Goal: Ask a question: Seek information or help from site administrators or community

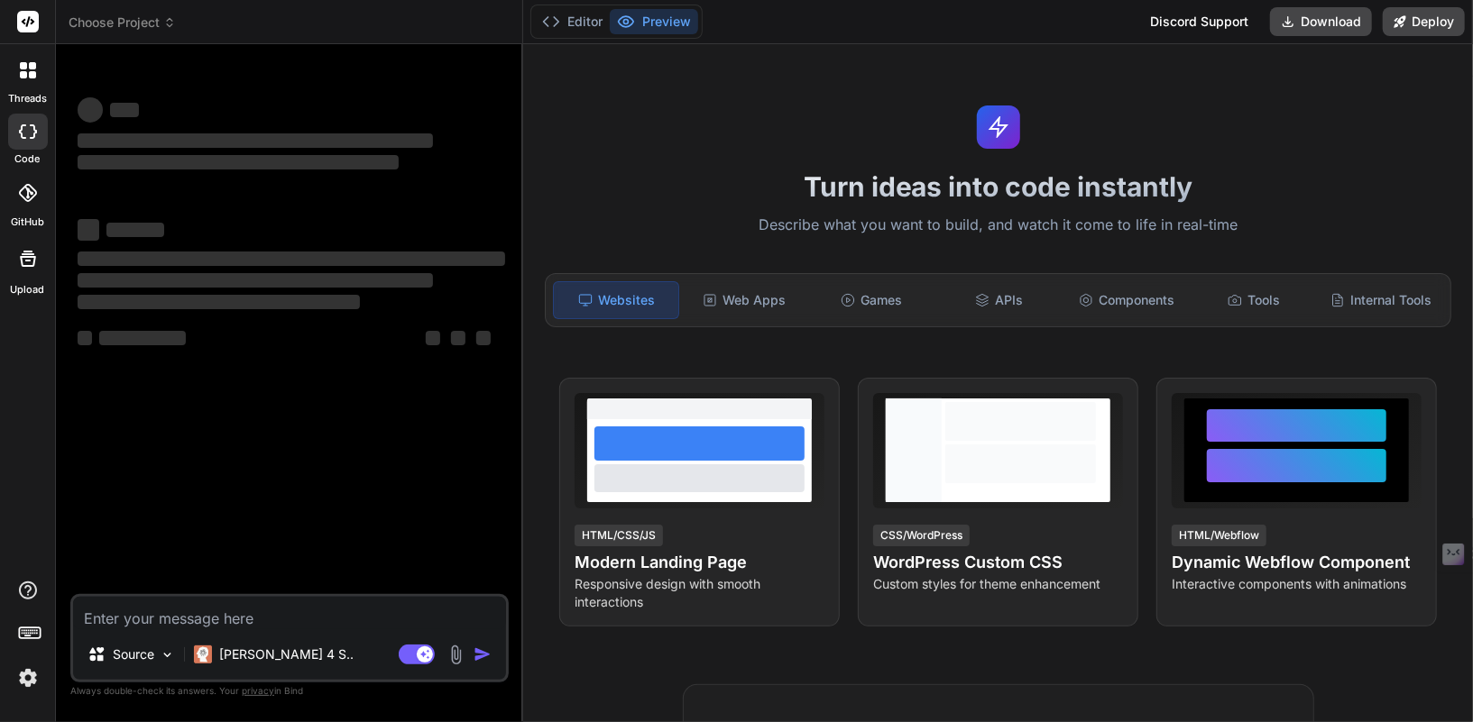
click at [25, 683] on img at bounding box center [28, 678] width 31 height 31
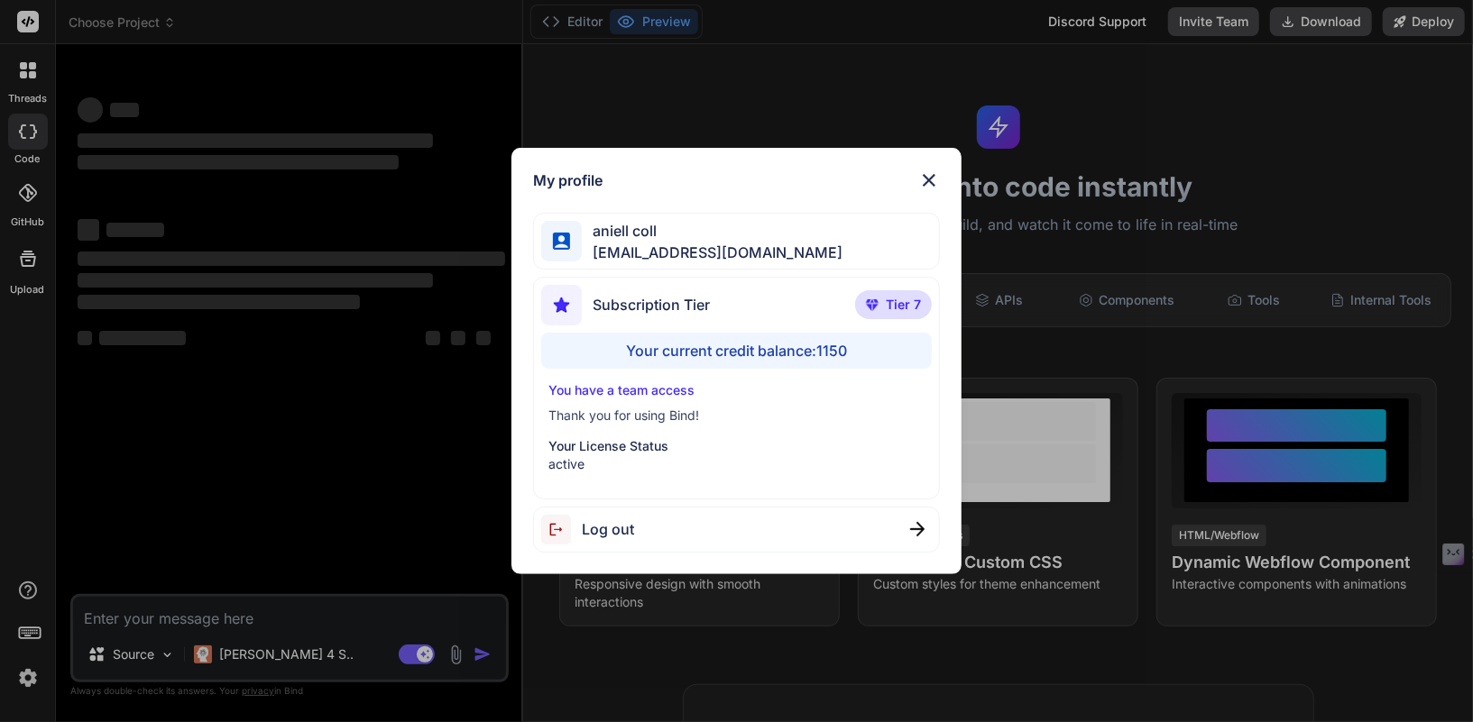
click at [34, 673] on div "My profile aniell coll [EMAIL_ADDRESS][DOMAIN_NAME] Subscription Tier Tier 7 Yo…" at bounding box center [736, 361] width 1473 height 722
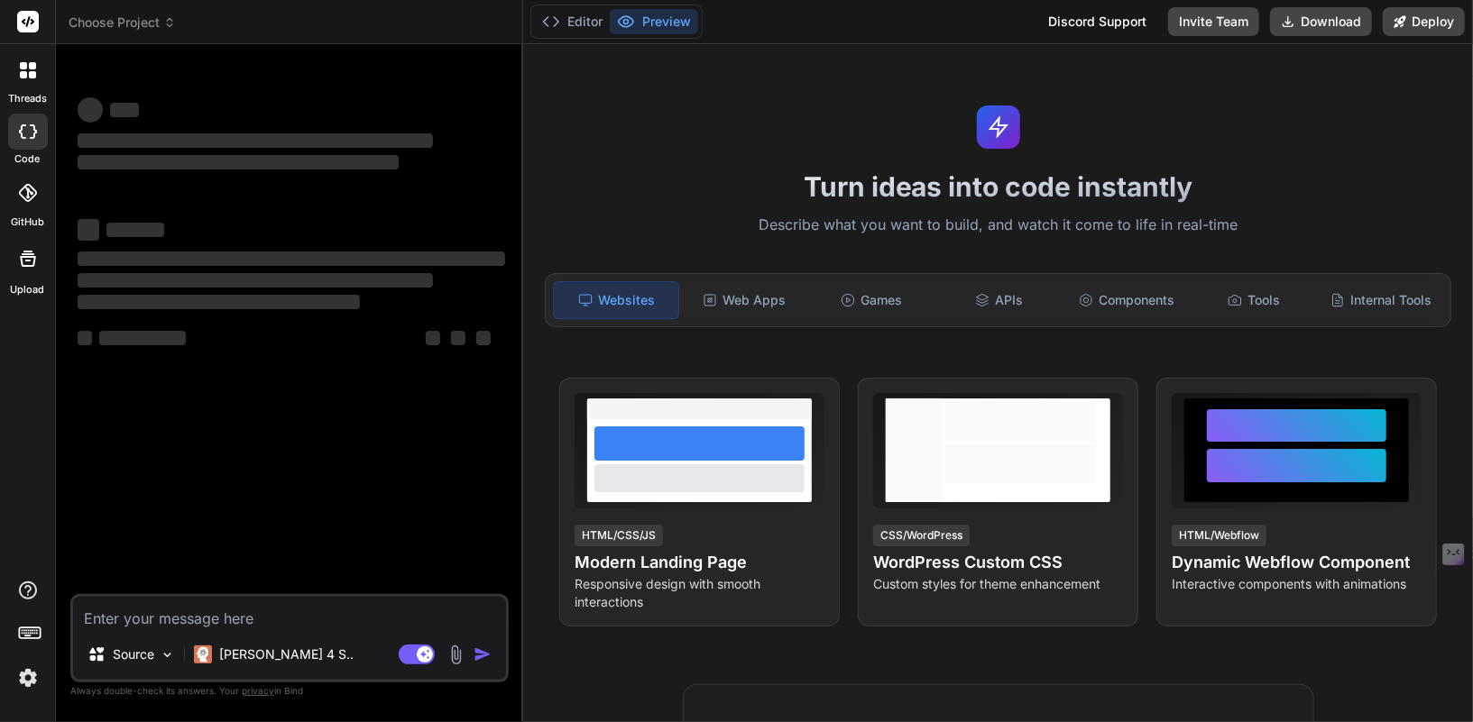
click at [31, 673] on img at bounding box center [28, 678] width 31 height 31
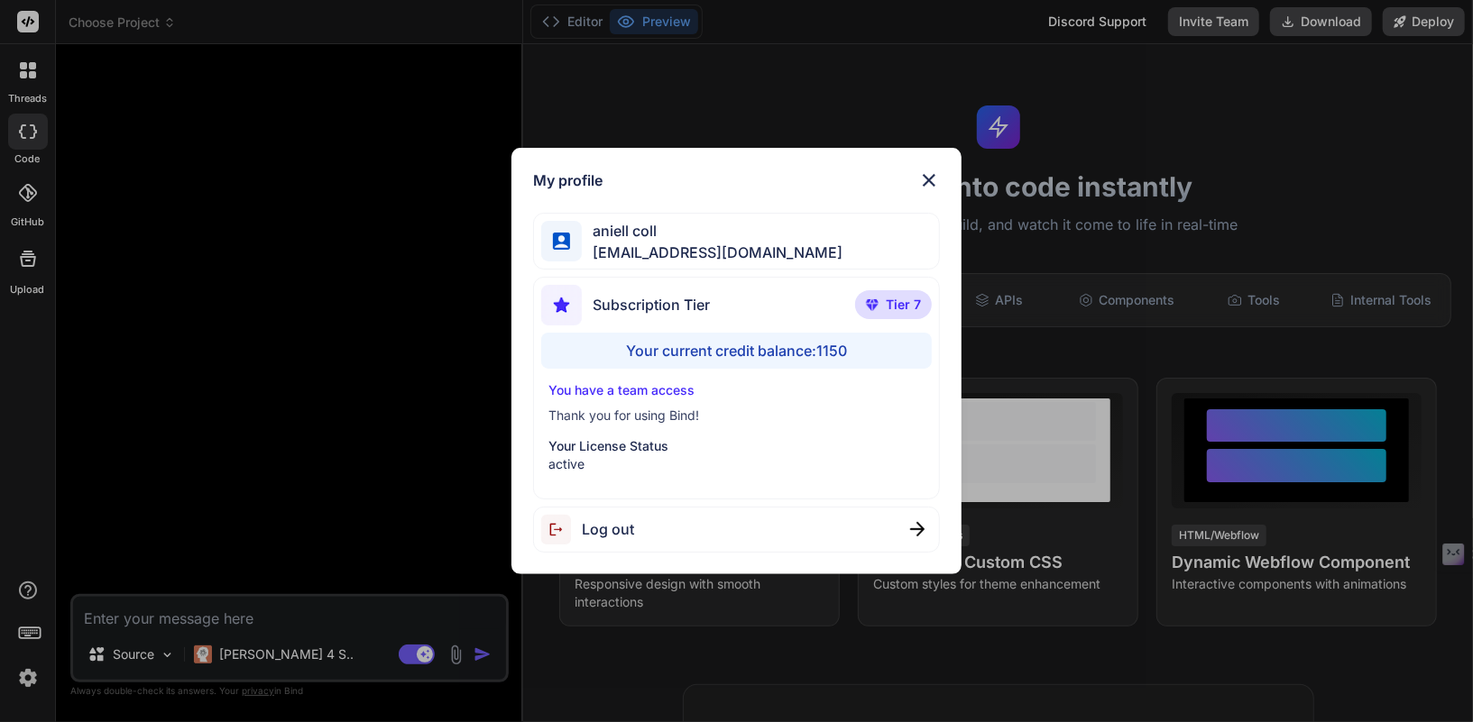
click at [37, 50] on div "My profile aniell coll [EMAIL_ADDRESS][DOMAIN_NAME] Subscription Tier Tier 7 Yo…" at bounding box center [736, 361] width 1473 height 722
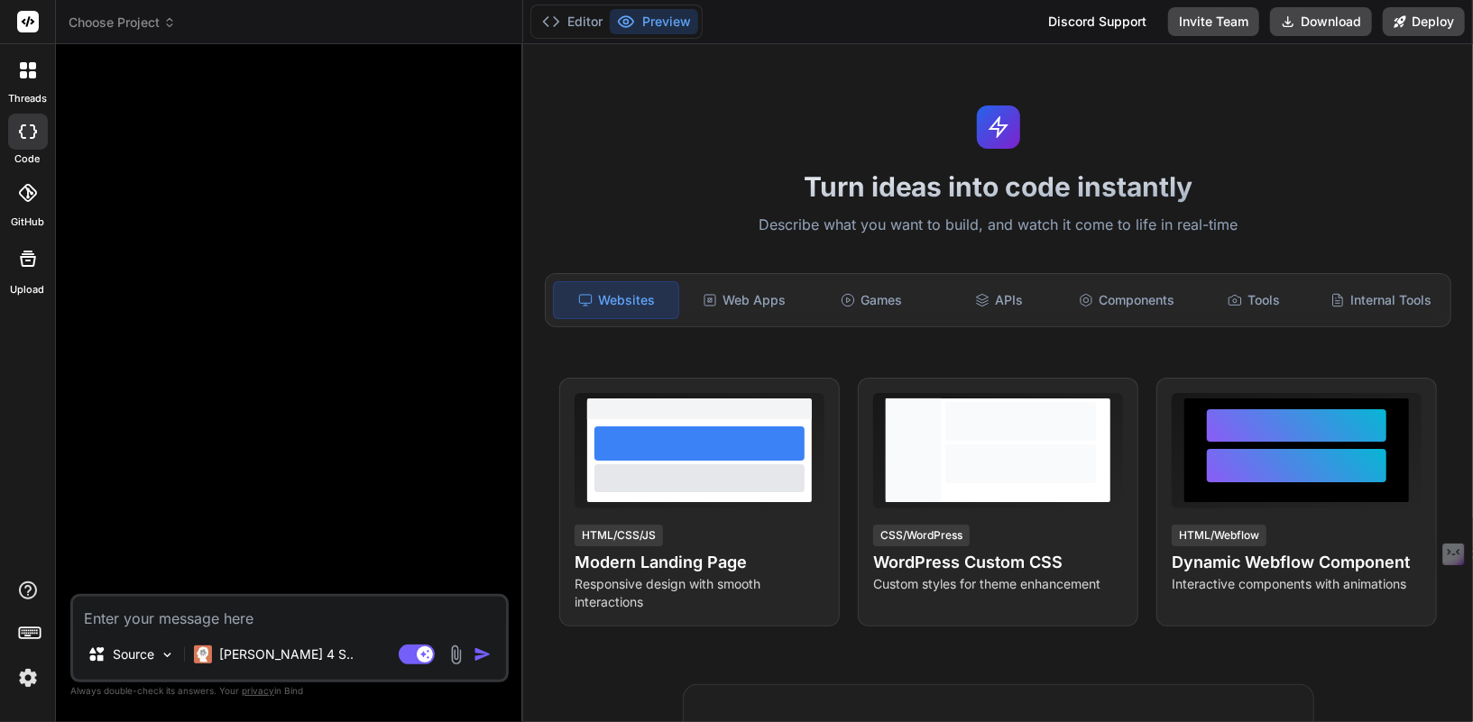
click at [30, 65] on icon at bounding box center [32, 65] width 7 height 7
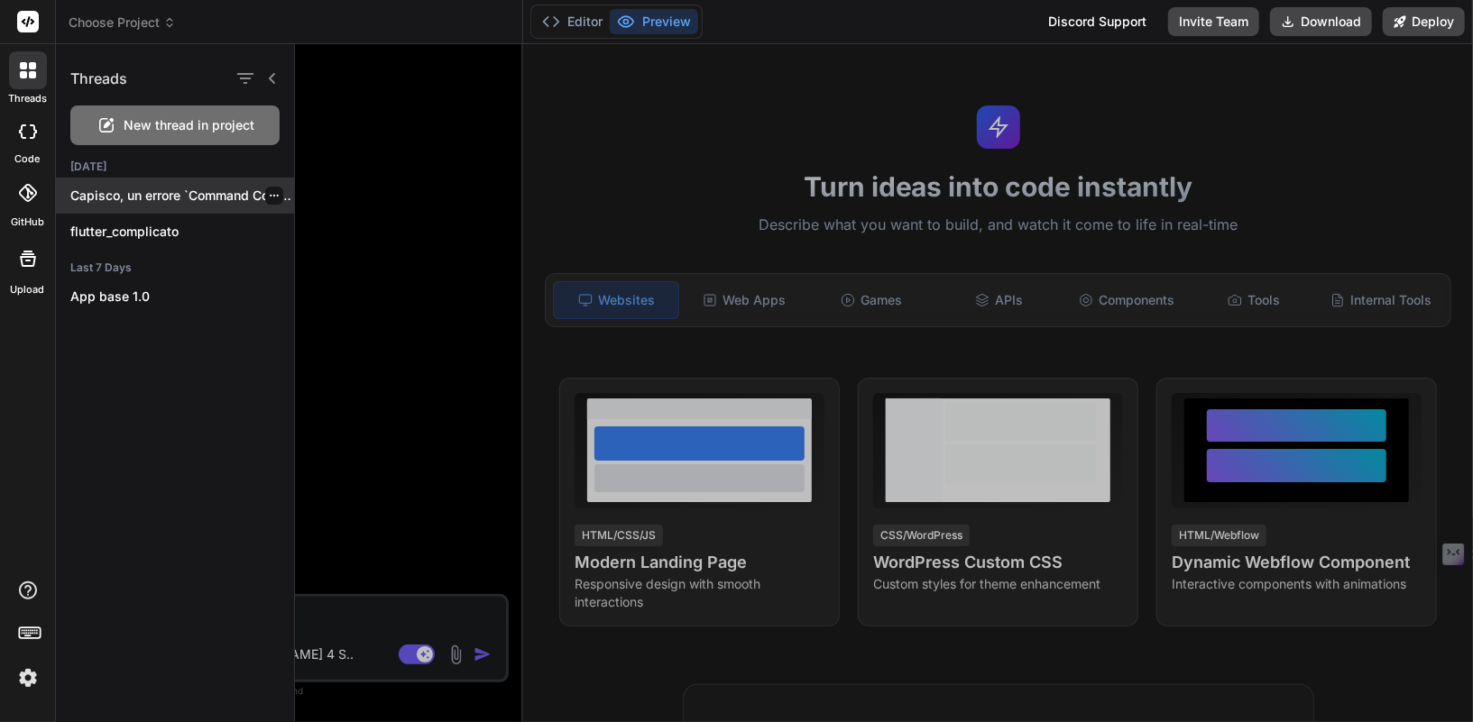
click at [191, 197] on p "Capisco, un errore `Command CompileAssetCatalogVariant failed with..." at bounding box center [182, 196] width 224 height 18
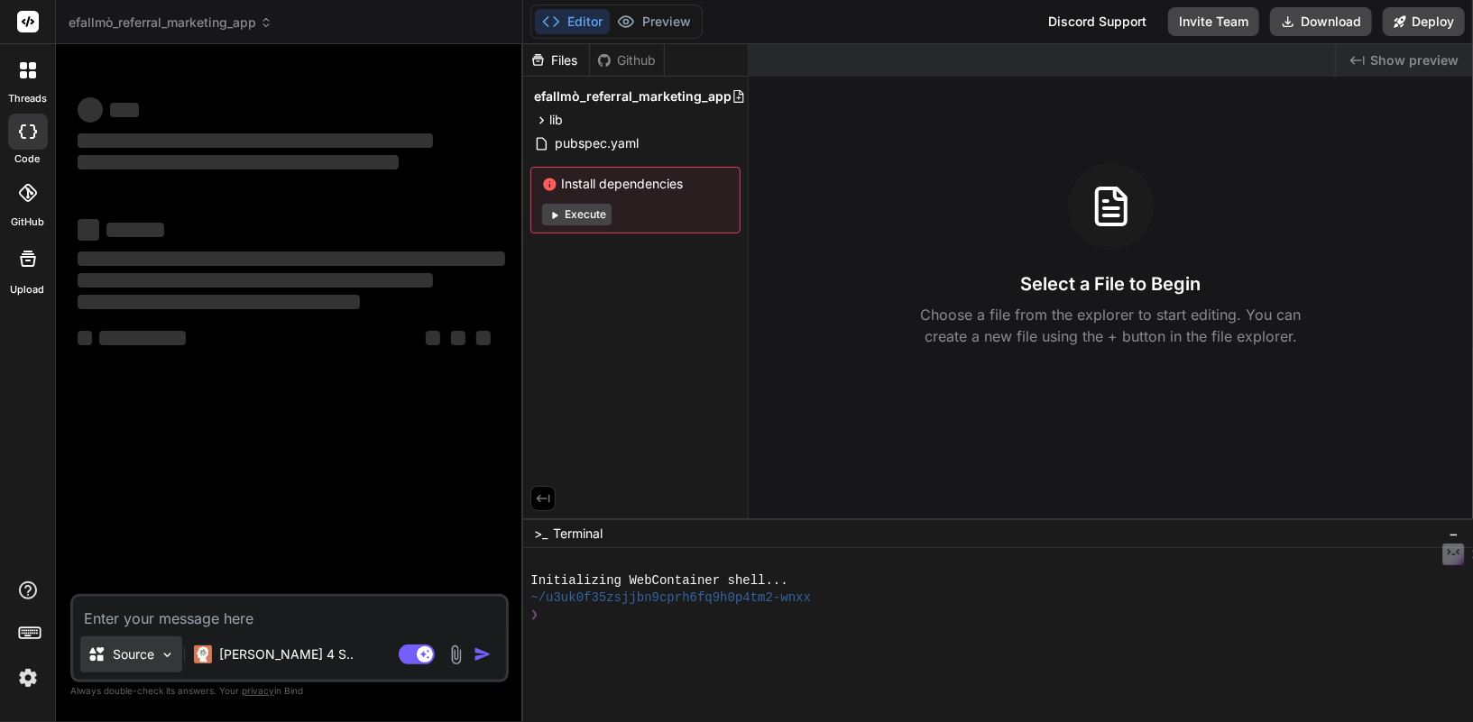
click at [131, 653] on p "Source" at bounding box center [133, 655] width 41 height 18
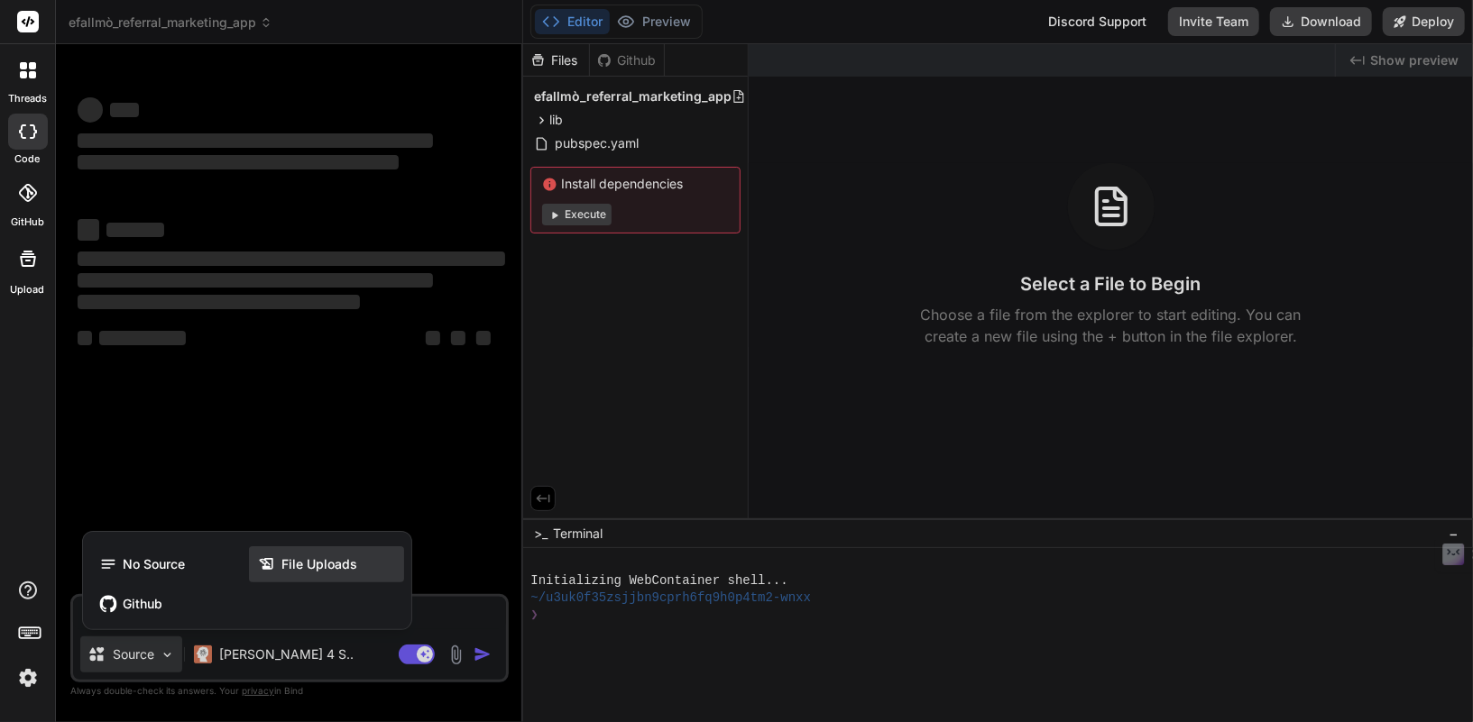
click at [296, 569] on span "File Uploads" at bounding box center [319, 565] width 76 height 18
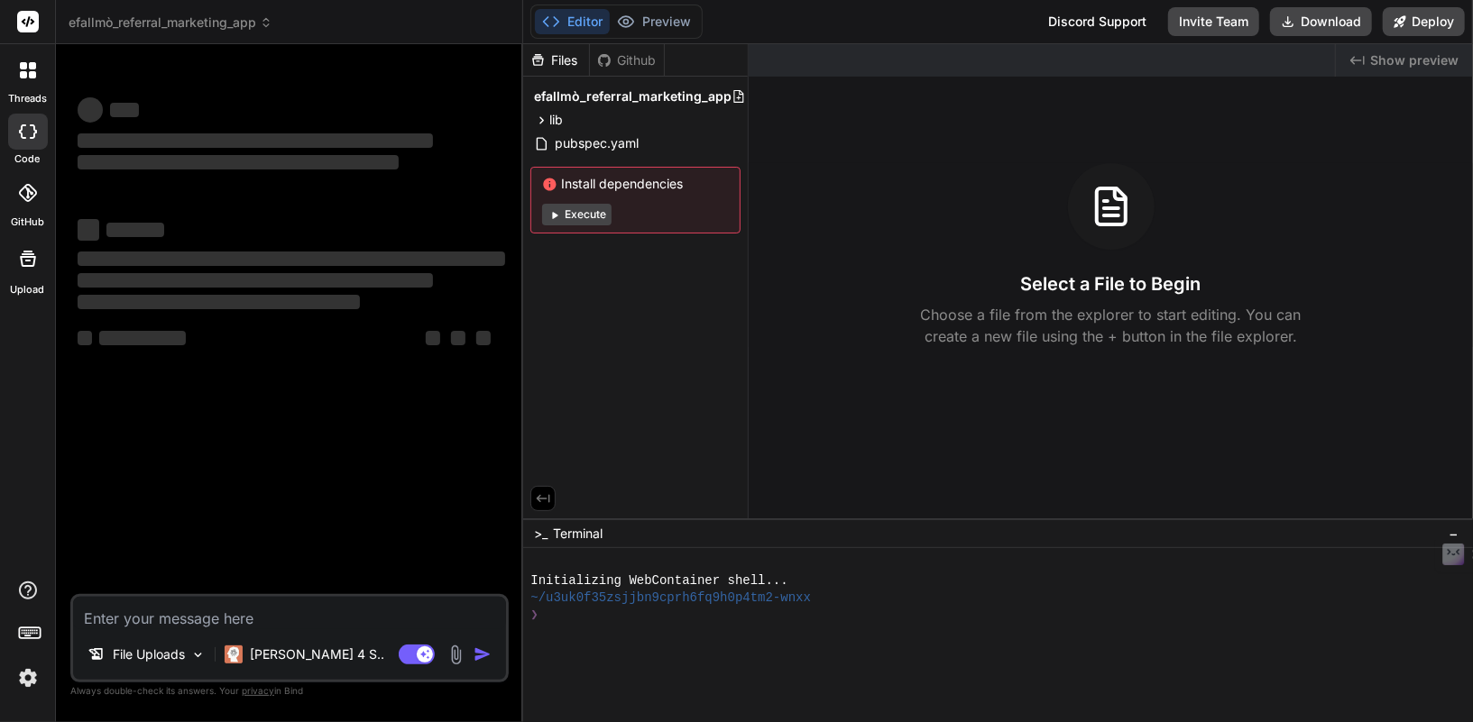
click at [462, 650] on img at bounding box center [456, 655] width 21 height 21
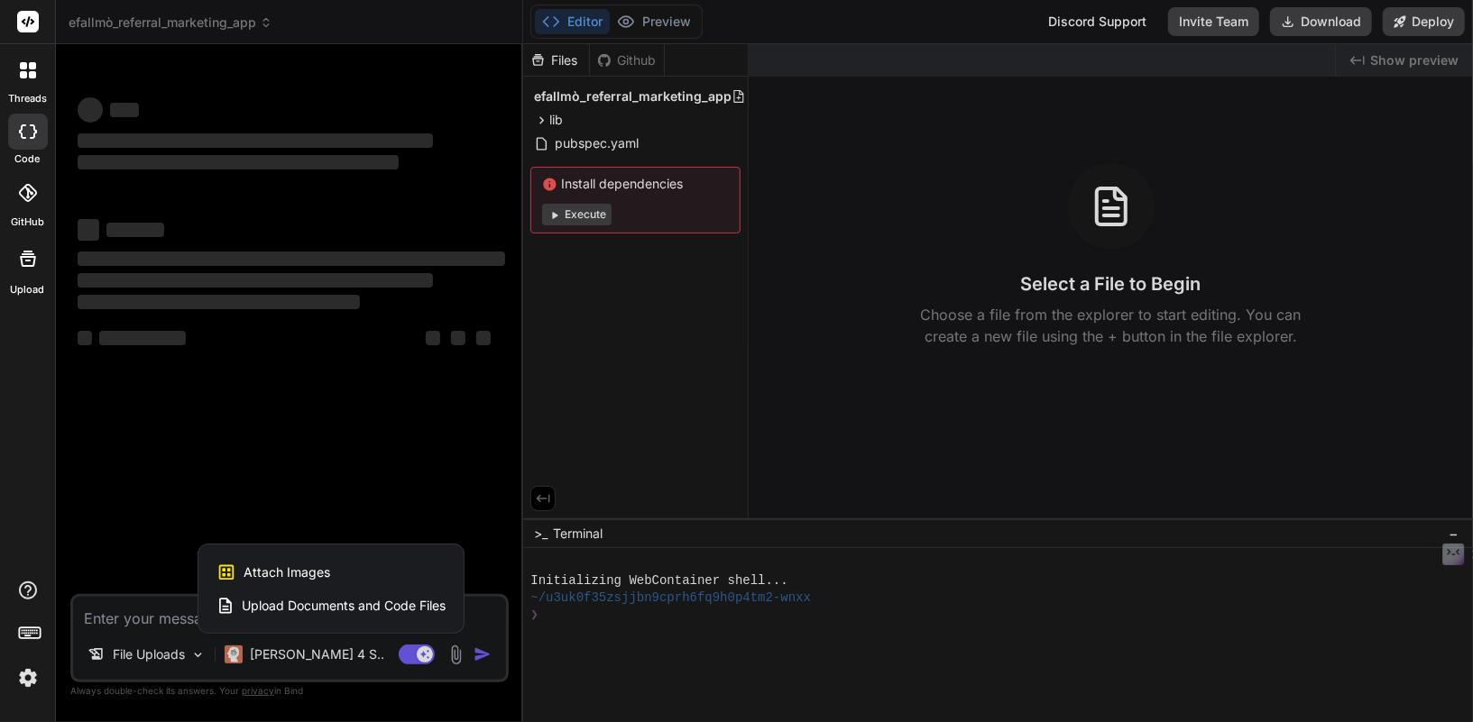
click at [347, 566] on div "Attach Images Image attachments are only supported in Claude and Gemini models." at bounding box center [330, 573] width 229 height 34
type textarea "x"
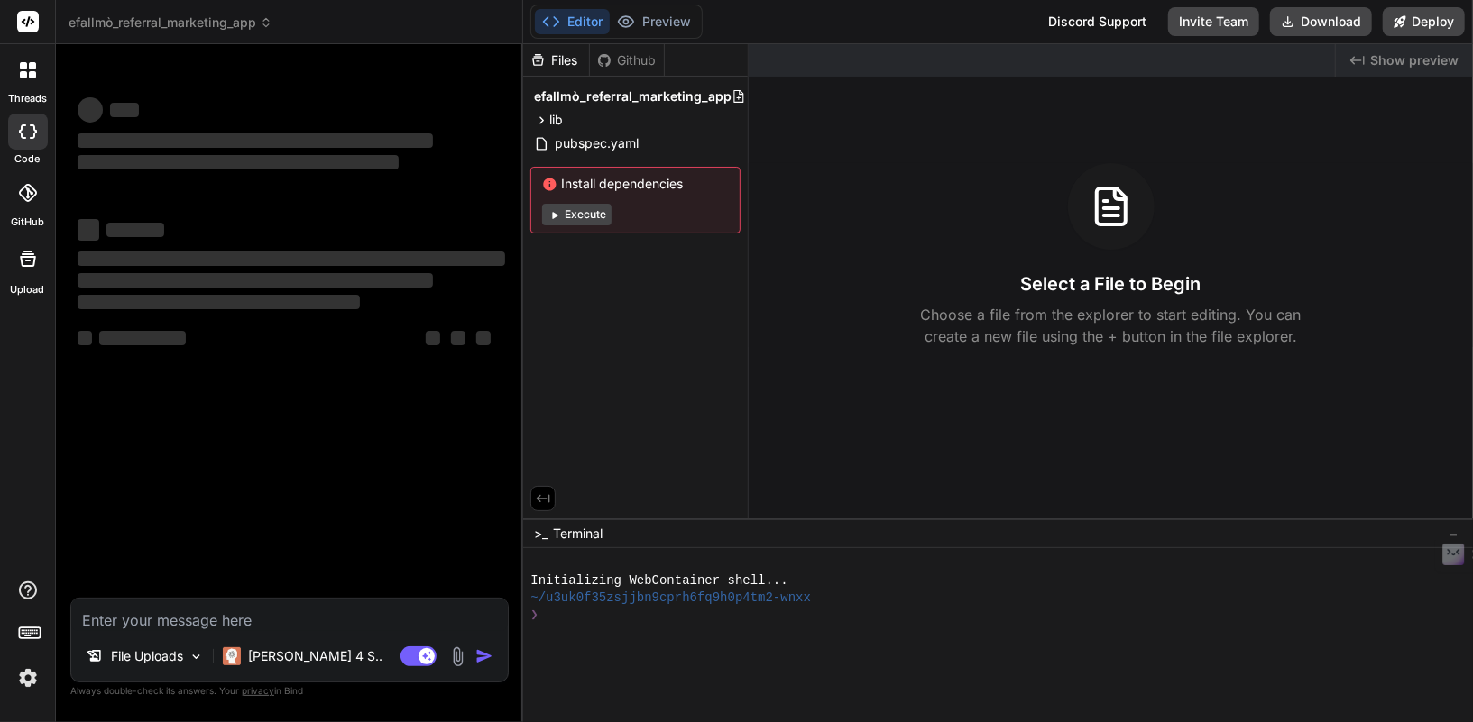
type input "C:\fakepath\landingpage.png"
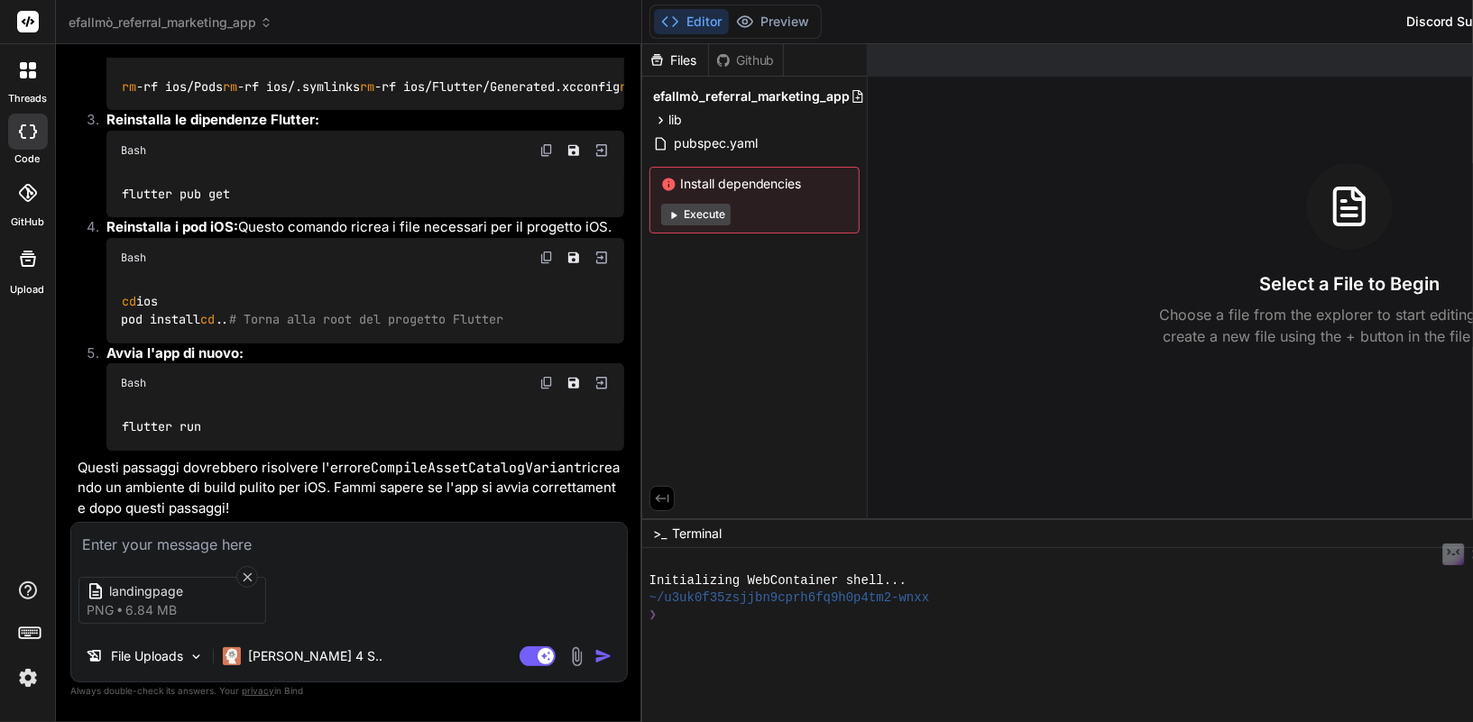
scroll to position [23118, 0]
type textarea "x"
click at [201, 545] on textarea at bounding box center [349, 539] width 556 height 32
type textarea "t"
type textarea "x"
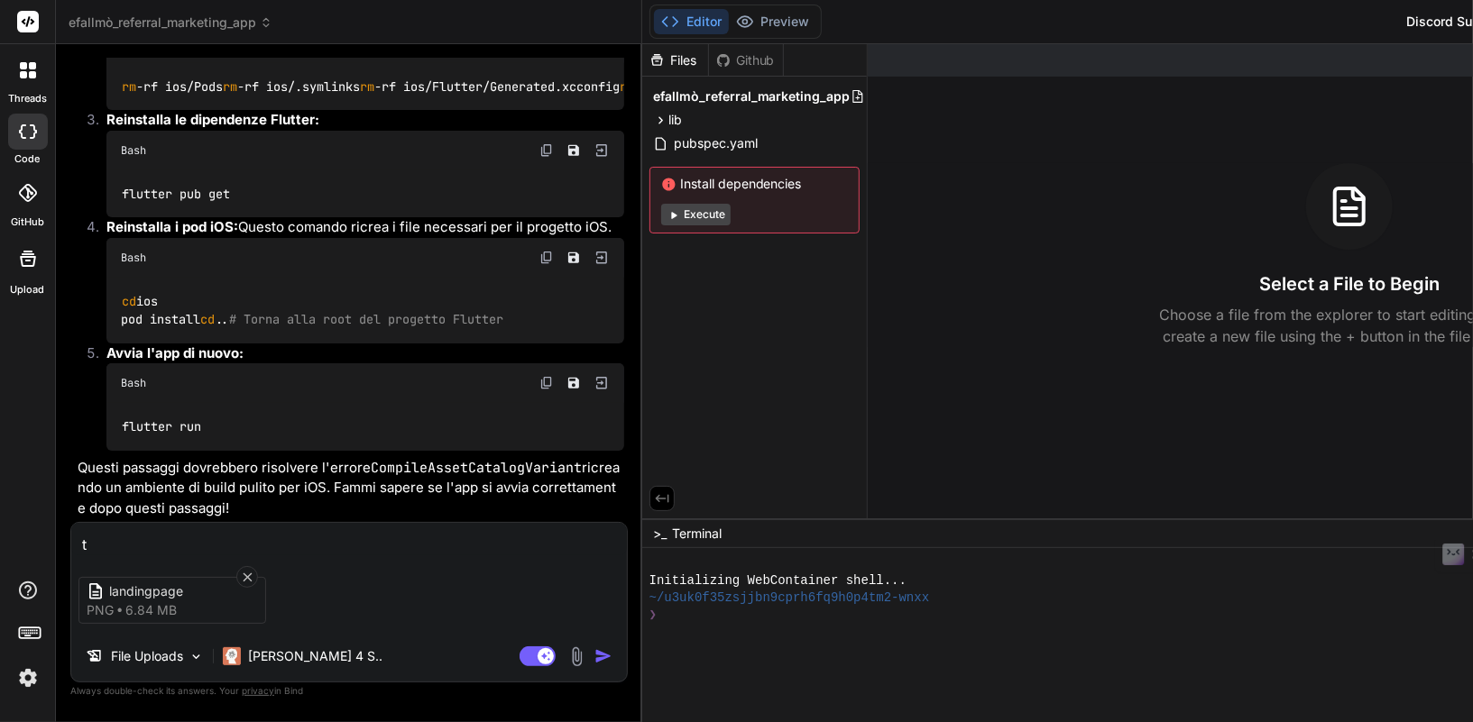
type textarea "ti"
type textarea "x"
type textarea "ti"
type textarea "x"
type textarea "ti h"
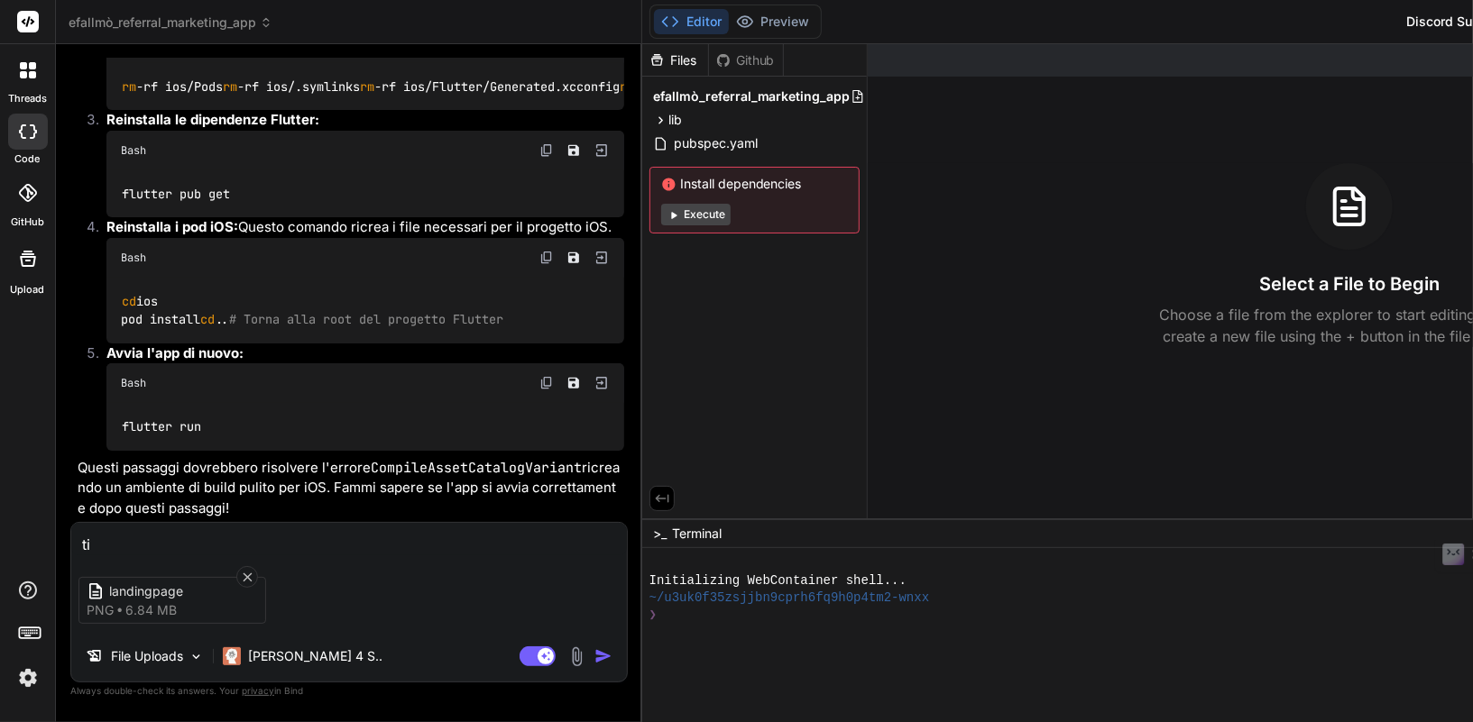
type textarea "x"
type textarea "ti ho"
type textarea "x"
type textarea "ti ho"
type textarea "x"
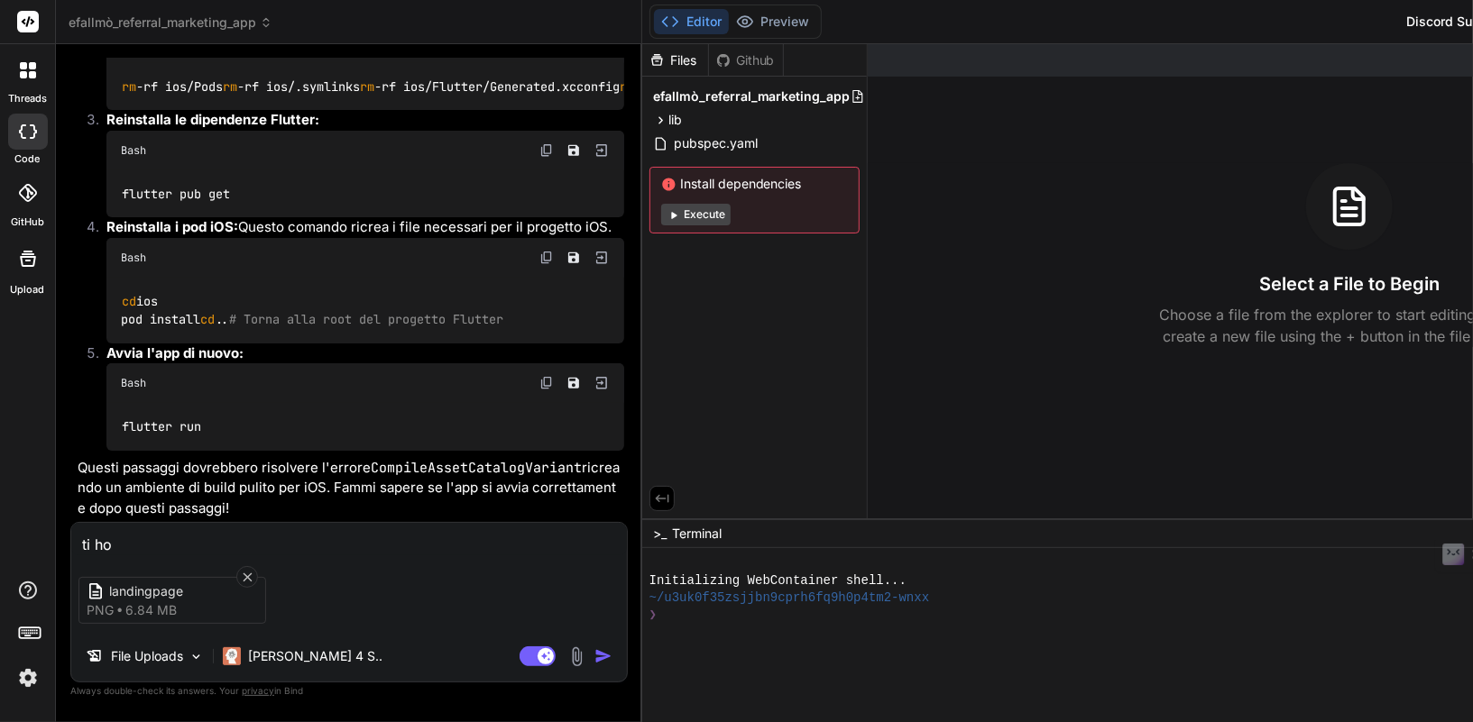
type textarea "ti ho a"
type textarea "x"
type textarea "ti ho al"
type textarea "x"
type textarea "ti ho all"
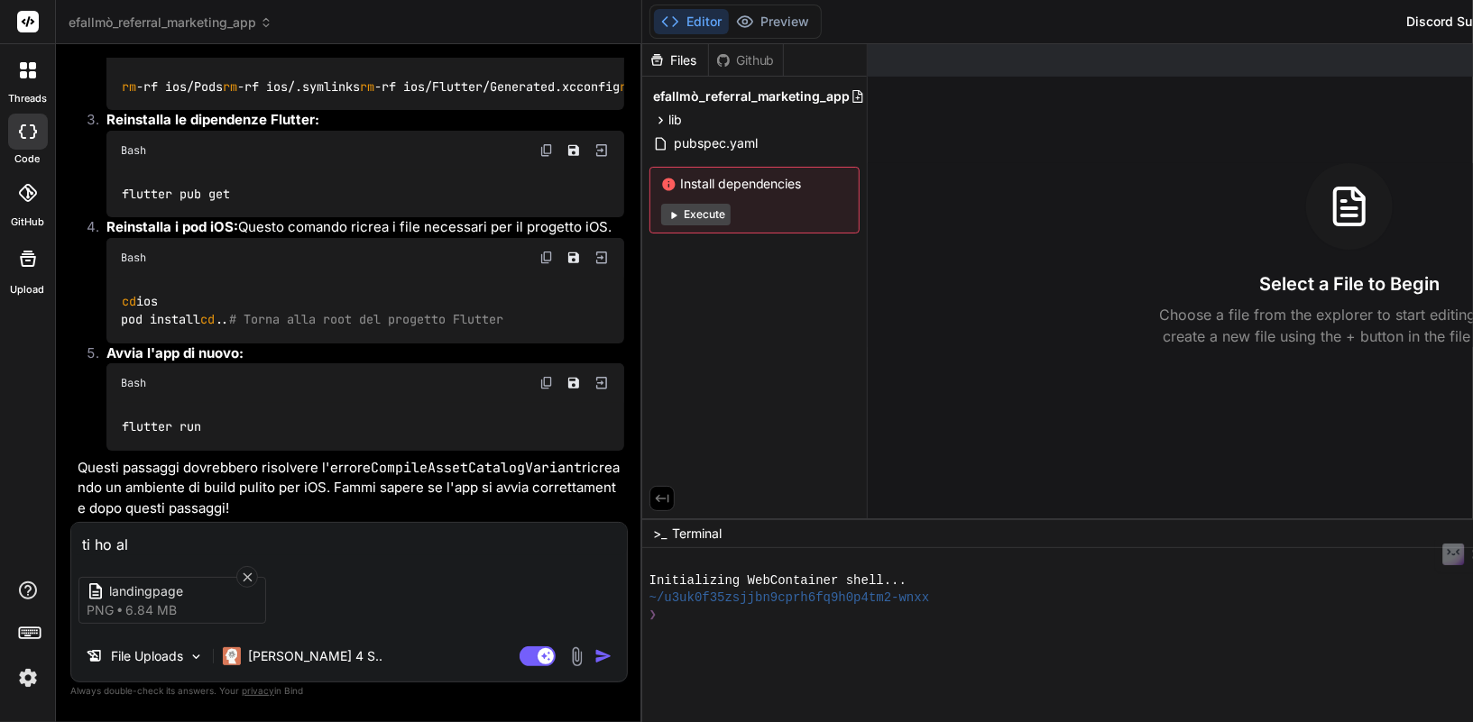
type textarea "x"
type textarea "ti ho alle"
type textarea "x"
type textarea "ti ho alleg"
type textarea "x"
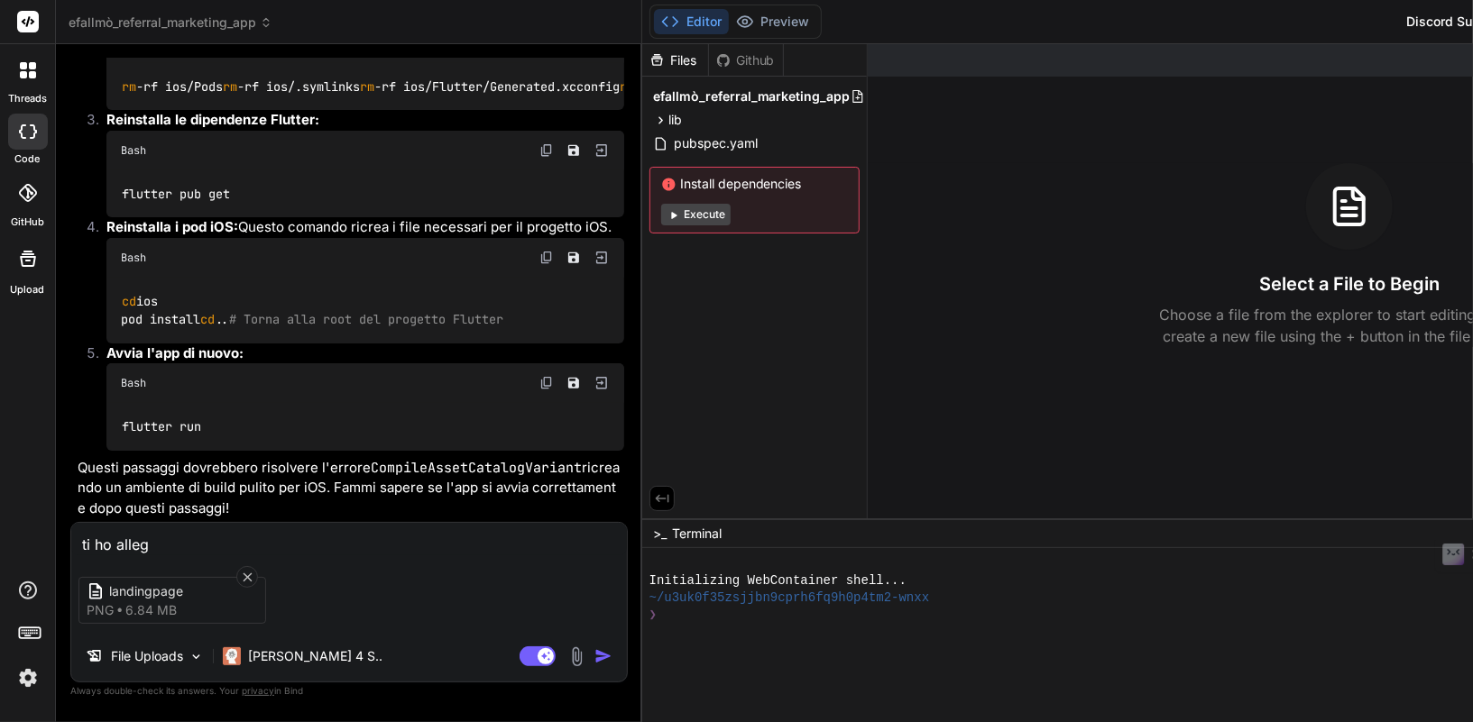
type textarea "ti ho allega"
type textarea "x"
type textarea "ti ho allegat"
type textarea "x"
type textarea "ti ho allegato"
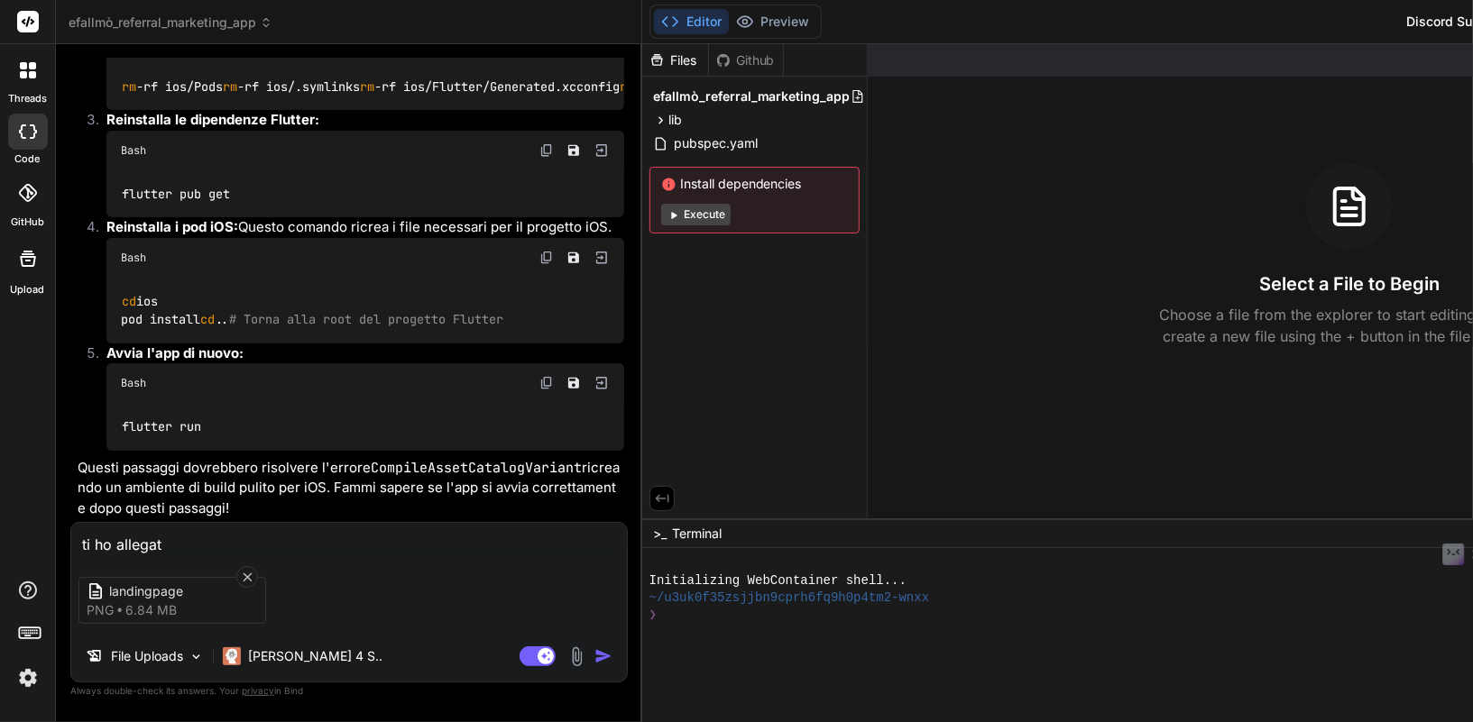
type textarea "x"
type textarea "ti ho allegato"
type textarea "x"
type textarea "ti ho allegato u"
type textarea "x"
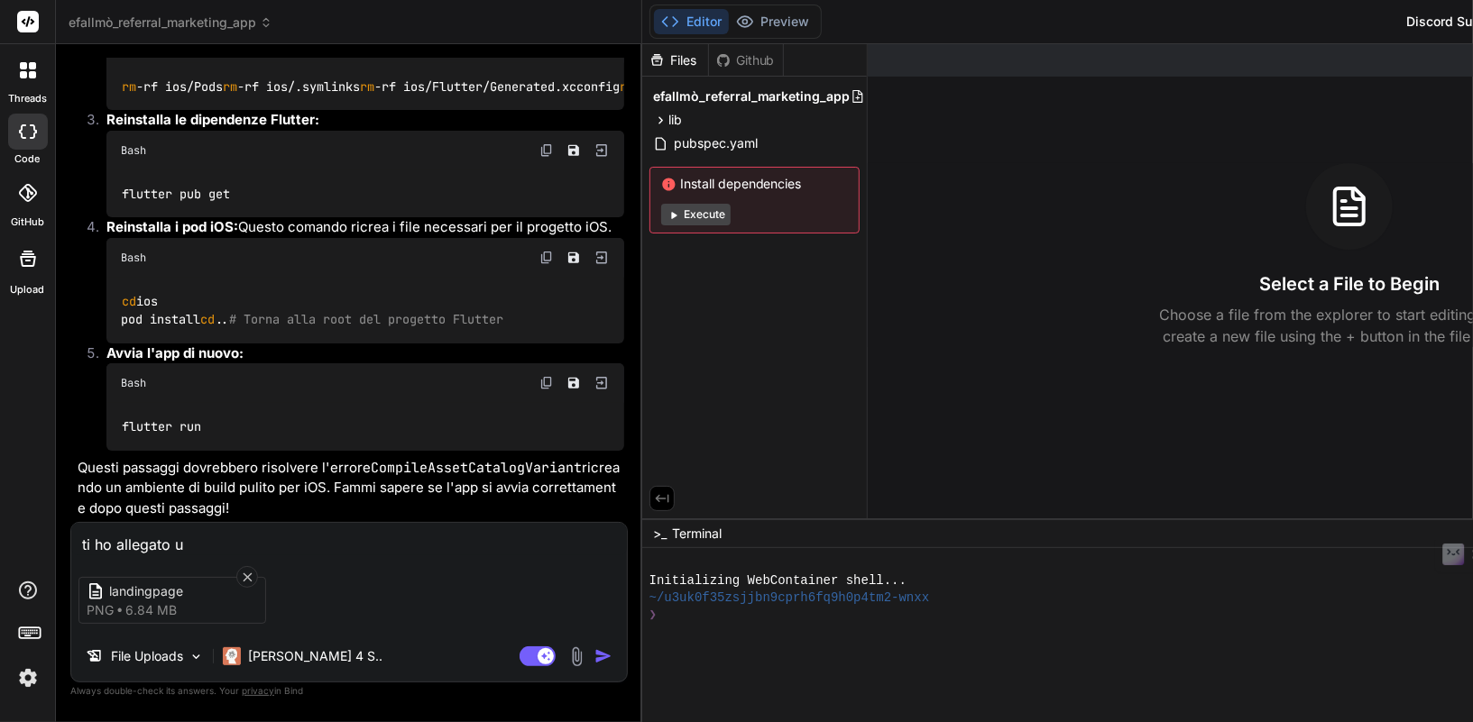
type textarea "ti ho allegato un"
type textarea "x"
type textarea "ti ho allegato un"
type textarea "x"
type textarea "ti ho allegato un i"
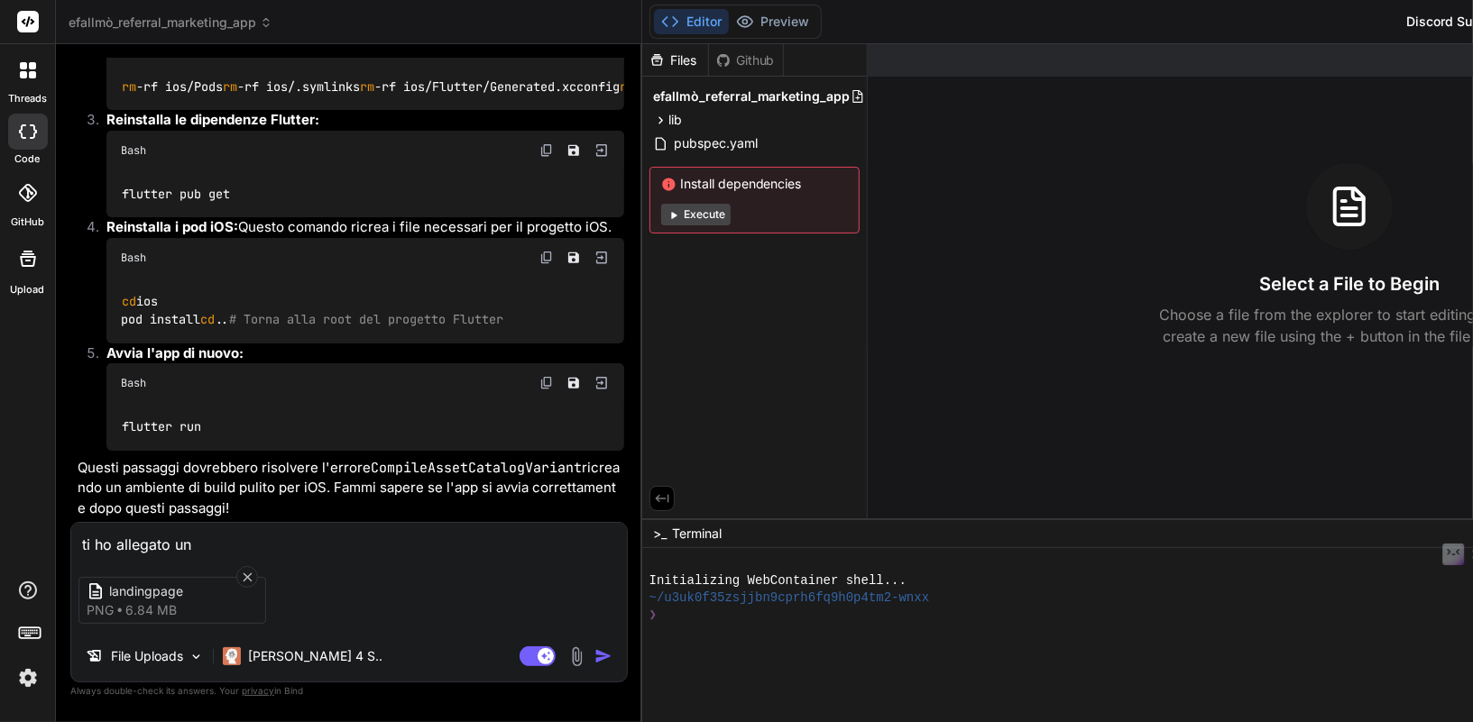
type textarea "x"
type textarea "ti ho allegato un im"
type textarea "x"
type textarea "ti ho allegato un imm"
type textarea "x"
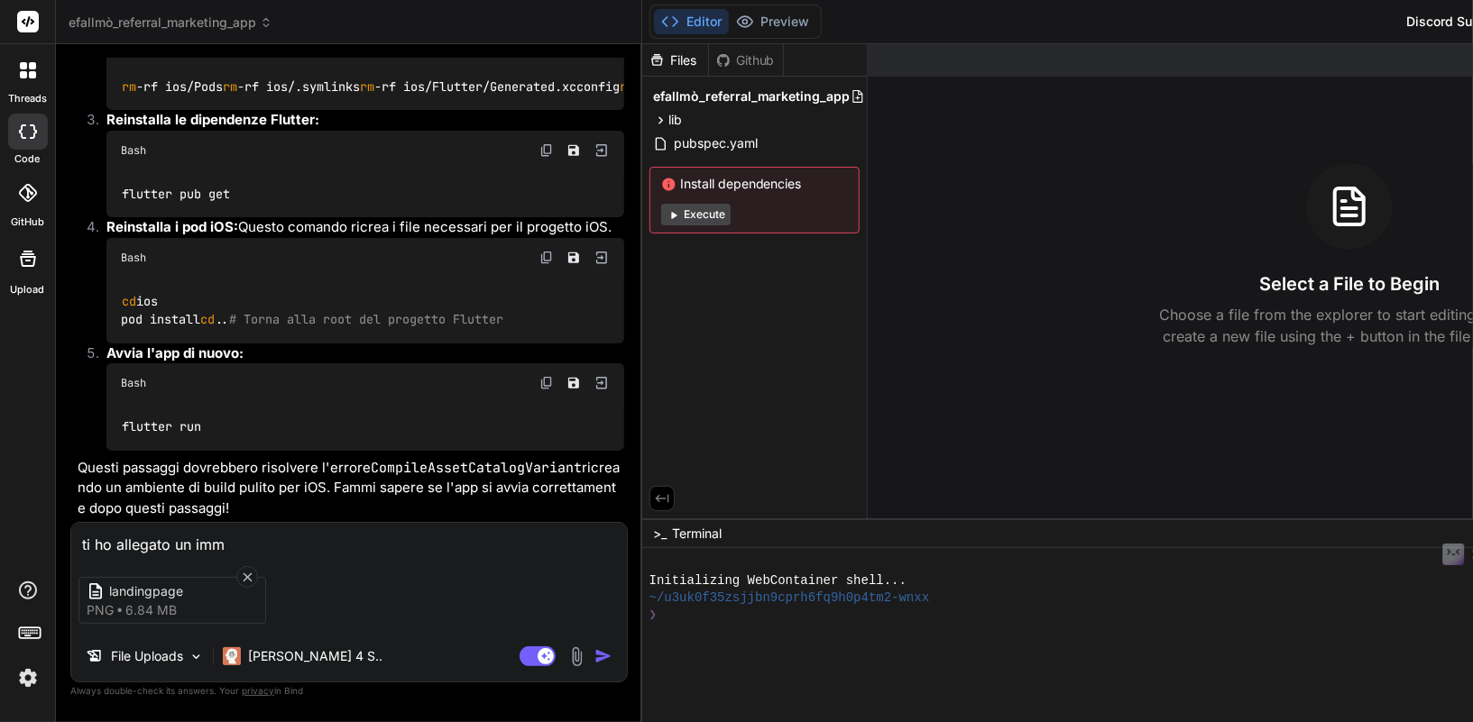
type textarea "ti ho allegato un imma"
type textarea "x"
type textarea "ti ho allegato un immag"
type textarea "x"
type textarea "ti ho allegato un immagi"
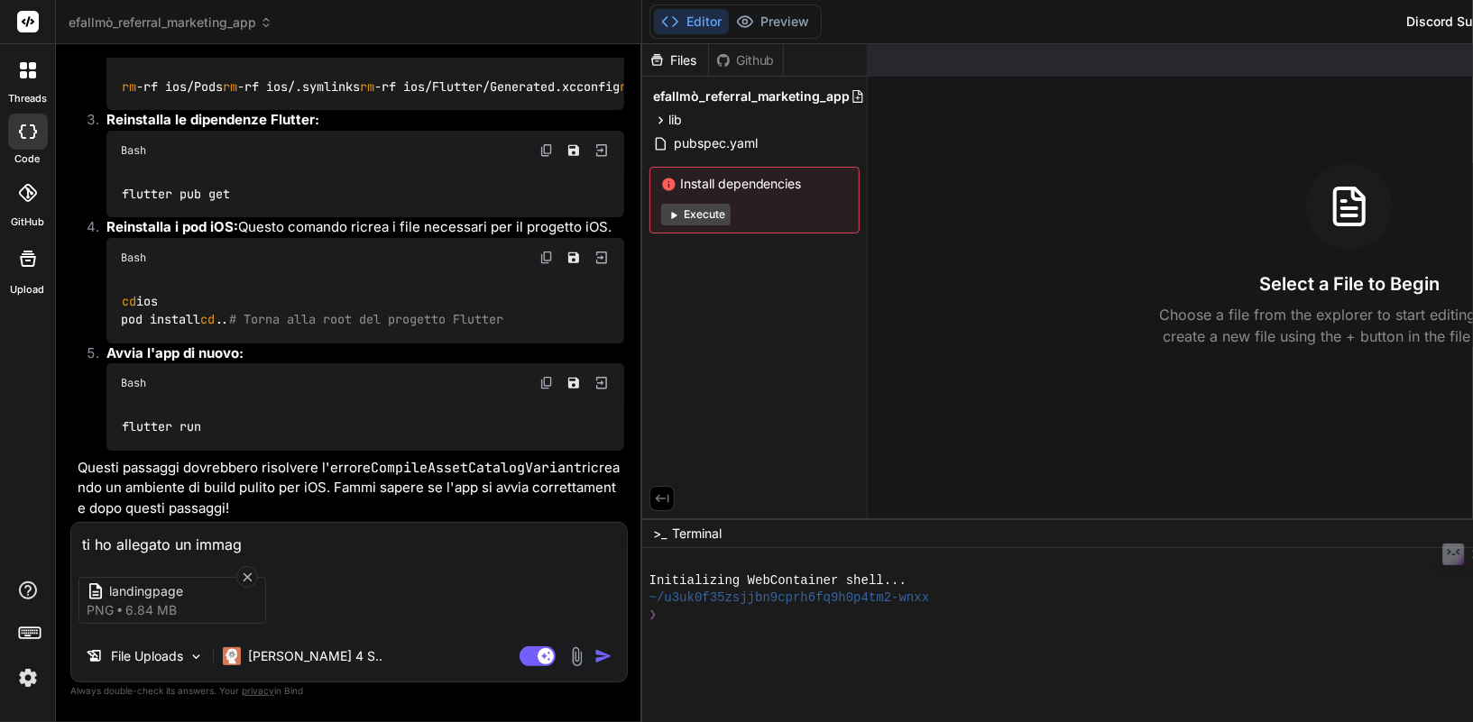
type textarea "x"
type textarea "ti ho allegato un immagin"
type textarea "x"
type textarea "ti ho allegato un immagine"
type textarea "x"
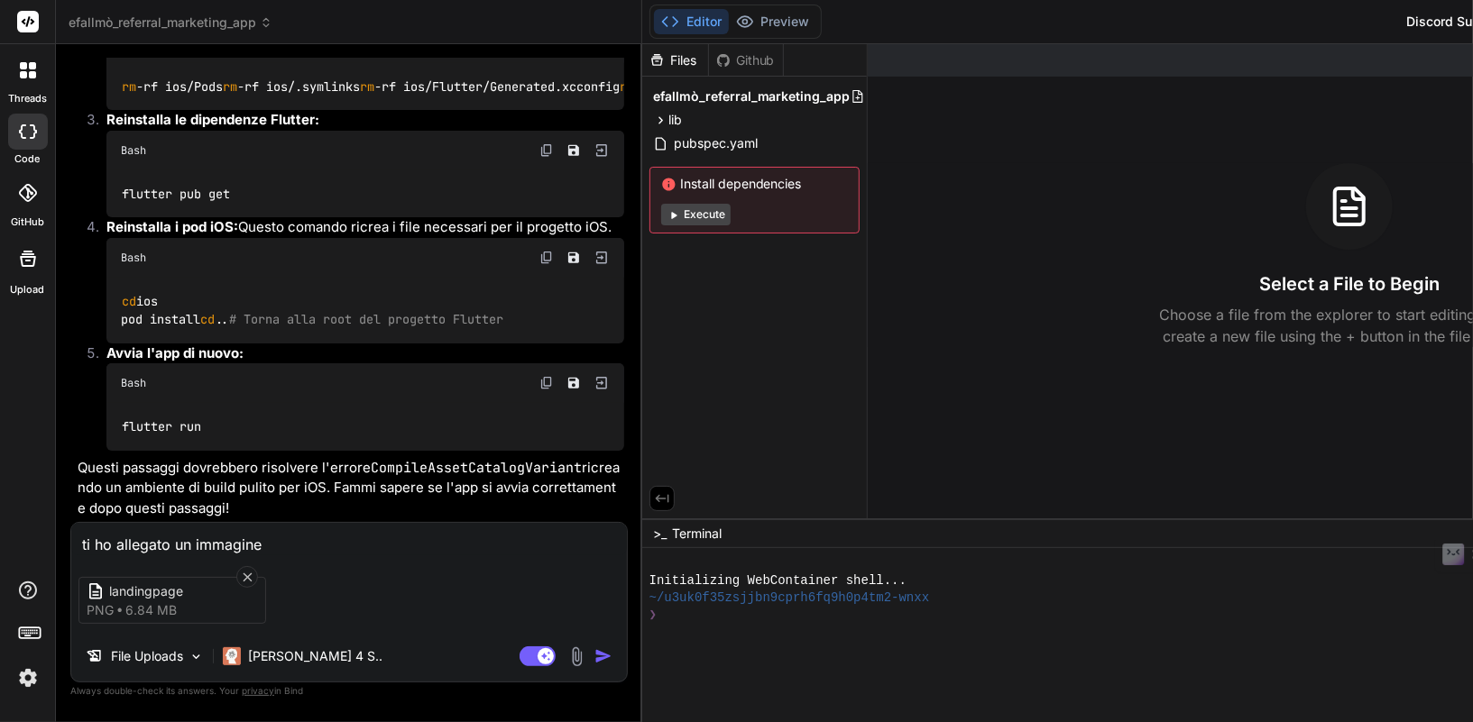
type textarea "ti ho allegato un immagine"
type textarea "x"
type textarea "ti ho allegato un immagine d"
type textarea "x"
type textarea "ti ho allegato un immagine di"
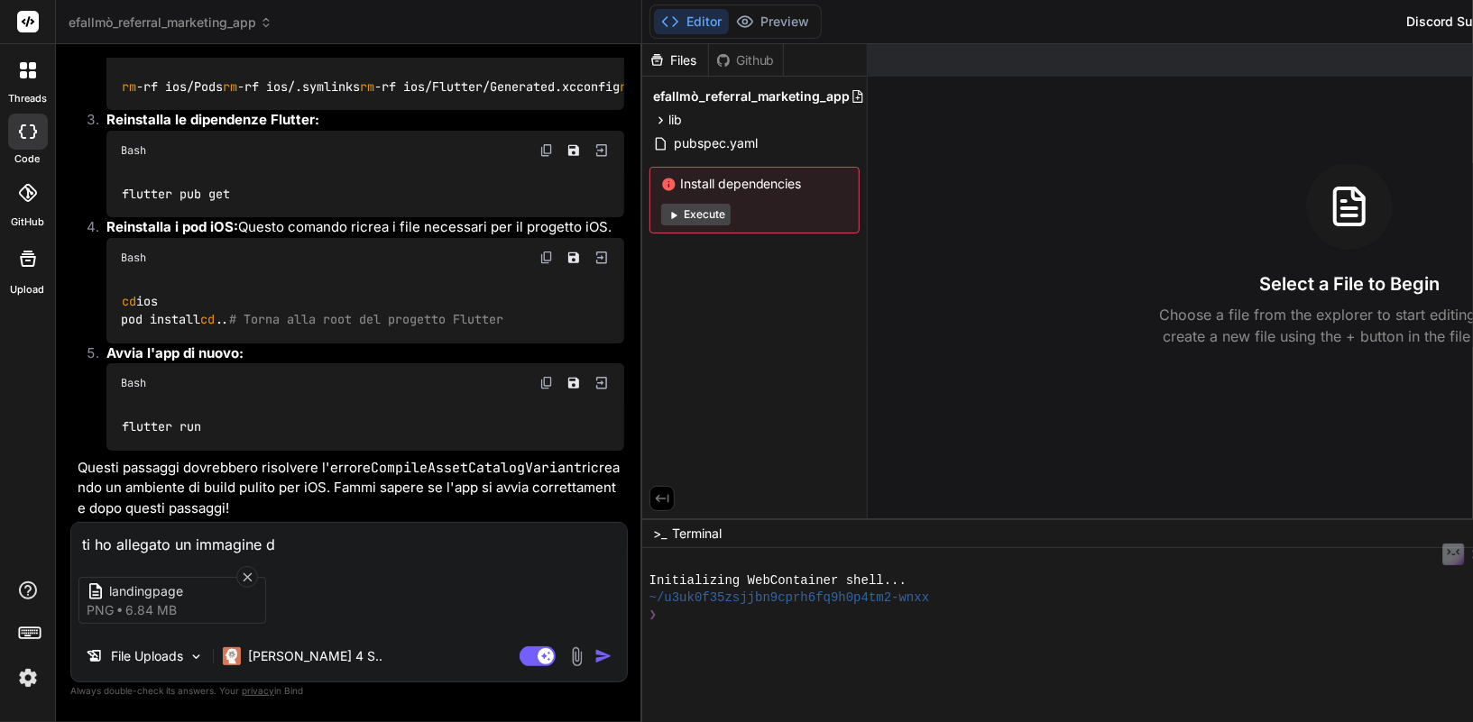
type textarea "x"
type textarea "ti ho allegato un immagine di"
type textarea "x"
type textarea "ti ho allegato un immagine di c"
type textarea "x"
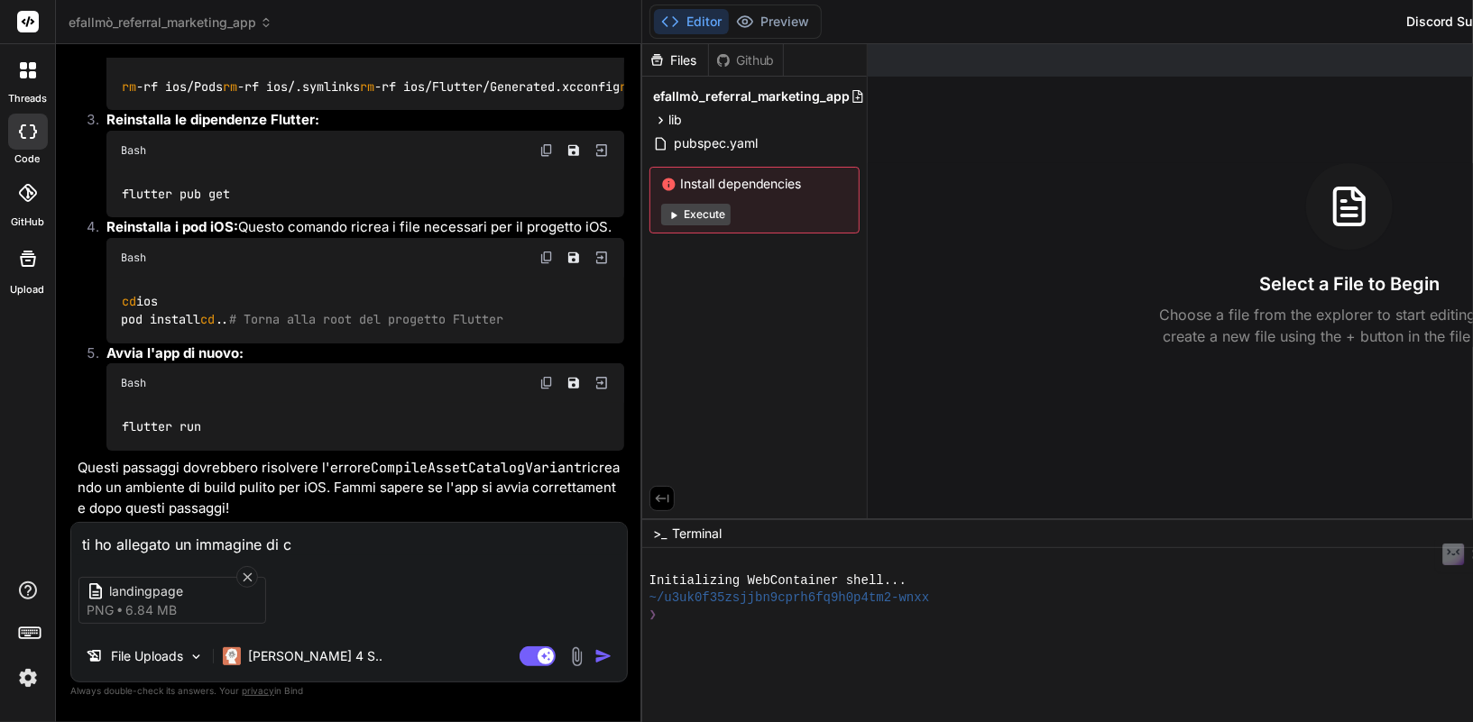
type textarea "ti ho allegato un immagine di co"
type textarea "x"
type textarea "ti ho allegato un immagine di com"
type textarea "x"
type textarea "ti ho allegato un immagine di come"
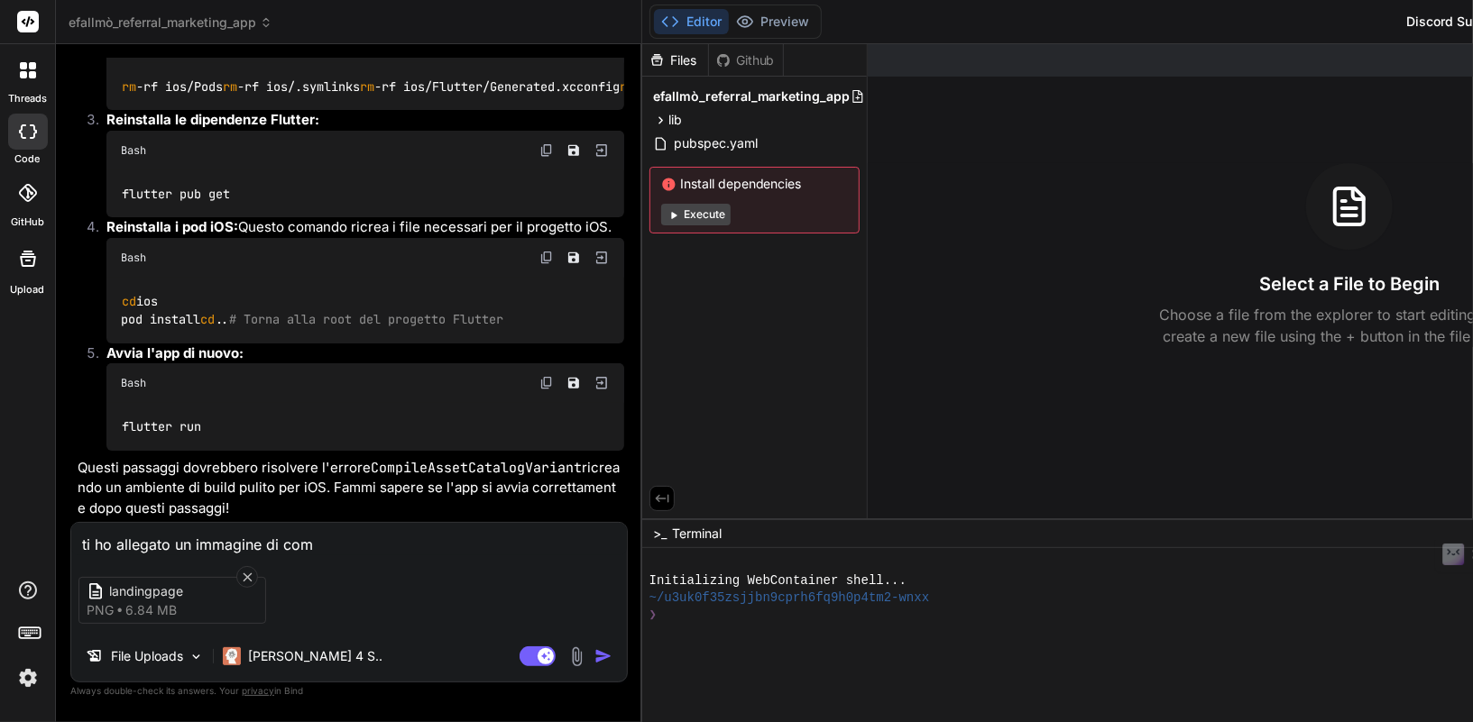
type textarea "x"
type textarea "ti ho allegato un immagine di come"
type textarea "x"
type textarea "ti ho allegato un immagine di come v"
type textarea "x"
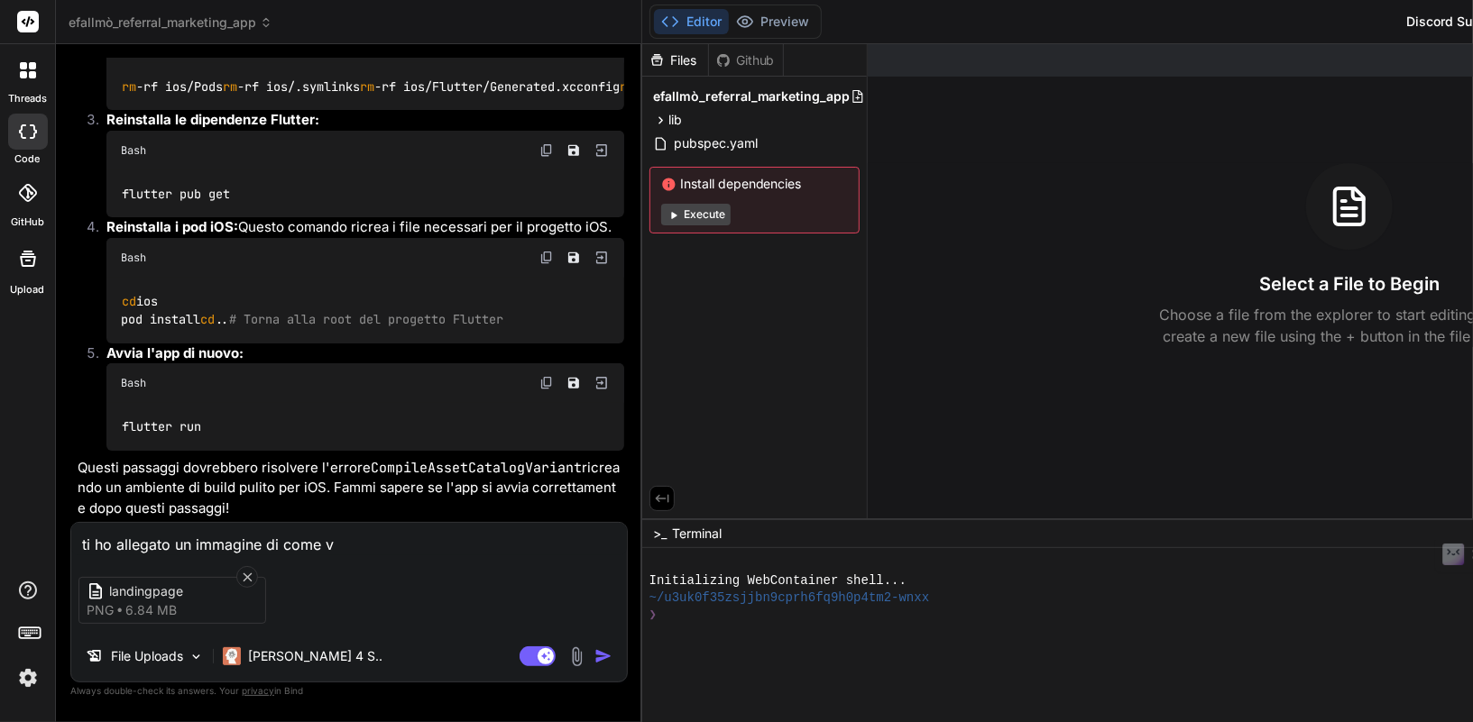
type textarea "ti ho allegato un immagine di come vo"
type textarea "x"
type textarea "ti ho allegato un immagine di come vor"
type textarea "x"
type textarea "ti ho allegato un immagine di come vorr"
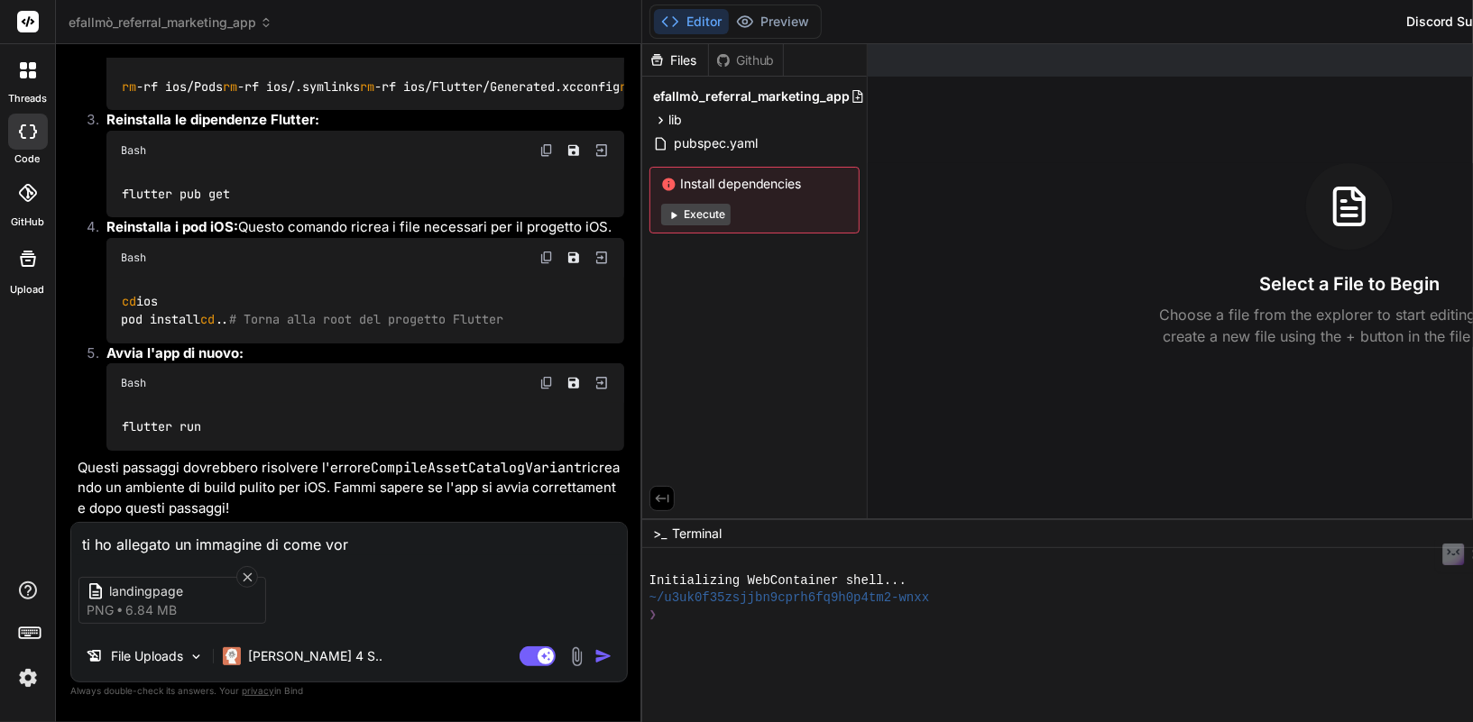
type textarea "x"
type textarea "ti ho allegato un immagine di come vorre"
type textarea "x"
type textarea "ti ho allegato un immagine di come vorreo"
type textarea "x"
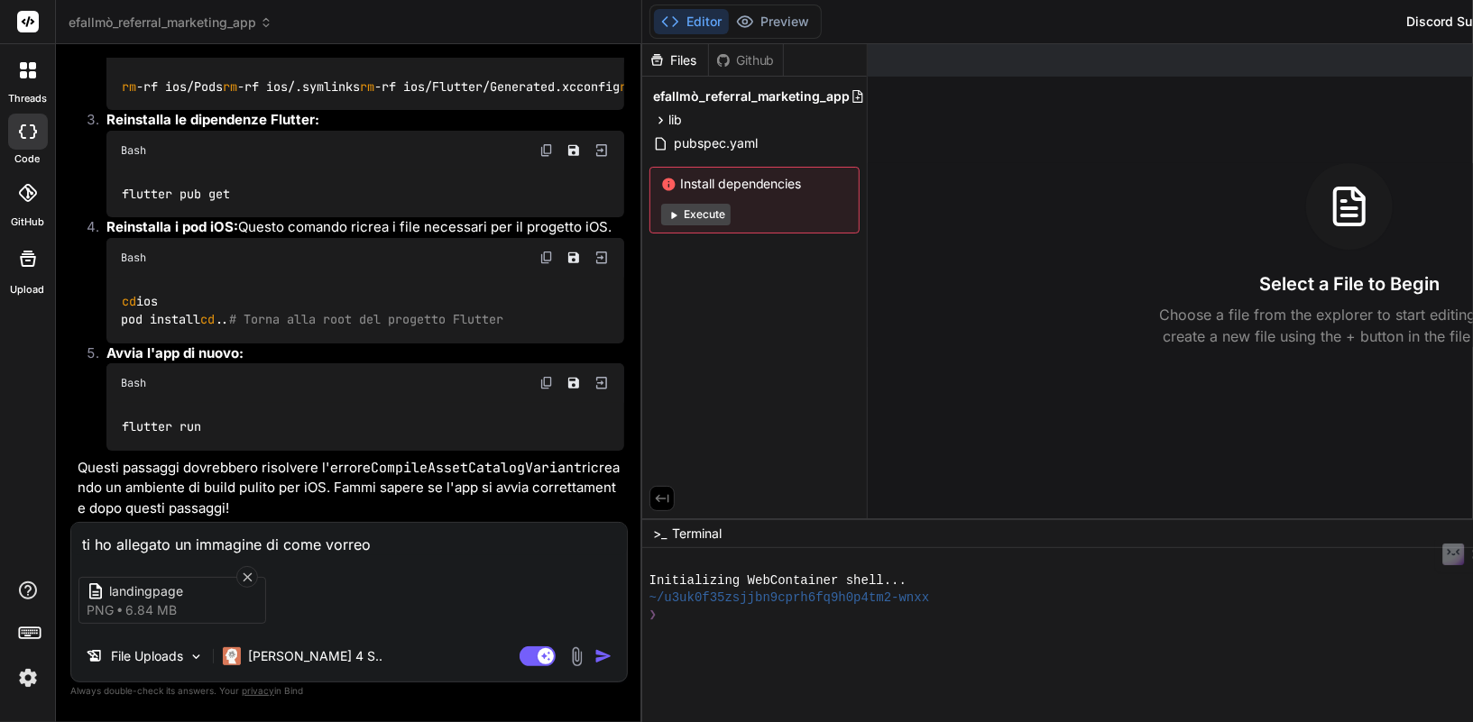
type textarea "ti ho allegato un immagine di come vorre"
type textarea "x"
type textarea "ti ho allegato un immagine di come vorrei"
type textarea "x"
type textarea "ti ho allegato un immagine di come vorrei"
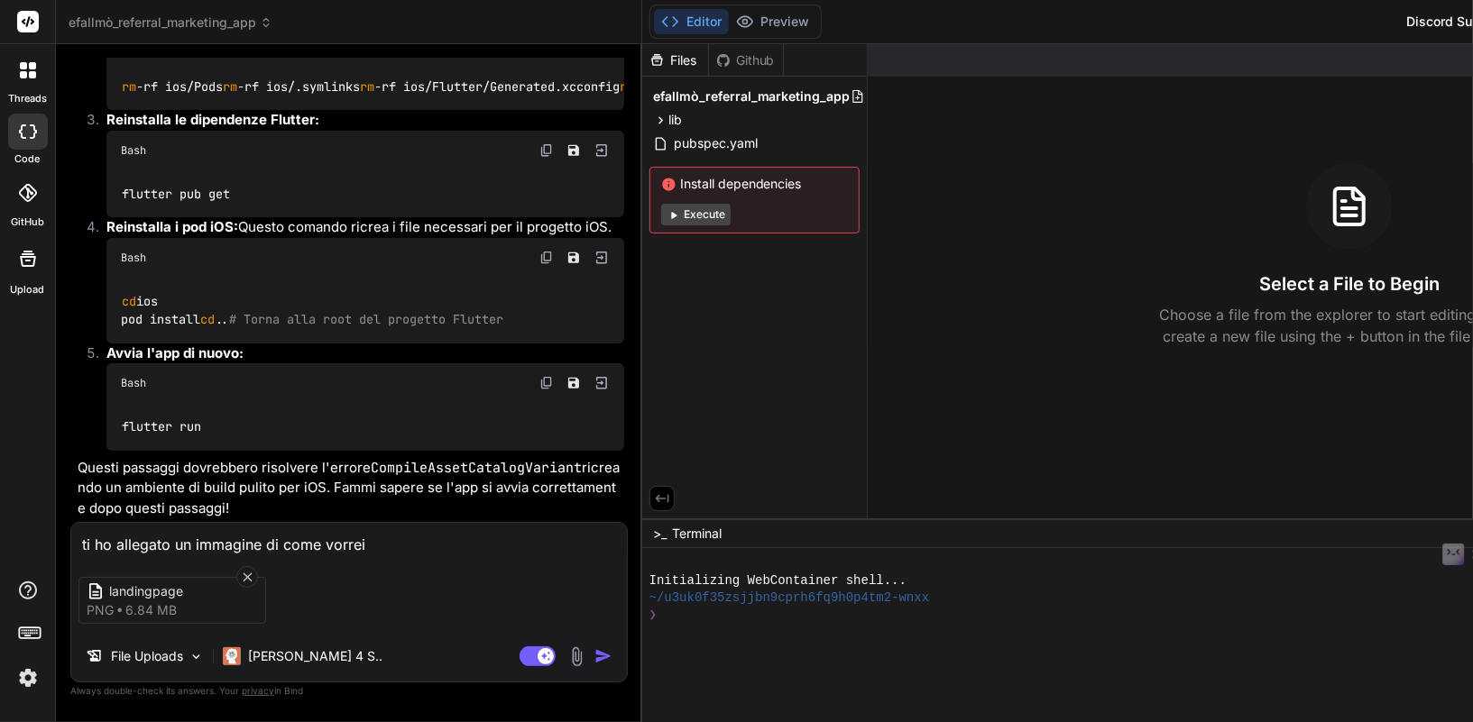
type textarea "x"
type textarea "ti ho allegato un immagine di come vorrei c"
type textarea "x"
type textarea "ti ho allegato un immagine di come vorrei ch"
type textarea "x"
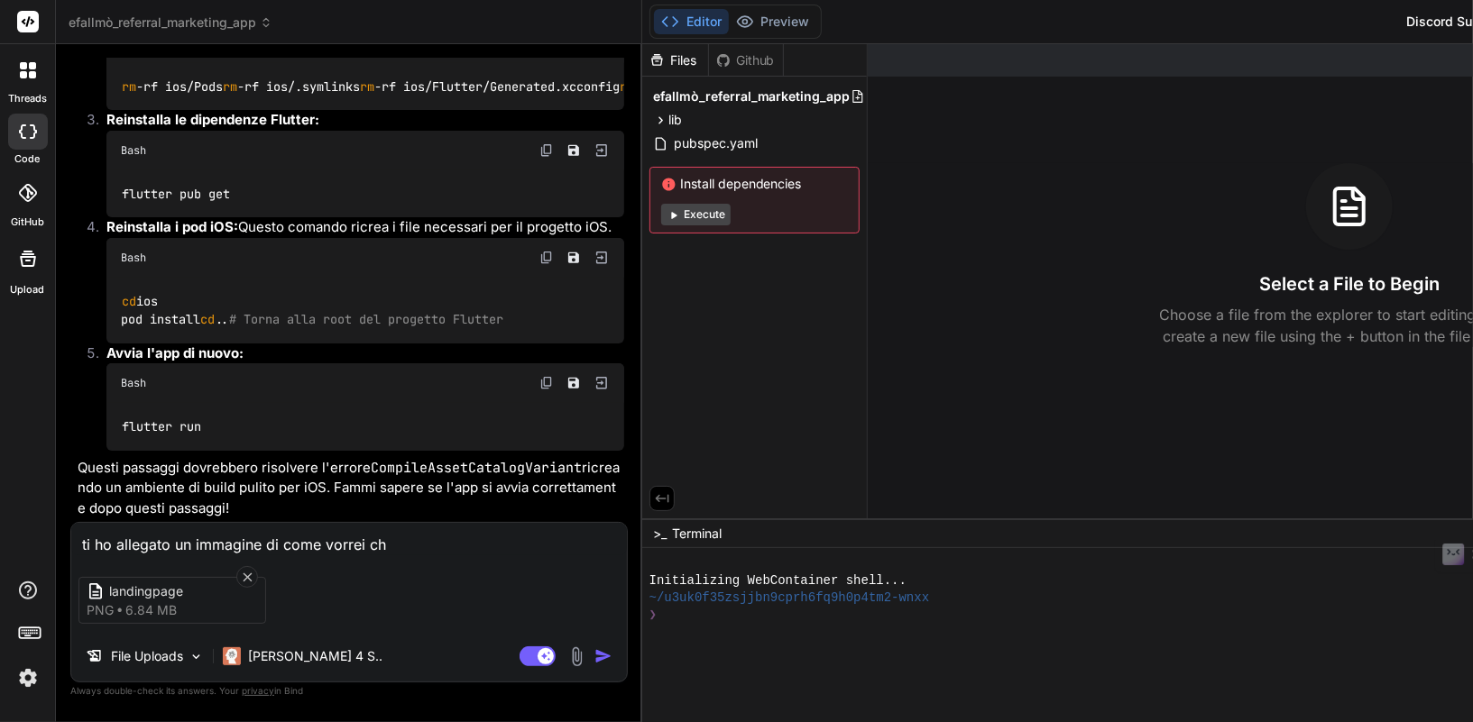
type textarea "ti ho allegato un immagine di come vorrei che"
type textarea "x"
type textarea "ti ho allegato un immagine di come vorrei che"
type textarea "x"
type textarea "ti ho allegato un immagine di come vorrei che f"
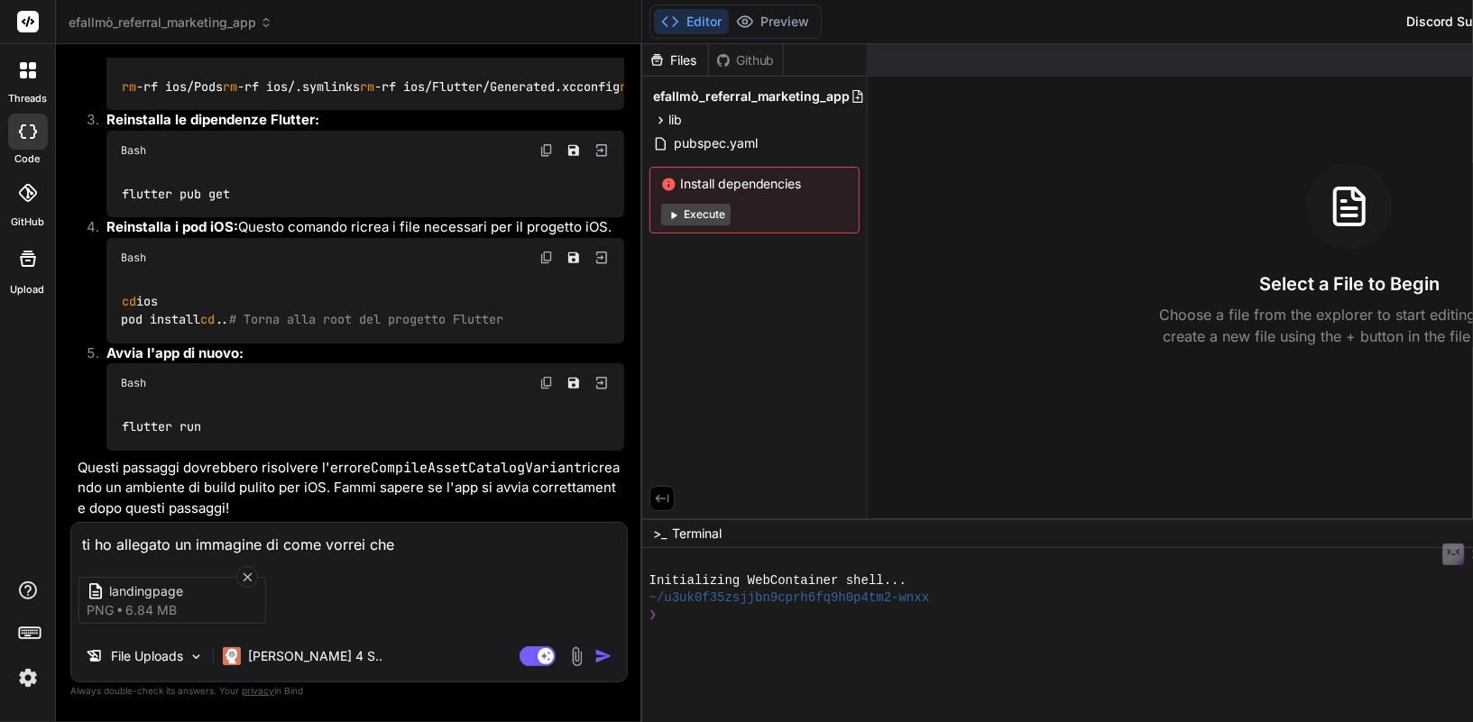
type textarea "x"
type textarea "ti ho allegato un immagine di come vorrei che fo"
type textarea "x"
type textarea "ti ho allegato un immagine di come vorrei che fos"
type textarea "x"
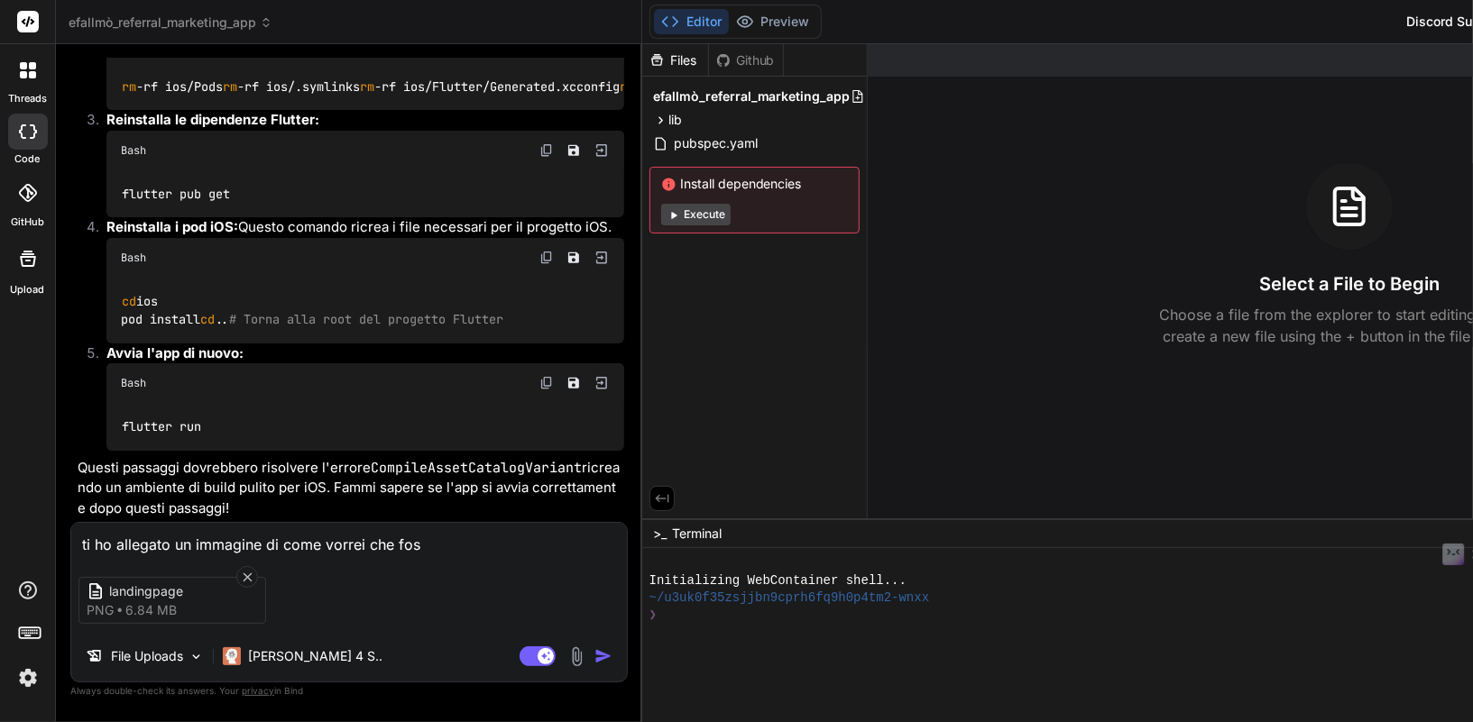
type textarea "ti ho allegato un immagine di come vorrei che foss"
type textarea "x"
type textarea "ti ho allegato un immagine di come vorrei che fosse"
type textarea "x"
type textarea "ti ho allegato un immagine di come vorrei che fosse"
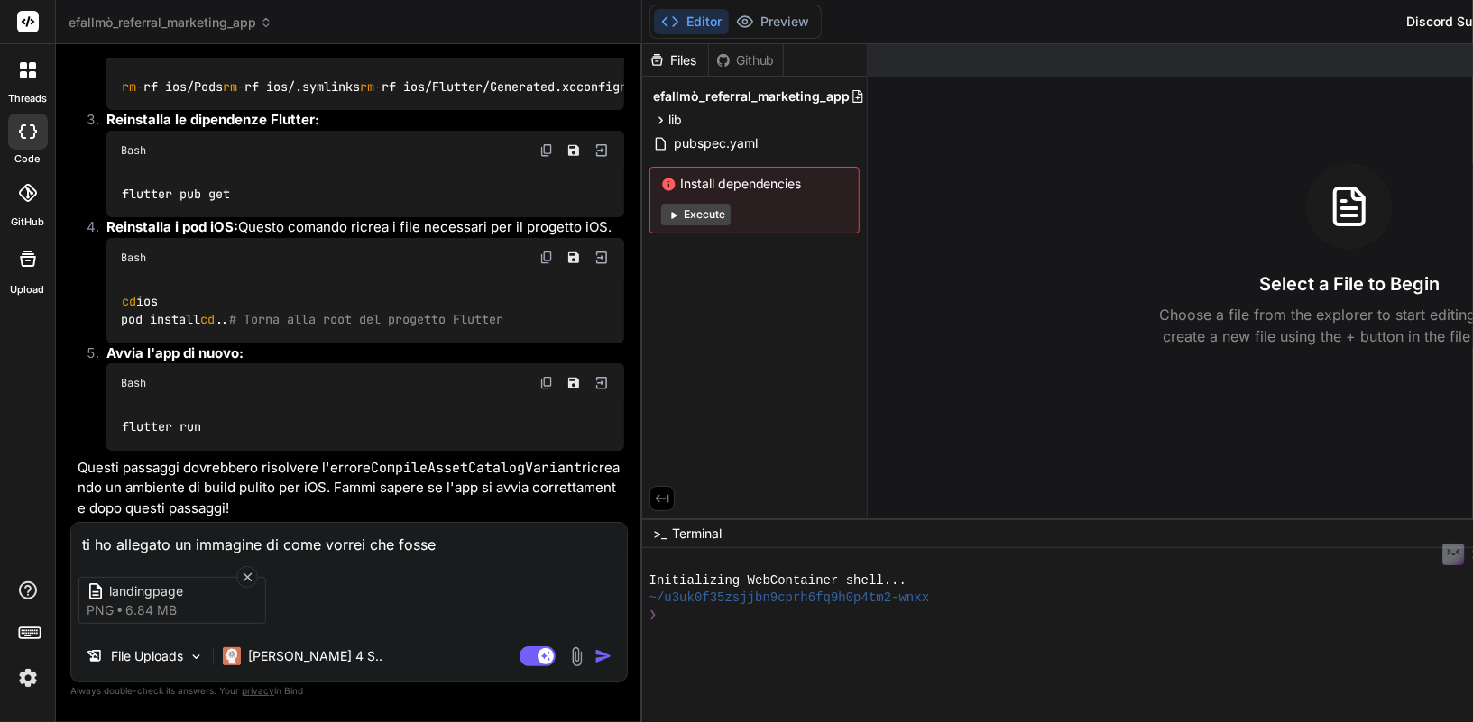
type textarea "x"
type textarea "ti ho allegato un immagine di come vorrei che fosse l"
type textarea "x"
type textarea "ti ho allegato un immagine di come vorrei che fosse la"
type textarea "x"
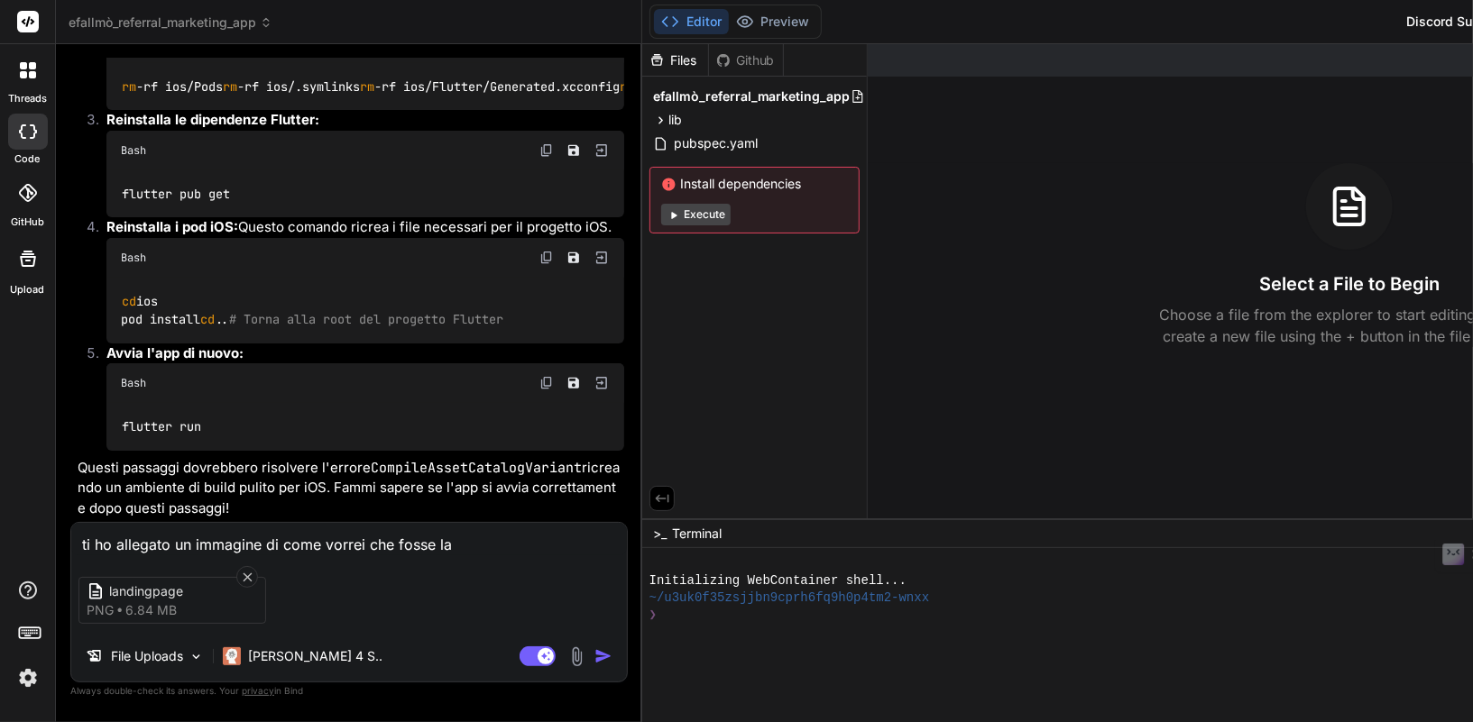
type textarea "ti ho allegato un immagine di come vorrei che fosse la"
type textarea "x"
type textarea "ti ho allegato un immagine di come vorrei che fosse la l"
type textarea "x"
type textarea "ti ho allegato un immagine di come vorrei che fosse la la"
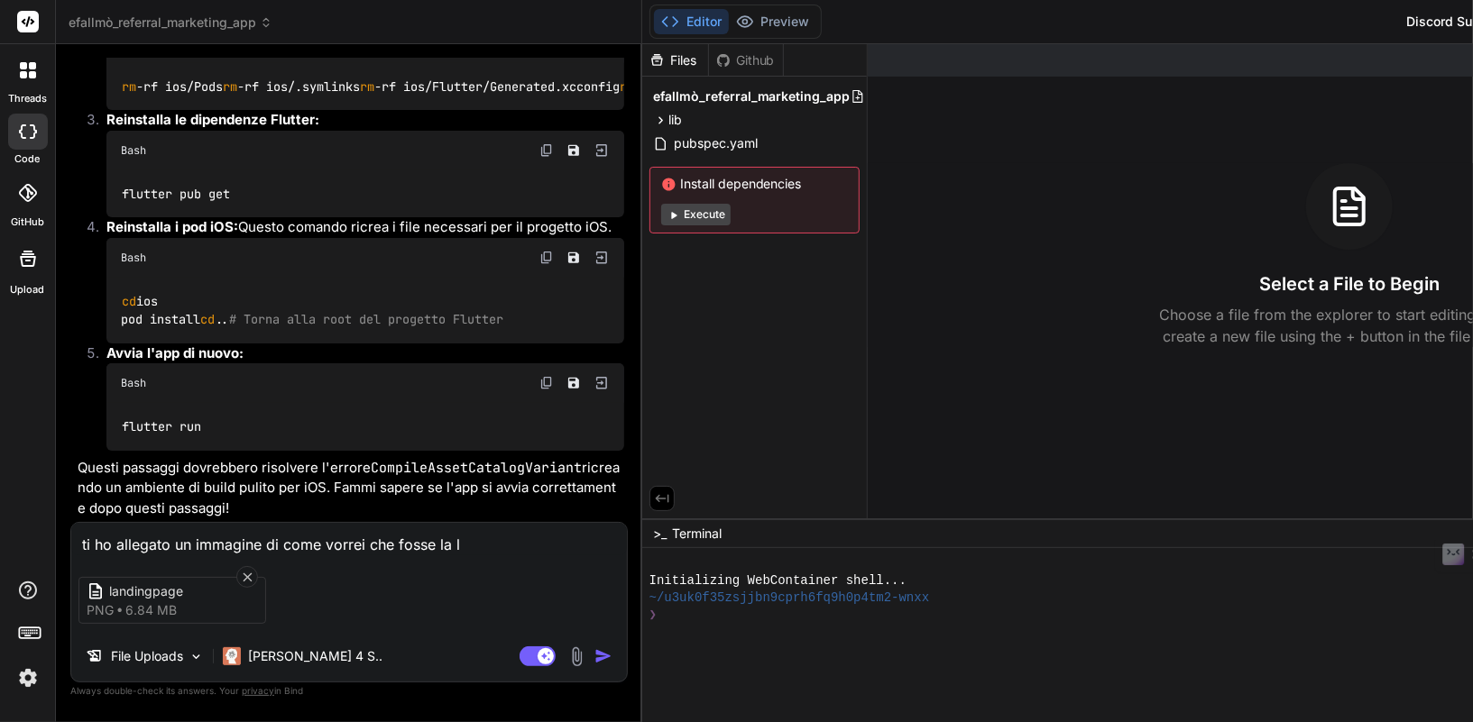
type textarea "x"
type textarea "ti ho allegato un immagine di come vorrei che fosse la lan"
type textarea "x"
type textarea "ti ho allegato un immagine di come vorrei che fosse la land"
type textarea "x"
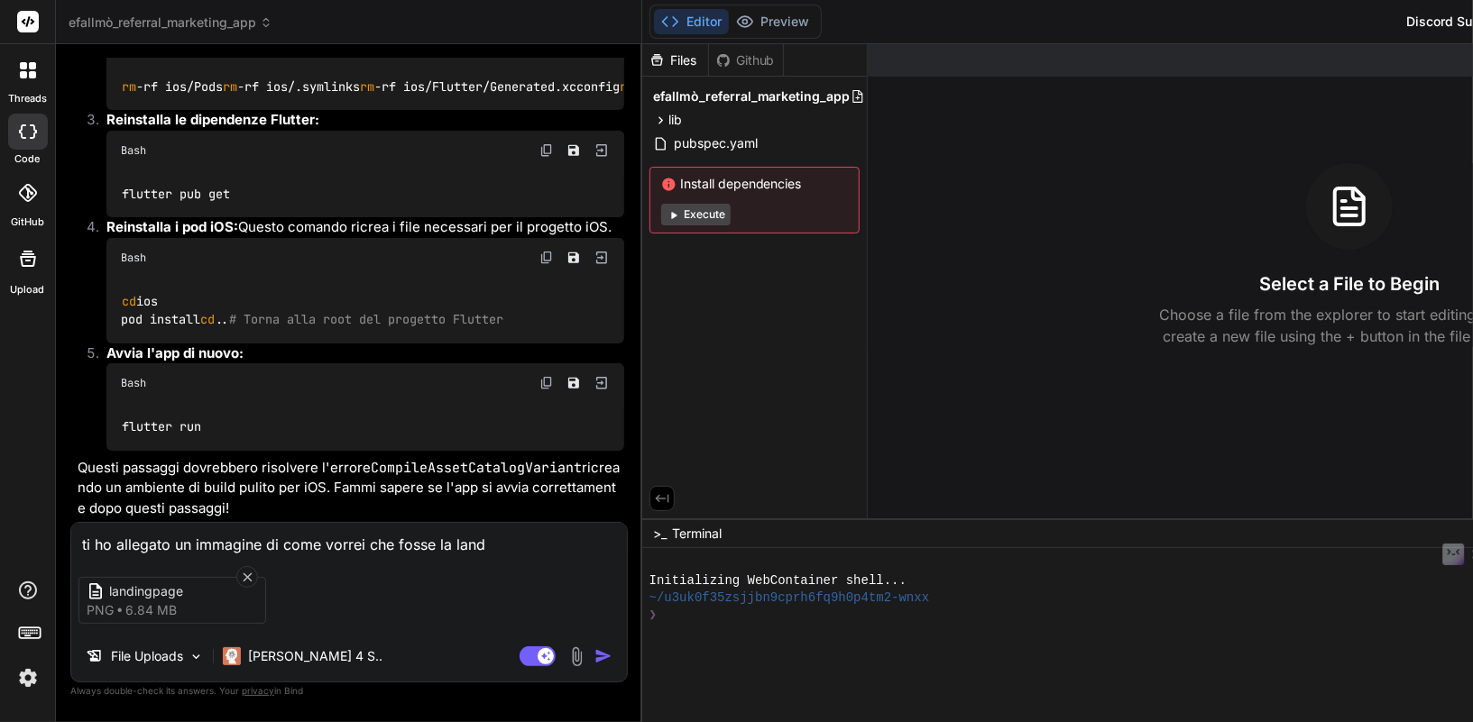
type textarea "ti ho allegato un immagine di come vorrei che fosse la landi"
type textarea "x"
type textarea "ti ho allegato un immagine di come vorrei che fosse la landin"
type textarea "x"
type textarea "ti ho allegato un immagine di come vorrei che fosse la landing"
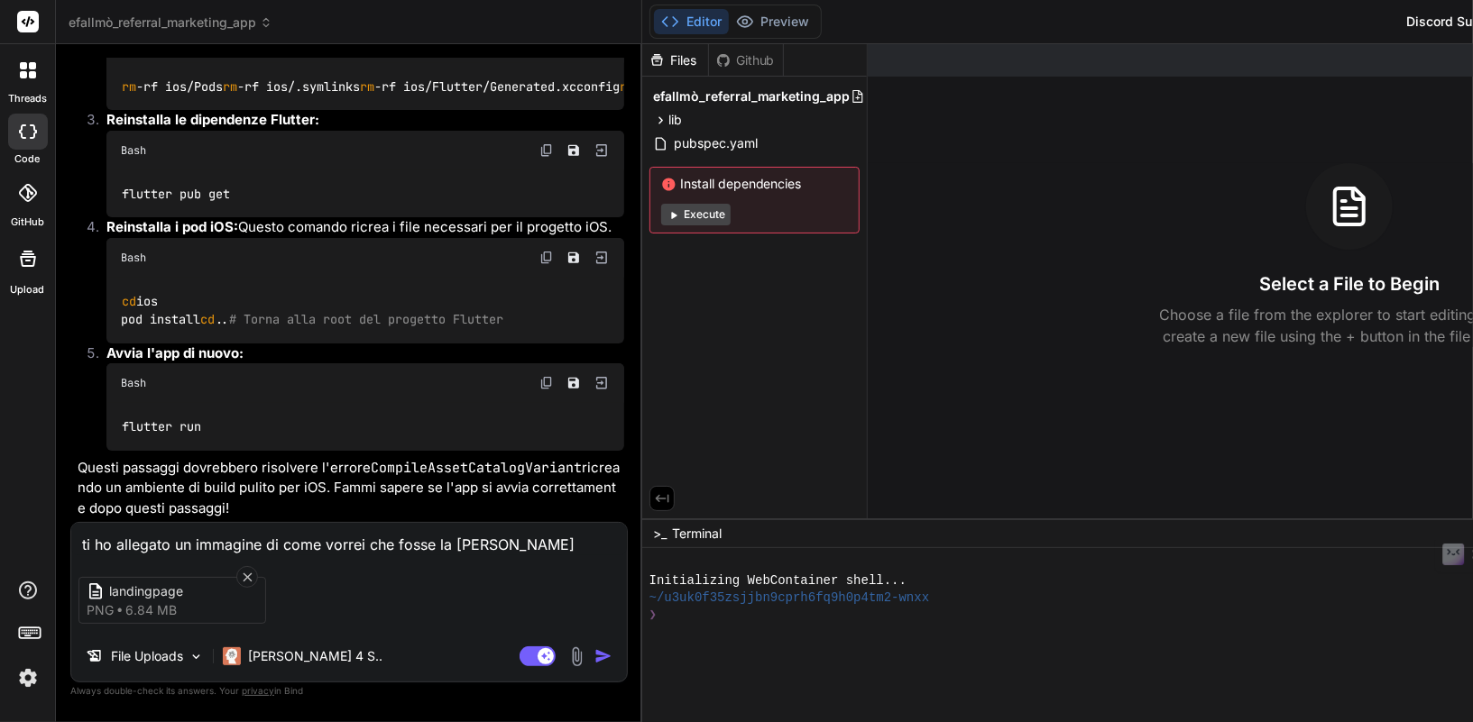
type textarea "x"
type textarea "ti ho allegato un immagine di come vorrei che fosse la landing"
type textarea "x"
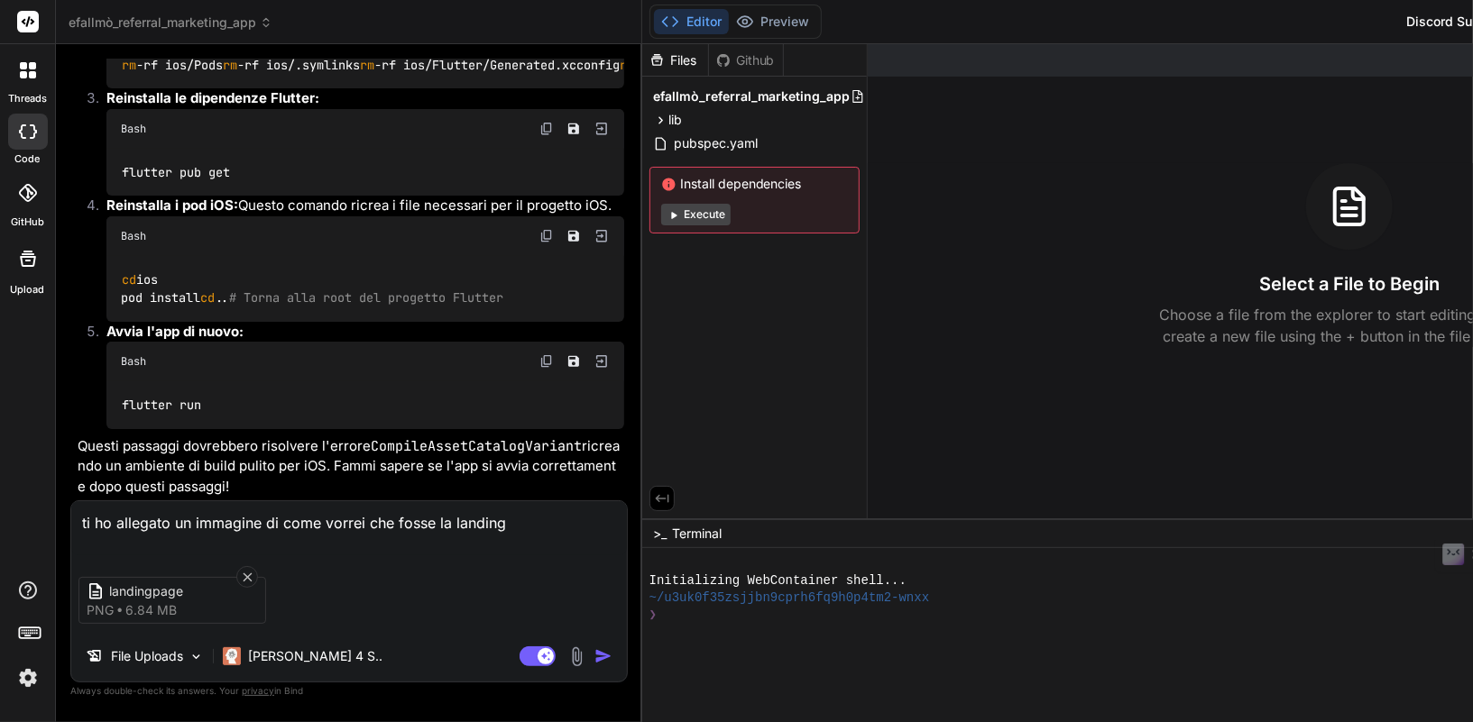
type textarea "ti ho allegato un immagine di come vorrei che fosse la landing p"
type textarea "x"
type textarea "ti ho allegato un immagine di come vorrei che fosse la landing pa"
type textarea "x"
type textarea "ti ho allegato un immagine di come vorrei che fosse la landing pae"
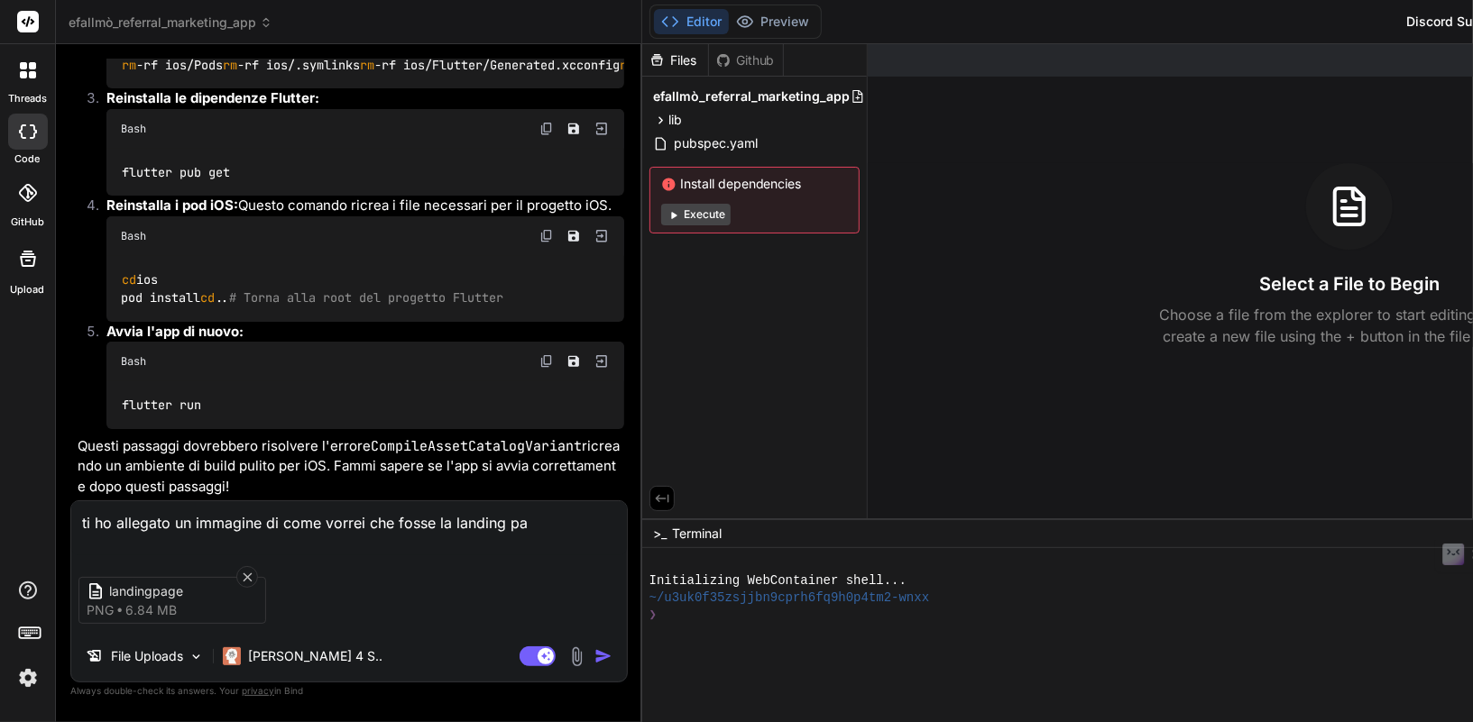
type textarea "x"
type textarea "ti ho allegato un immagine di come vorrei che fosse la landing pa"
type textarea "x"
type textarea "ti ho allegato un immagine di come vorrei che fosse la landing pag"
type textarea "x"
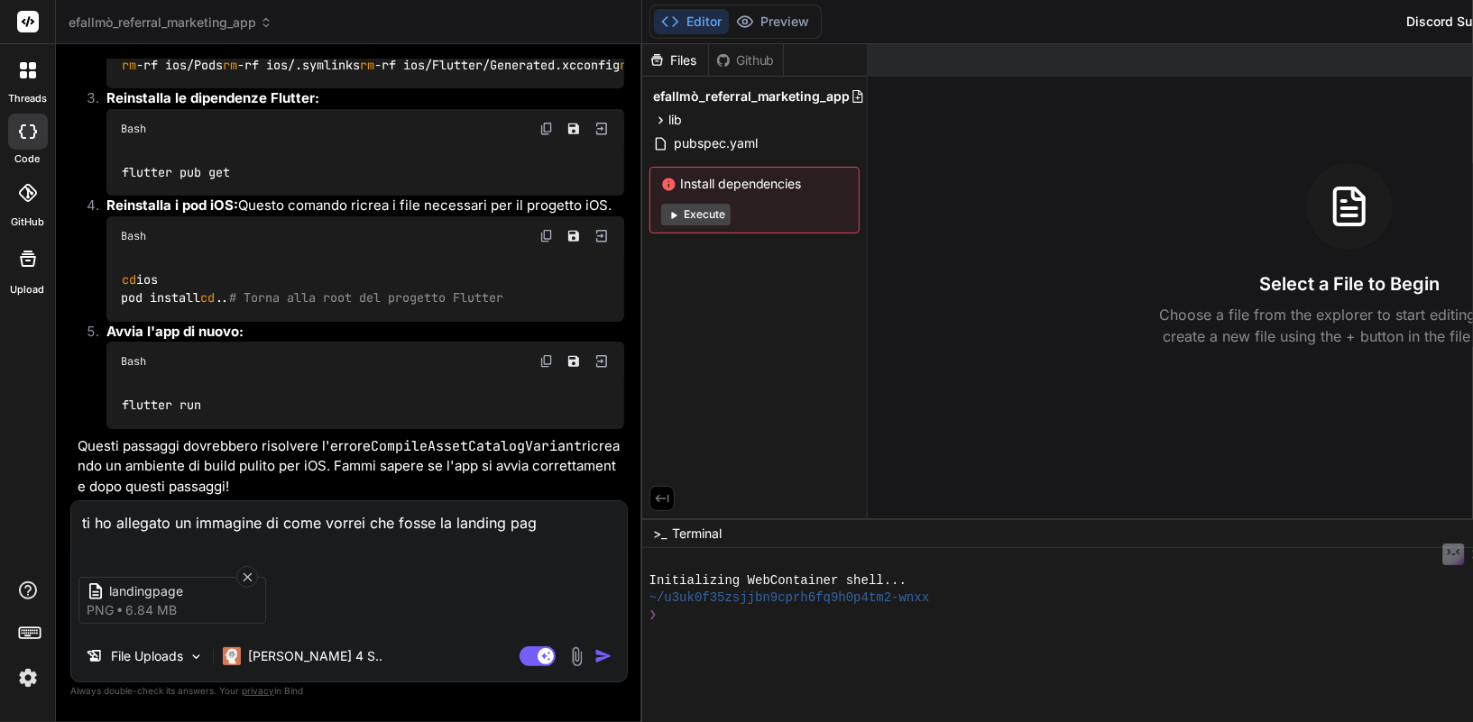
type textarea "ti ho allegato un immagine di come vorrei che fosse la landing page"
type textarea "x"
type textarea "ti ho allegato un immagine di come vorrei che fosse la landing page"
type textarea "x"
type textarea "ti ho allegato un immagine di come vorrei che fosse la landing page r"
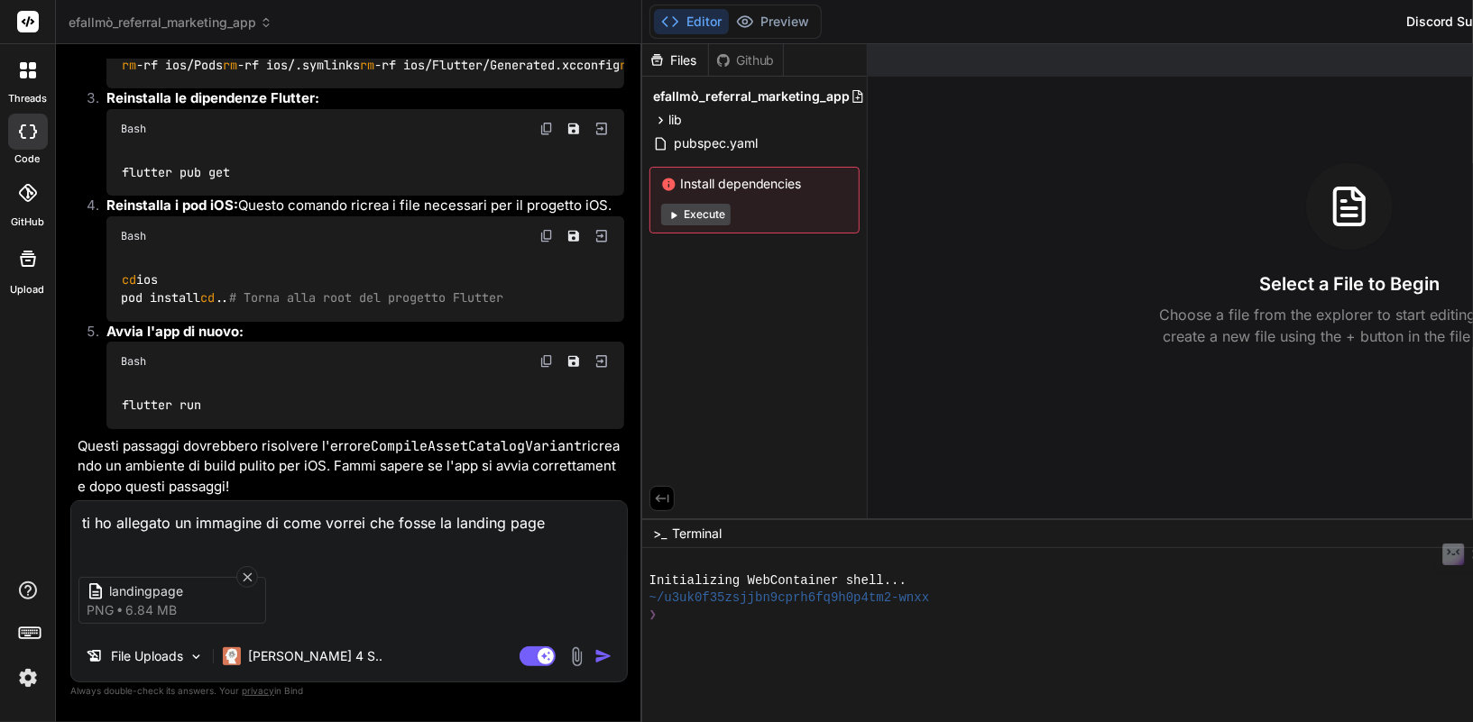
type textarea "x"
type textarea "ti ho allegato un immagine di come vorrei che fosse la landing page ri"
type textarea "x"
type textarea "ti ho allegato un immagine di come vorrei che fosse la landing page ric"
type textarea "x"
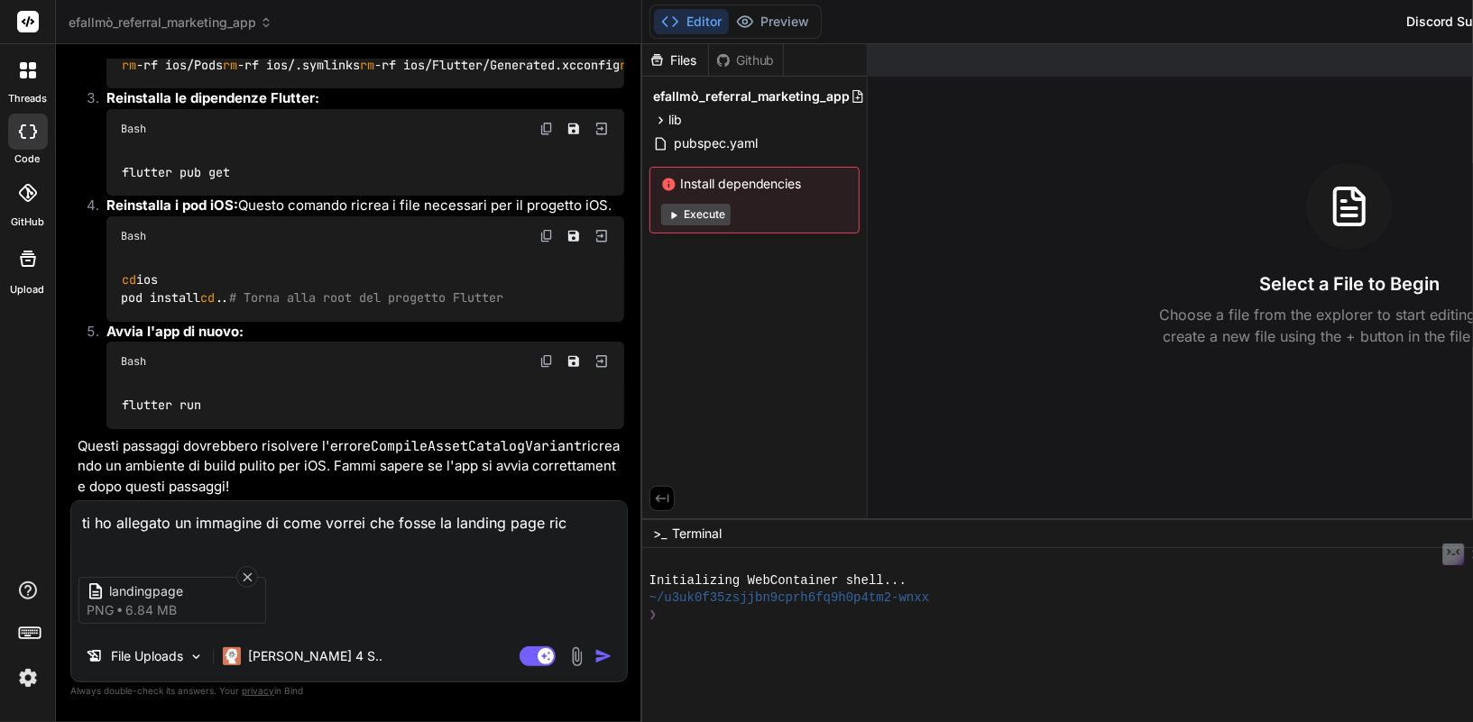
type textarea "ti ho allegato un immagine di come vorrei che fosse la landing page ricr"
type textarea "x"
type textarea "ti ho allegato un immagine di come vorrei che fosse la landing page ricre"
type textarea "x"
type textarea "ti ho allegato un immagine di come vorrei che fosse la landing page ricrea"
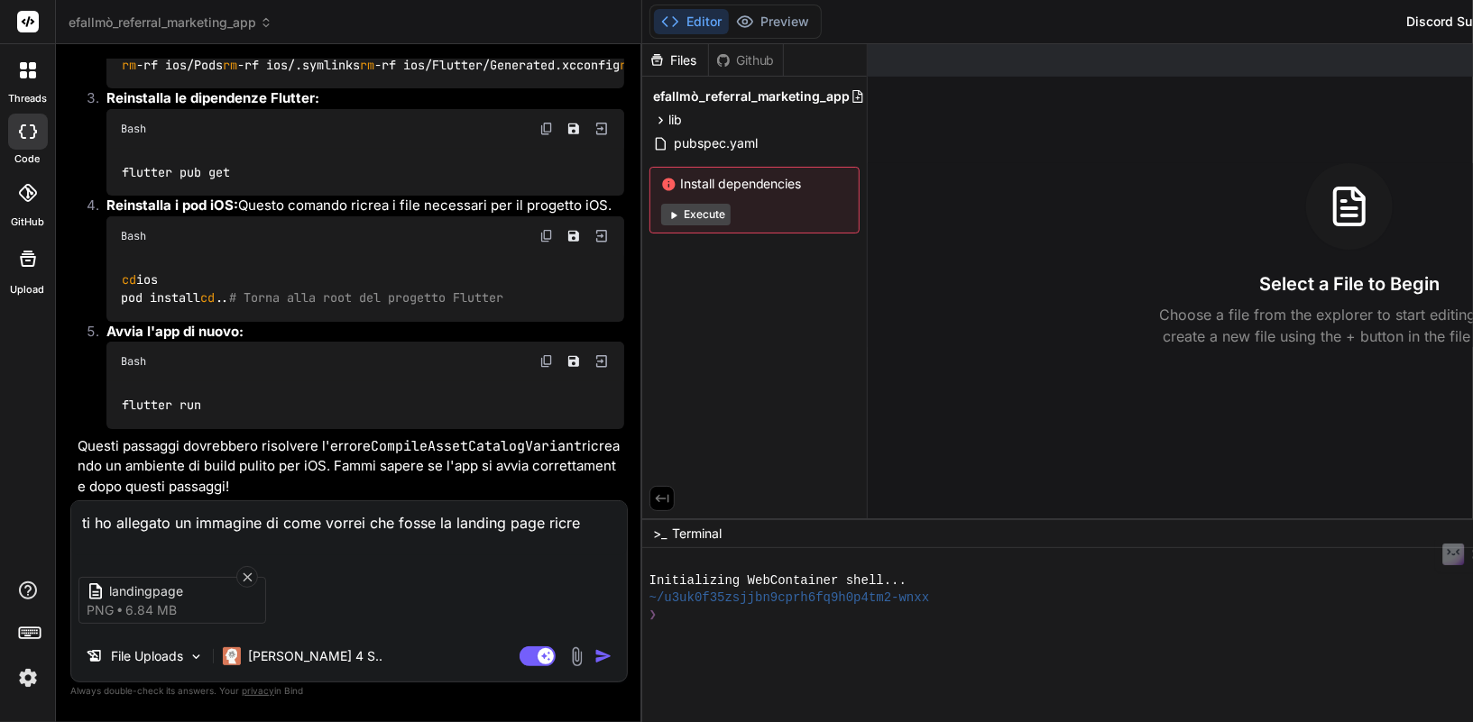
type textarea "x"
type textarea "ti ho allegato un immagine di come vorrei che fosse la landing page ricreal"
type textarea "x"
type textarea "ti ho allegato un immagine di come vorrei che fosse la landing page ricreala"
type textarea "x"
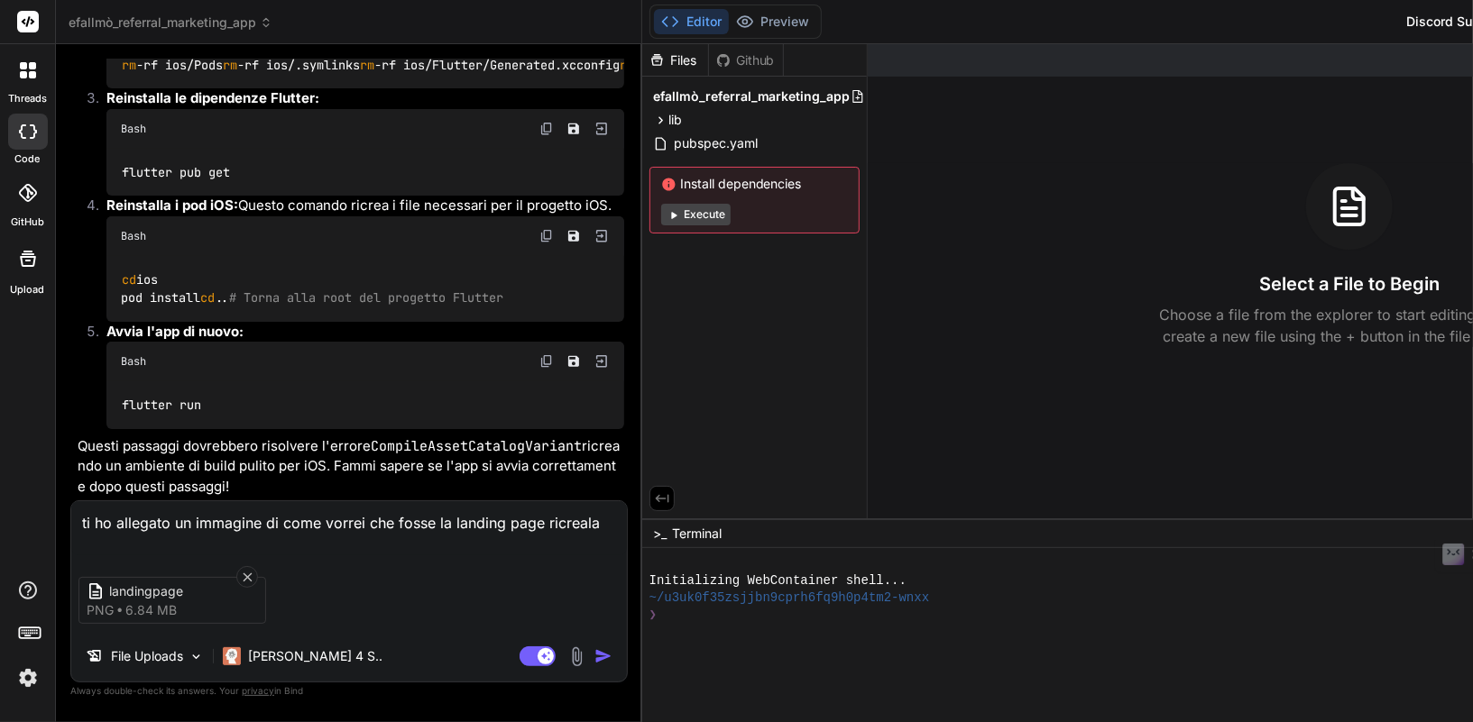
type textarea "ti ho allegato un immagine di come vorrei che fosse la landing page ricreala"
type textarea "x"
type textarea "ti ho allegato un immagine di come vorrei che fosse la landing page ricreala e"
type textarea "x"
type textarea "ti ho allegato un immagine di come vorrei che fosse la landing page ricreala es"
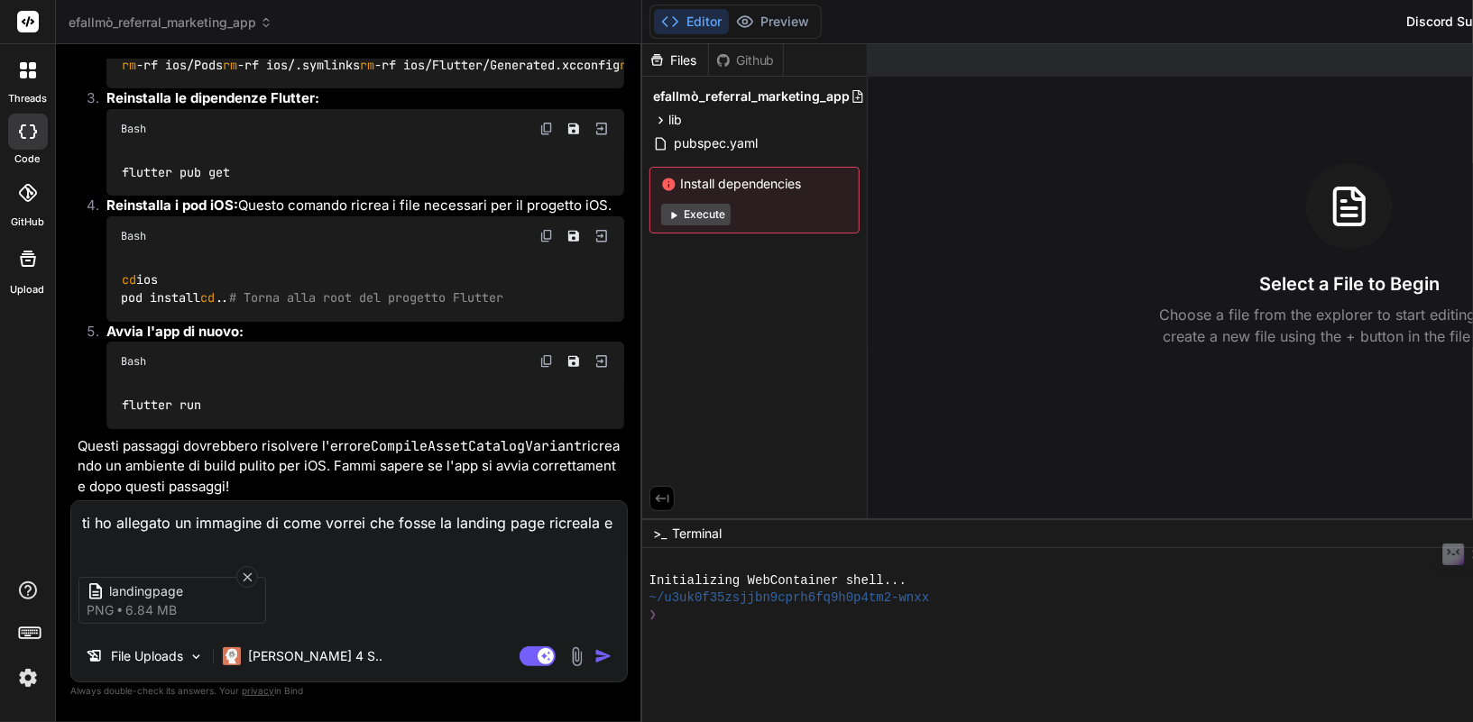
type textarea "x"
type textarea "ti ho allegato un immagine di come vorrei che fosse la landing page ricreala esa"
type textarea "x"
type textarea "ti ho allegato un immagine di come vorrei che fosse la landing page ricreala es…"
type textarea "x"
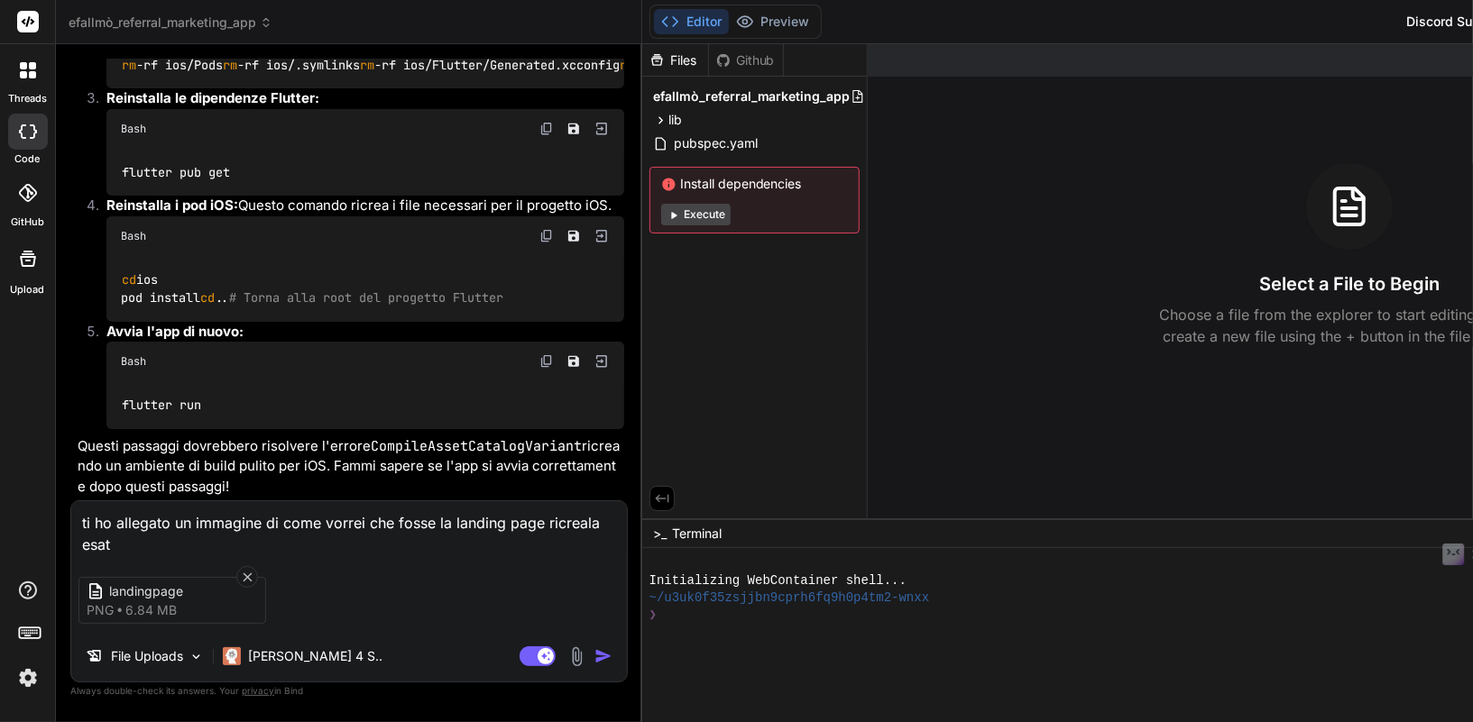
type textarea "ti ho allegato un immagine di come vorrei che fosse la landing page ricreala es…"
type textarea "x"
type textarea "ti ho allegato un immagine di come vorrei che fosse la landing page ricreala es…"
type textarea "x"
type textarea "ti ho allegato un immagine di come vorrei che fosse la landing page ricreala es…"
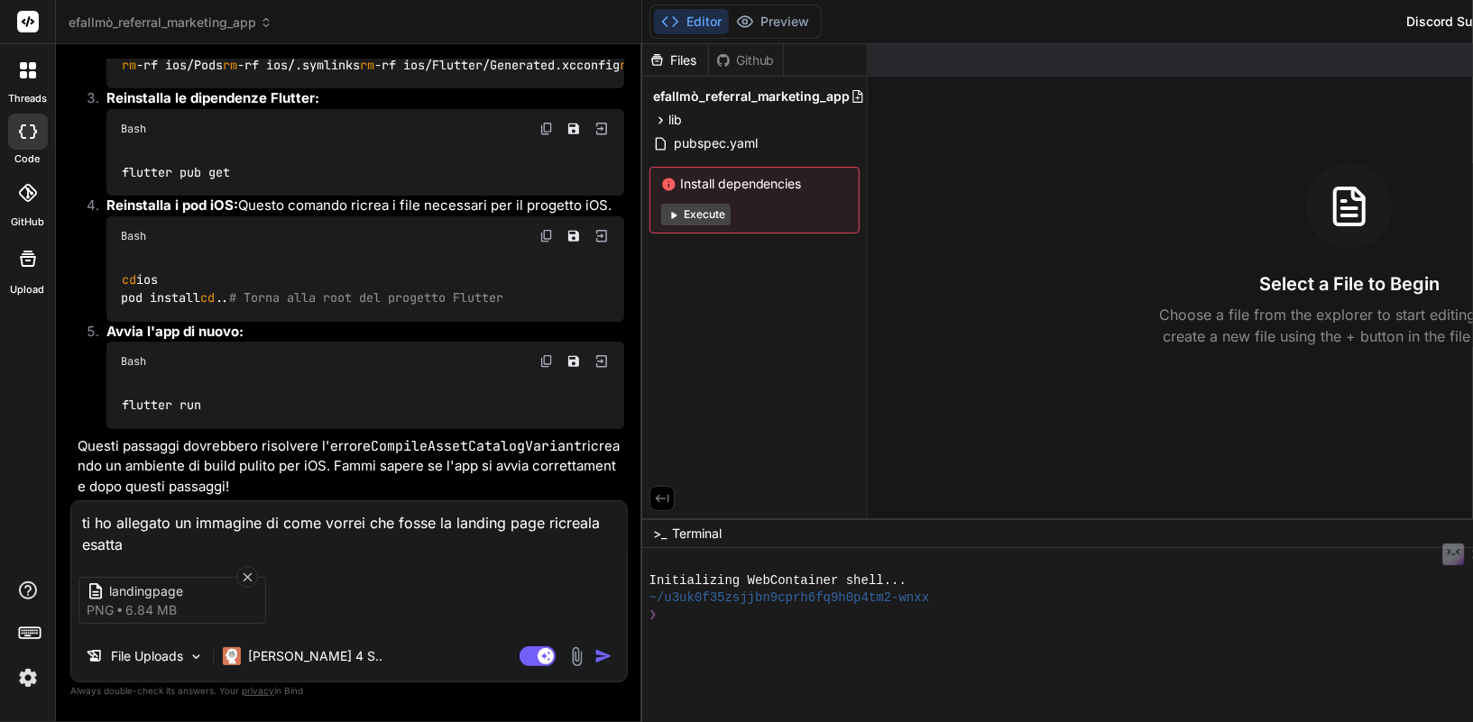
type textarea "x"
type textarea "ti ho allegato un immagine di come vorrei che fosse la landing page ricreala es…"
type textarea "x"
type textarea "ti ho allegato un immagine di come vorrei che fosse la landing page ricreala es…"
type textarea "x"
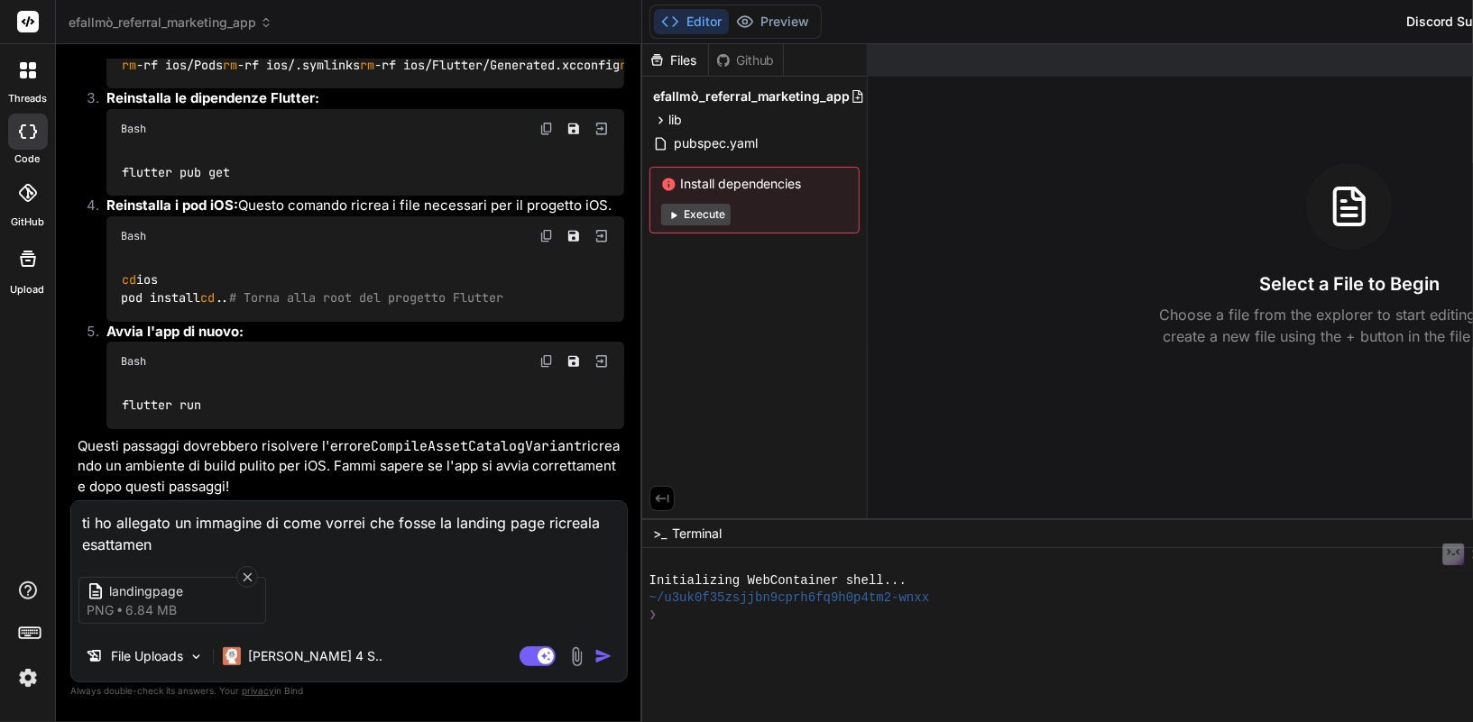
type textarea "ti ho allegato un immagine di come vorrei che fosse la landing page ricreala es…"
type textarea "x"
type textarea "ti ho allegato un immagine di come vorrei che fosse la landing page ricreala es…"
type textarea "x"
type textarea "ti ho allegato un immagine di come vorrei che fosse la landing page ricreala es…"
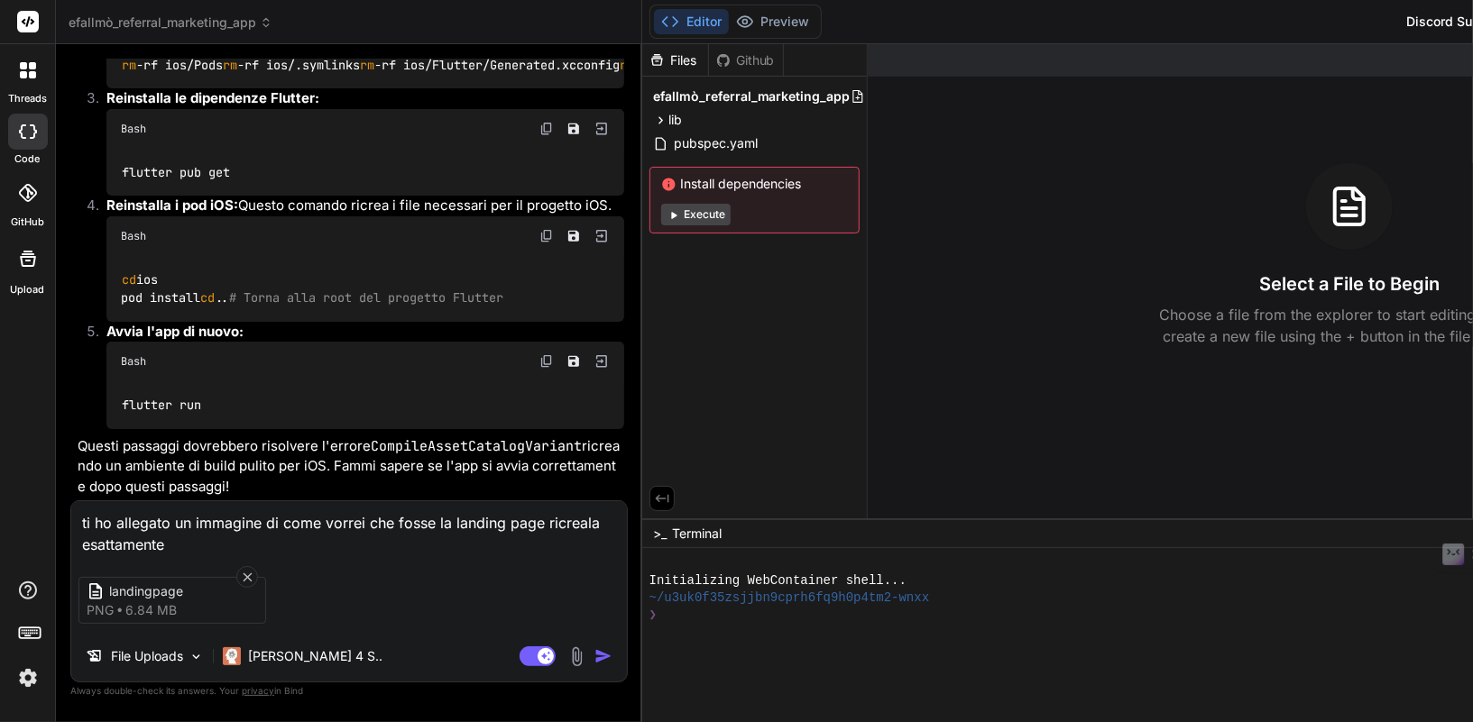
type textarea "x"
type textarea "ti ho allegato un immagine di come vorrei che fosse la landing page ricreala es…"
type textarea "x"
type textarea "ti ho allegato un immagine di come vorrei che fosse la landing page ricreala es…"
type textarea "x"
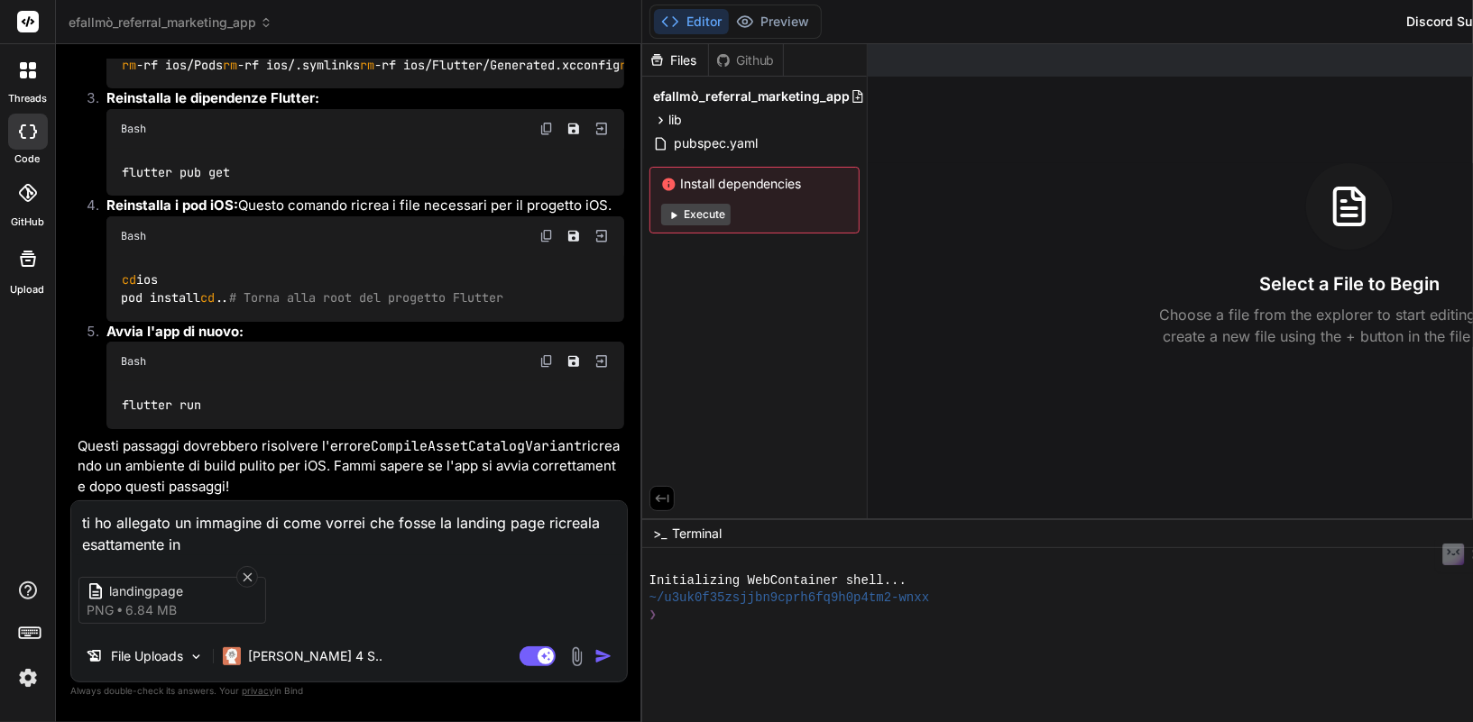
type textarea "ti ho allegato un immagine di come vorrei che fosse la landing page ricreala es…"
type textarea "x"
type textarea "ti ho allegato un immagine di come vorrei che fosse la landing page ricreala es…"
type textarea "x"
type textarea "ti ho allegato un immagine di come vorrei che fosse la landing page ricreala es…"
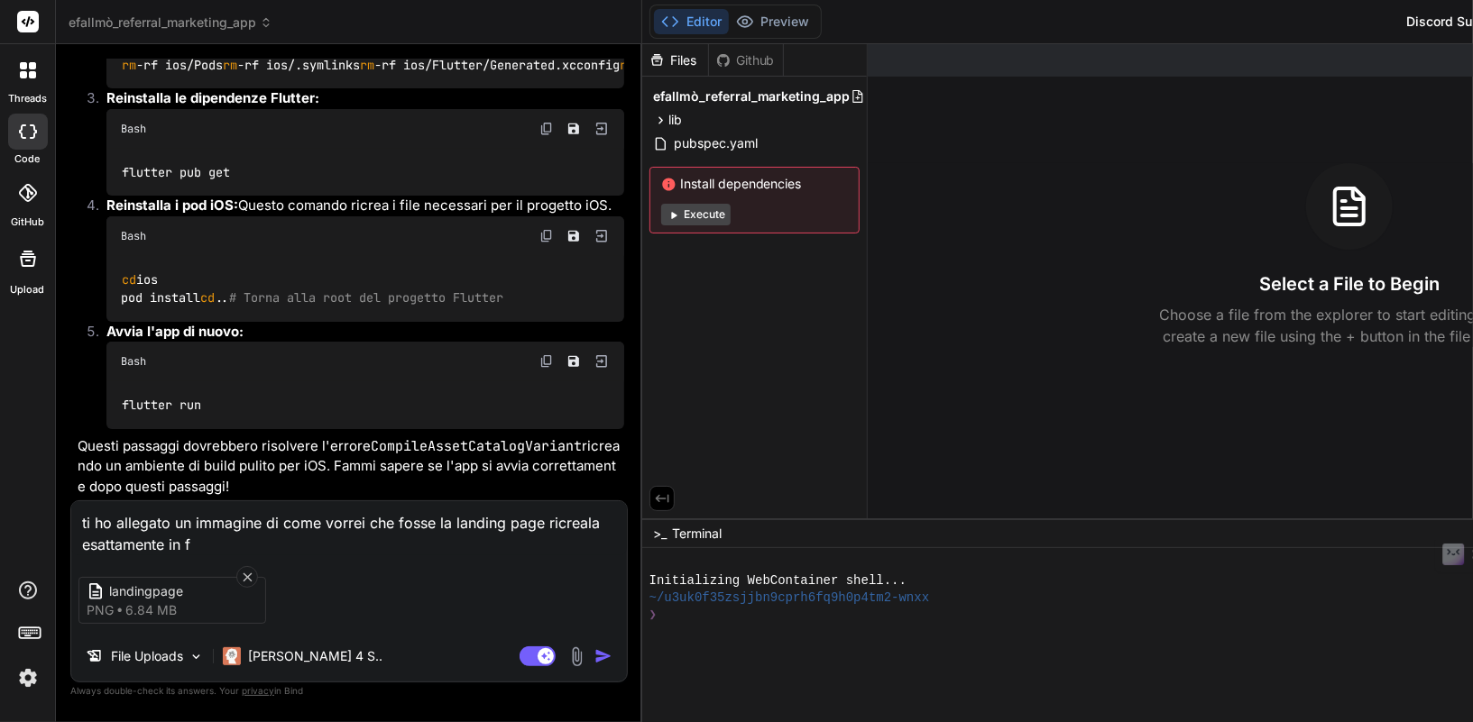
type textarea "x"
type textarea "ti ho allegato un immagine di come vorrei che fosse la landing page ricreala es…"
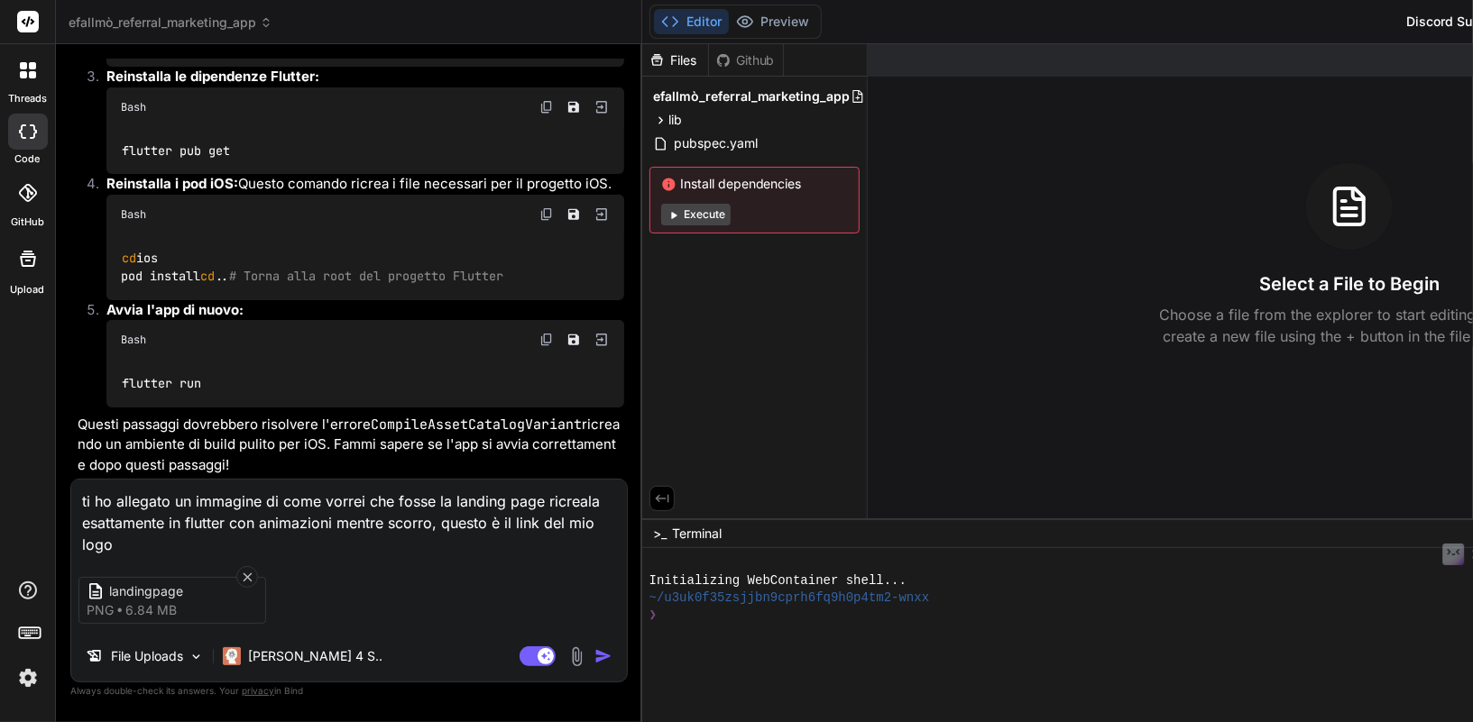
paste textarea "https://wbiztool-static.s3.ap-southeast-1.amazonaws.com/media/org_10455/media_1…"
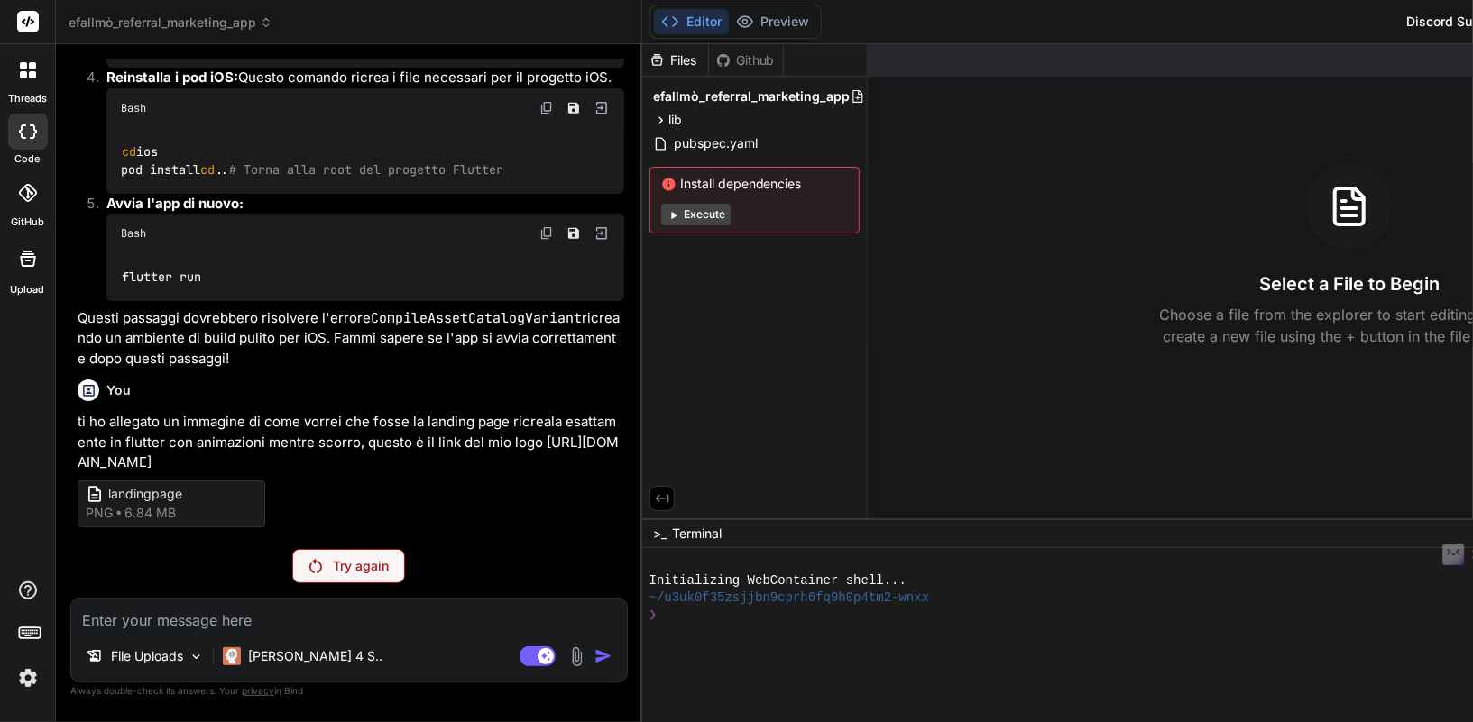
scroll to position [23283, 0]
click at [333, 563] on p "Try again" at bounding box center [361, 566] width 56 height 18
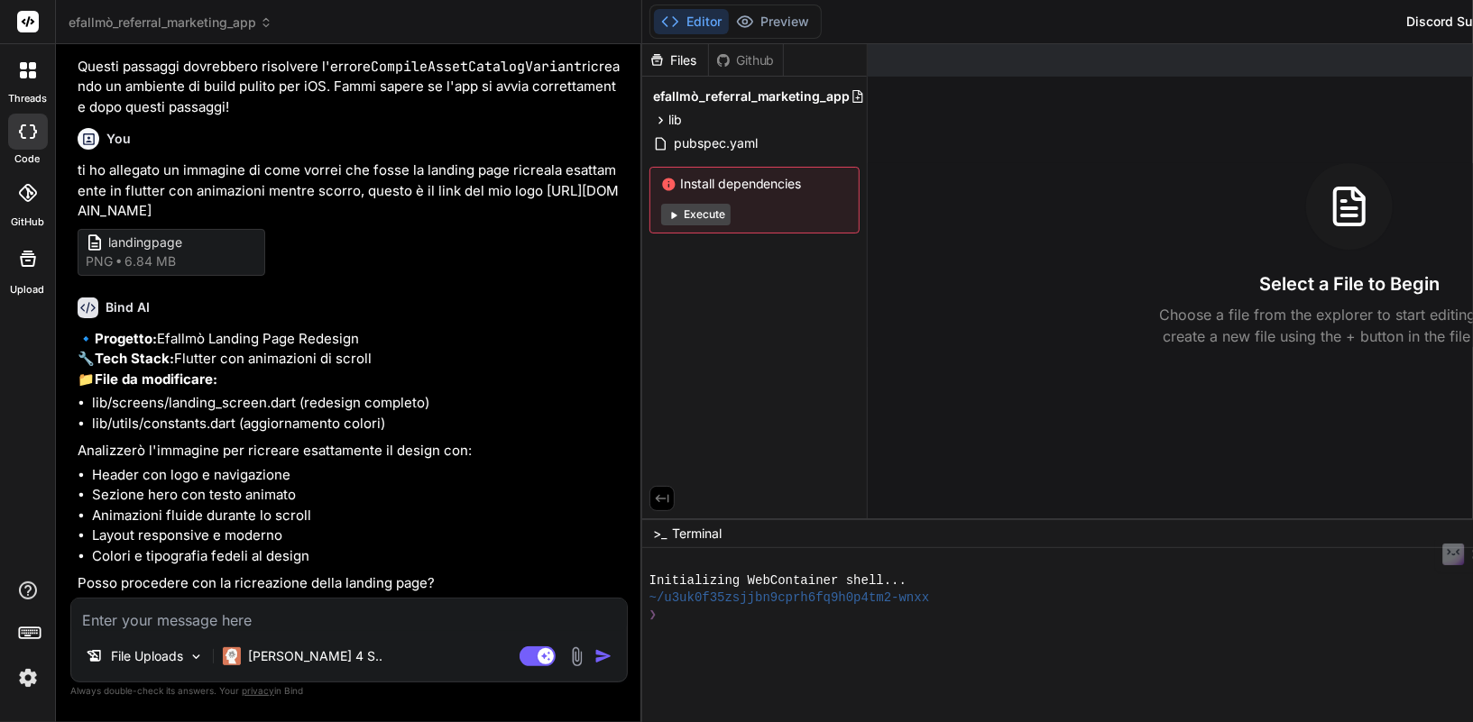
scroll to position [23576, 0]
click at [299, 603] on textarea at bounding box center [349, 615] width 556 height 32
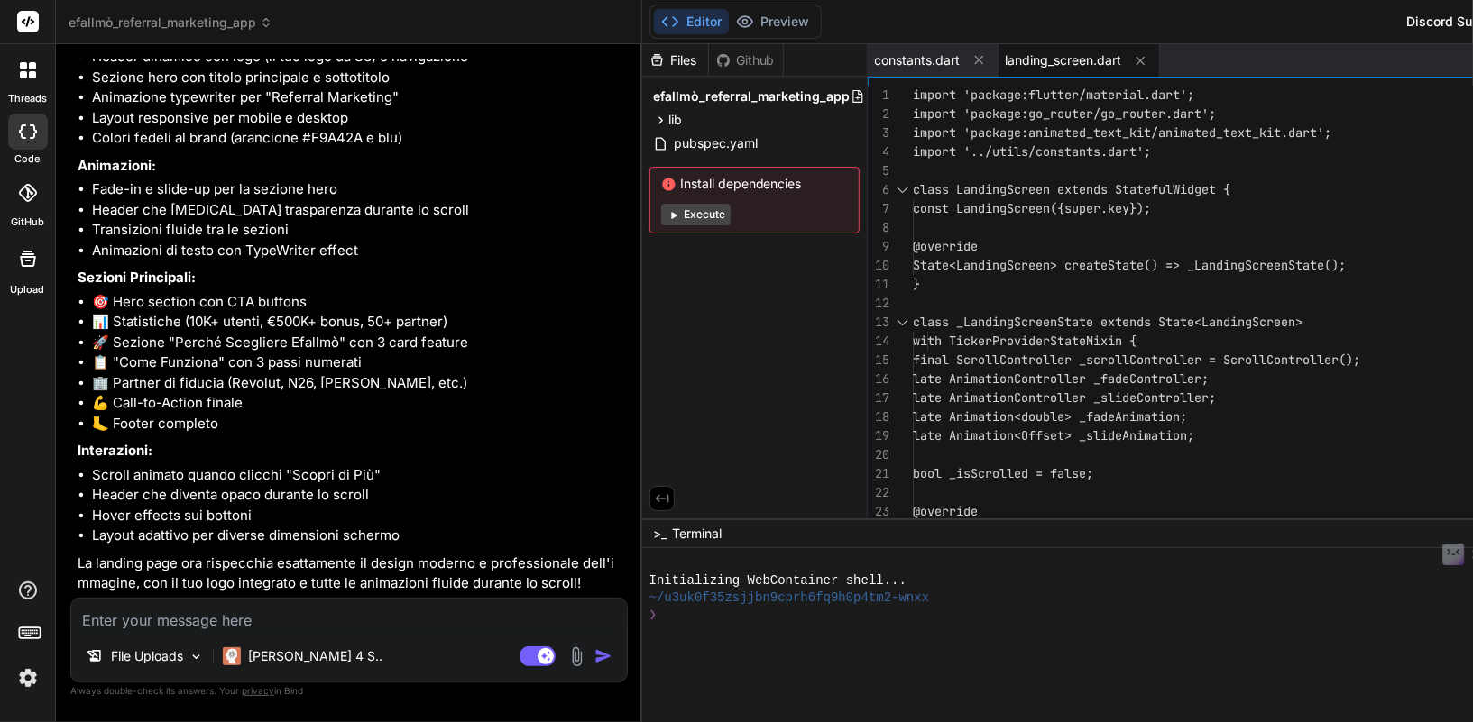
scroll to position [24551, 0]
click at [303, 618] on textarea at bounding box center [349, 615] width 556 height 32
paste textarea "↳ --- xcodebuild: WARNING: Using the first of multiple matching destinations: {…"
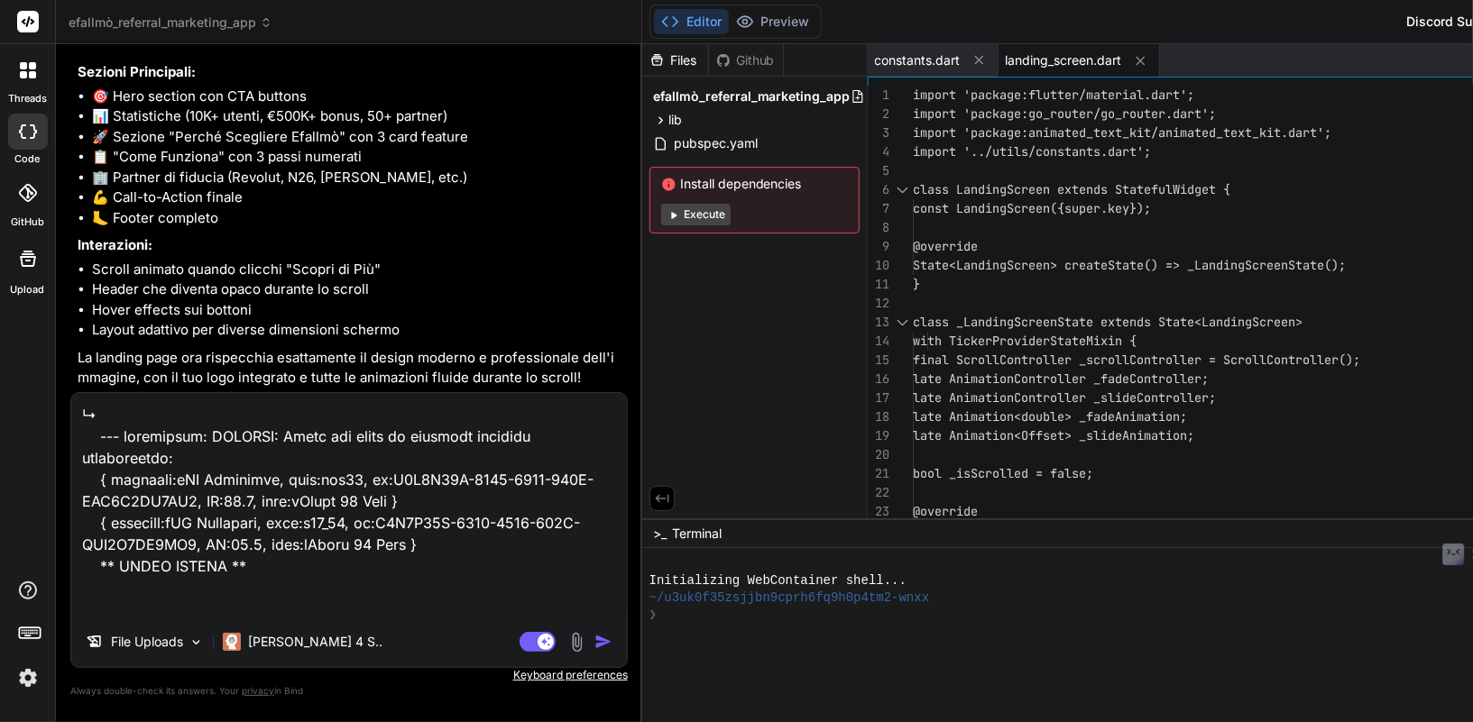
scroll to position [7424, 0]
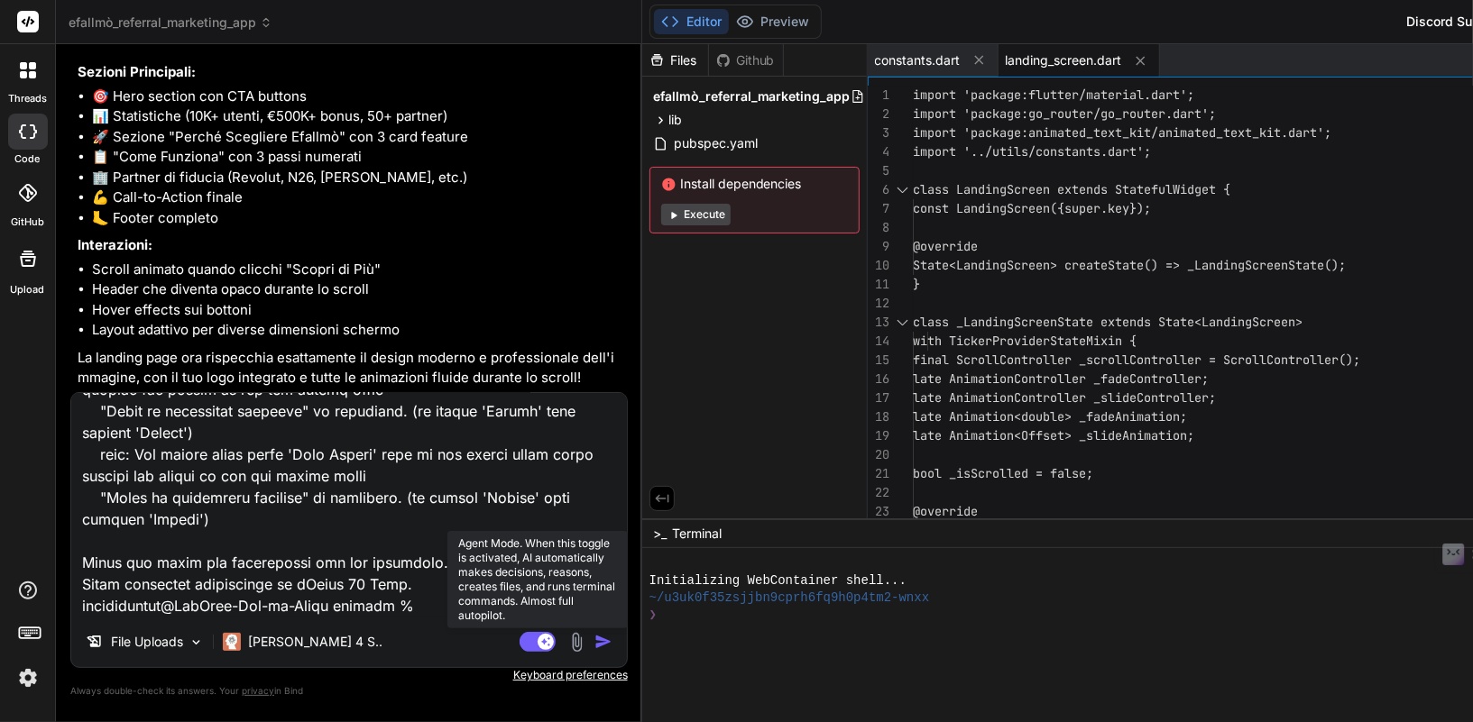
click at [538, 641] on rect at bounding box center [546, 642] width 16 height 16
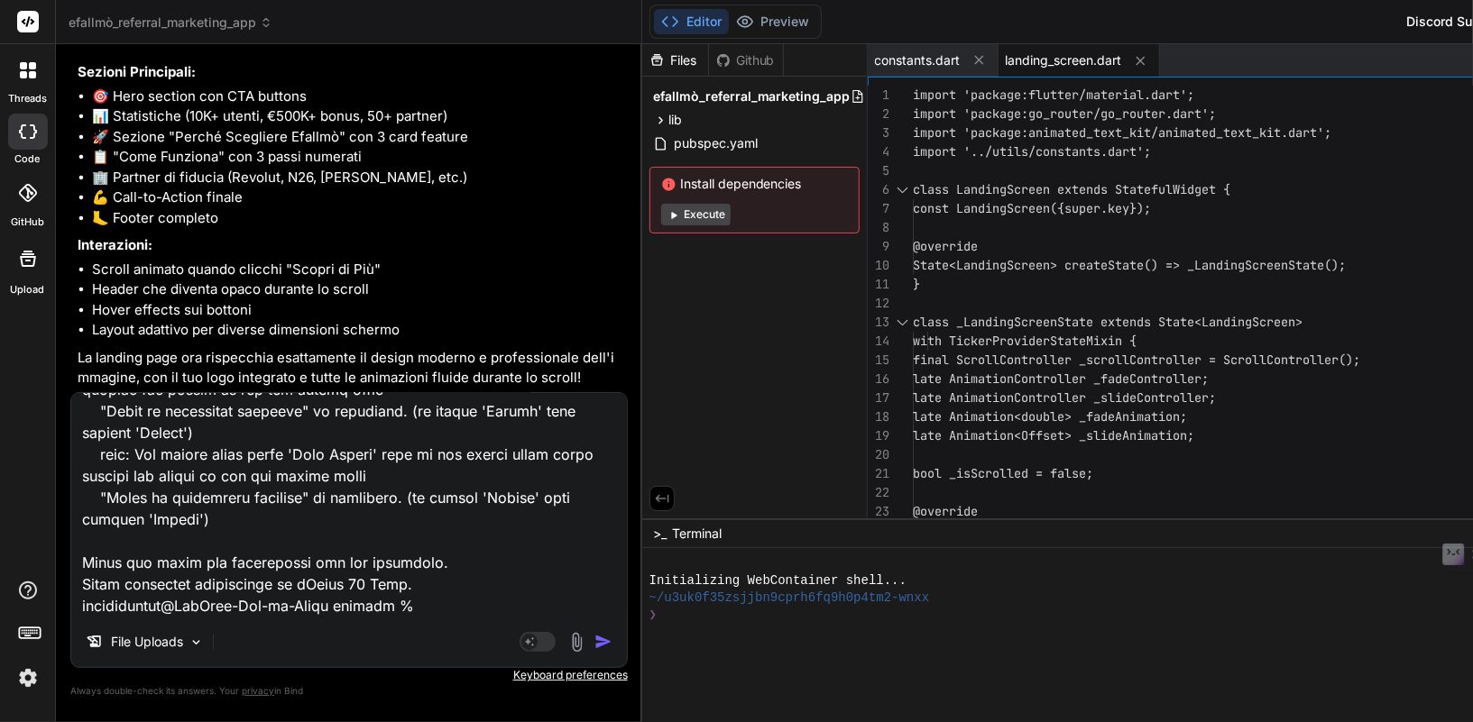
click at [594, 646] on button "button" at bounding box center [606, 642] width 25 height 18
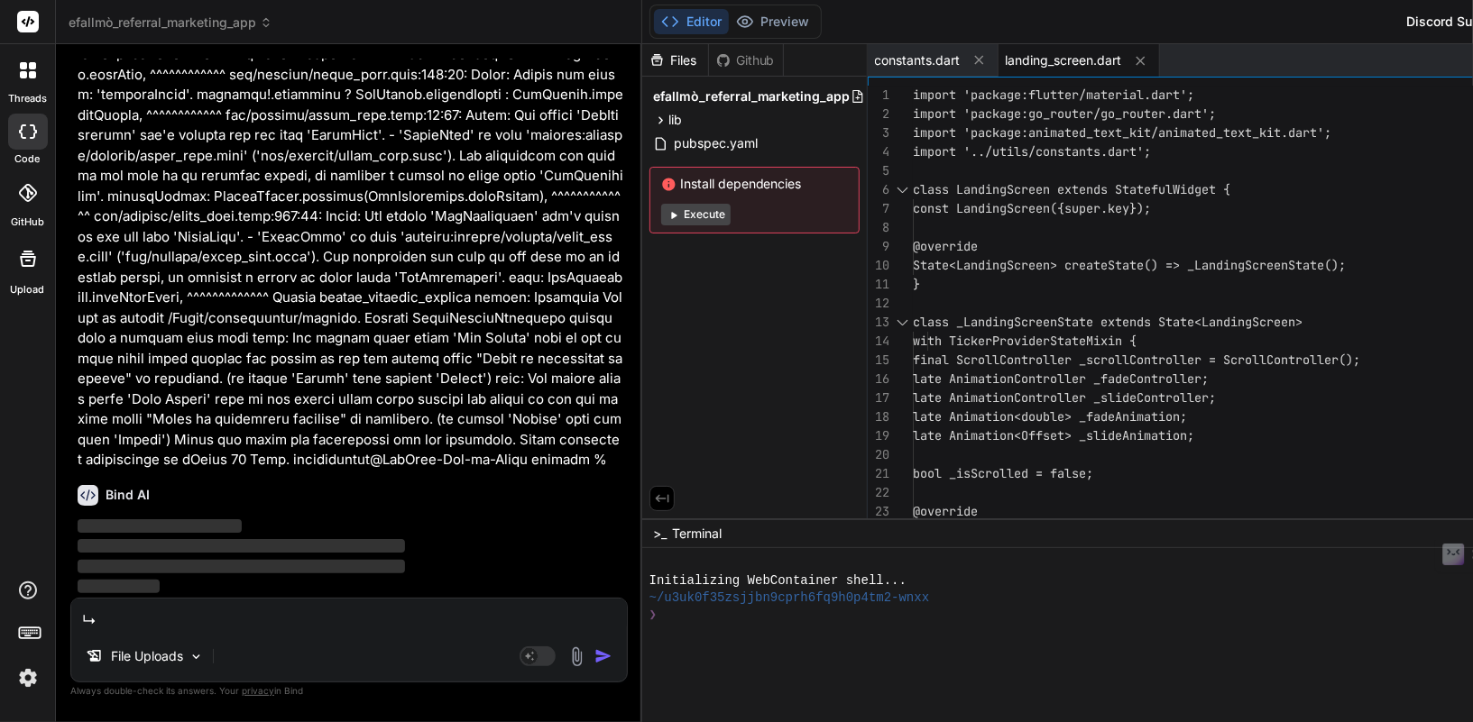
scroll to position [25092, 0]
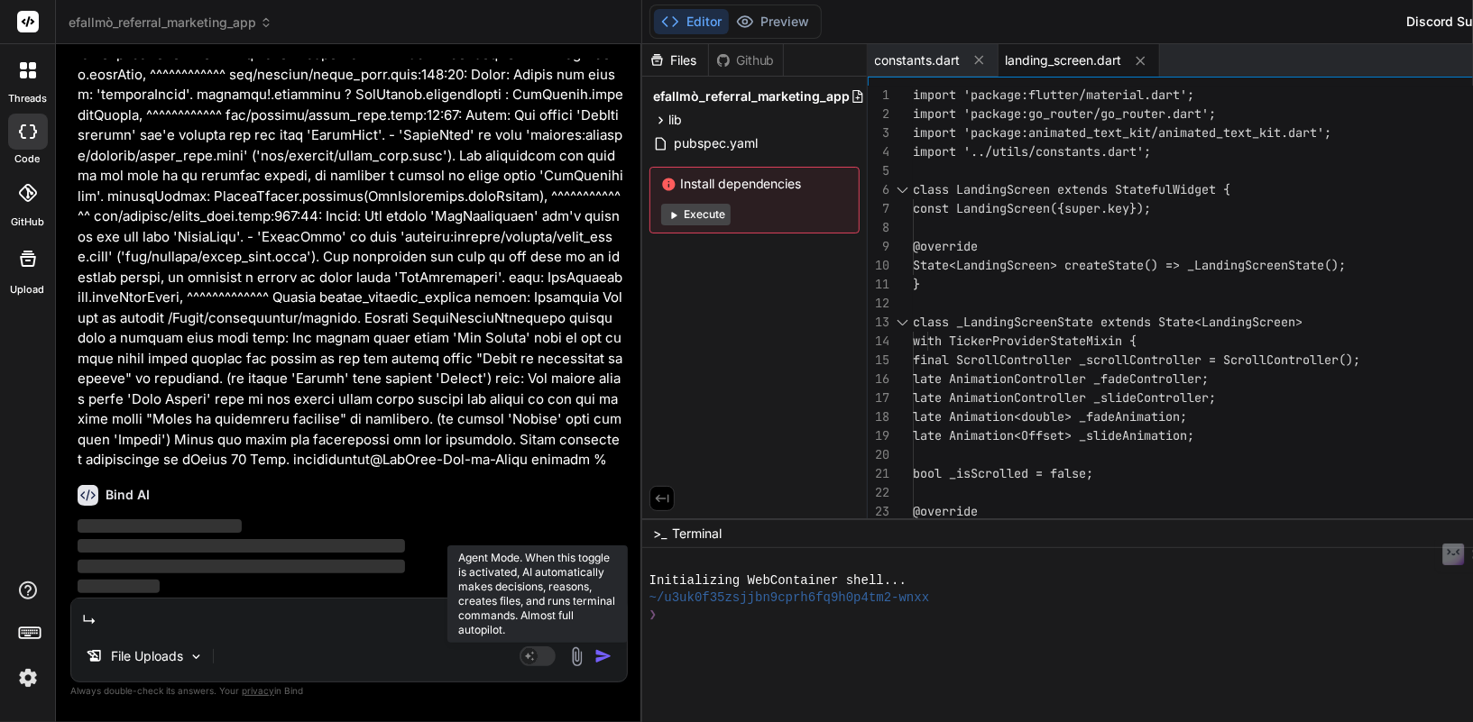
click at [520, 664] on rect at bounding box center [538, 657] width 36 height 20
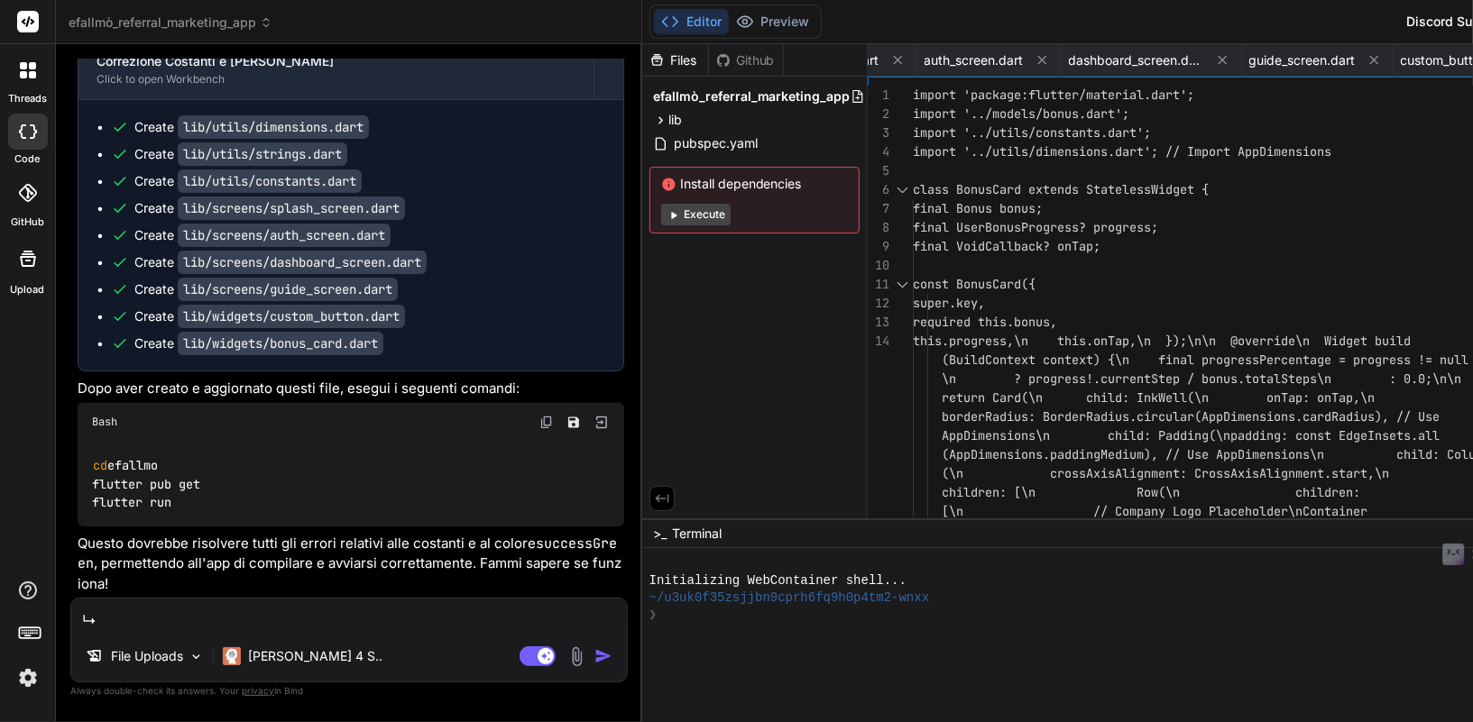
scroll to position [29617, 0]
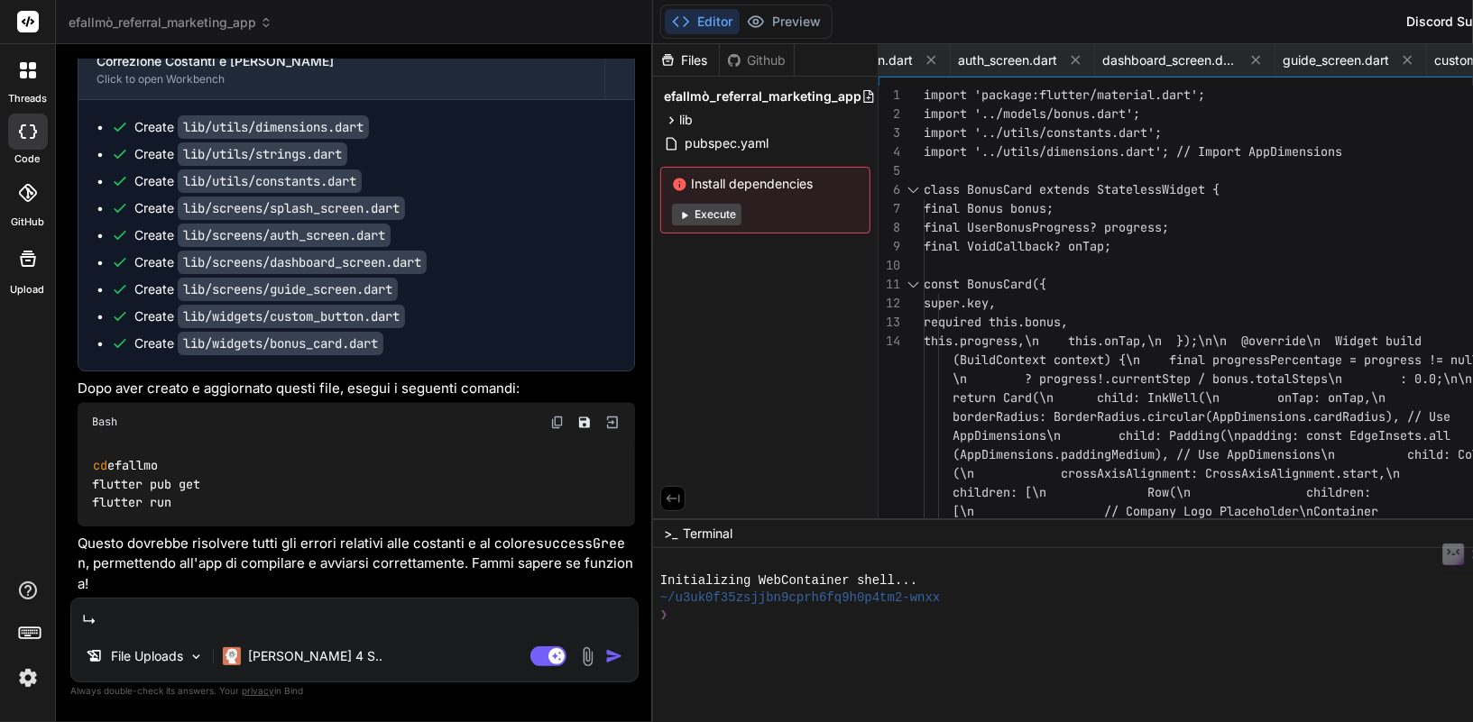
click at [550, 420] on img at bounding box center [557, 423] width 14 height 14
click at [256, 612] on textarea at bounding box center [354, 615] width 566 height 32
paste textarea "Last login: Fri Sep 12 22:09:49 on ttys000 nellocollaro@MacBook-Air-di-Nello ef…"
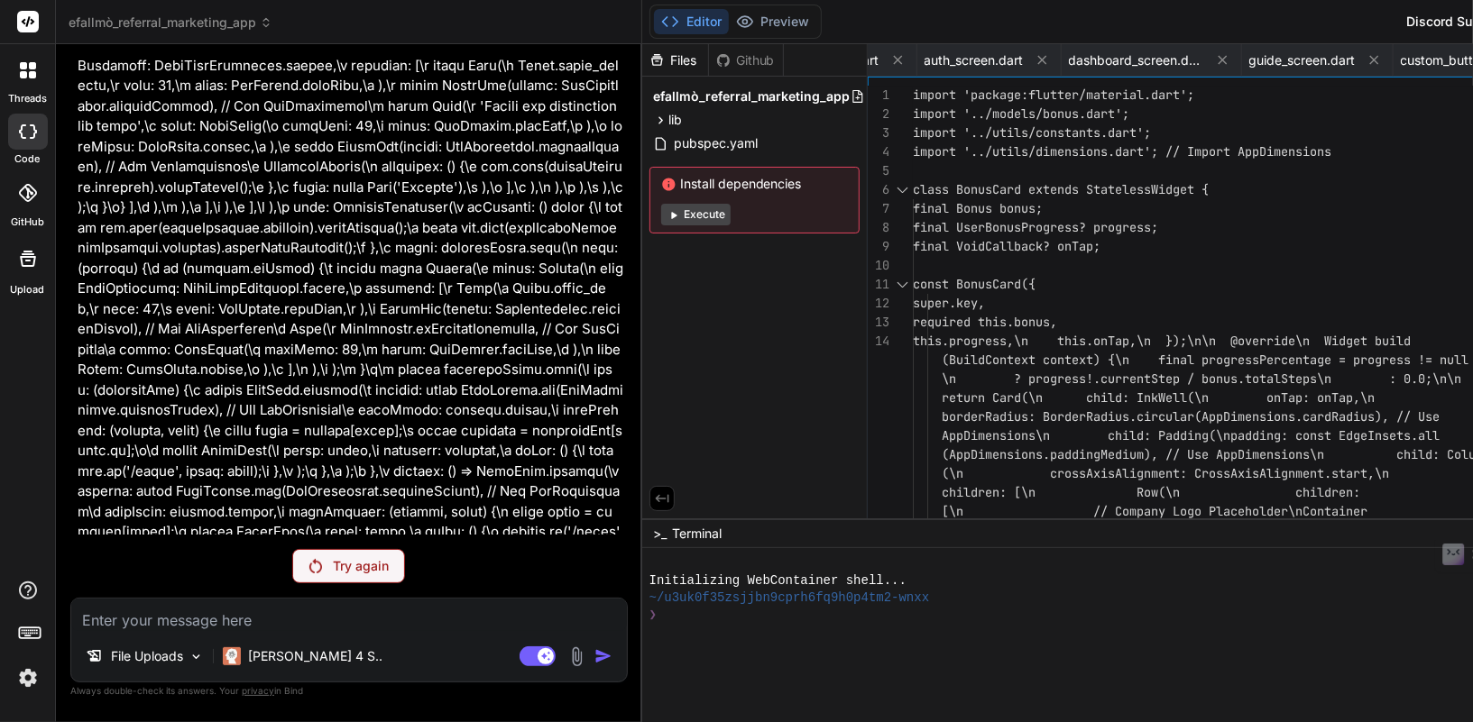
scroll to position [38875, 0]
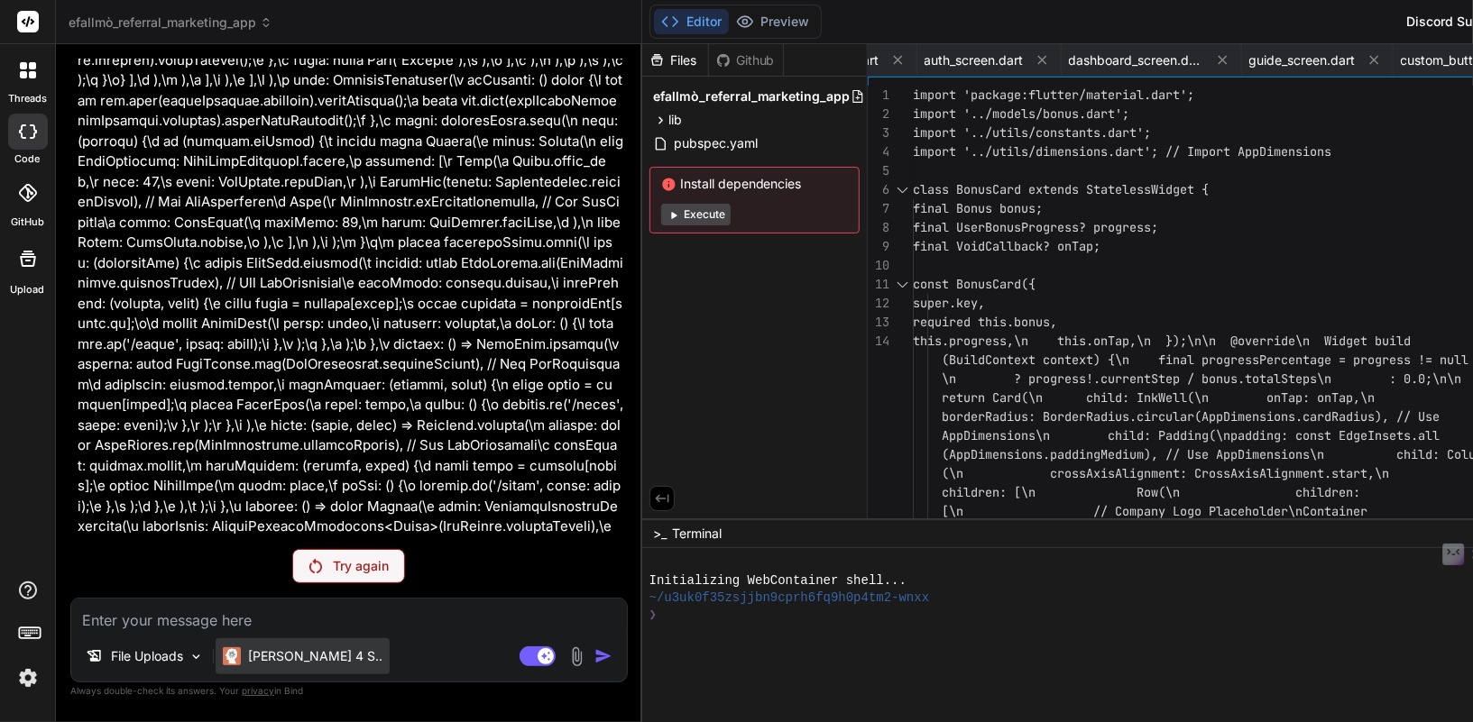
click at [294, 664] on p "Claude 4 S.." at bounding box center [315, 657] width 134 height 18
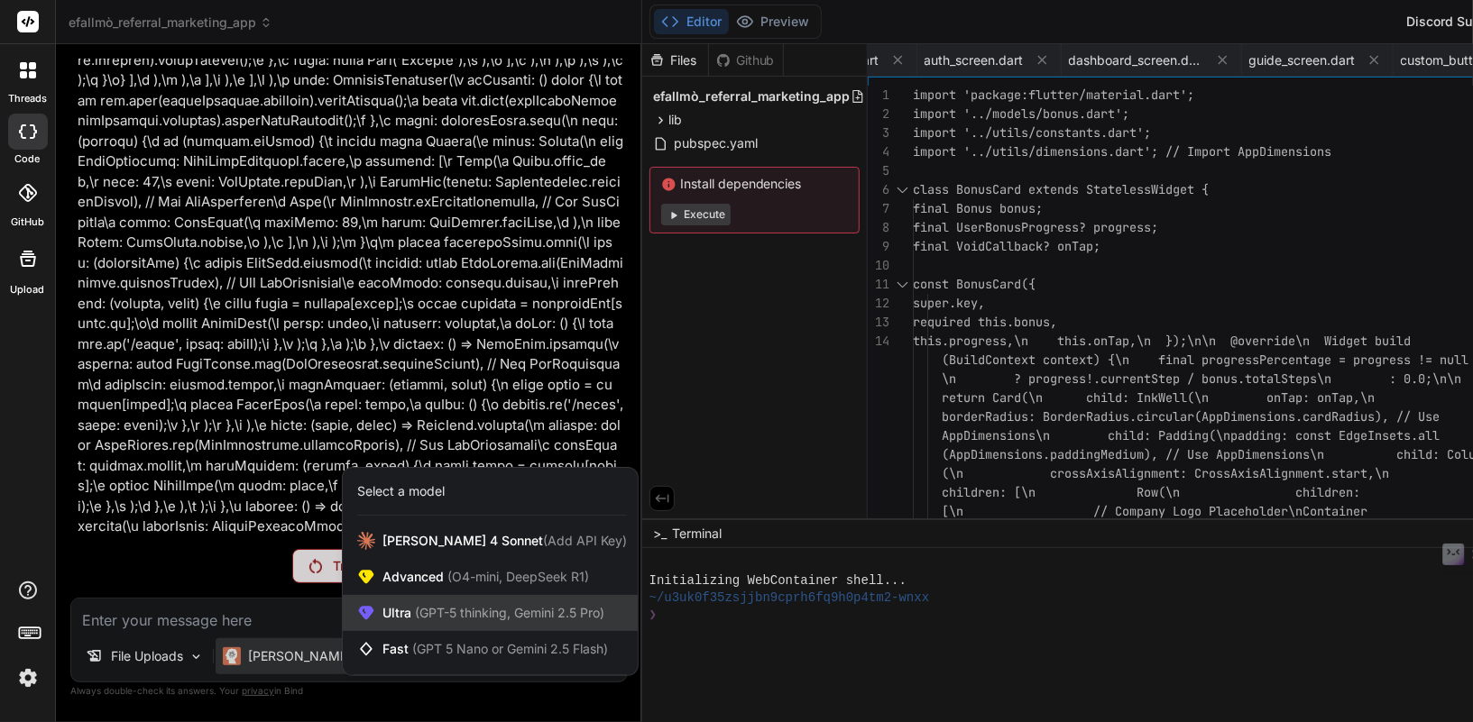
click at [405, 612] on span "Ultra (GPT-5 thinking, Gemini 2.5 Pro)" at bounding box center [493, 613] width 222 height 18
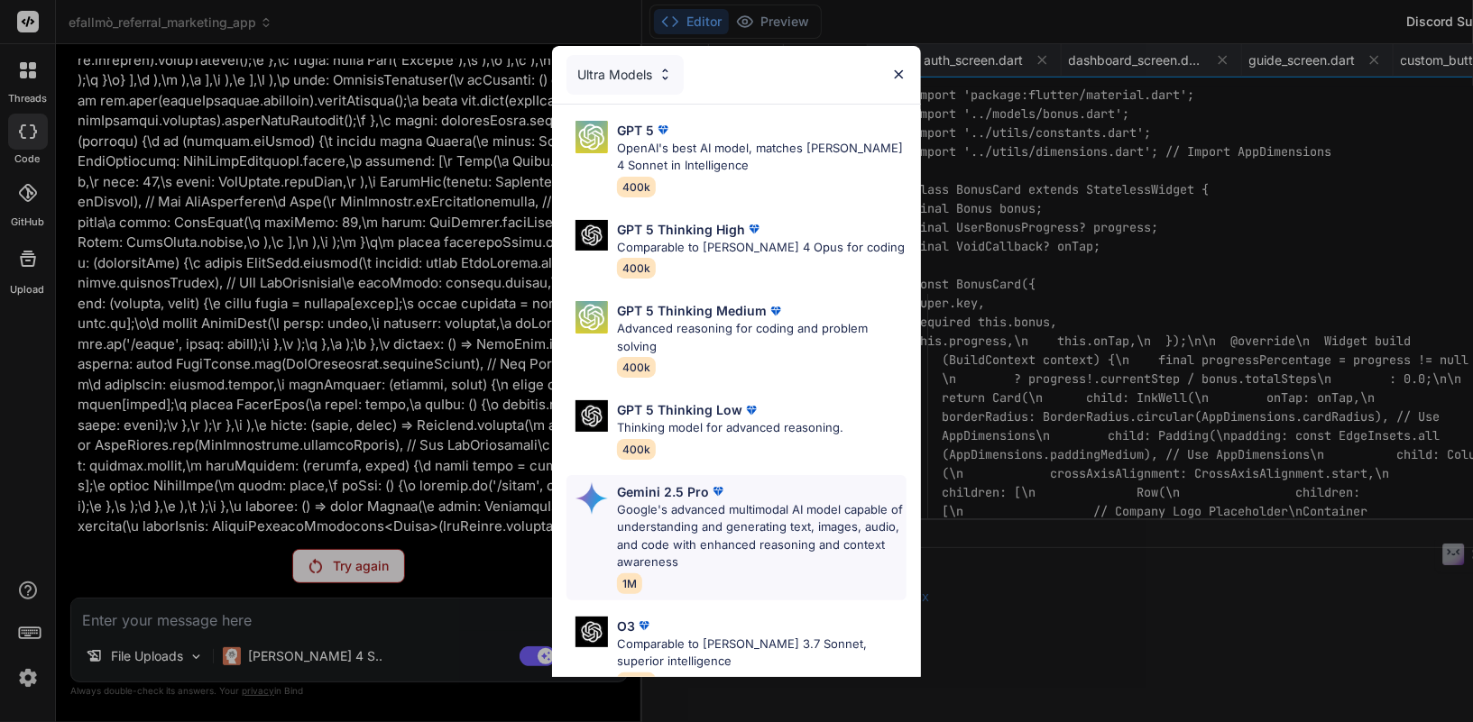
click at [690, 501] on p "Google's advanced multimodal AI model capable of understanding and generating t…" at bounding box center [761, 536] width 289 height 70
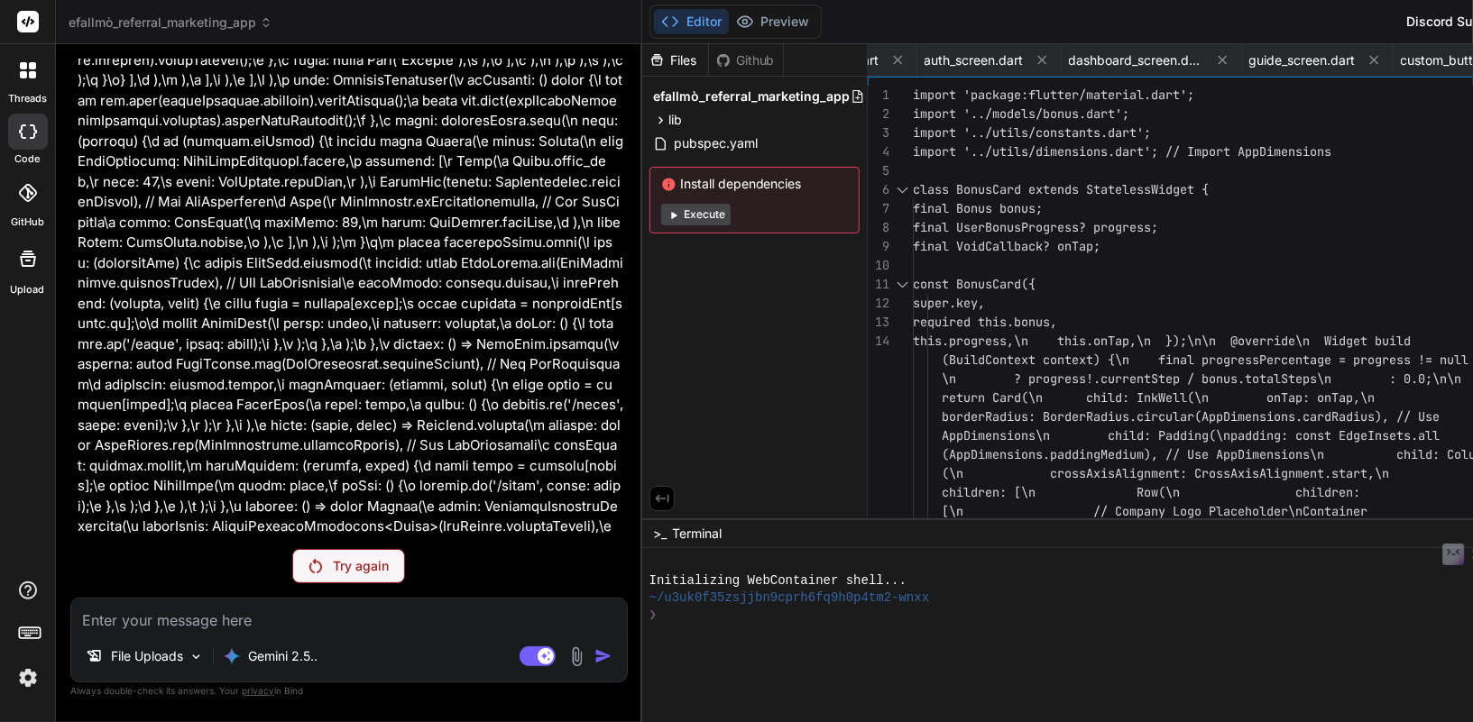
click at [228, 620] on textarea at bounding box center [349, 615] width 556 height 32
click at [179, 662] on p "File Uploads" at bounding box center [147, 657] width 72 height 18
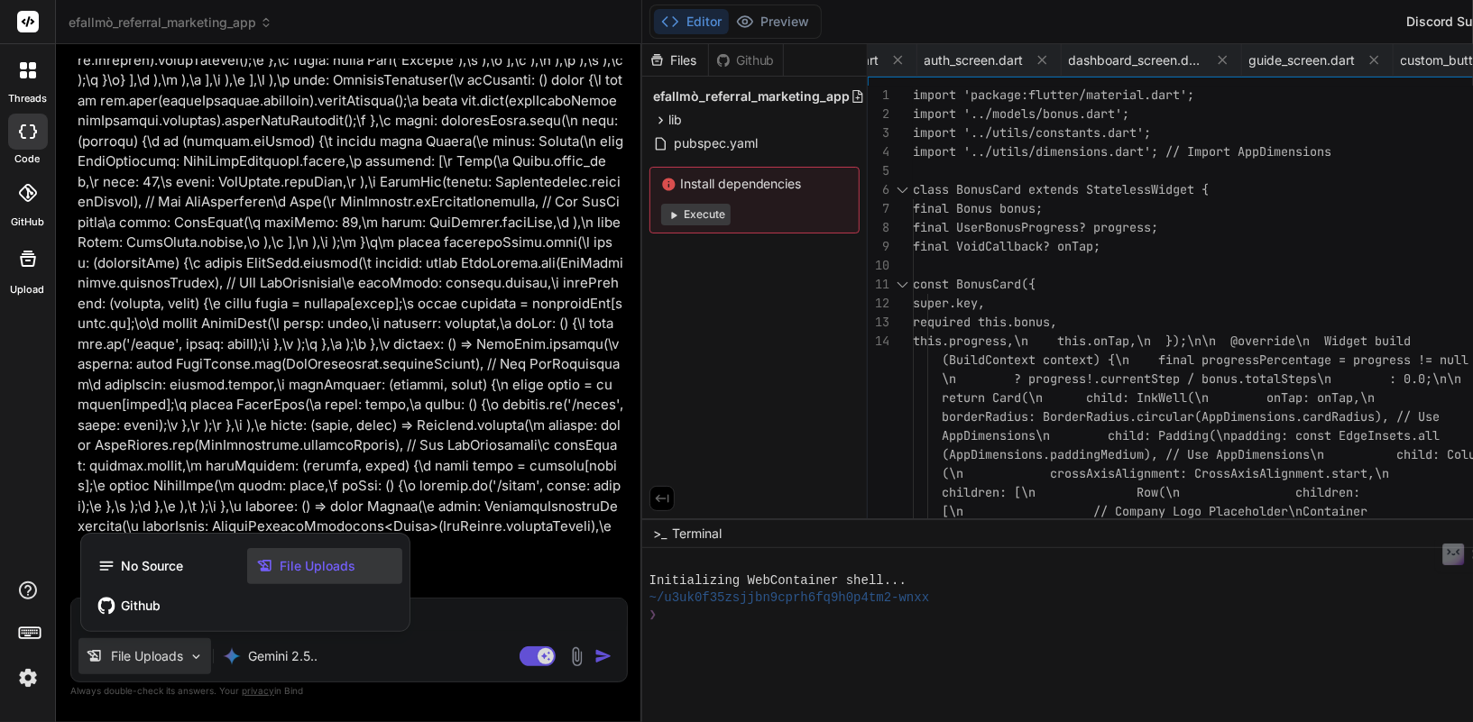
click at [179, 663] on div at bounding box center [736, 361] width 1473 height 722
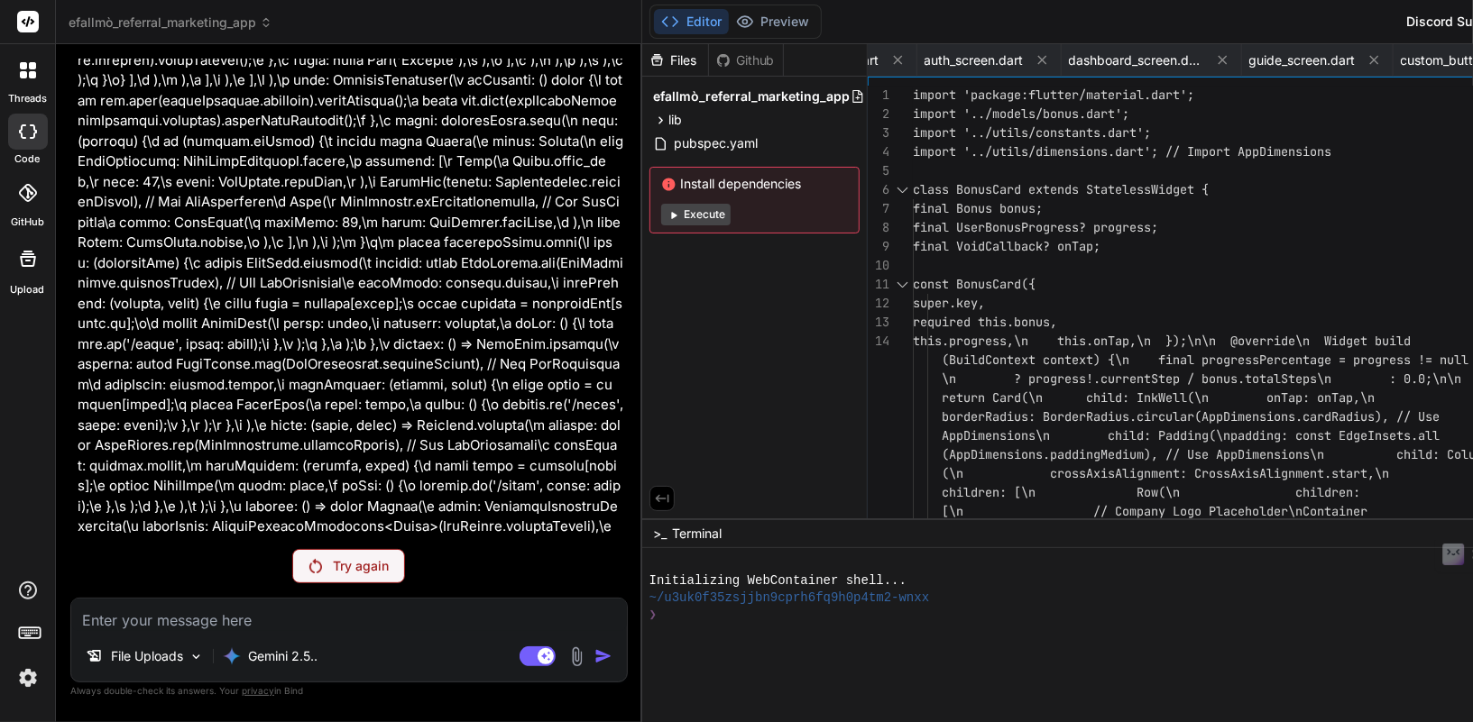
click at [198, 613] on textarea at bounding box center [349, 615] width 556 height 32
click at [333, 573] on p "Try again" at bounding box center [361, 566] width 56 height 18
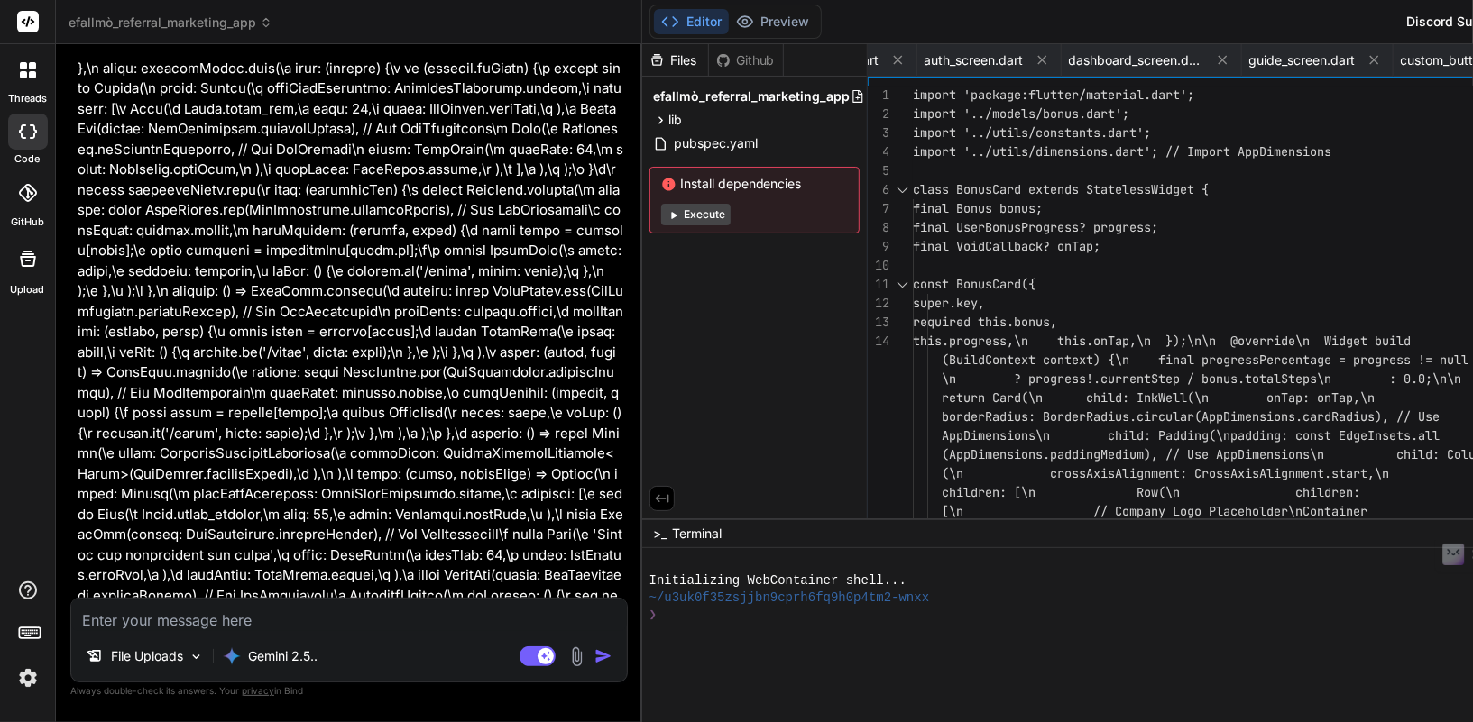
scroll to position [30157, 0]
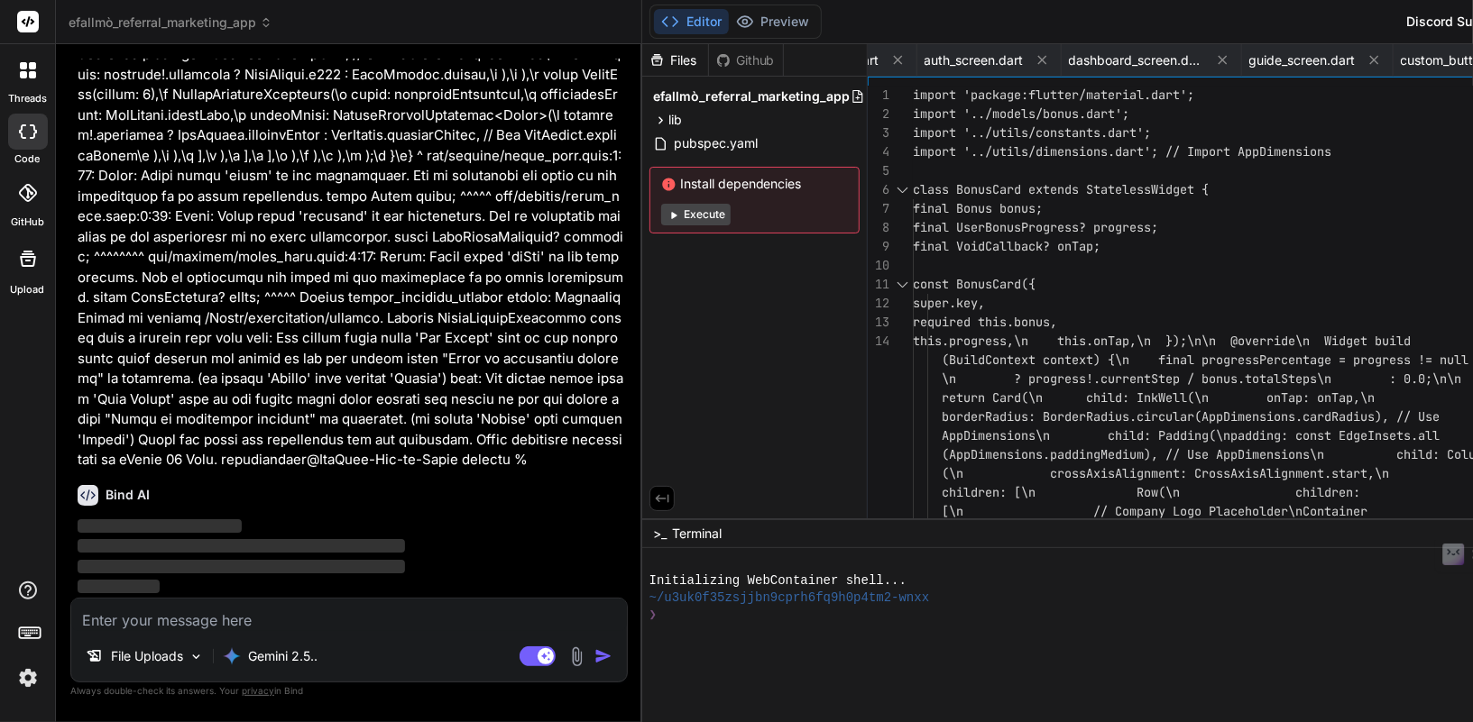
drag, startPoint x: 304, startPoint y: 405, endPoint x: 525, endPoint y: -161, distance: 608.0
click at [525, 0] on html "threads code GitHub Upload efallmò_referral_marketing_app Created with Pixso. B…" at bounding box center [736, 361] width 1473 height 722
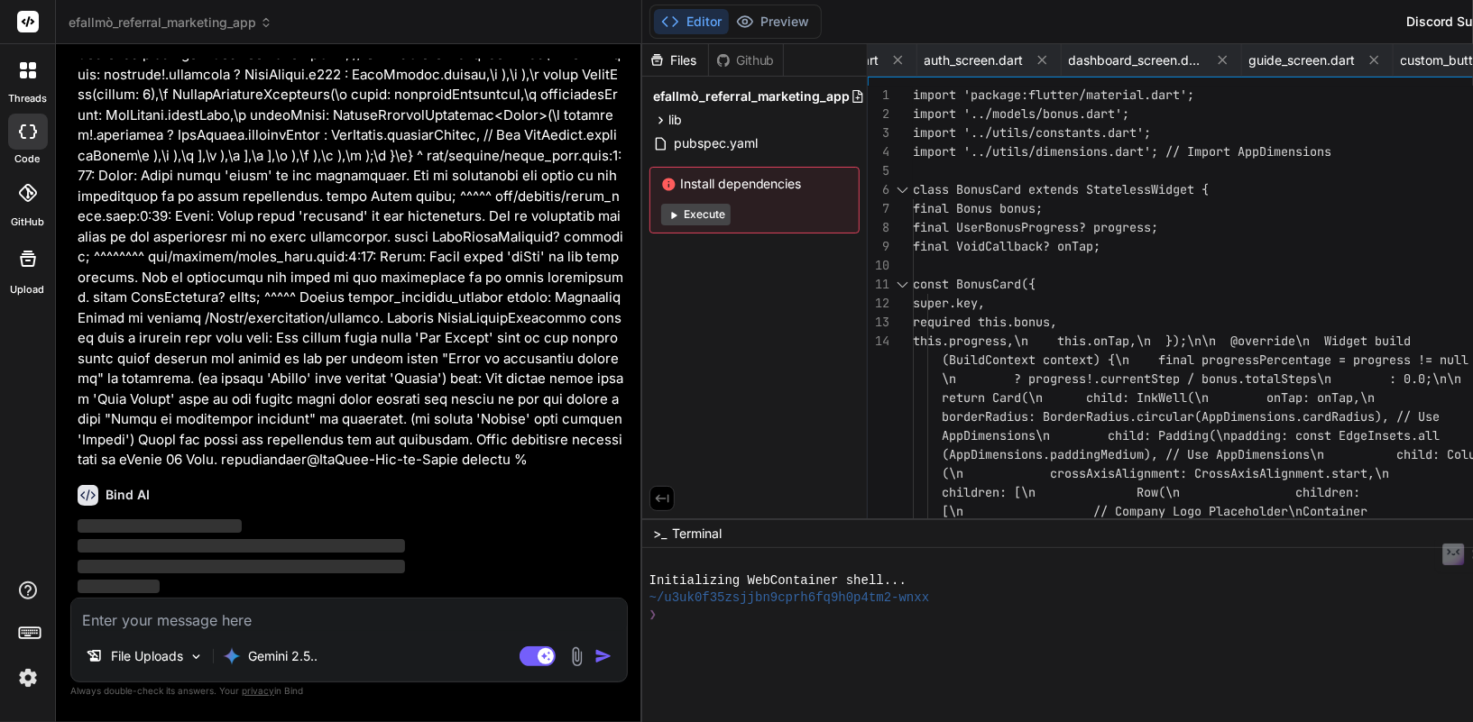
click at [244, 624] on textarea at bounding box center [349, 615] width 556 height 32
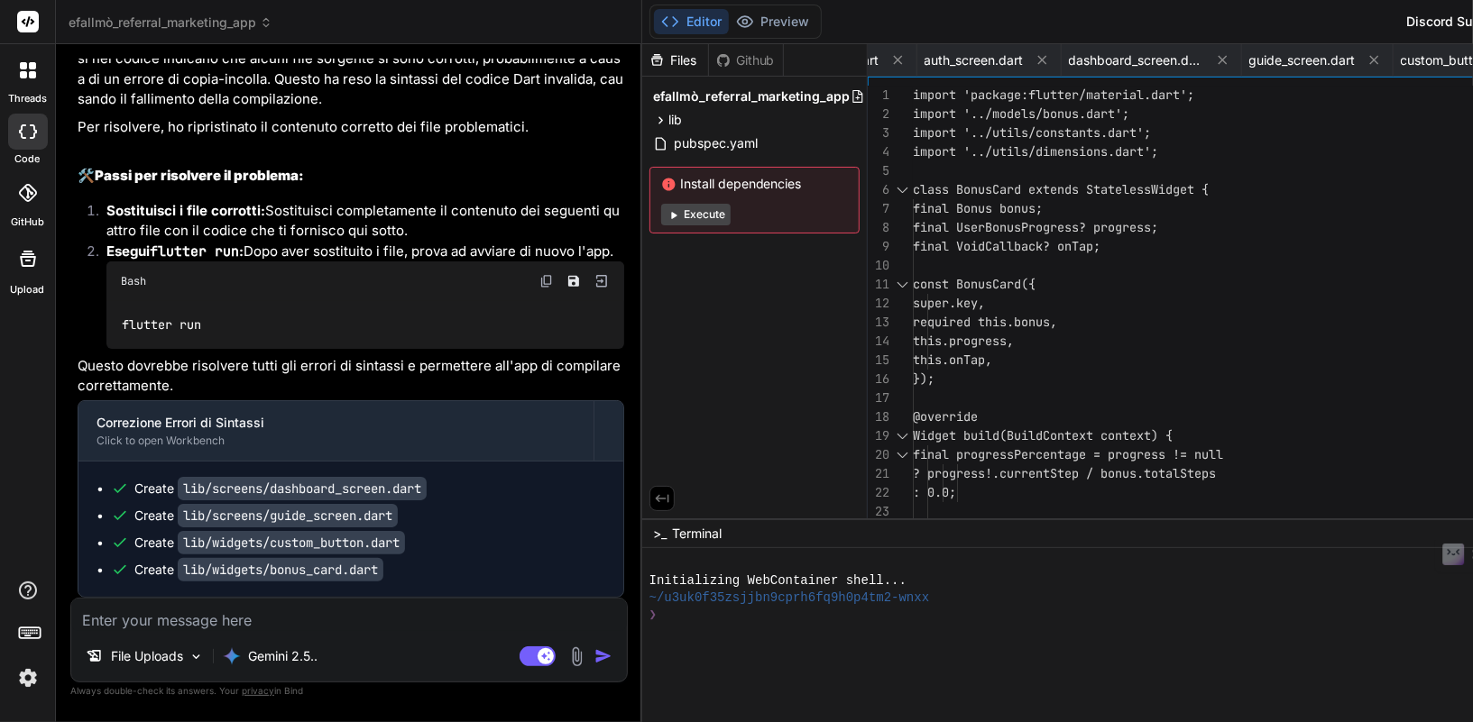
scroll to position [260284, 0]
click at [539, 278] on img at bounding box center [546, 281] width 14 height 14
click at [170, 655] on p "File Uploads" at bounding box center [147, 657] width 72 height 18
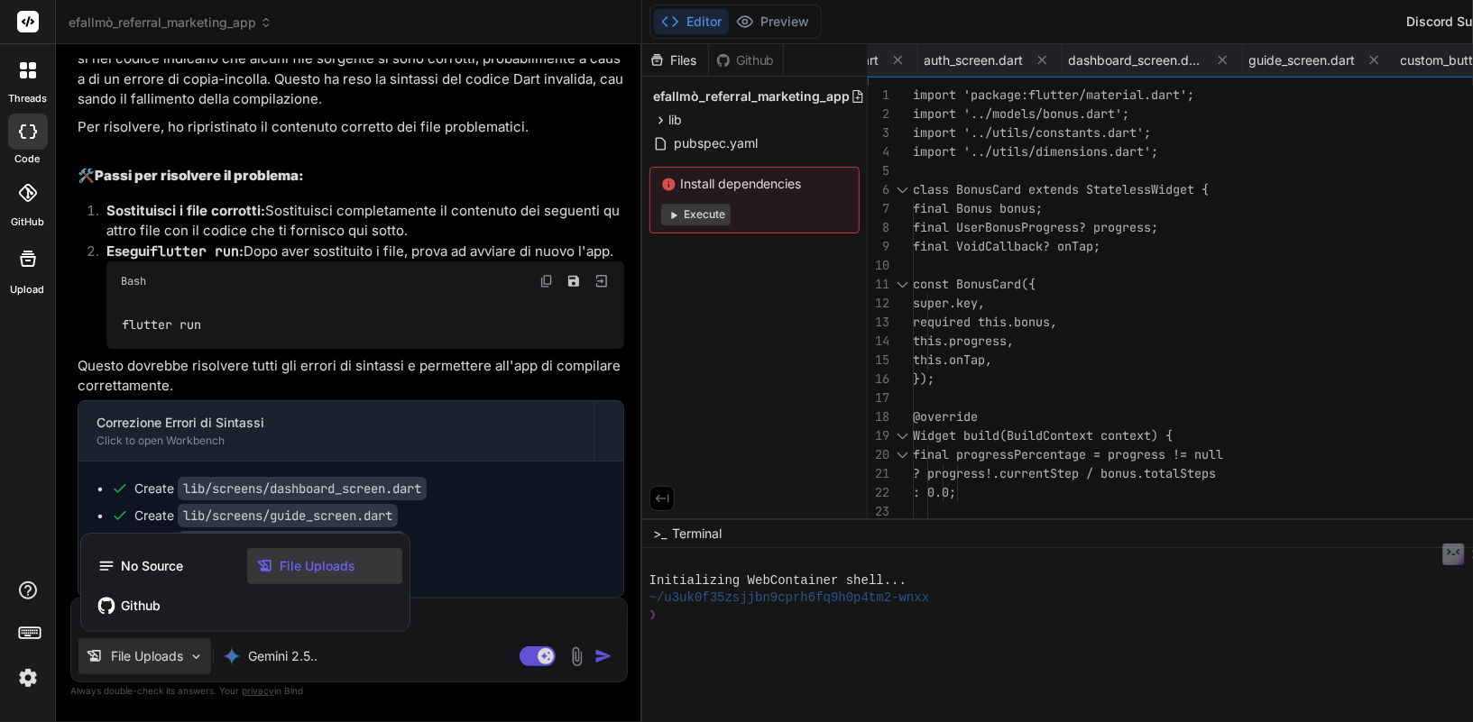
click at [296, 569] on span "File Uploads" at bounding box center [318, 566] width 76 height 18
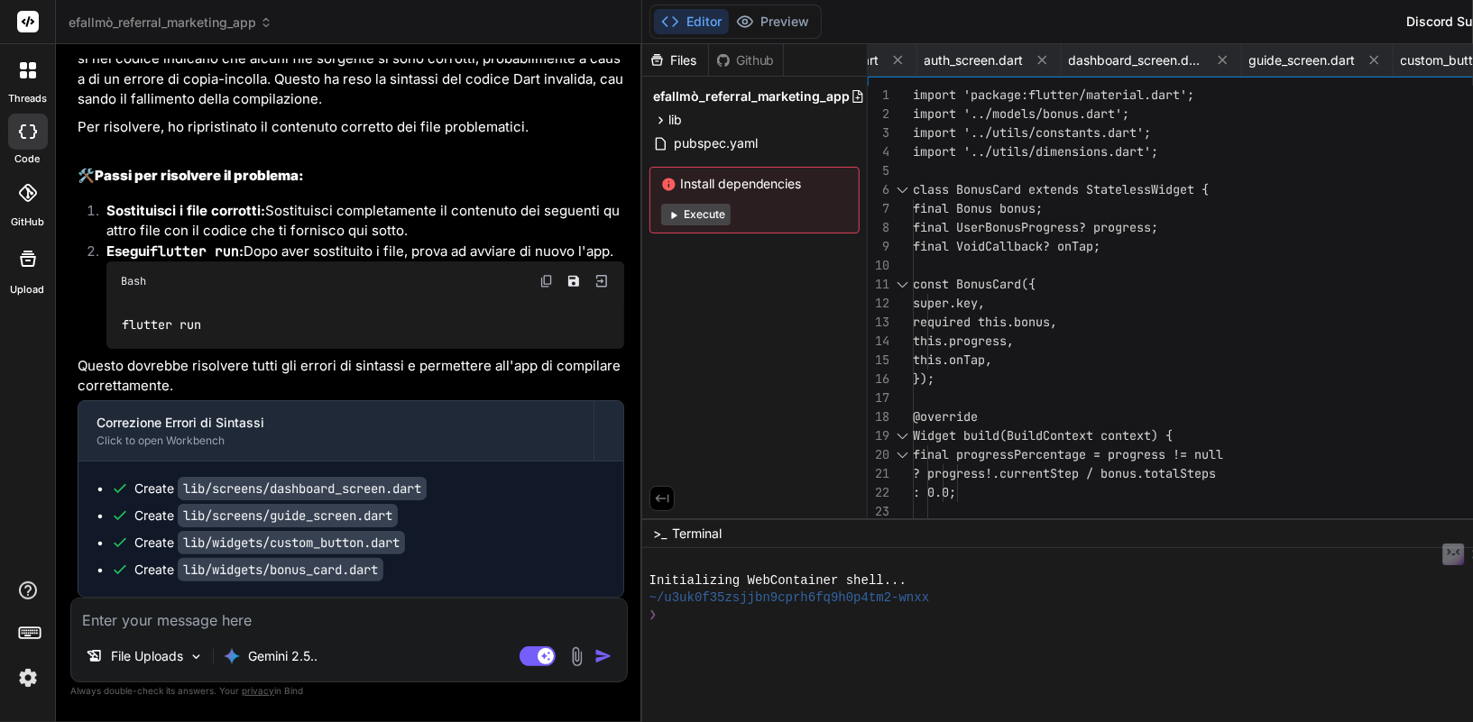
click at [566, 660] on img at bounding box center [576, 657] width 21 height 21
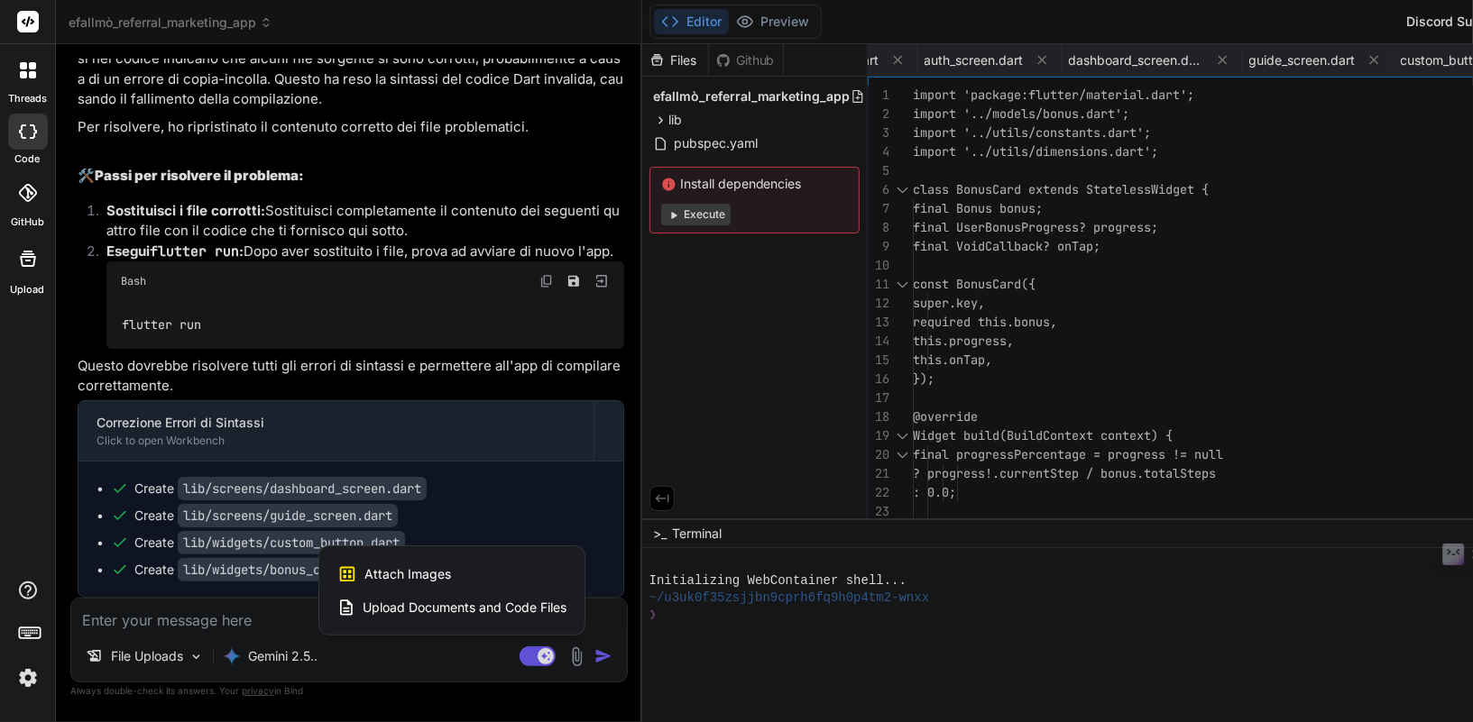
click at [19, 277] on div at bounding box center [27, 258] width 43 height 43
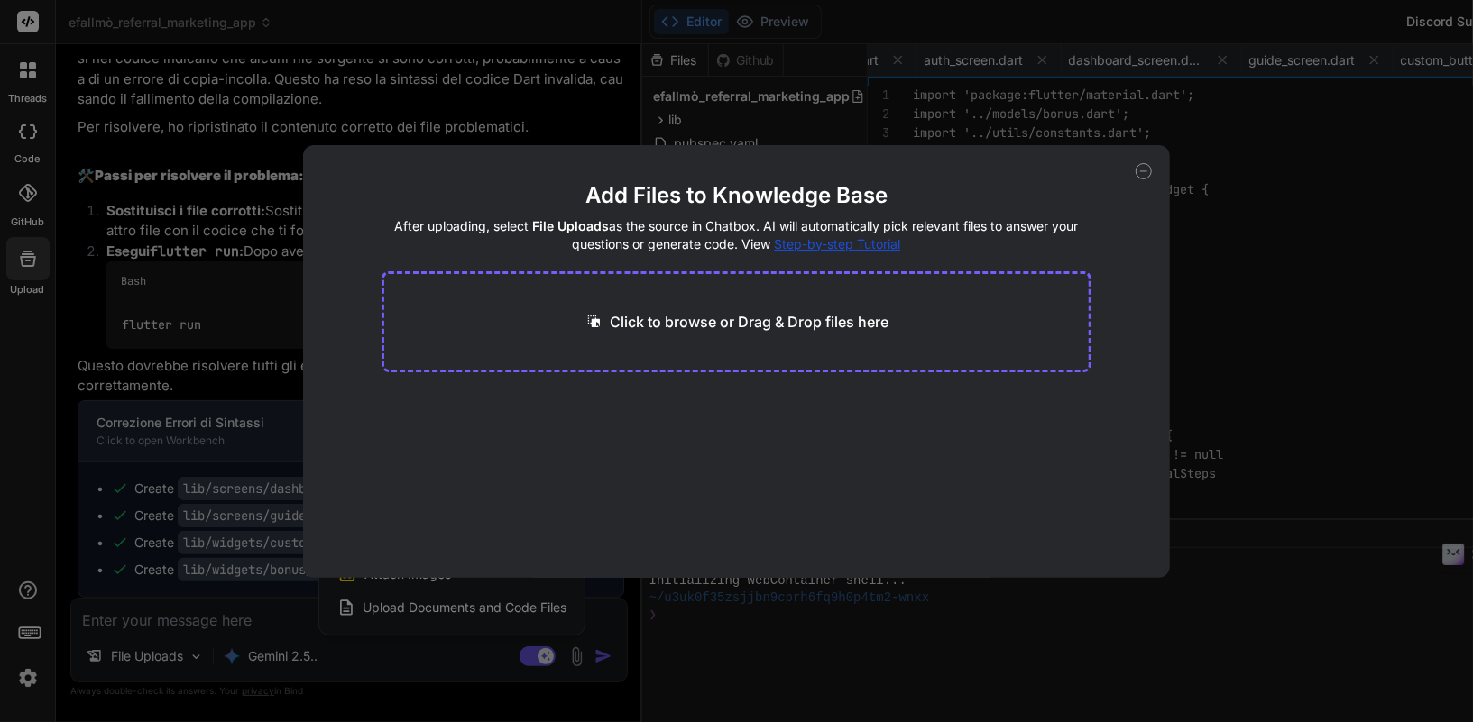
click at [529, 311] on div "Click to browse or Drag & Drop files here" at bounding box center [737, 321] width 710 height 101
click at [685, 329] on p "Click to browse or Drag & Drop files here" at bounding box center [750, 322] width 279 height 22
click at [1145, 171] on icon at bounding box center [1144, 171] width 16 height 16
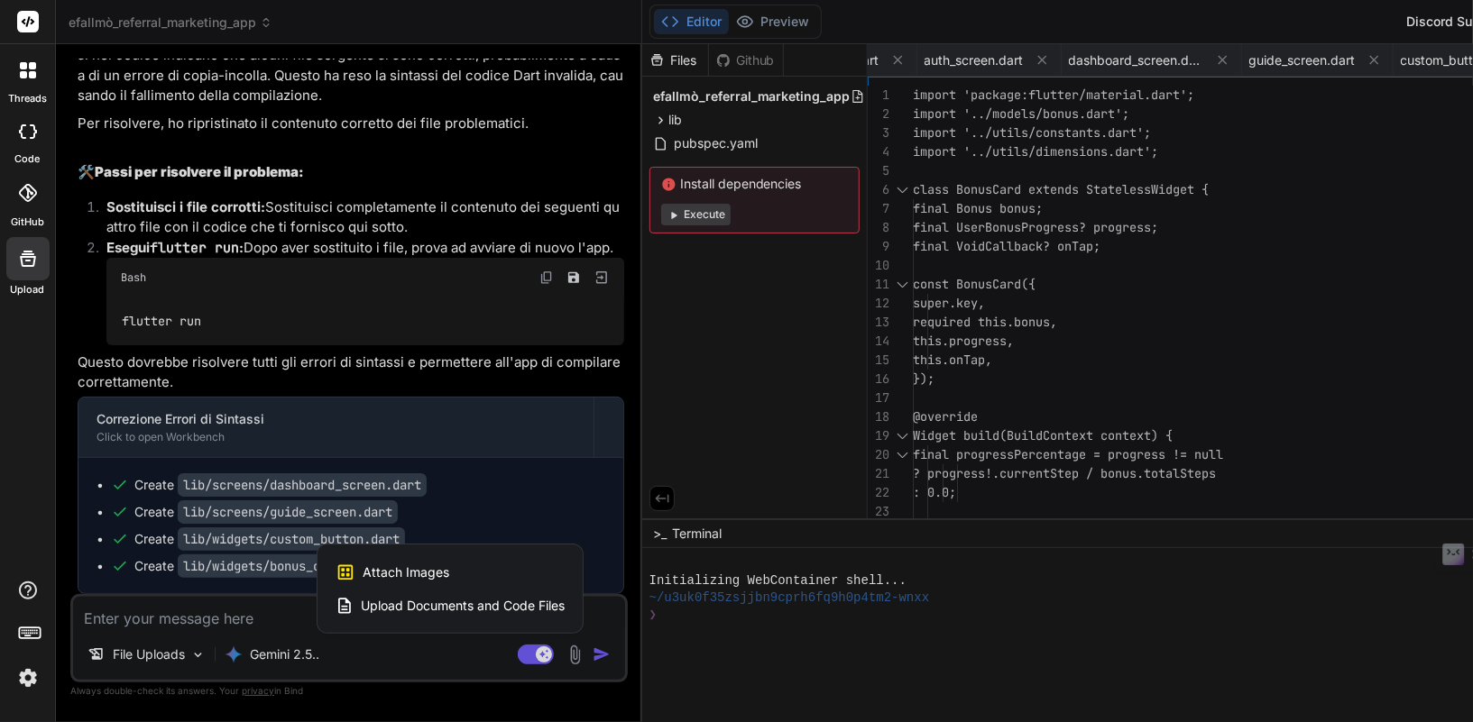
click at [363, 568] on span "Attach Images" at bounding box center [406, 573] width 87 height 18
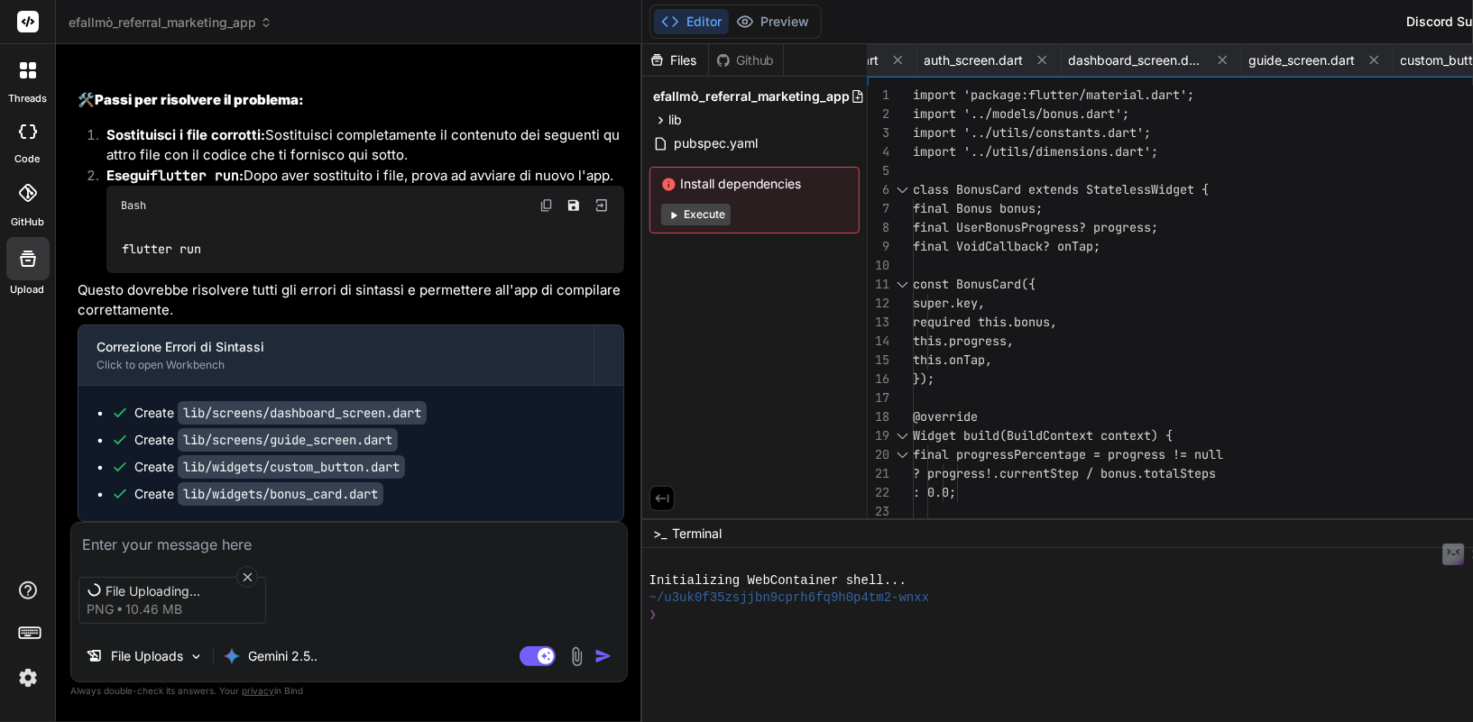
click at [240, 538] on textarea at bounding box center [349, 539] width 556 height 32
drag, startPoint x: 243, startPoint y: 547, endPoint x: 193, endPoint y: 540, distance: 50.0
click at [193, 540] on textarea "ti do la versione mobile per visualizzare piu elementi" at bounding box center [349, 539] width 556 height 32
drag, startPoint x: 97, startPoint y: 540, endPoint x: 109, endPoint y: 543, distance: 12.9
click at [109, 543] on textarea "ti do la versione pc per visualizzare piu elementi" at bounding box center [349, 539] width 556 height 32
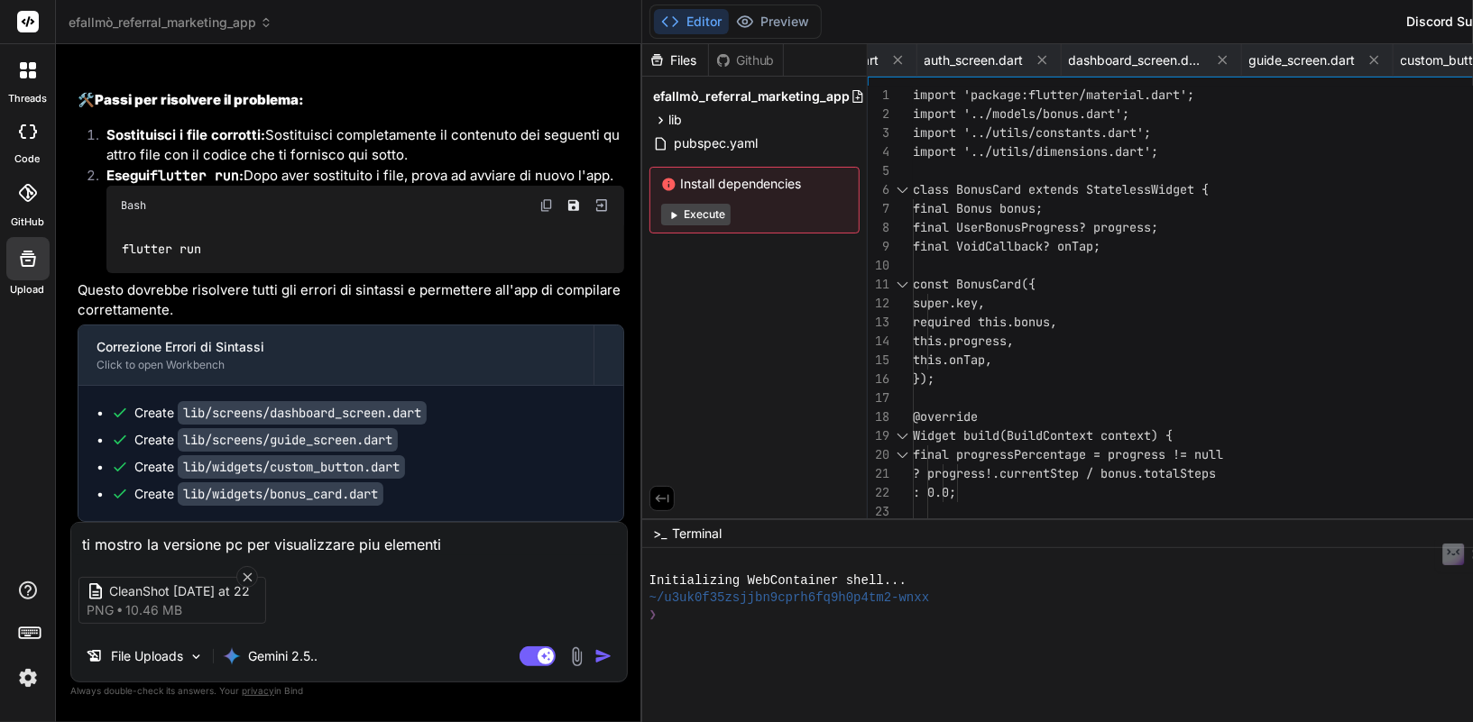
click at [459, 546] on textarea "ti mostro la versione pc per visualizzare piu elementi" at bounding box center [349, 539] width 556 height 32
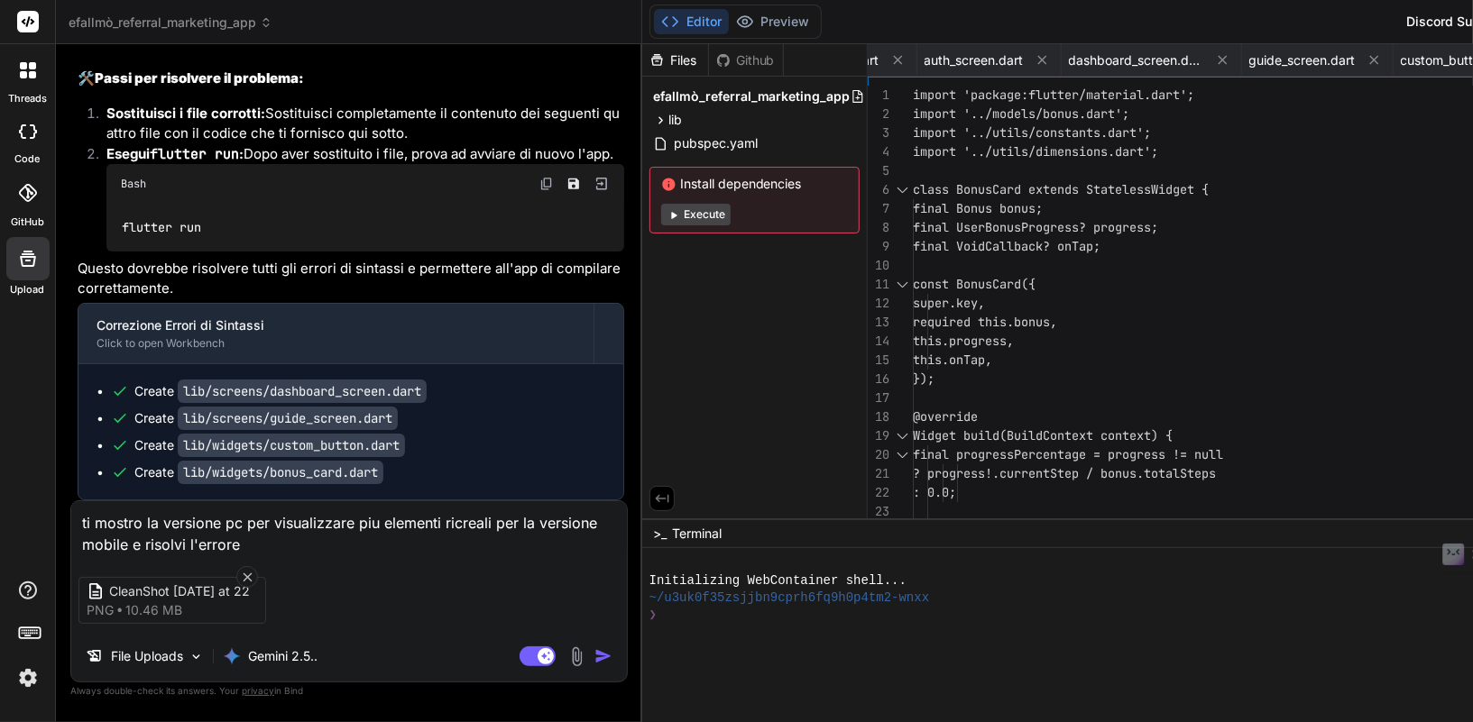
paste textarea "Another exception was thrown: A RenderFlex overflowed by 90 pixels on the botto…"
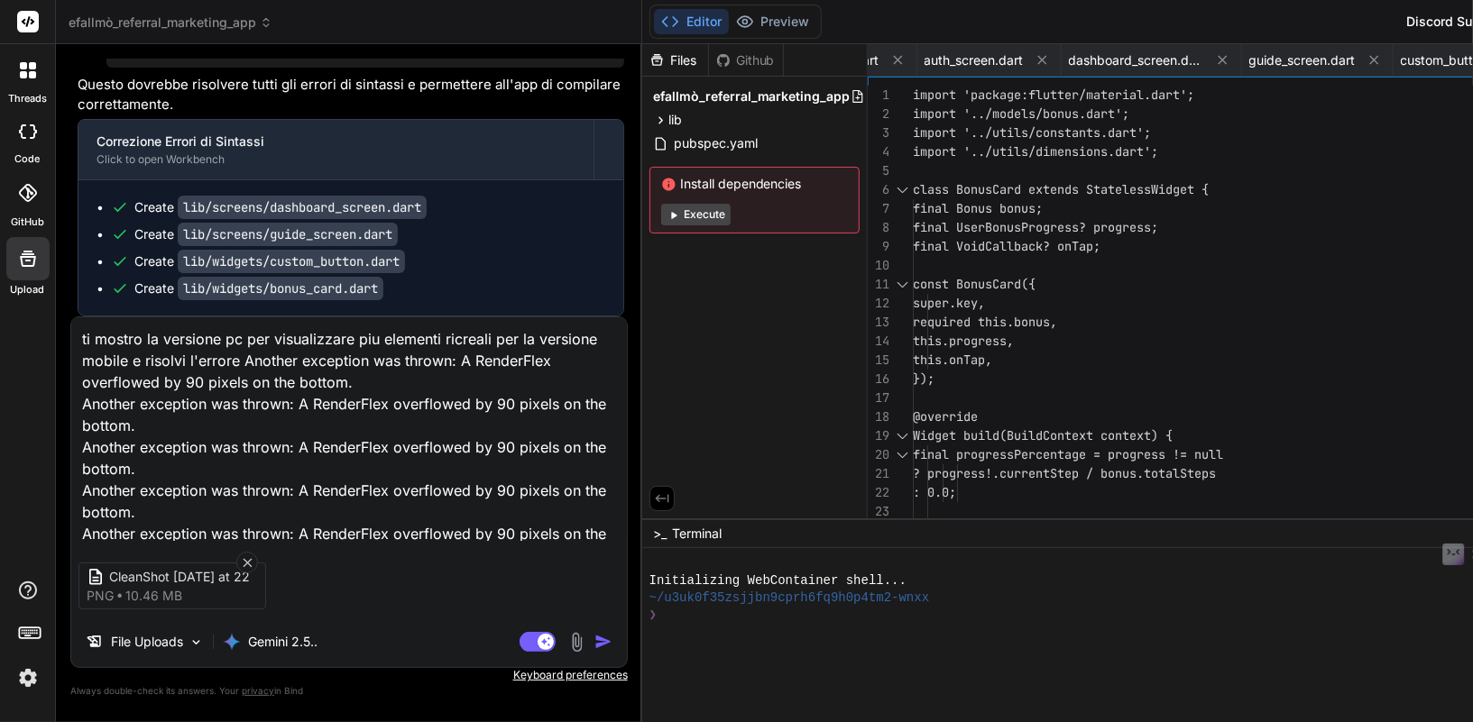
scroll to position [304, 0]
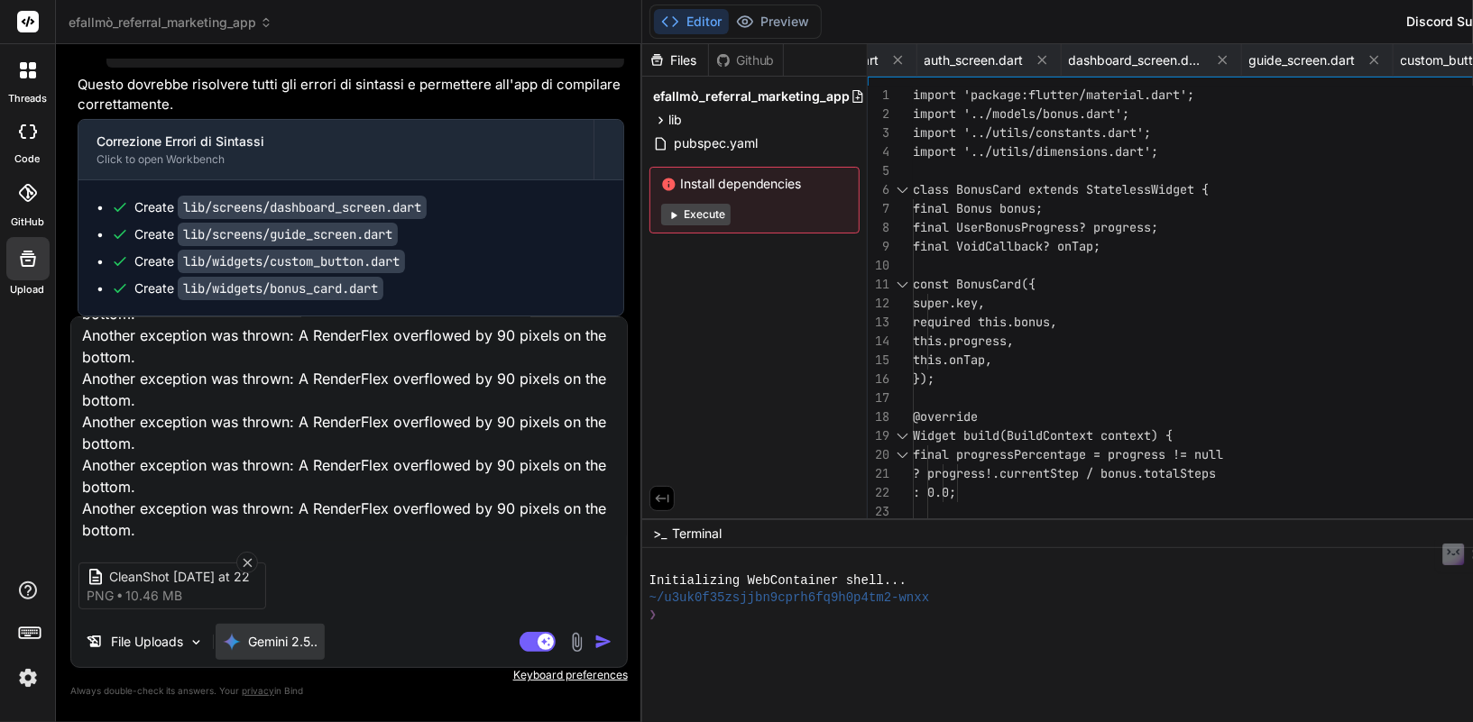
click at [283, 638] on p "Gemini 2.5.." at bounding box center [282, 642] width 69 height 18
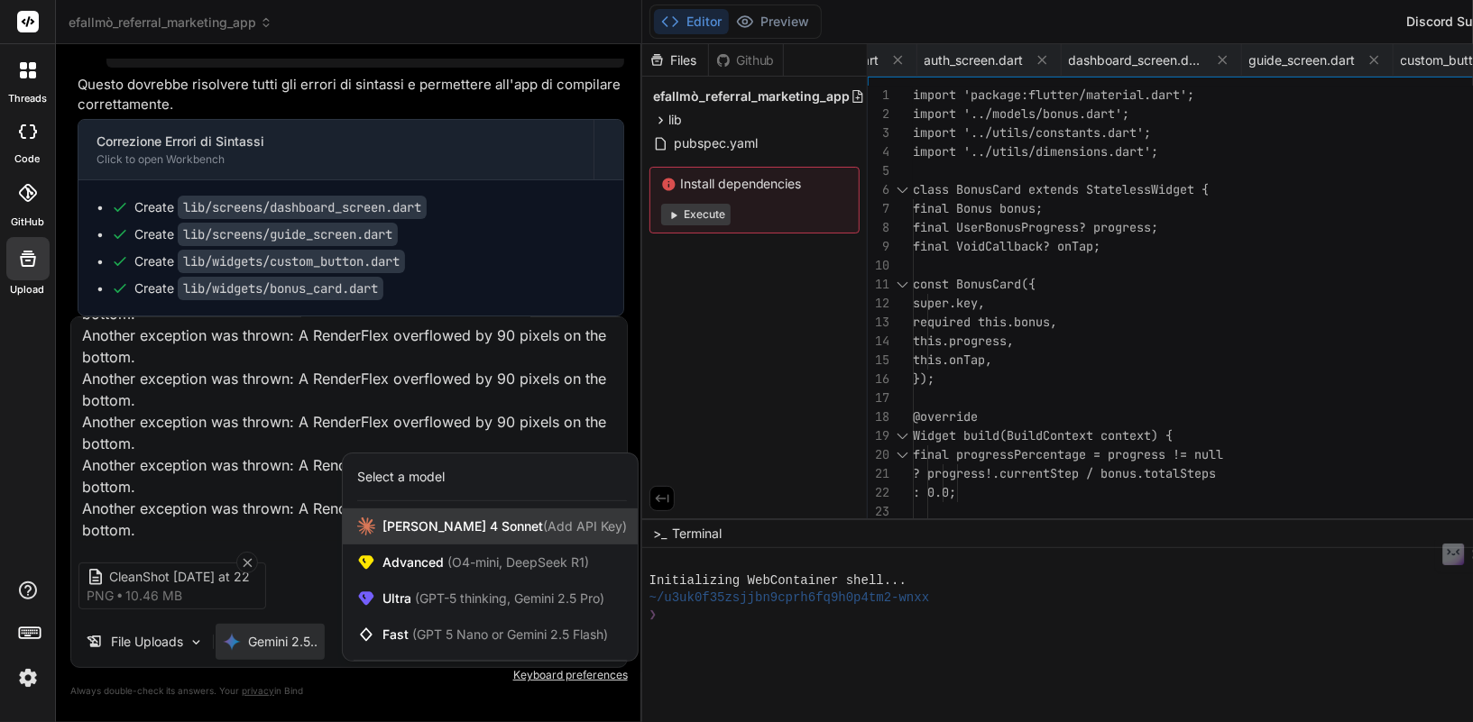
click at [455, 531] on span "Claude 4 Sonnet (Add API Key)" at bounding box center [504, 527] width 244 height 18
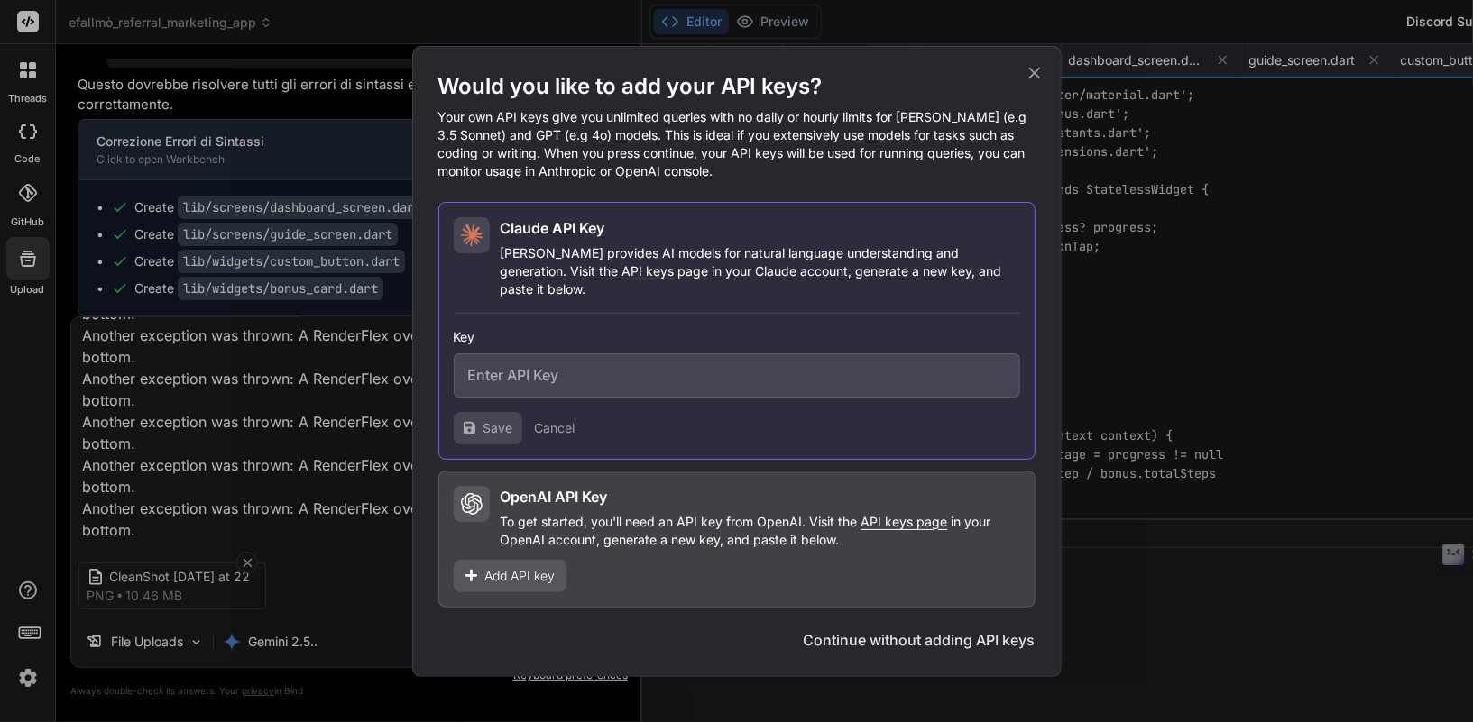
click at [322, 480] on div "Would you like to add your API keys? Your own API keys give you unlimited queri…" at bounding box center [736, 361] width 1473 height 722
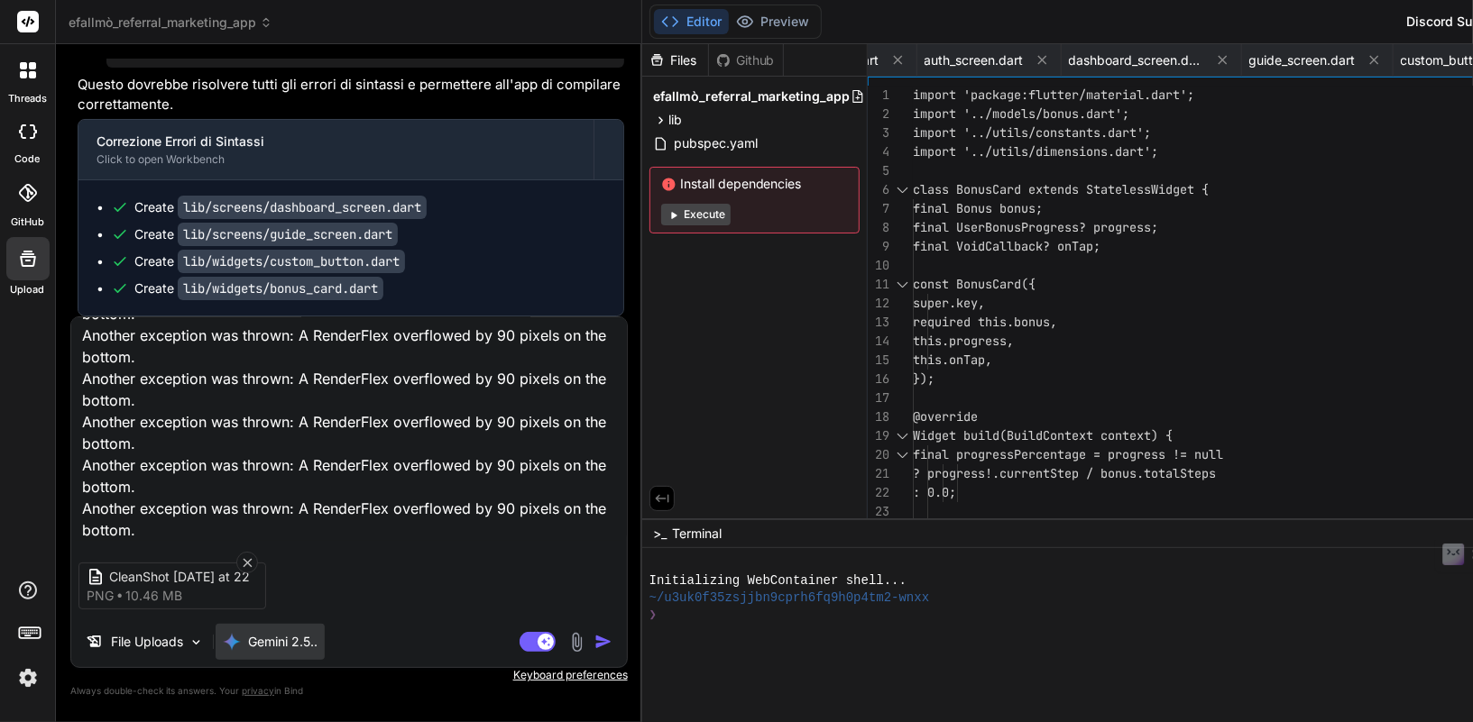
click at [296, 630] on div "Gemini 2.5.." at bounding box center [270, 642] width 109 height 36
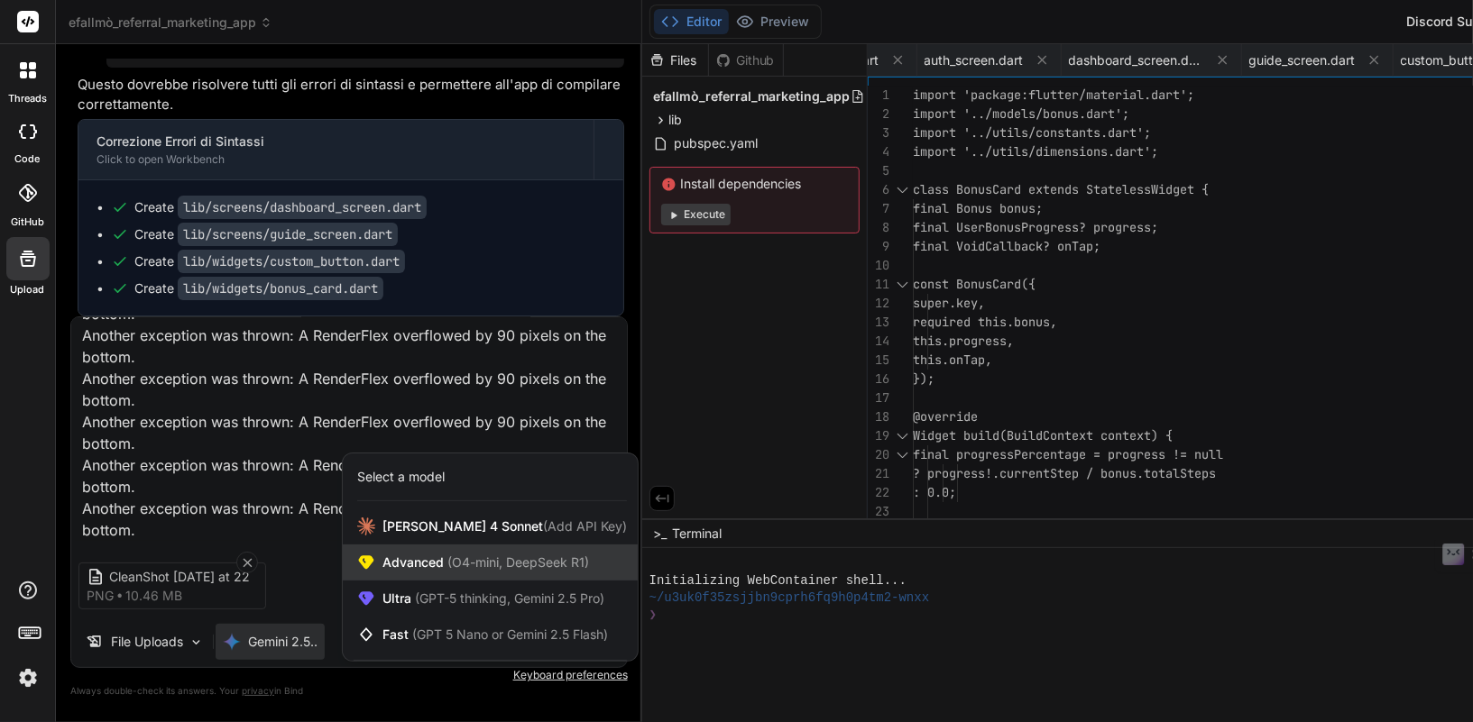
click at [398, 576] on div "Advanced (O4-mini, DeepSeek R1)" at bounding box center [490, 563] width 295 height 36
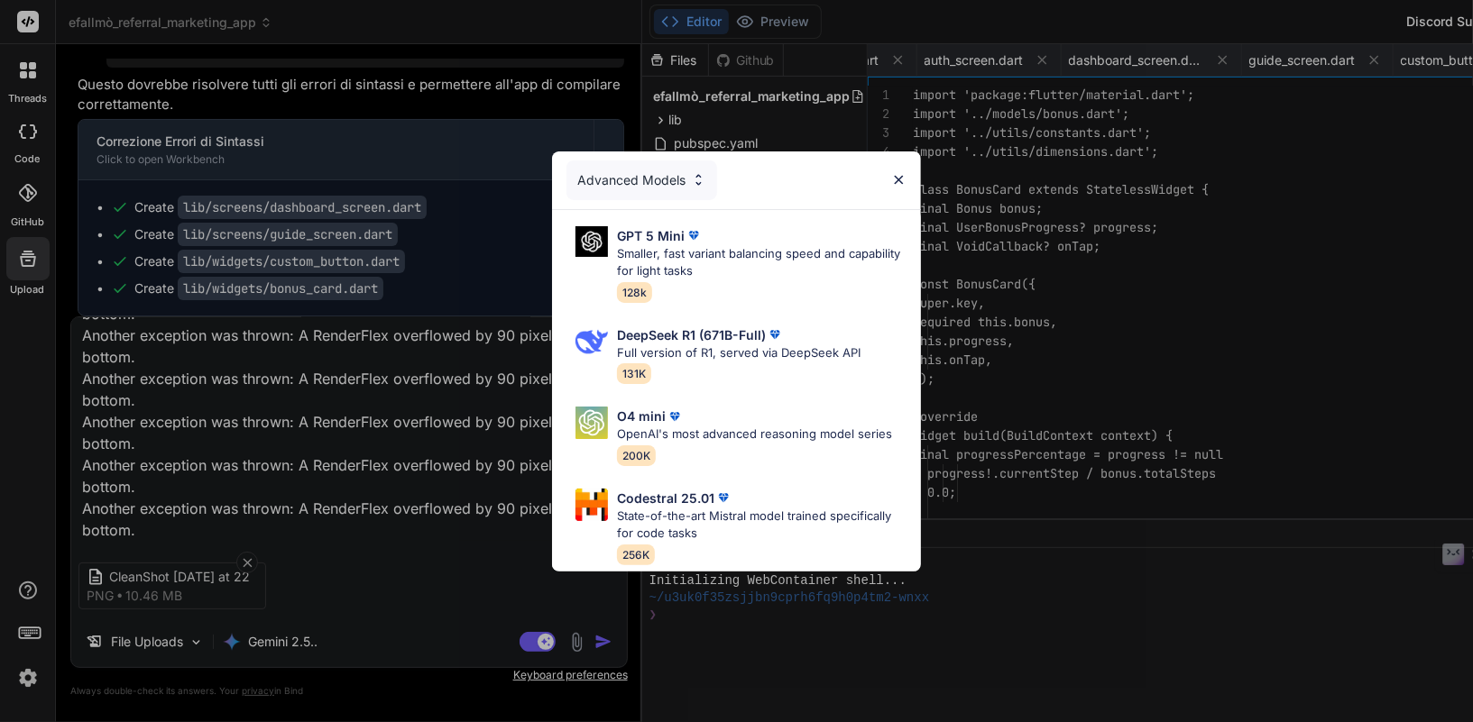
click at [656, 181] on div "Advanced Models" at bounding box center [641, 181] width 151 height 40
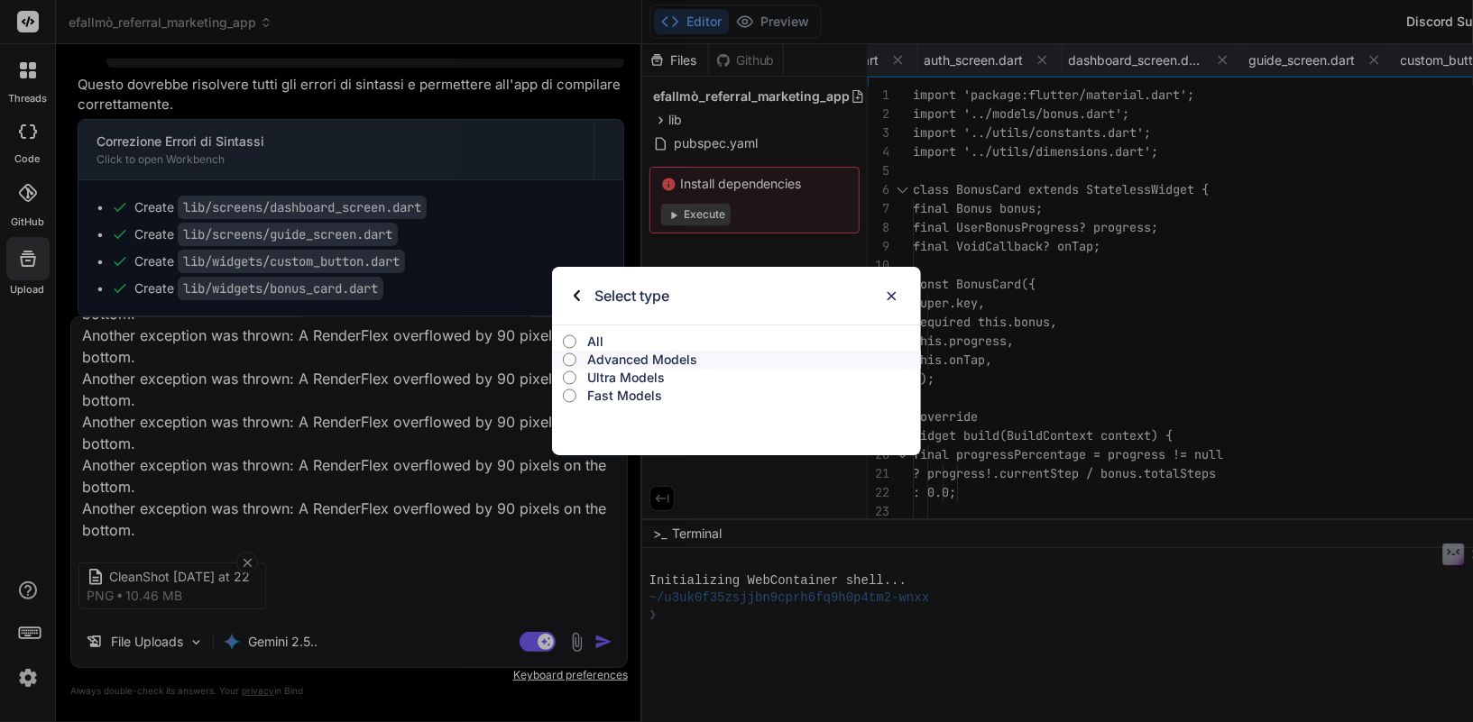
click at [410, 561] on div "Select type All Advanced Models Ultra Models Fast Models" at bounding box center [736, 361] width 1473 height 722
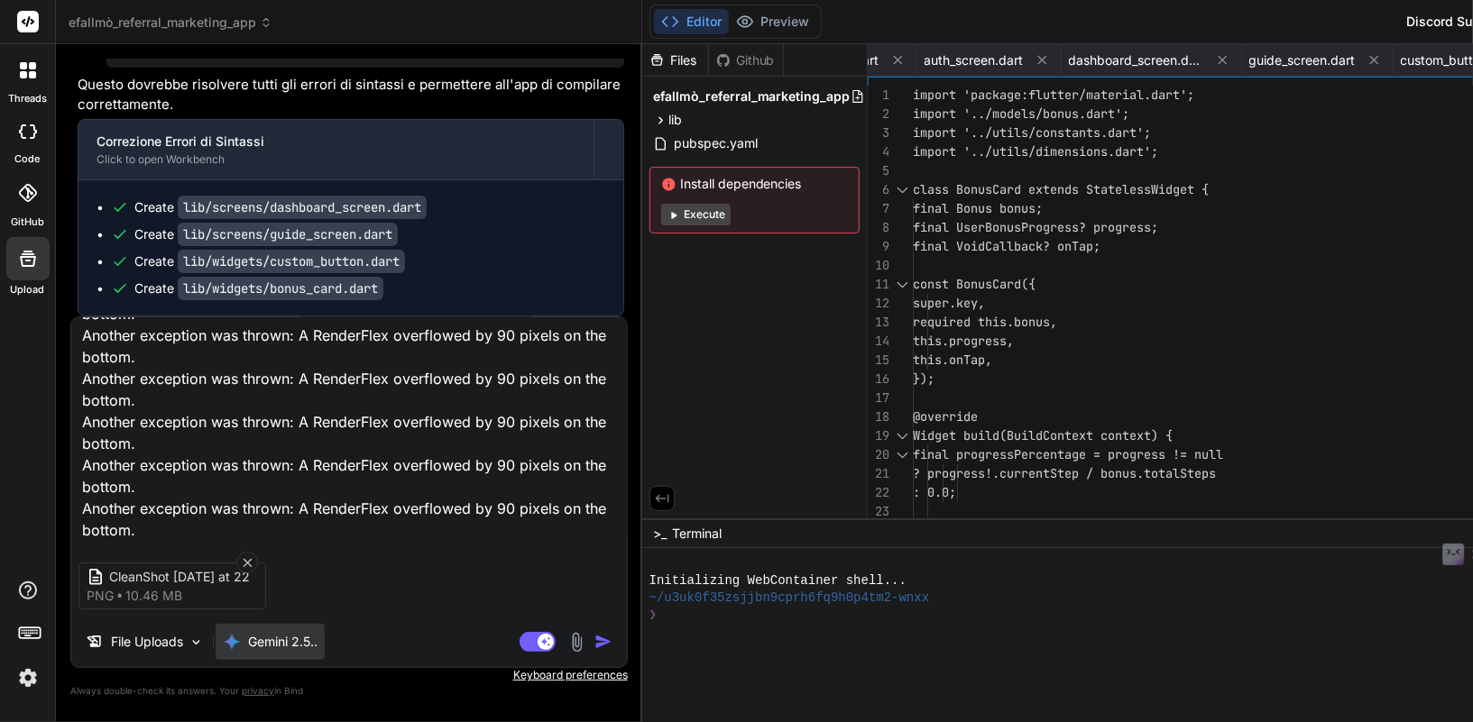
click at [296, 646] on p "Gemini 2.5.." at bounding box center [282, 642] width 69 height 18
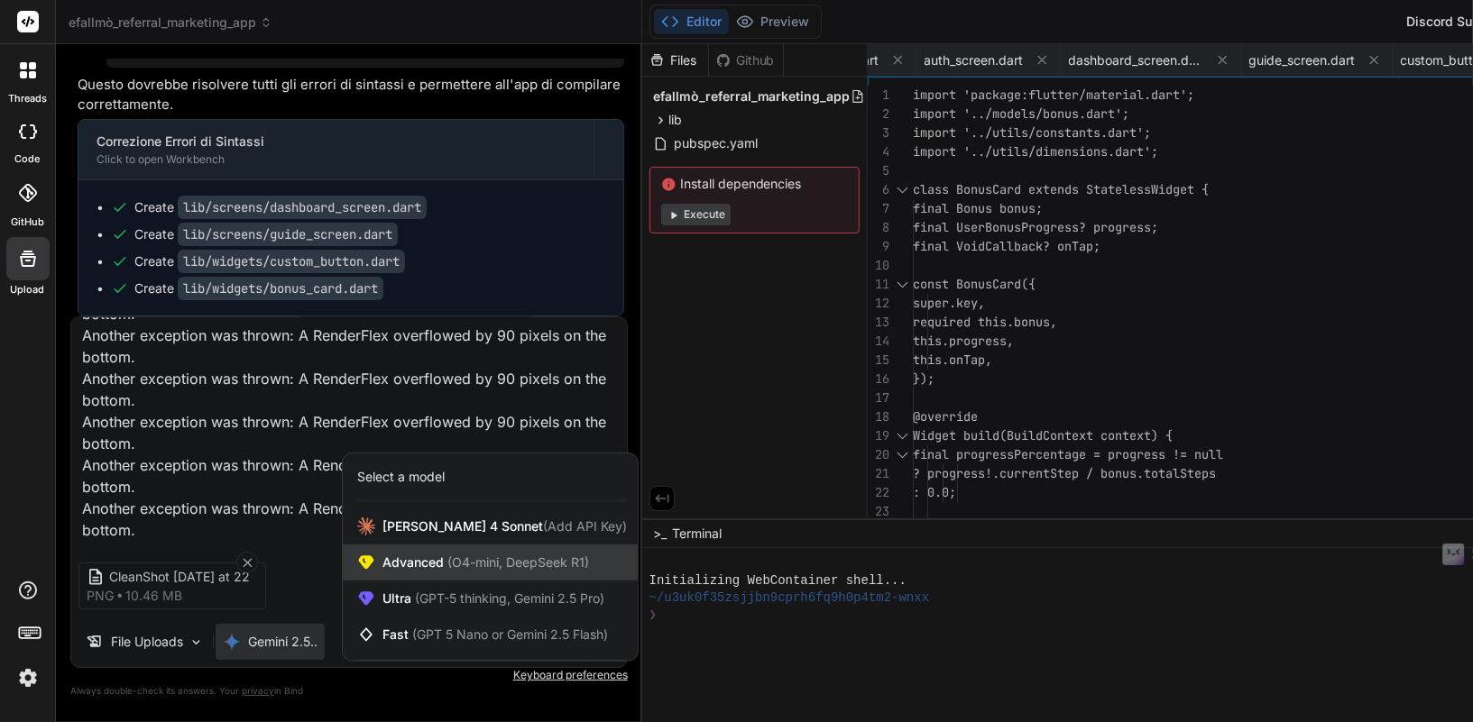
click at [424, 564] on span "Advanced (O4-mini, DeepSeek R1)" at bounding box center [485, 563] width 207 height 18
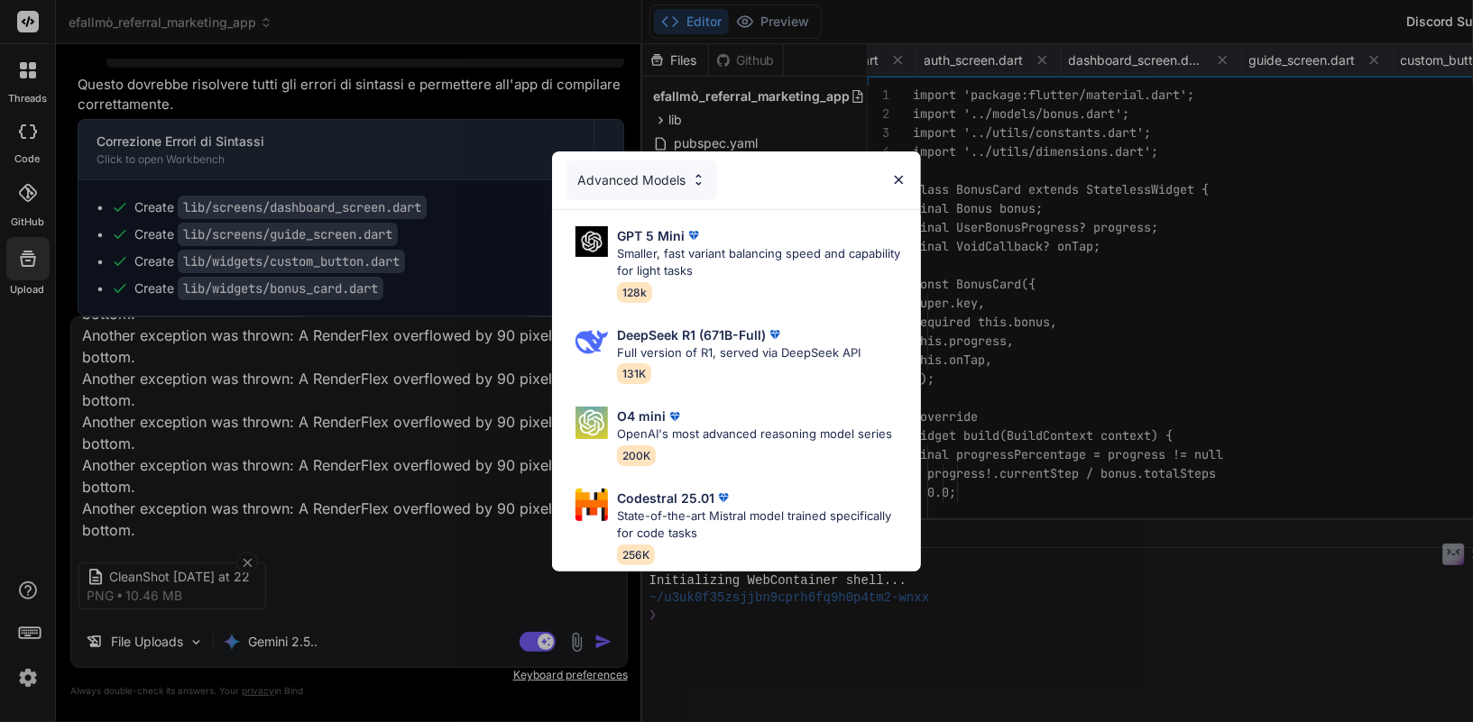
click at [413, 542] on div "Advanced Models GPT 5 Mini Smaller, fast variant balancing speed and capability…" at bounding box center [736, 361] width 1473 height 722
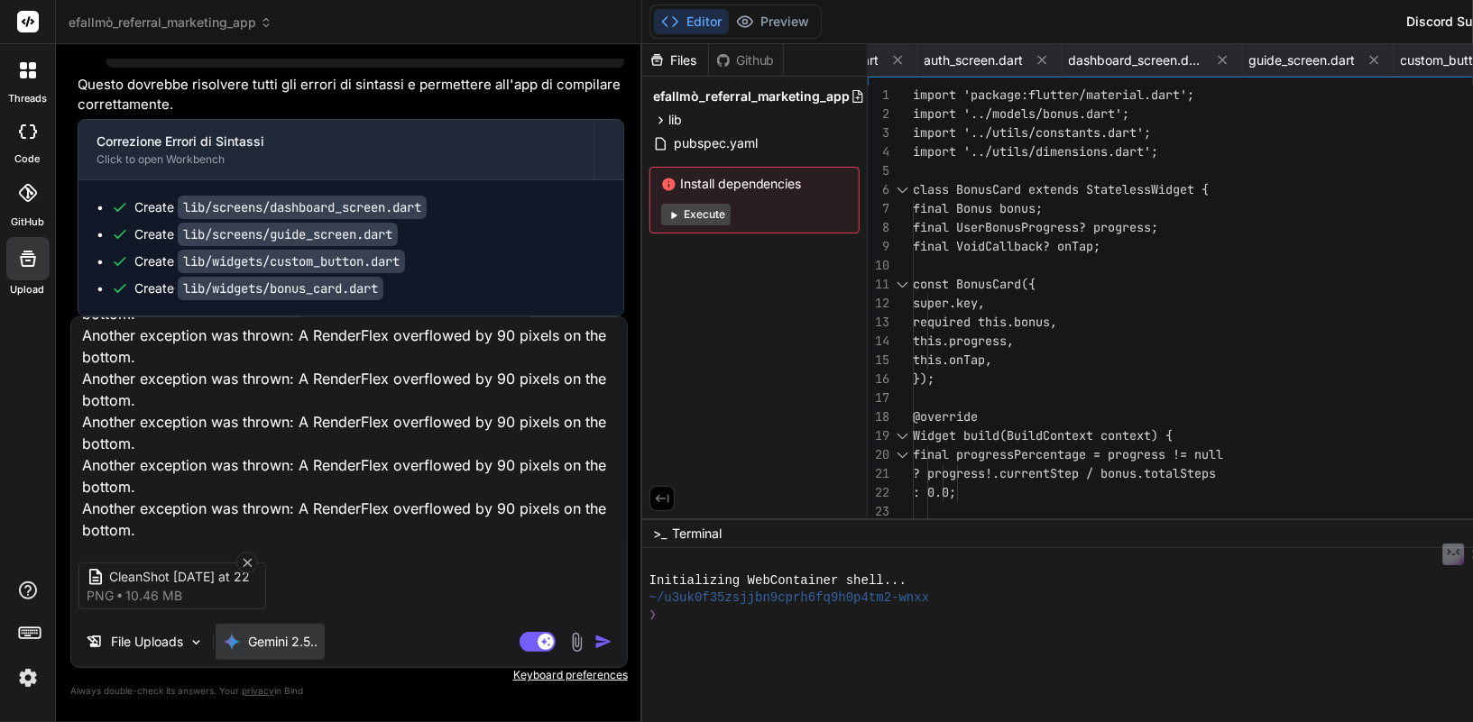
click at [284, 639] on p "Gemini 2.5.." at bounding box center [282, 642] width 69 height 18
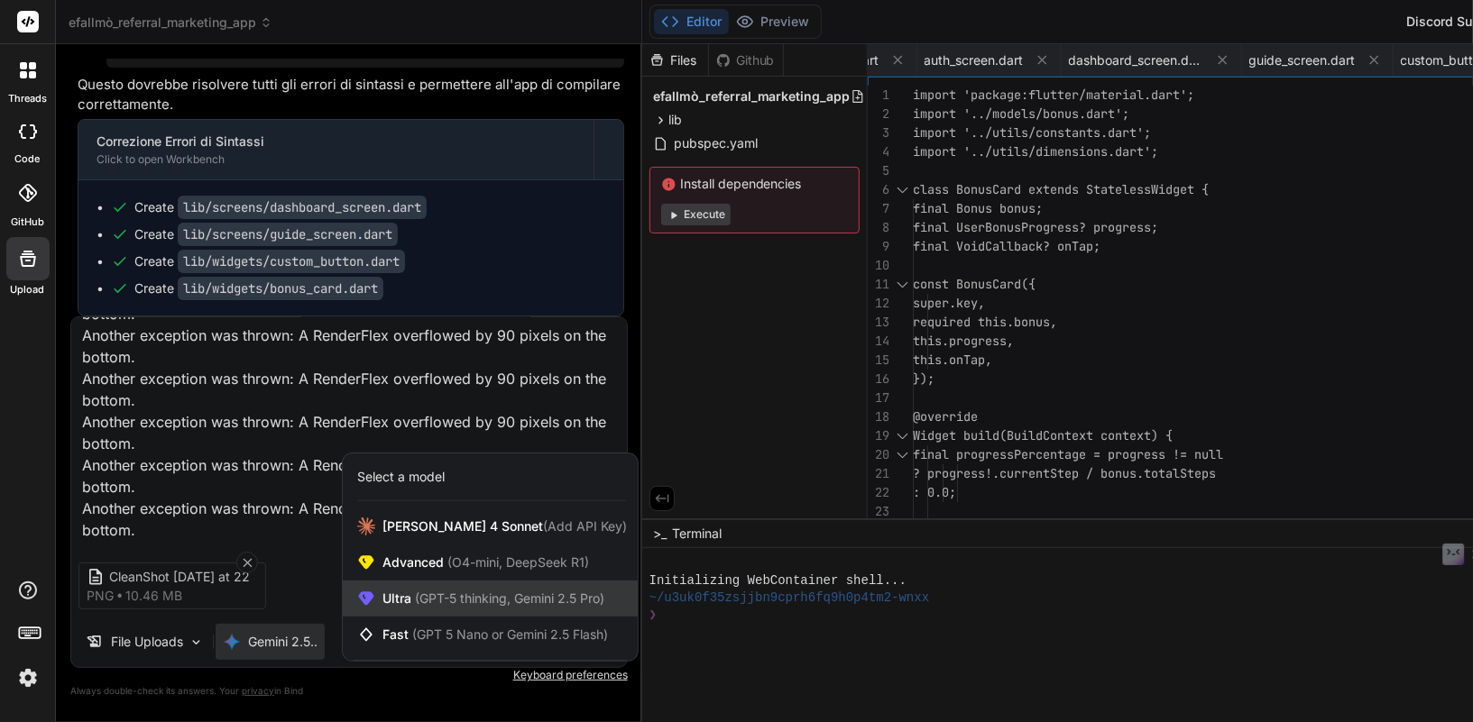
click at [448, 593] on span "(GPT-5 thinking, Gemini 2.5 Pro)" at bounding box center [507, 598] width 193 height 15
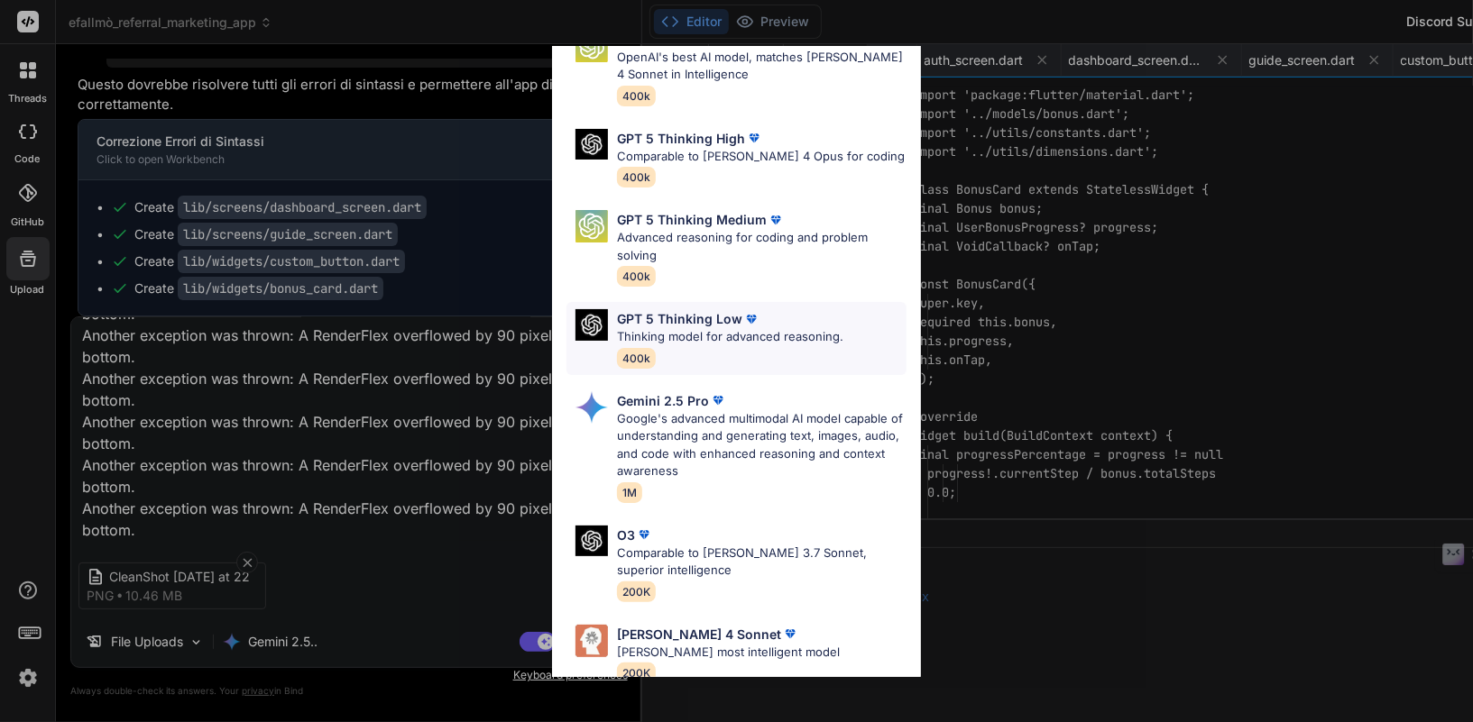
scroll to position [185, 0]
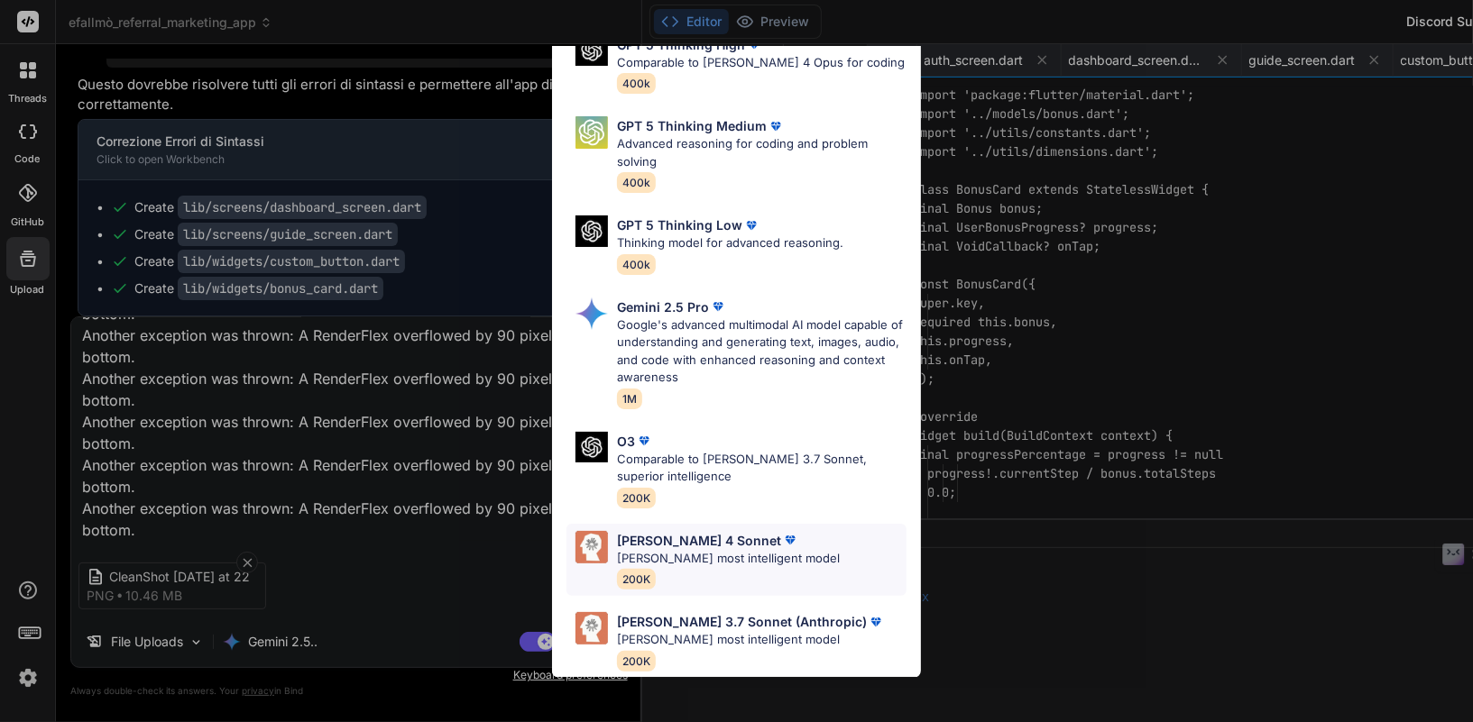
click at [724, 557] on p "Claude's most intelligent model" at bounding box center [728, 559] width 223 height 18
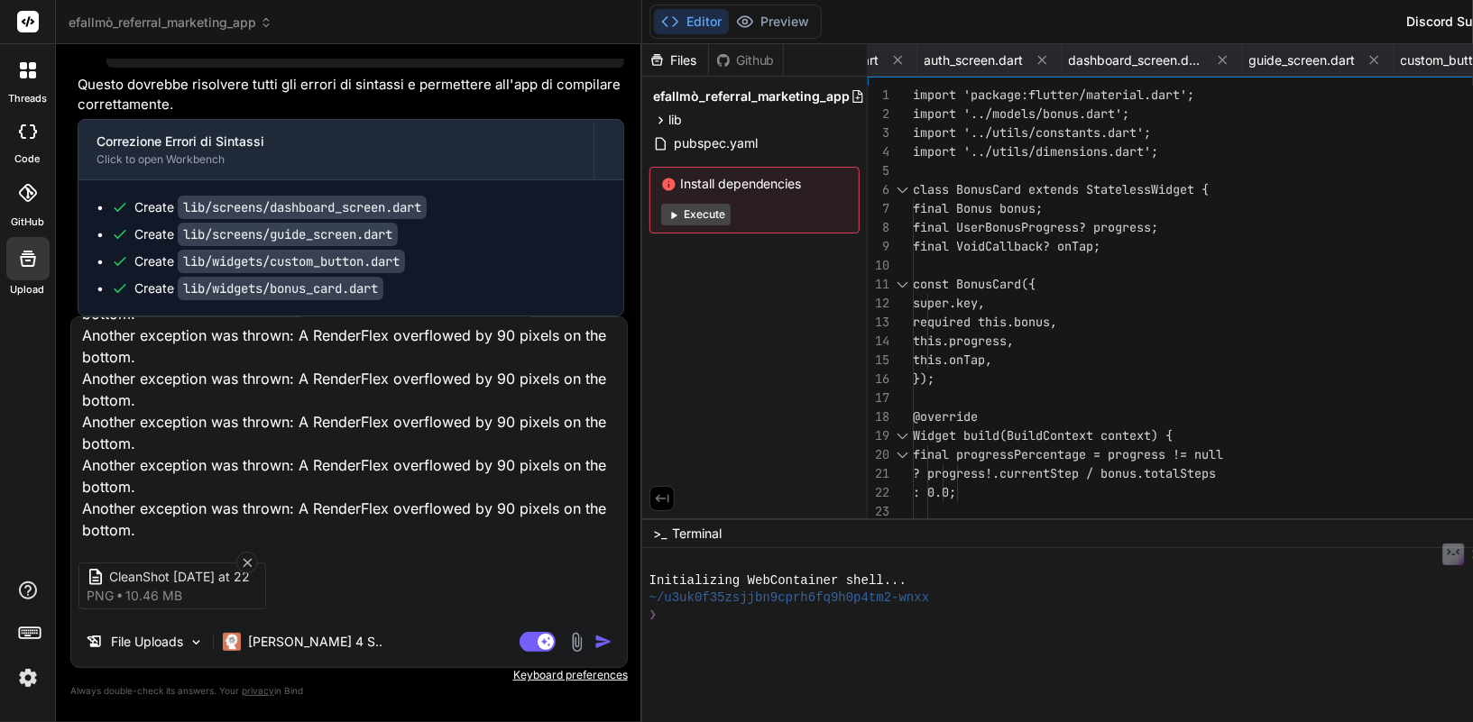
click at [594, 642] on img "button" at bounding box center [603, 642] width 18 height 18
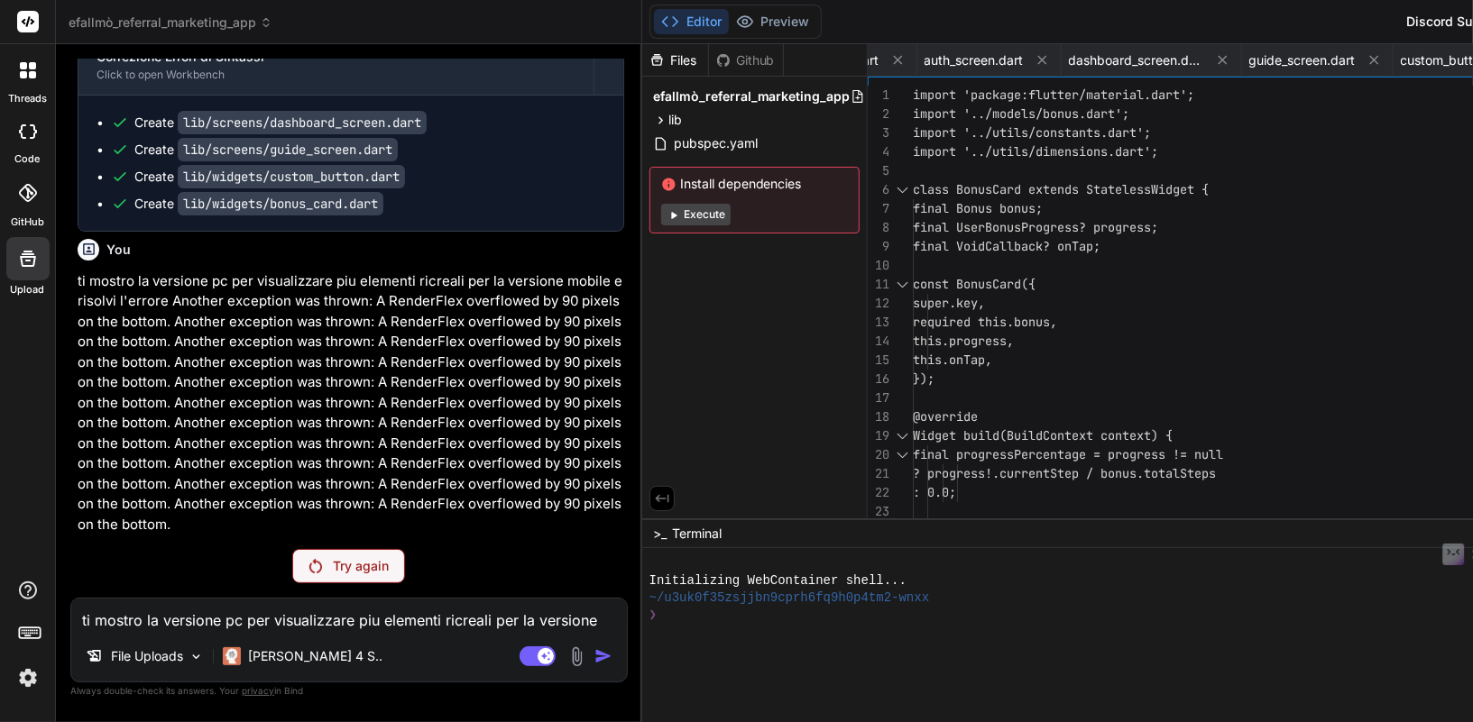
scroll to position [260711, 0]
click at [290, 658] on p "Claude 4 S.." at bounding box center [315, 657] width 134 height 18
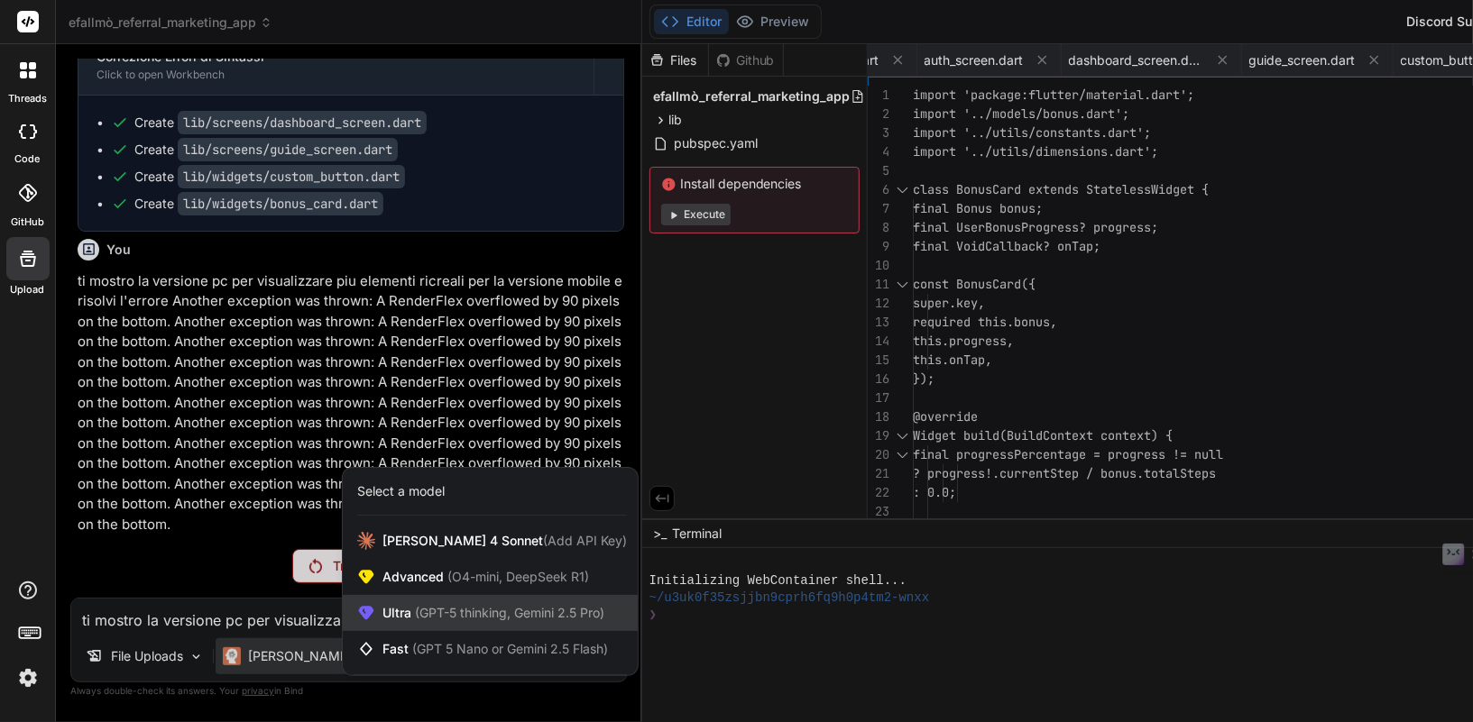
click at [445, 605] on span "Ultra (GPT-5 thinking, Gemini 2.5 Pro)" at bounding box center [493, 613] width 222 height 18
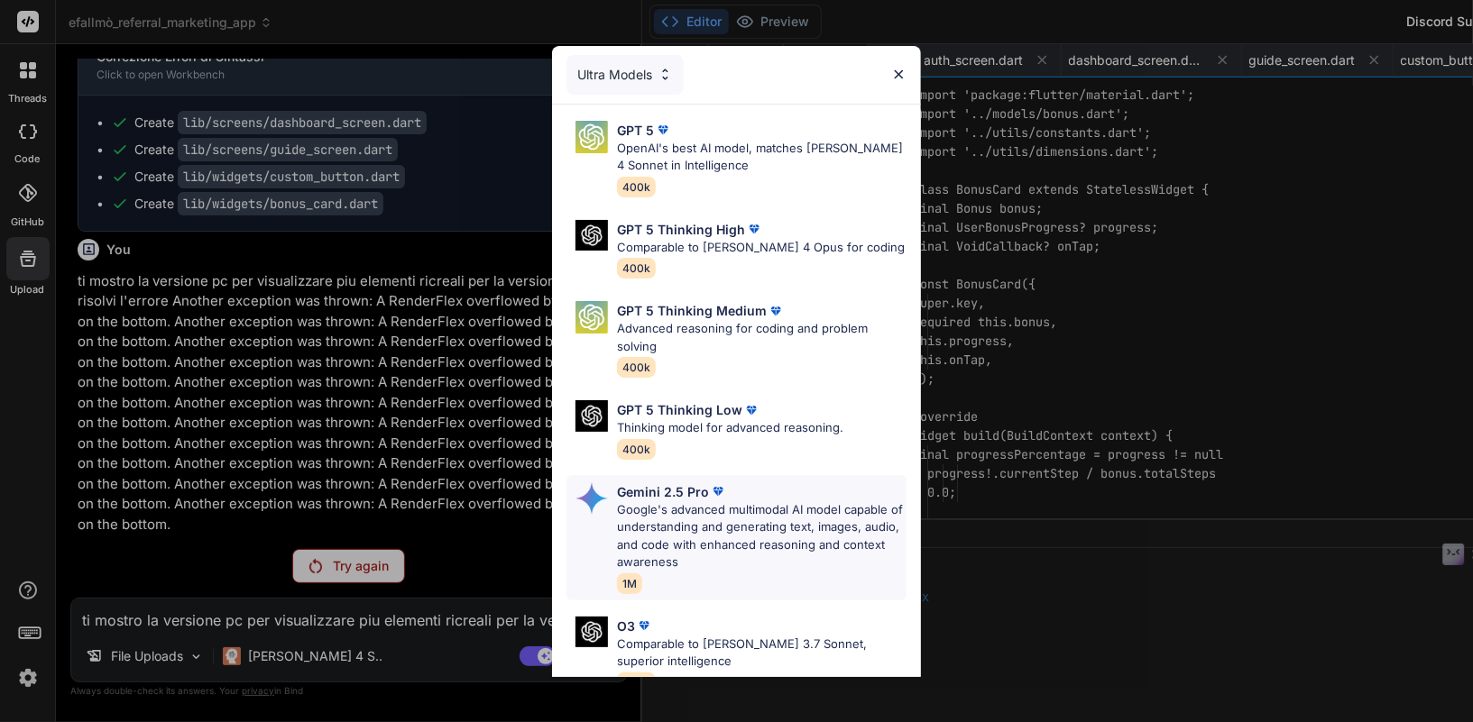
click at [669, 501] on p "Google's advanced multimodal AI model capable of understanding and generating t…" at bounding box center [761, 536] width 289 height 70
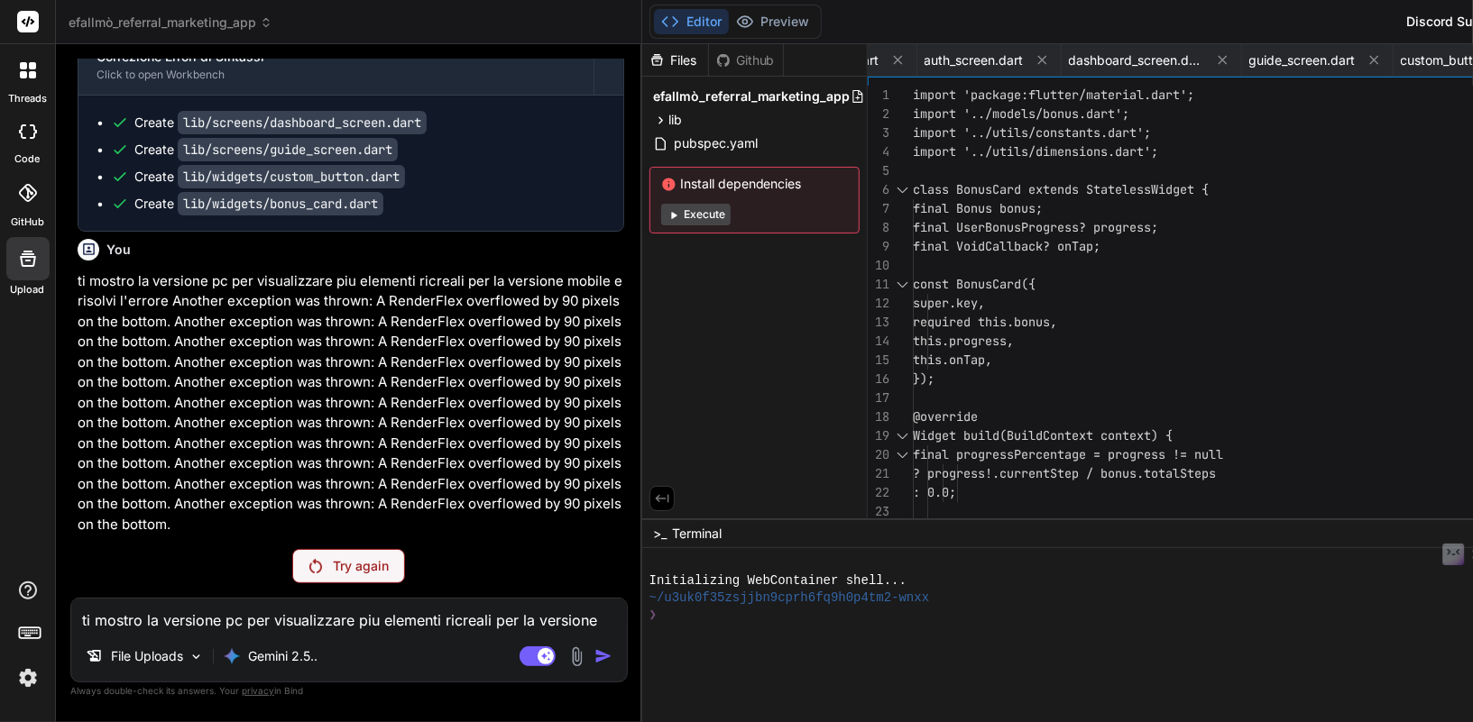
click at [292, 578] on div "Try again" at bounding box center [348, 566] width 113 height 34
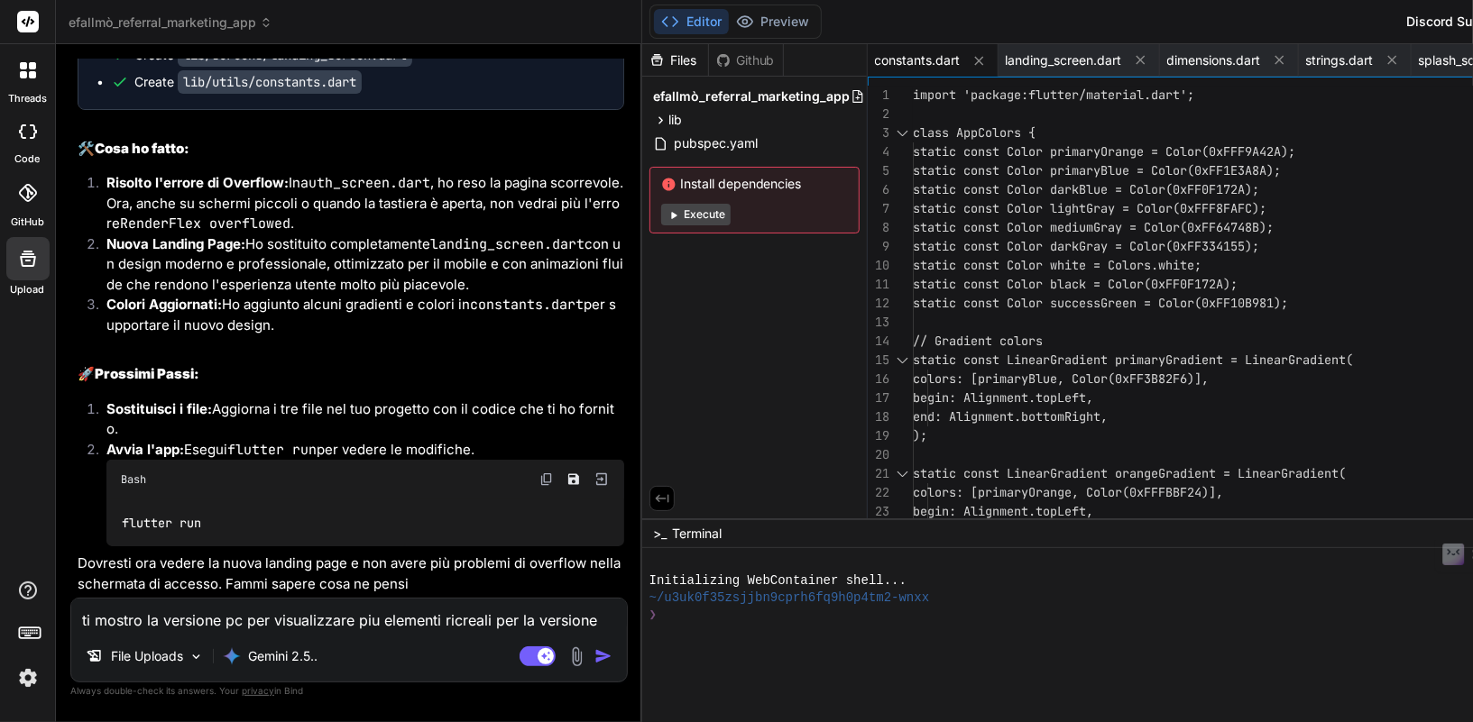
scroll to position [260778, 0]
drag, startPoint x: 322, startPoint y: 460, endPoint x: 76, endPoint y: 152, distance: 394.0
click at [76, 152] on div "You Bind AI Ottimo! Le dipendenze sono state installate correttamente. Le versi…" at bounding box center [351, 328] width 554 height 539
copy p "ti mostro la versione pc per visualizzare piu elementi ricreali per la versione…"
click at [299, 616] on textarea "ti mostro la versione pc per visualizzare piu elementi ricreali per la versione…" at bounding box center [349, 615] width 556 height 32
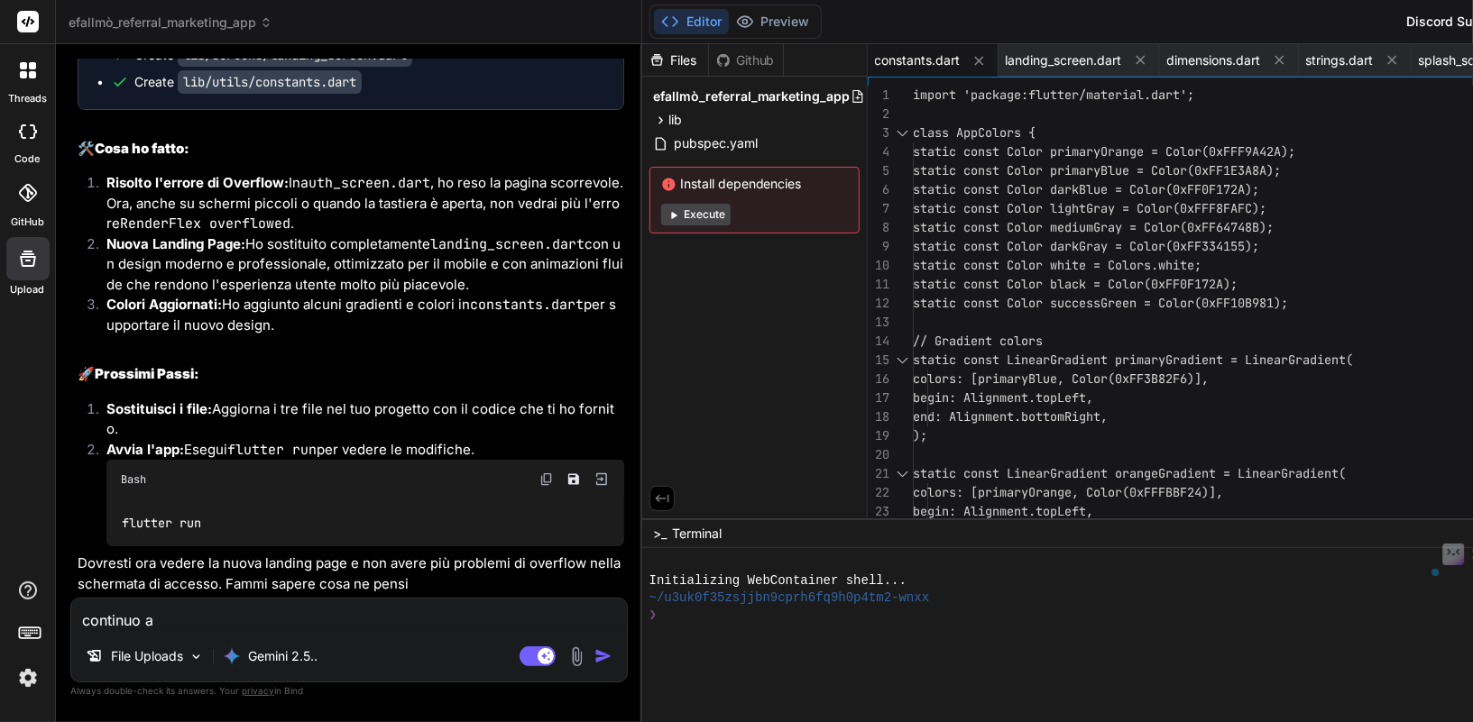
drag, startPoint x: 262, startPoint y: 616, endPoint x: 73, endPoint y: 608, distance: 188.7
click at [73, 608] on textarea "continuo a" at bounding box center [349, 615] width 556 height 32
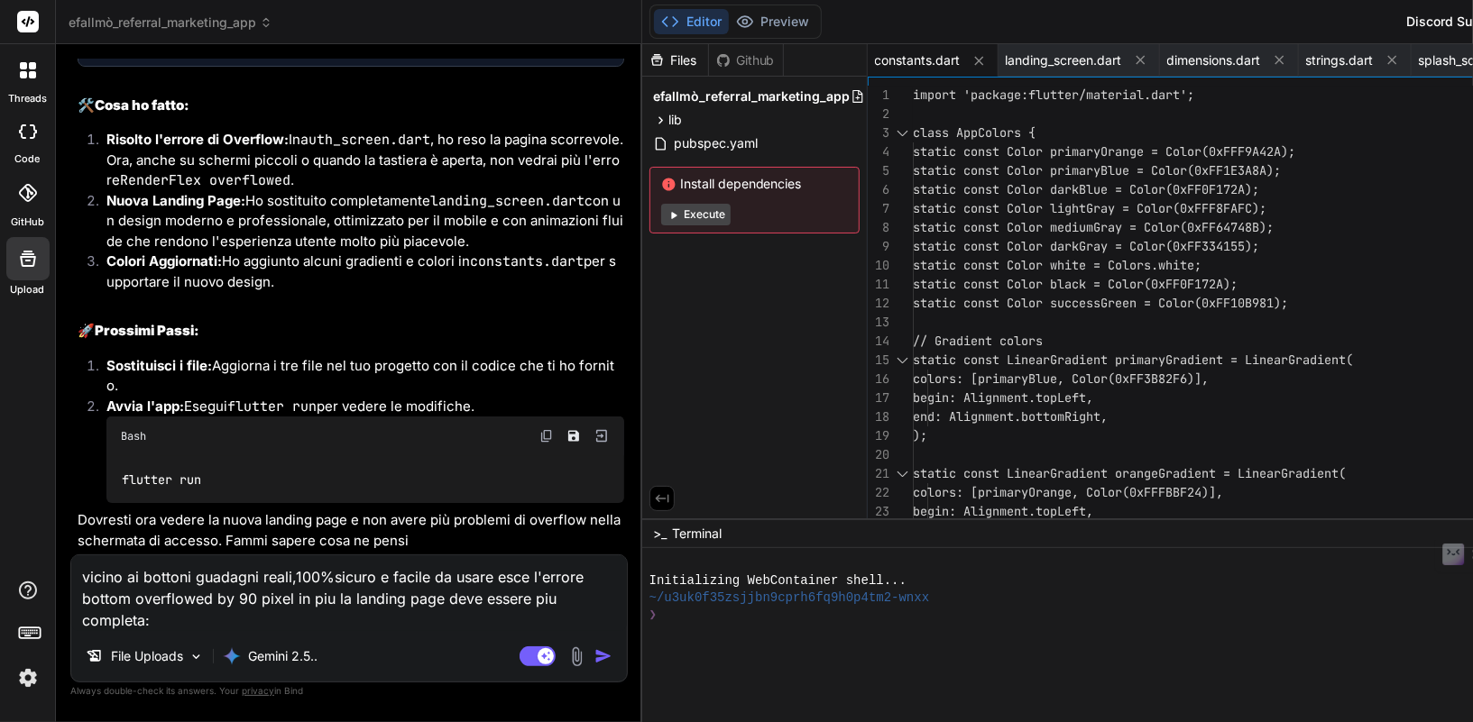
paste textarea "Questa landing page promuove l’app Efallmò per guadagnare denaro testando app f…"
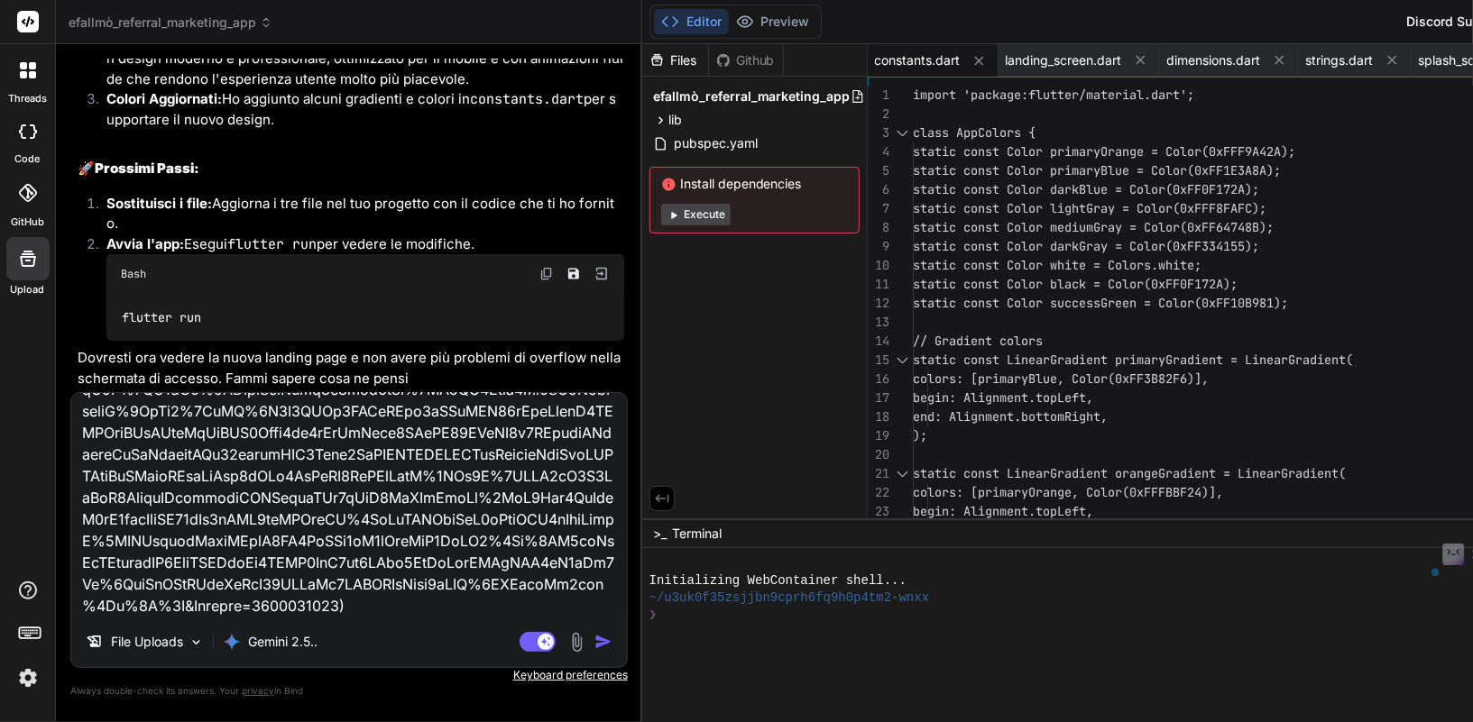
scroll to position [2276, 0]
drag, startPoint x: 78, startPoint y: 509, endPoint x: 422, endPoint y: 605, distance: 357.8
click at [422, 605] on textarea at bounding box center [349, 505] width 556 height 224
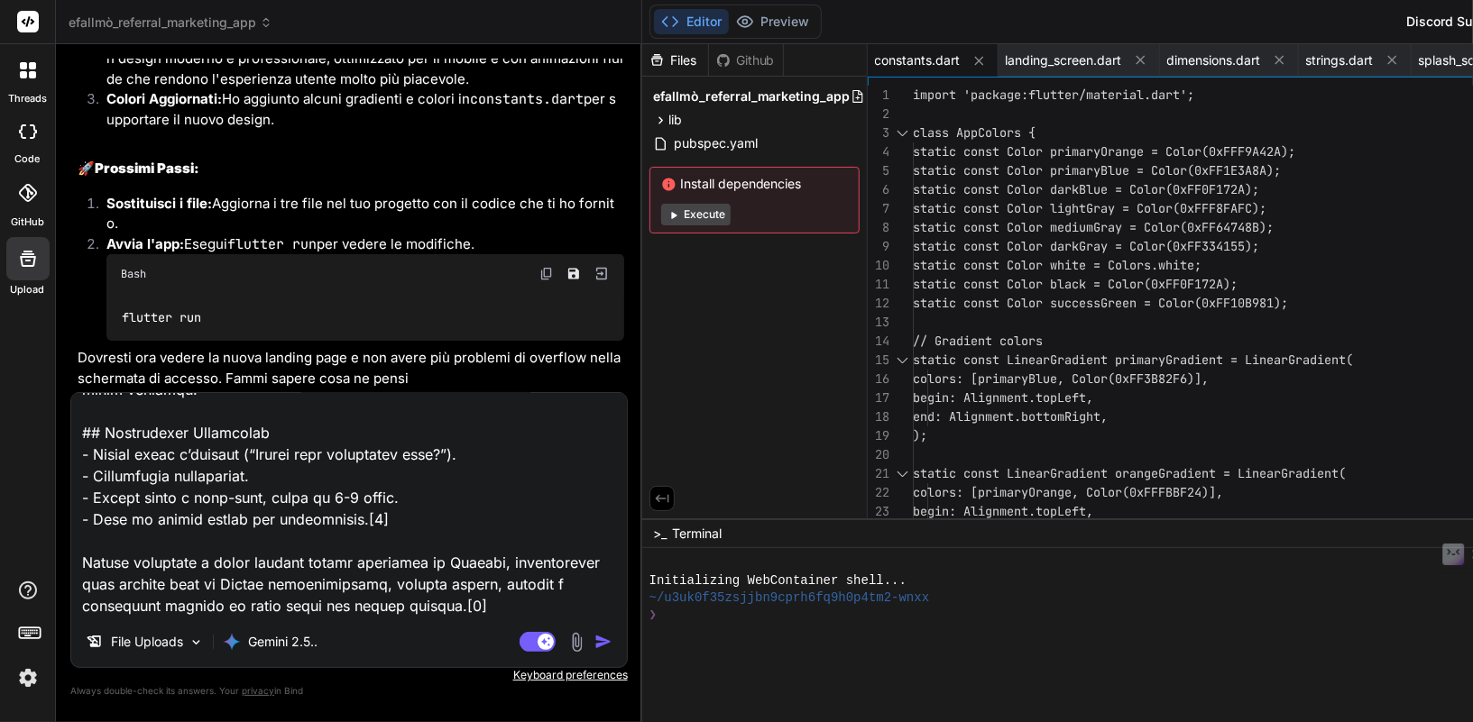
scroll to position [1496, 0]
click at [177, 639] on p "File Uploads" at bounding box center [147, 642] width 72 height 18
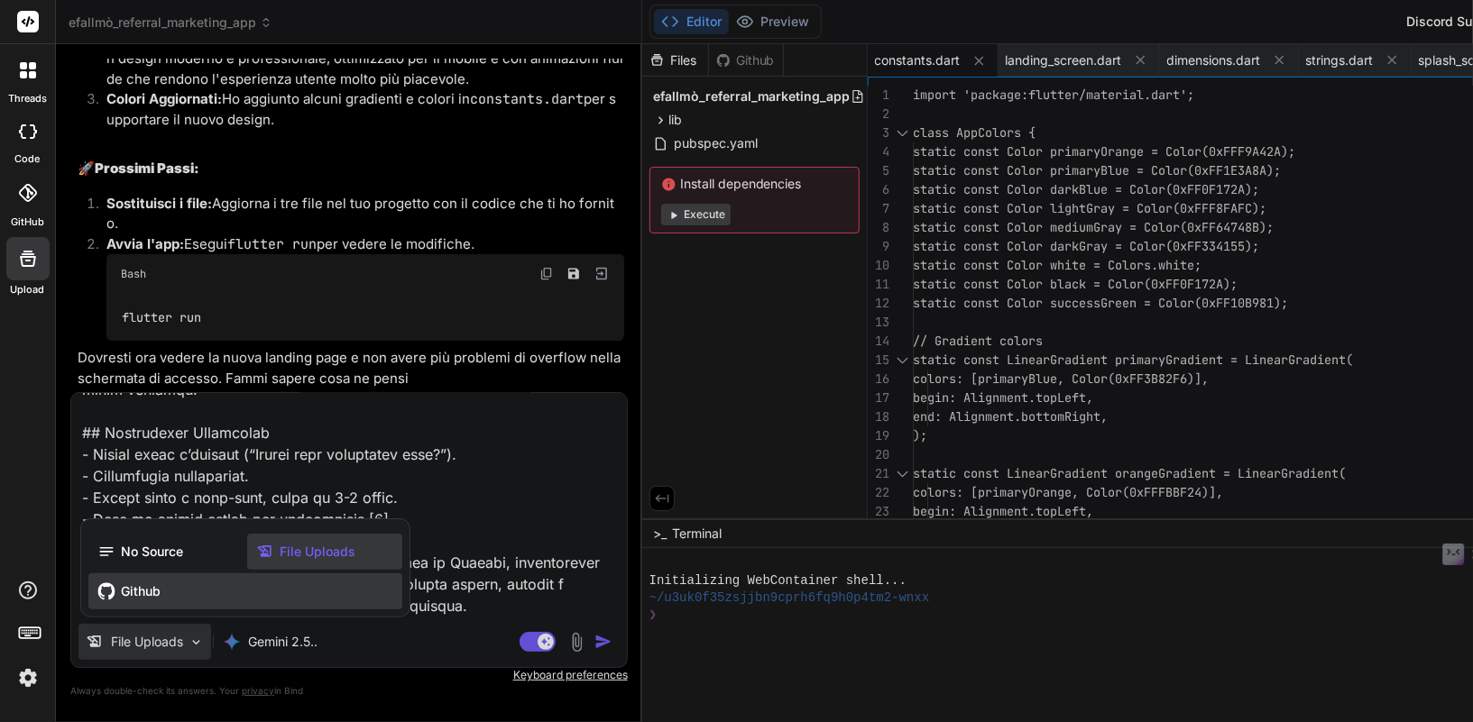
click at [169, 607] on div "Github" at bounding box center [245, 592] width 314 height 36
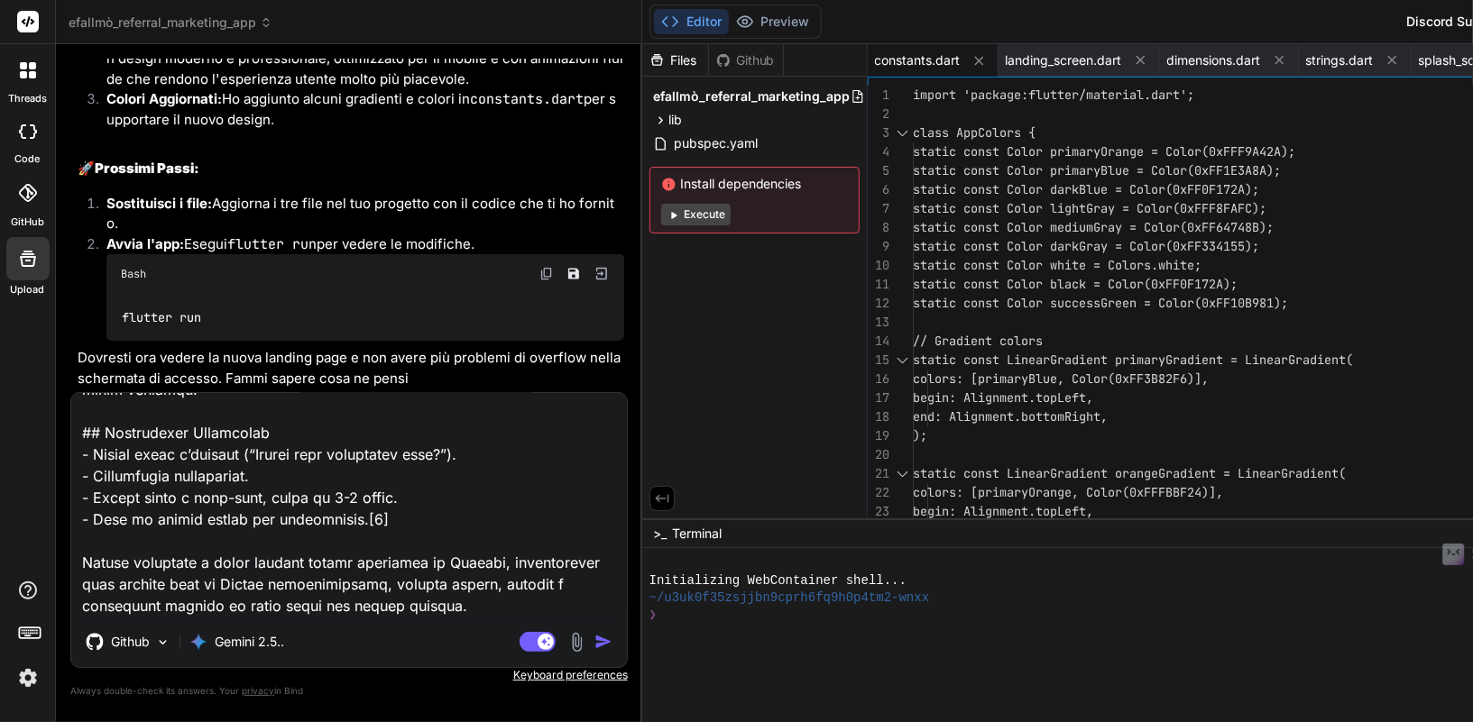
click at [594, 641] on img "button" at bounding box center [603, 642] width 18 height 18
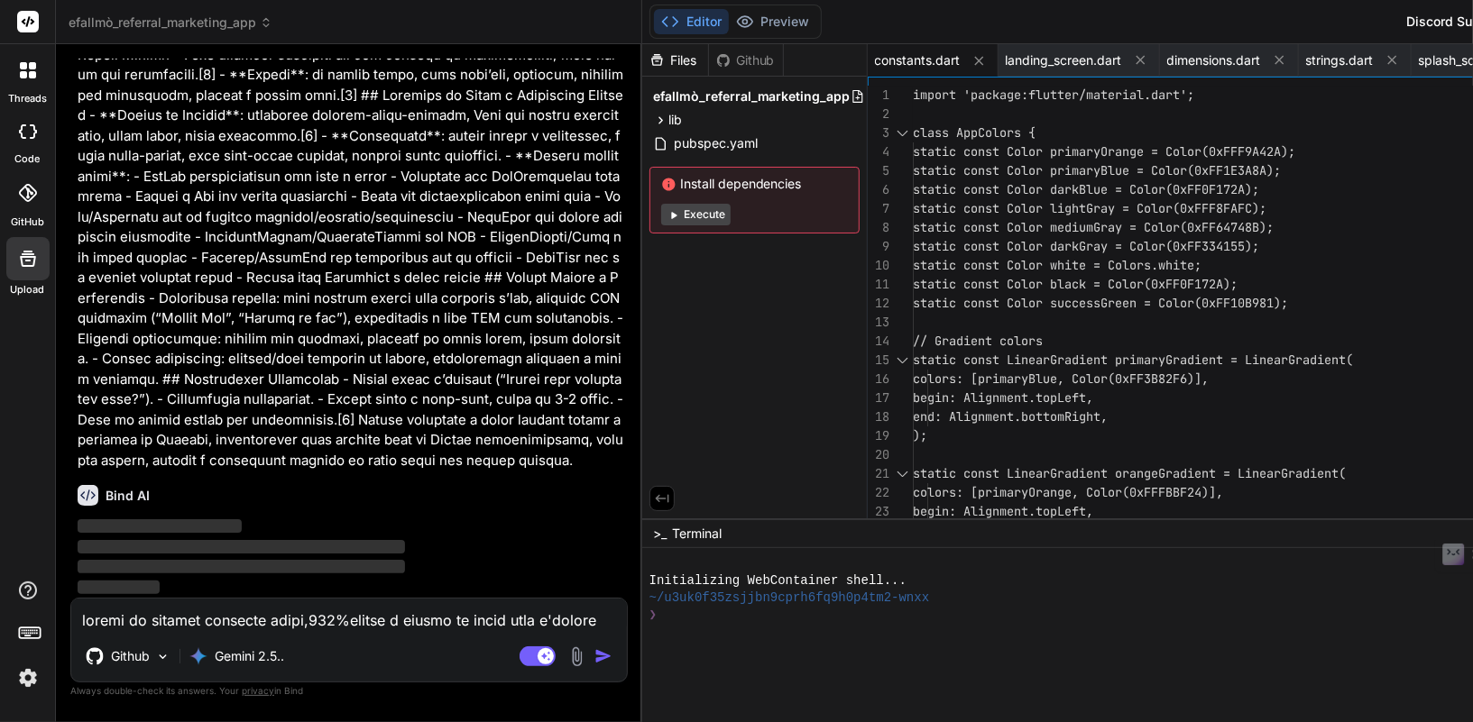
scroll to position [262160, 0]
drag, startPoint x: 280, startPoint y: 359, endPoint x: 284, endPoint y: 240, distance: 119.1
click at [284, 240] on p at bounding box center [351, 44] width 547 height 852
click at [344, 424] on p at bounding box center [351, 44] width 547 height 852
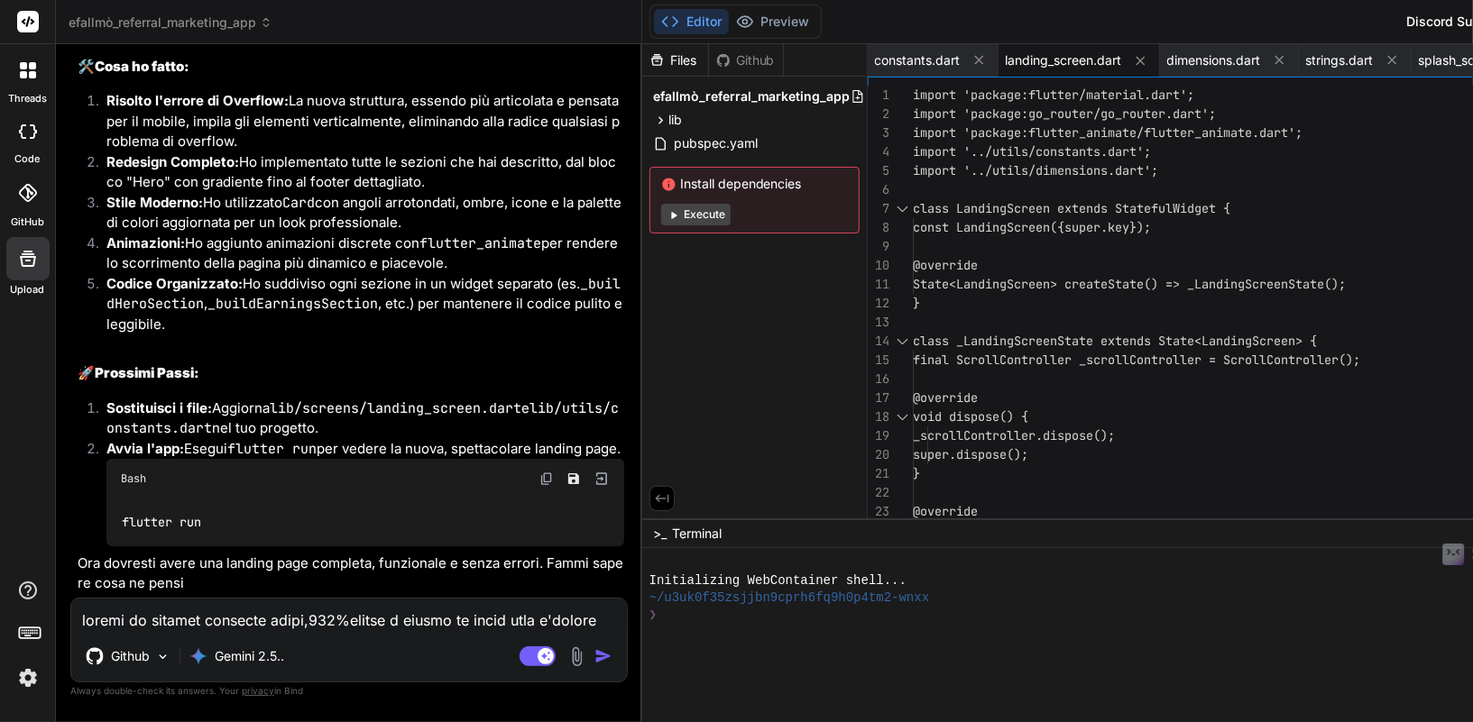
scroll to position [263761, 0]
click at [204, 615] on textarea at bounding box center [349, 615] width 556 height 32
paste textarea "Got dependencies! 9 packages have newer versions incompatible with dependency c…"
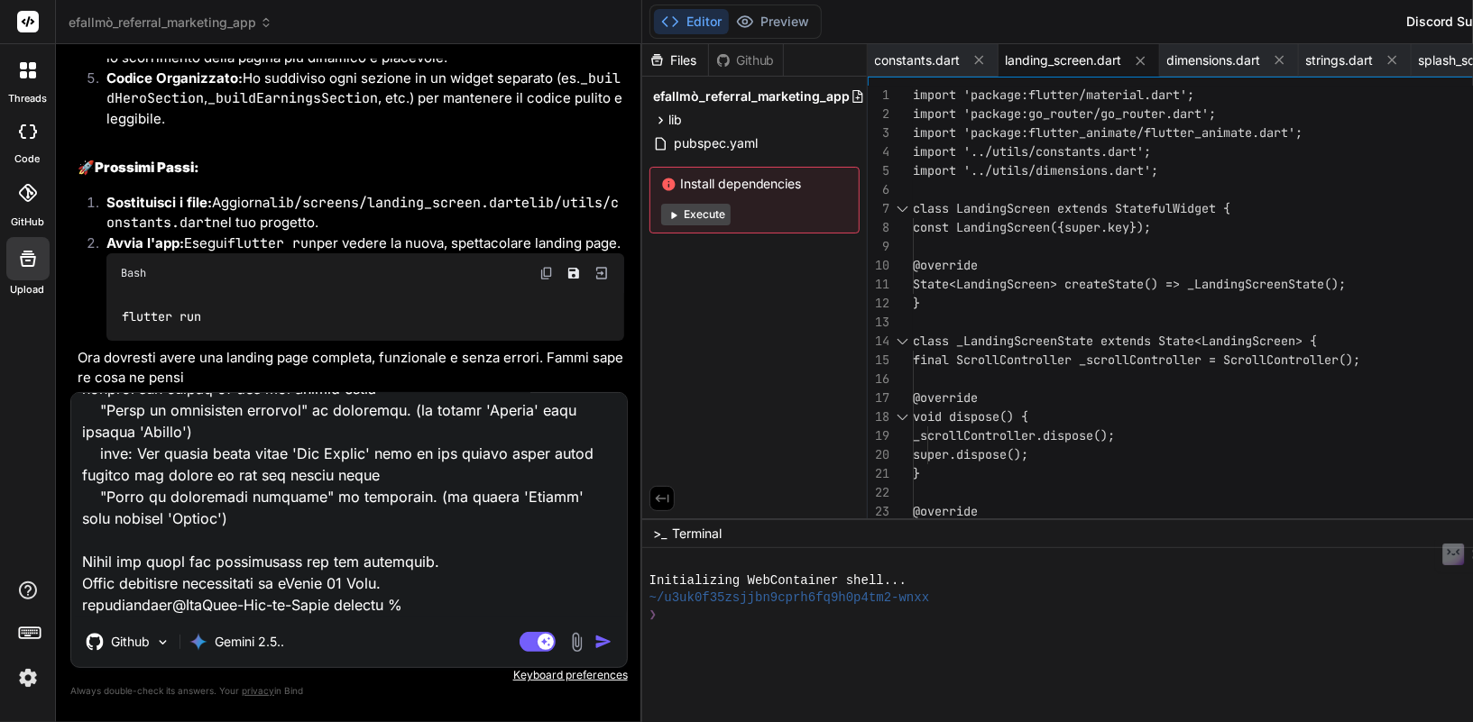
click at [594, 644] on img "button" at bounding box center [603, 642] width 18 height 18
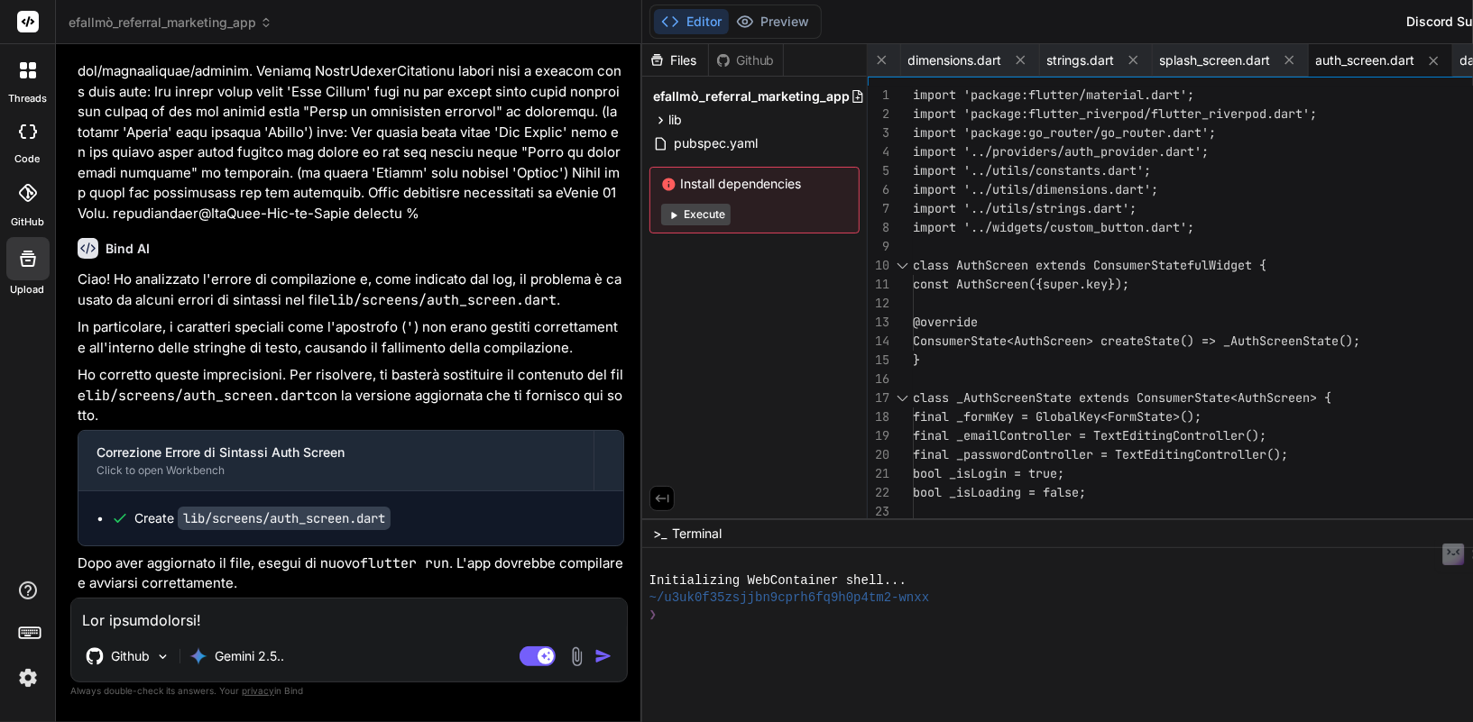
scroll to position [265718, 0]
click at [239, 632] on div "Github Gemini 2.5.. Agent Mode. When this toggle is activated, AI automatically…" at bounding box center [348, 640] width 557 height 85
click at [231, 623] on textarea at bounding box center [349, 615] width 556 height 32
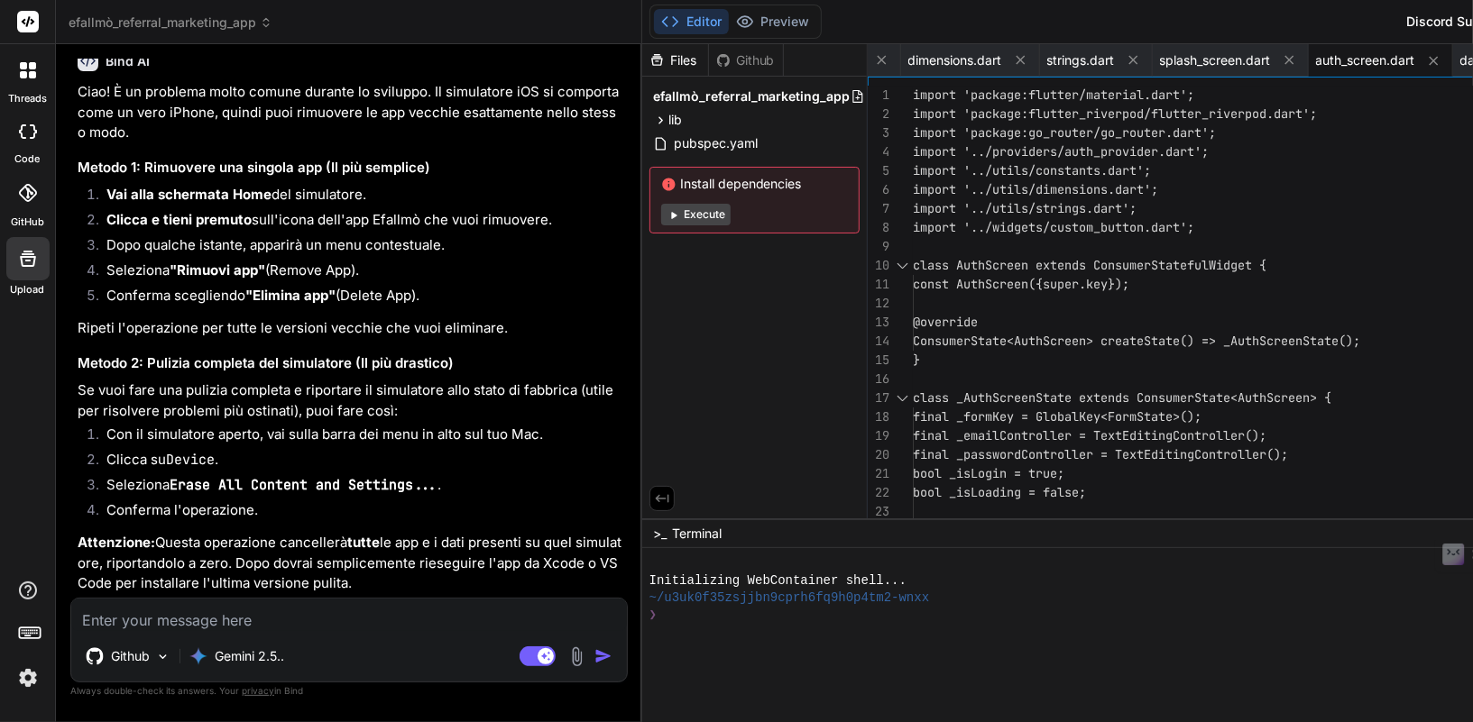
scroll to position [266389, 0]
paste textarea "Last login: Fri Sep 12 22:47:54 on ttys000 nellocollaro@MacBook-Air-di-Nello ef…"
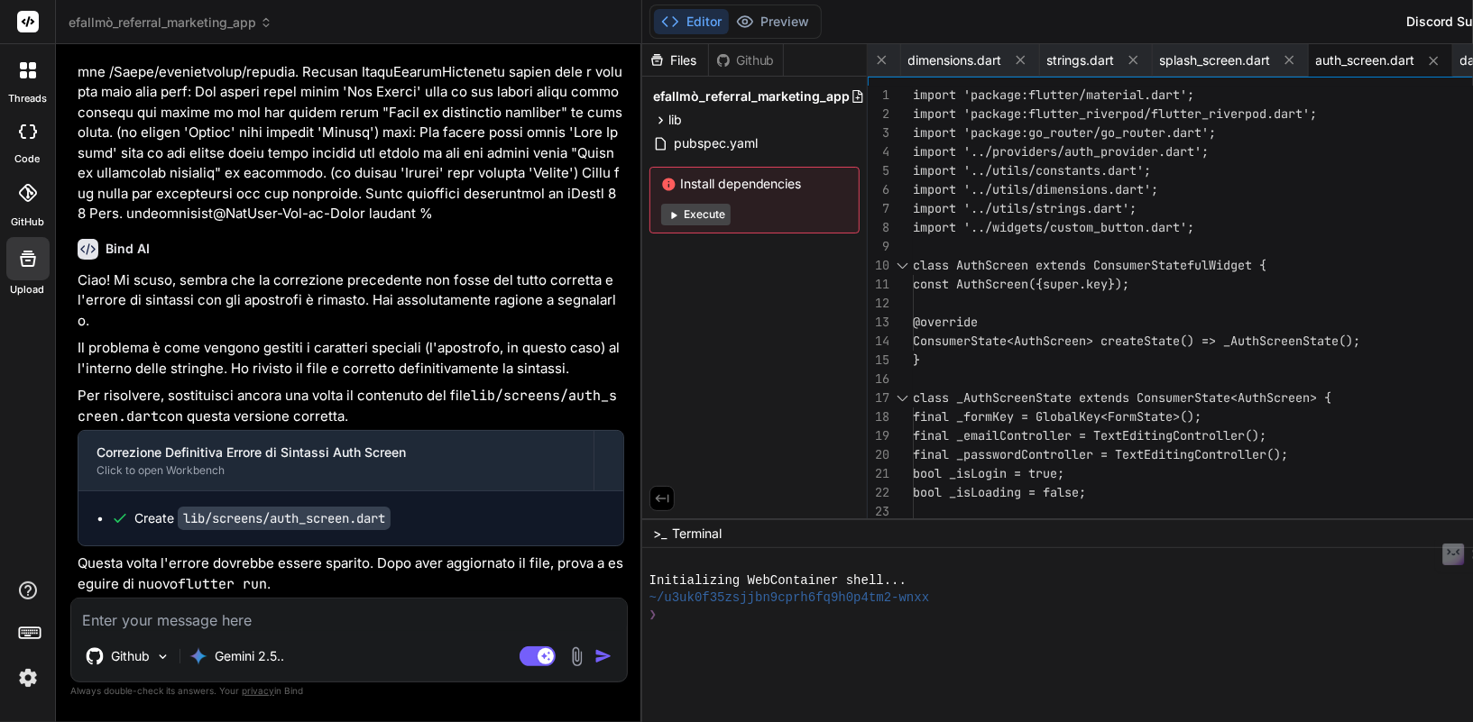
scroll to position [267961, 0]
click at [237, 614] on textarea at bounding box center [349, 615] width 556 height 32
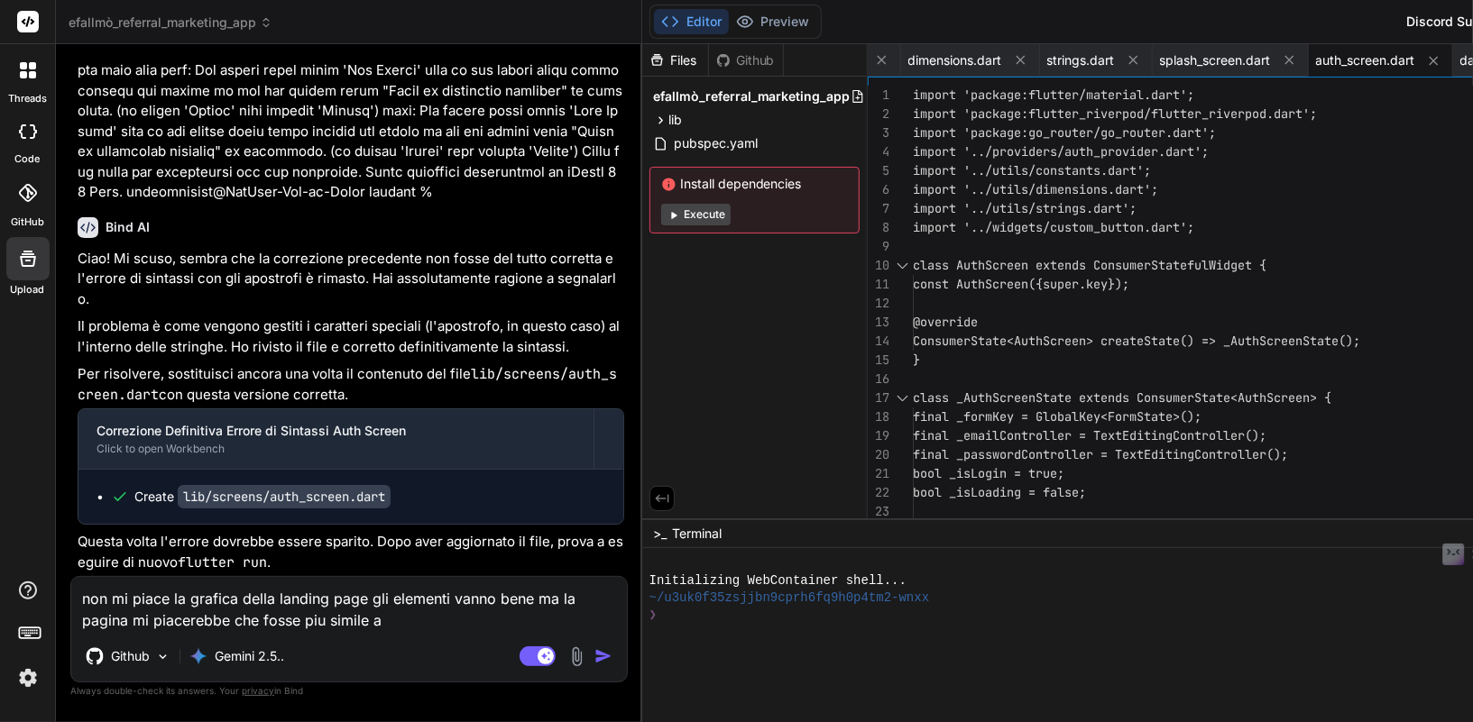
paste textarea "https://cozy-zabaione-55ecc2.netlify.app"
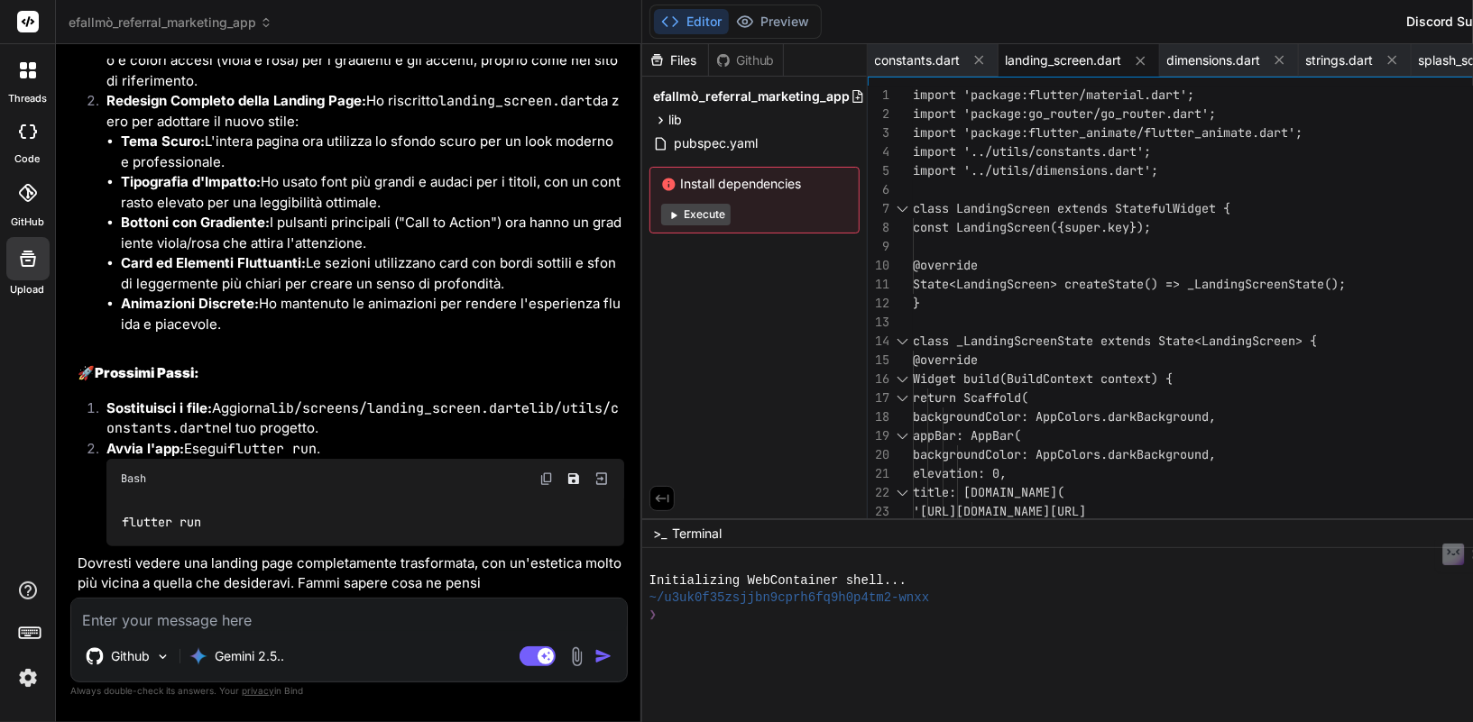
scroll to position [269147, 0]
click at [241, 629] on textarea at bounding box center [349, 615] width 556 height 32
paste textarea "Last login: Fri Sep 12 22:52:23 on ttys000 nellocollaro@MacBook-Air-di-Nello ef…"
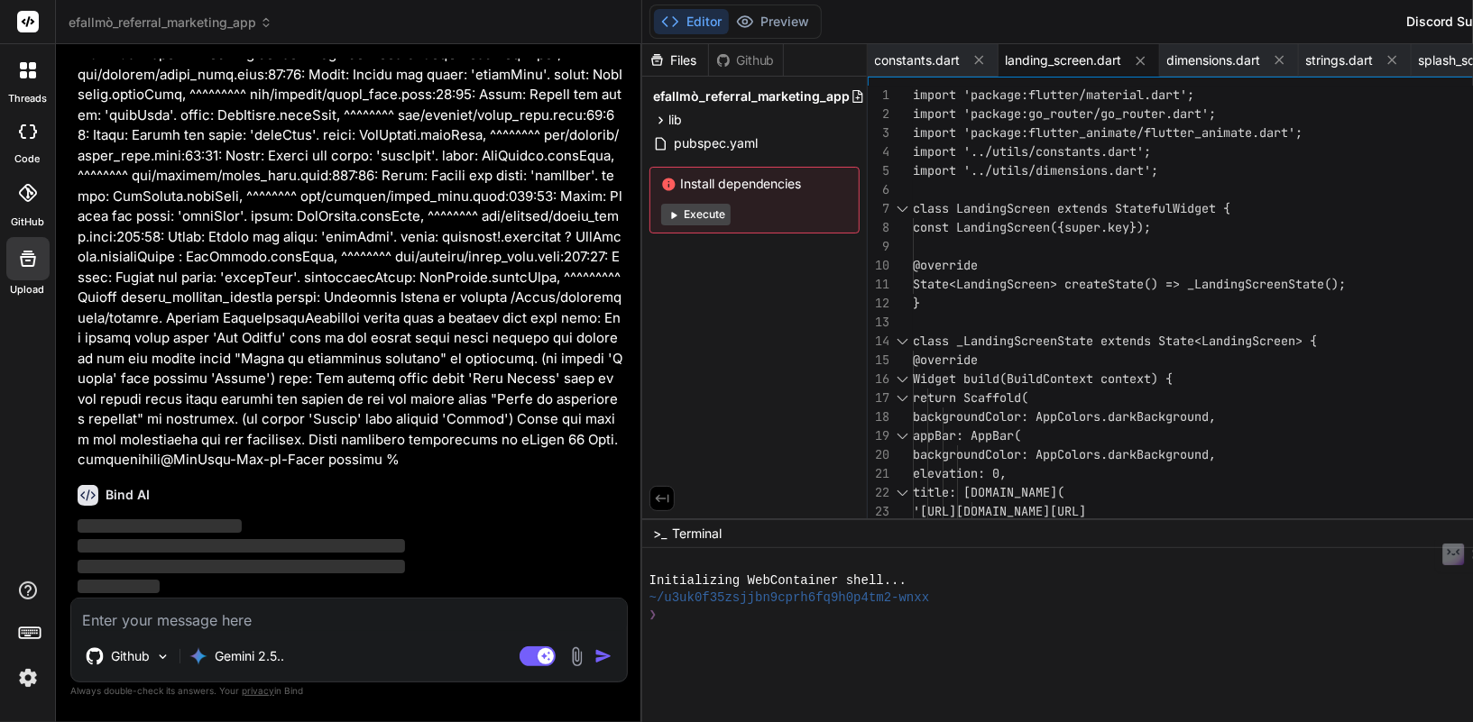
scroll to position [270349, 0]
click at [672, 144] on span "pubspec.yaml" at bounding box center [715, 144] width 87 height 22
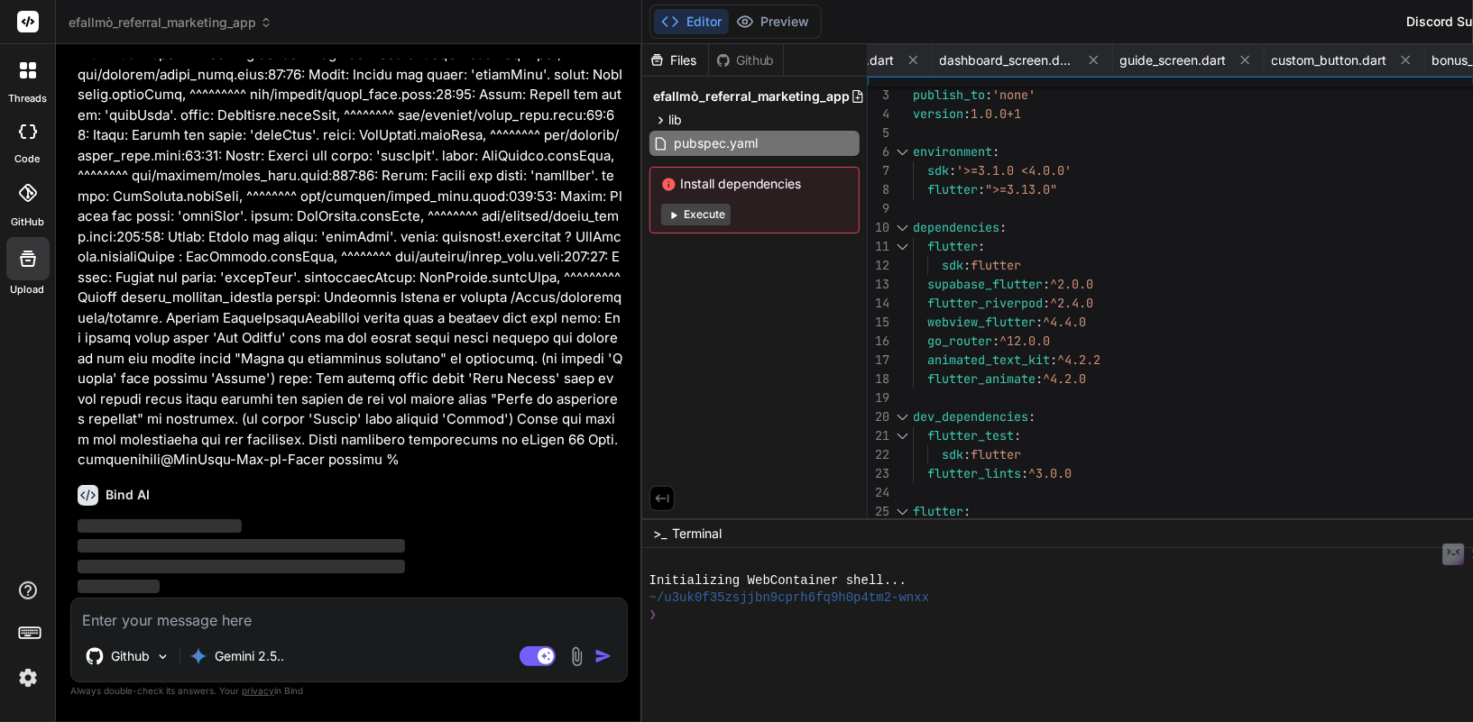
scroll to position [0, 0]
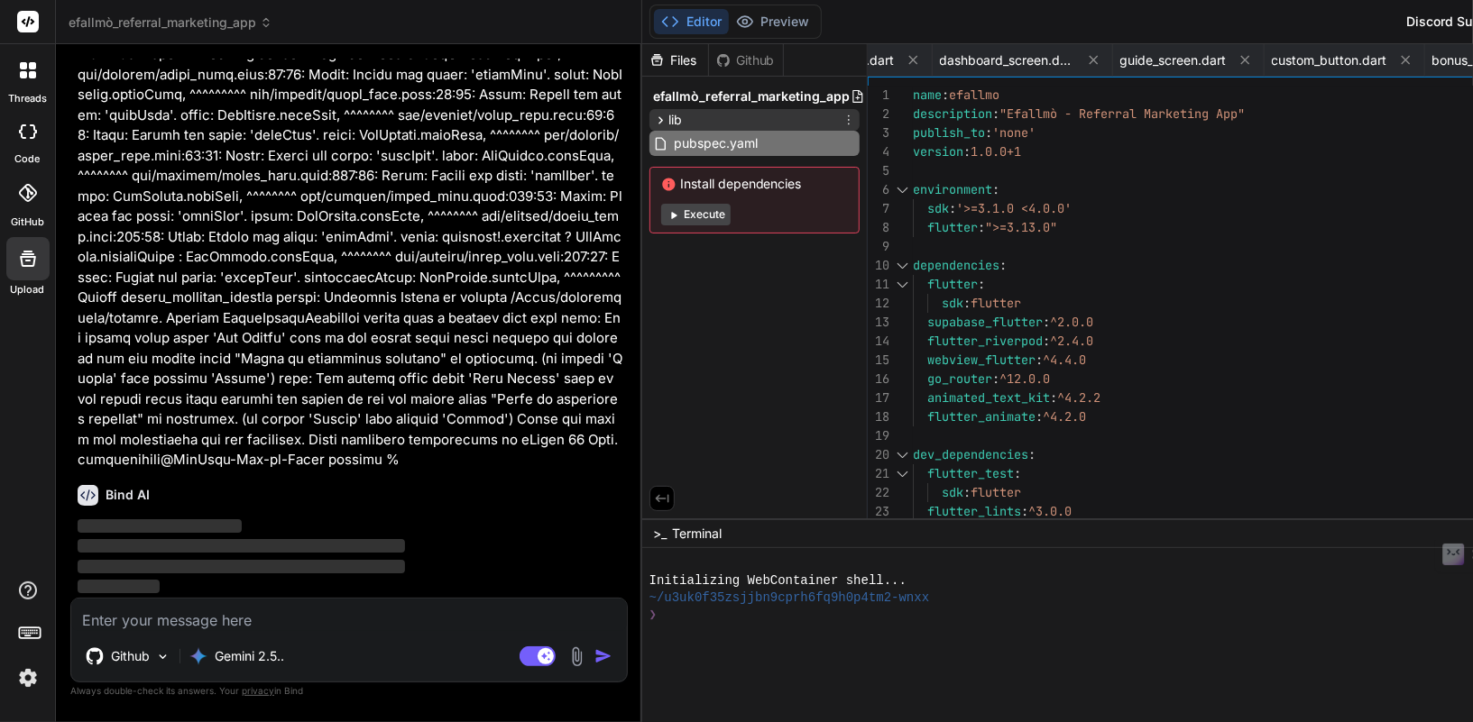
click at [653, 119] on icon at bounding box center [660, 120] width 15 height 15
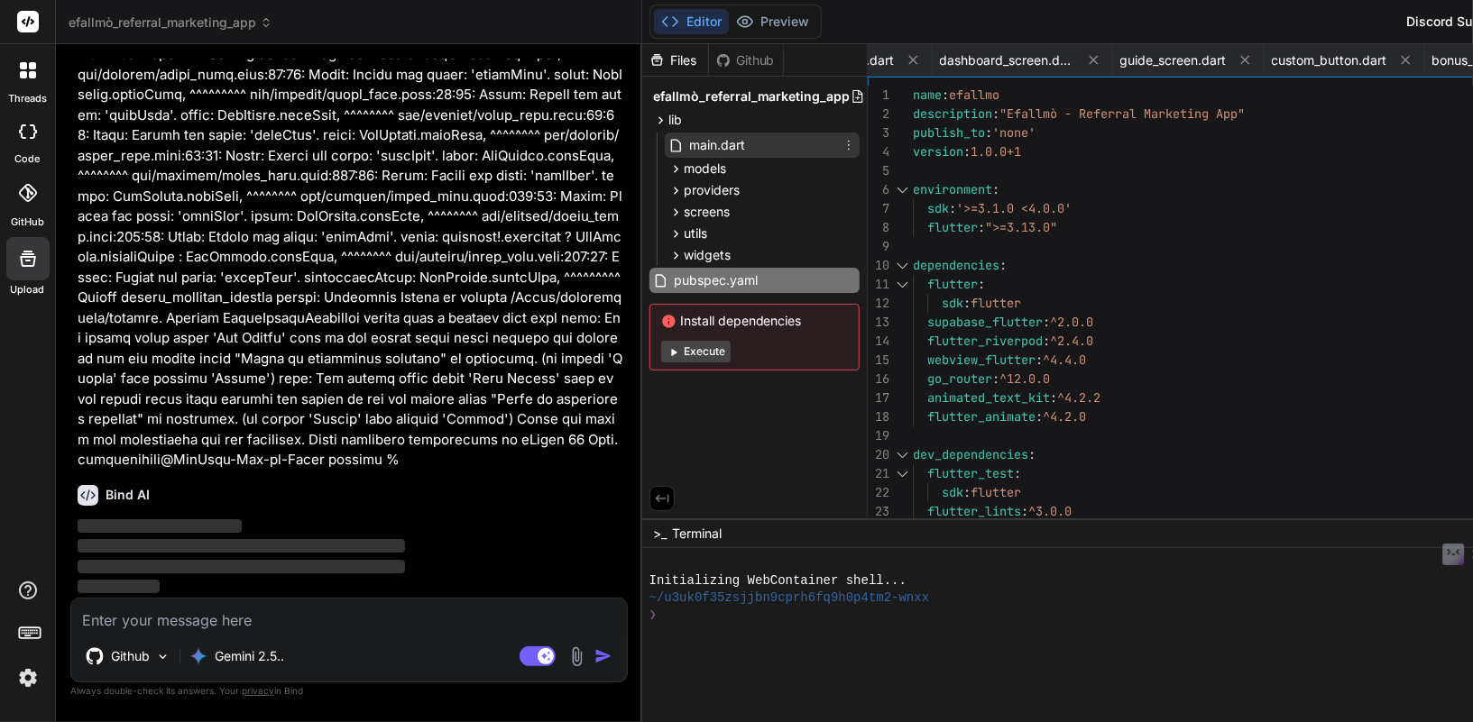
click at [687, 150] on span "main.dart" at bounding box center [717, 145] width 60 height 22
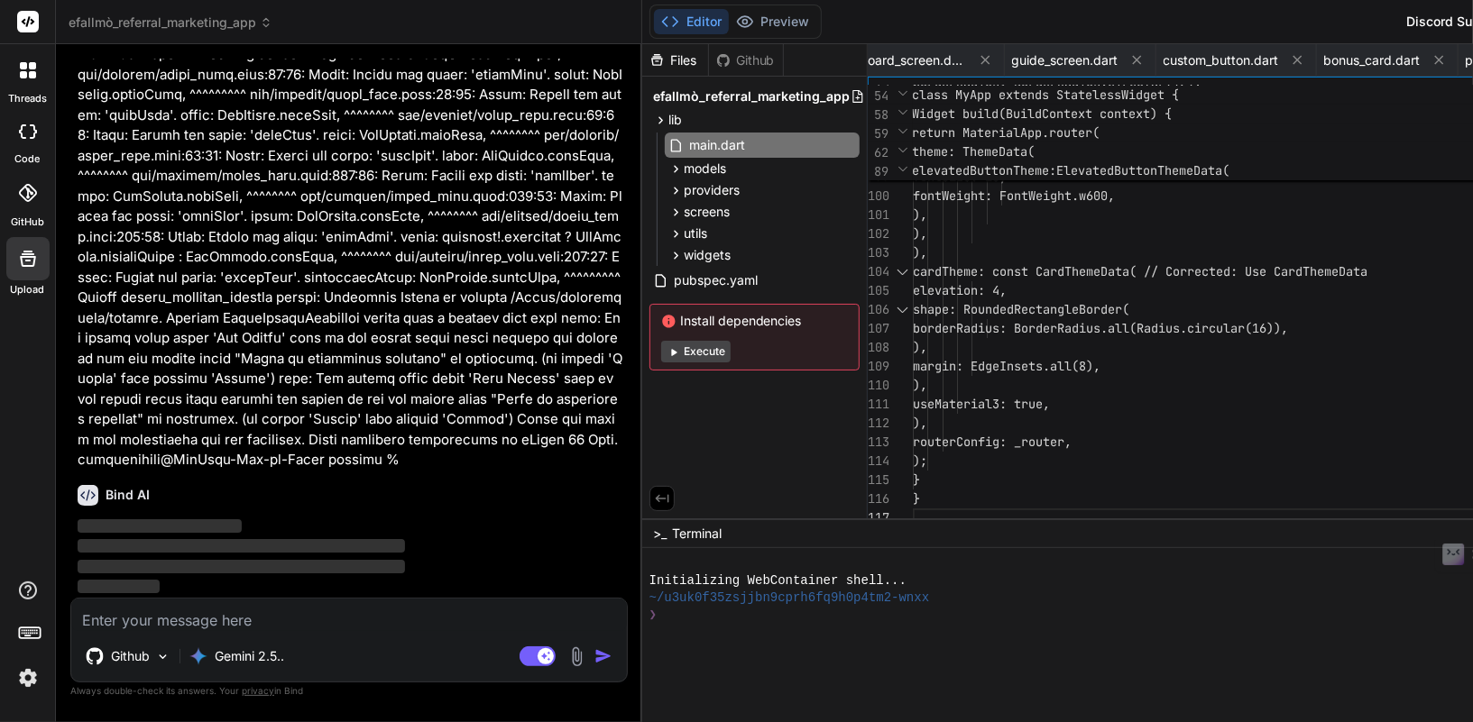
scroll to position [114, 0]
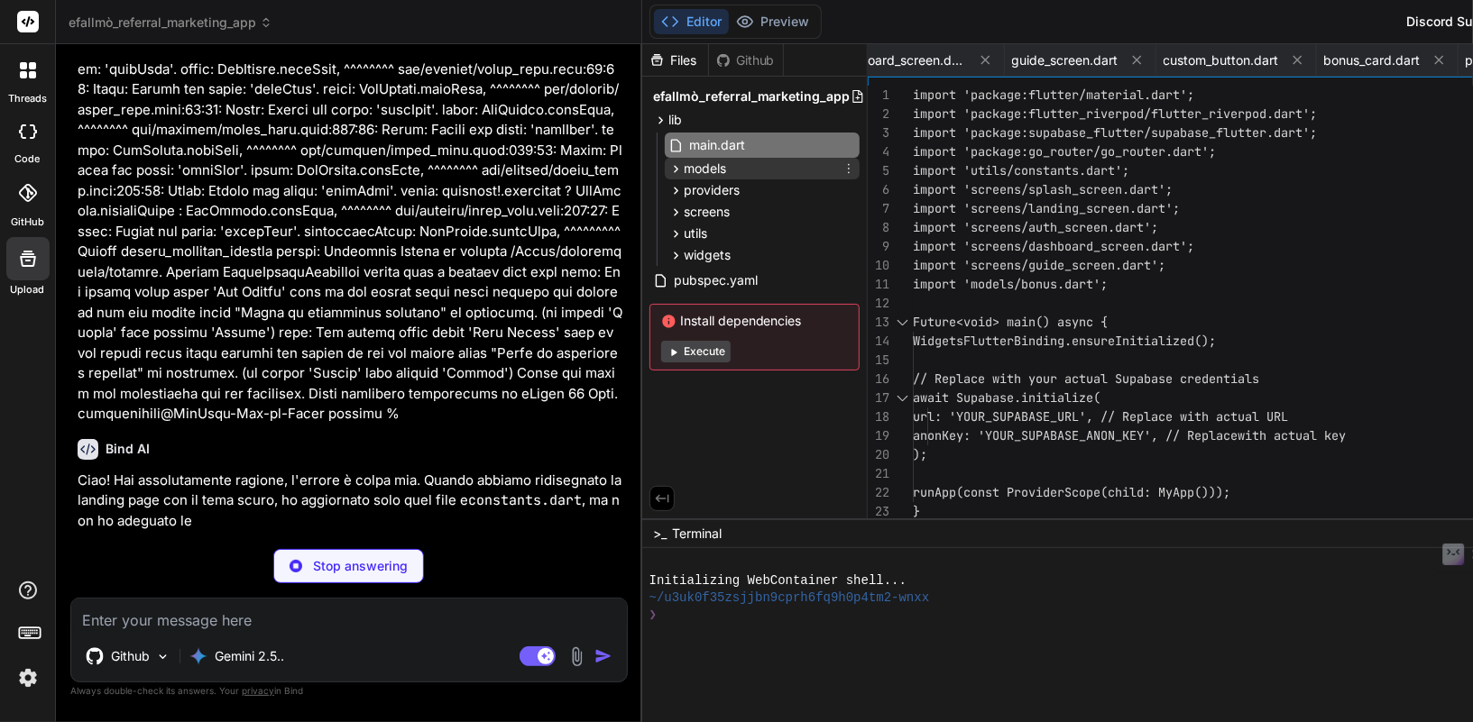
click at [684, 167] on span "models" at bounding box center [705, 169] width 42 height 18
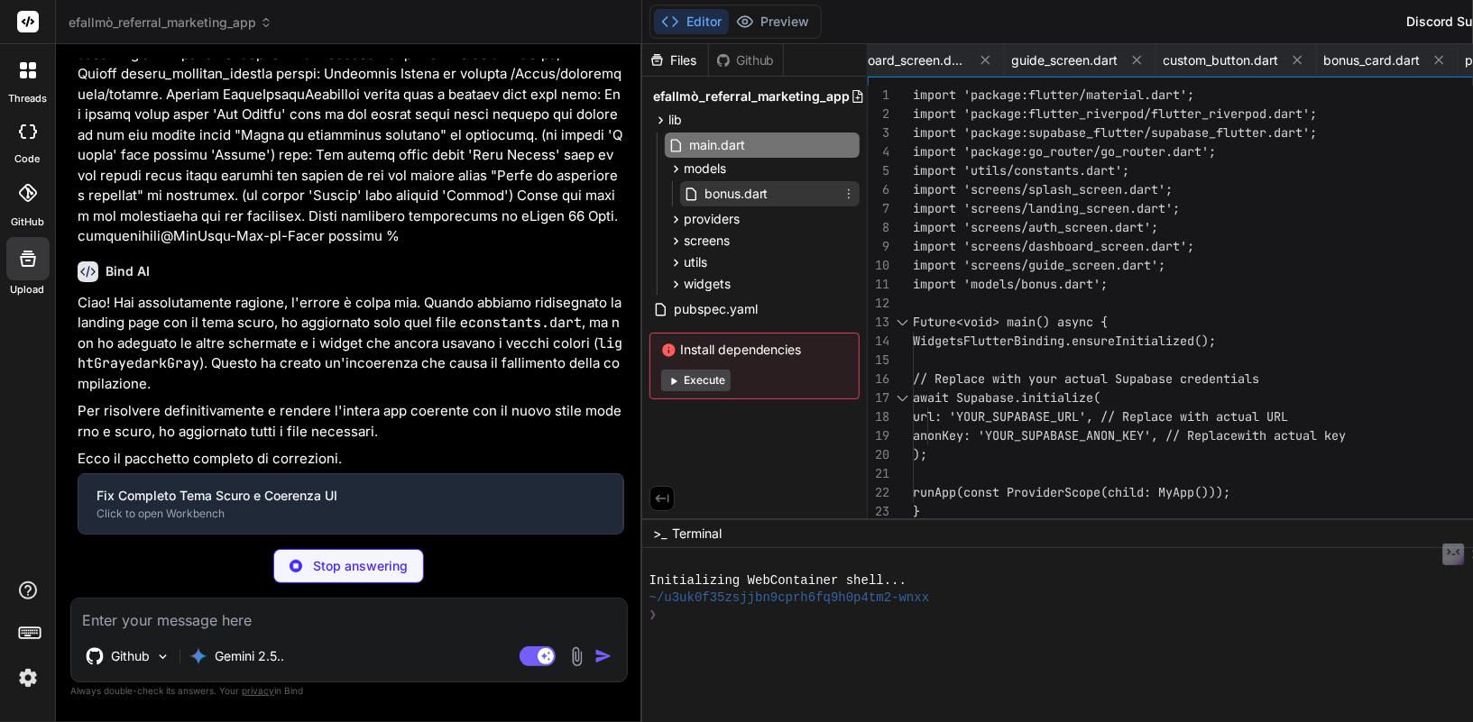
click at [703, 194] on span "bonus.dart" at bounding box center [737, 194] width 68 height 22
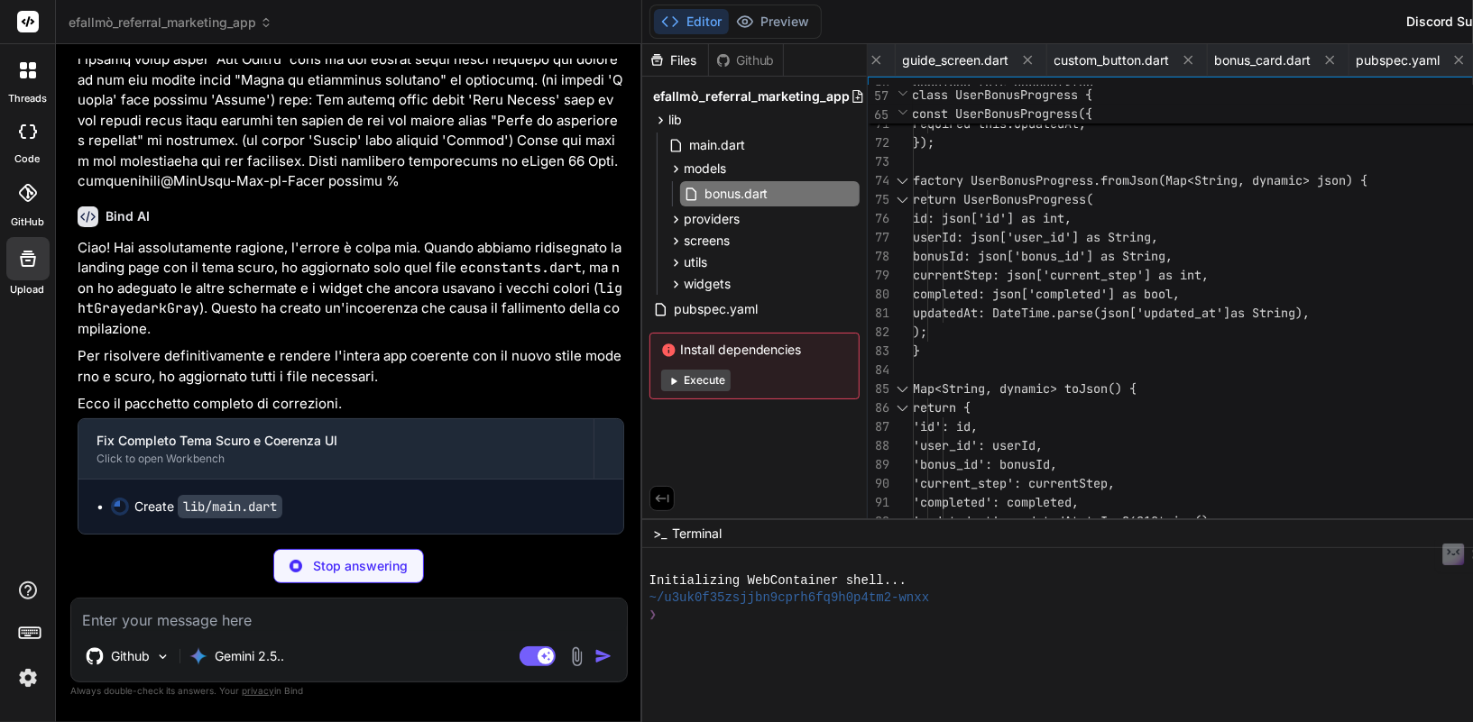
scroll to position [0, 0]
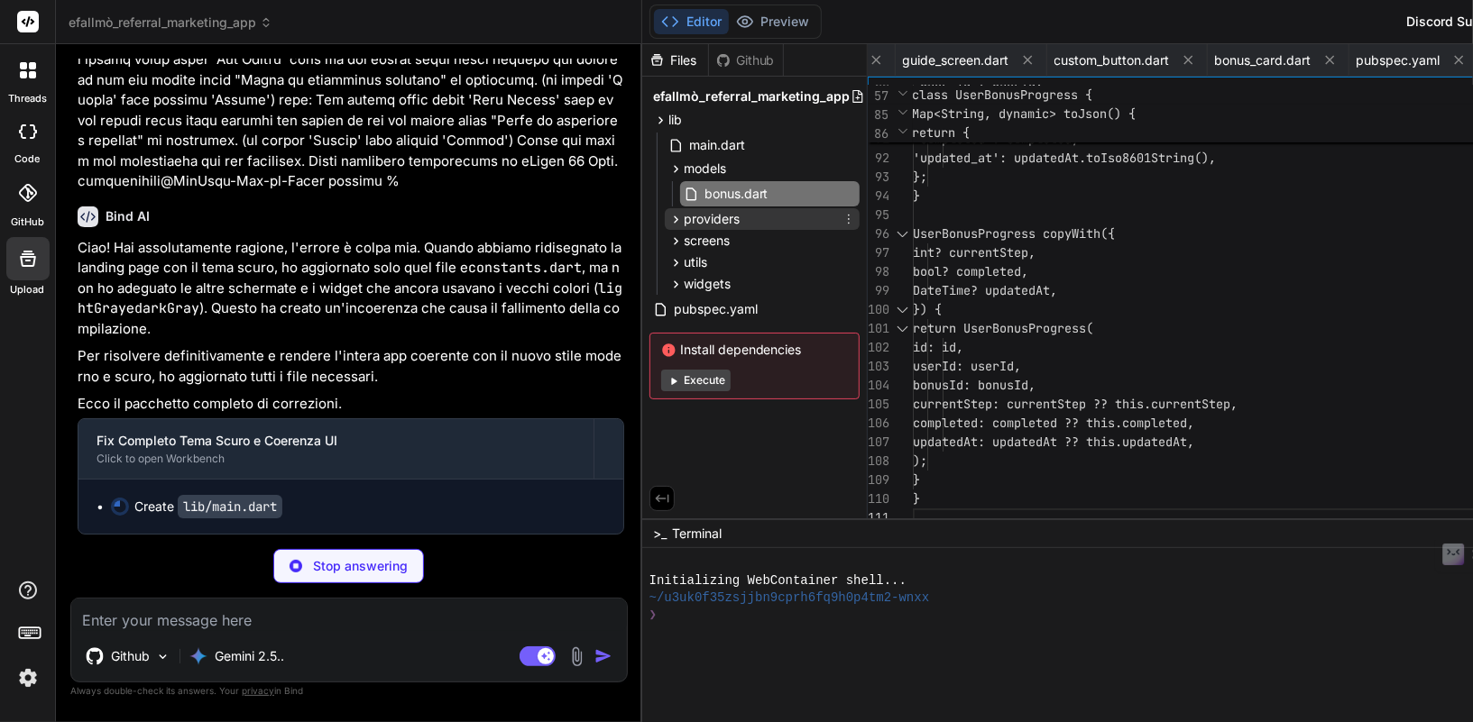
click at [668, 220] on icon at bounding box center [675, 219] width 15 height 15
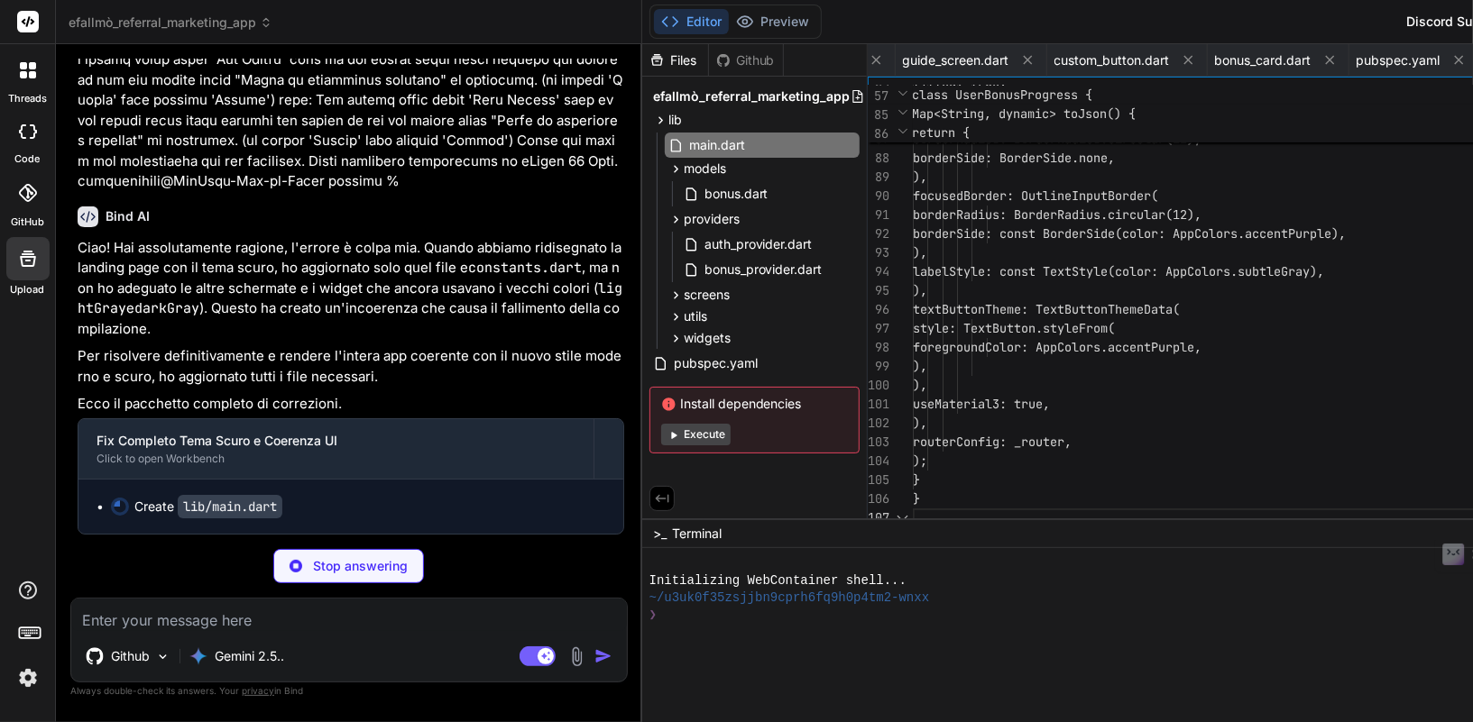
scroll to position [114, 0]
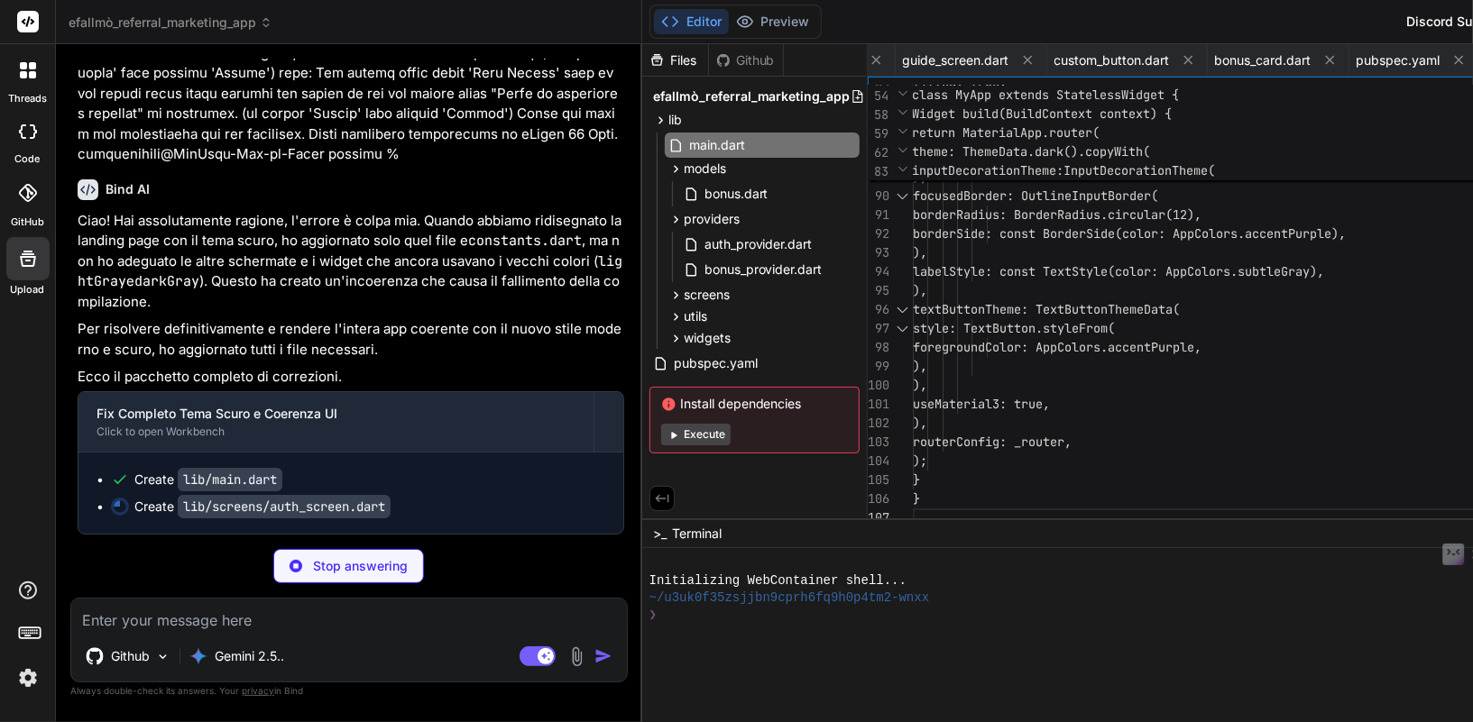
click at [709, 67] on div "Github" at bounding box center [746, 60] width 74 height 18
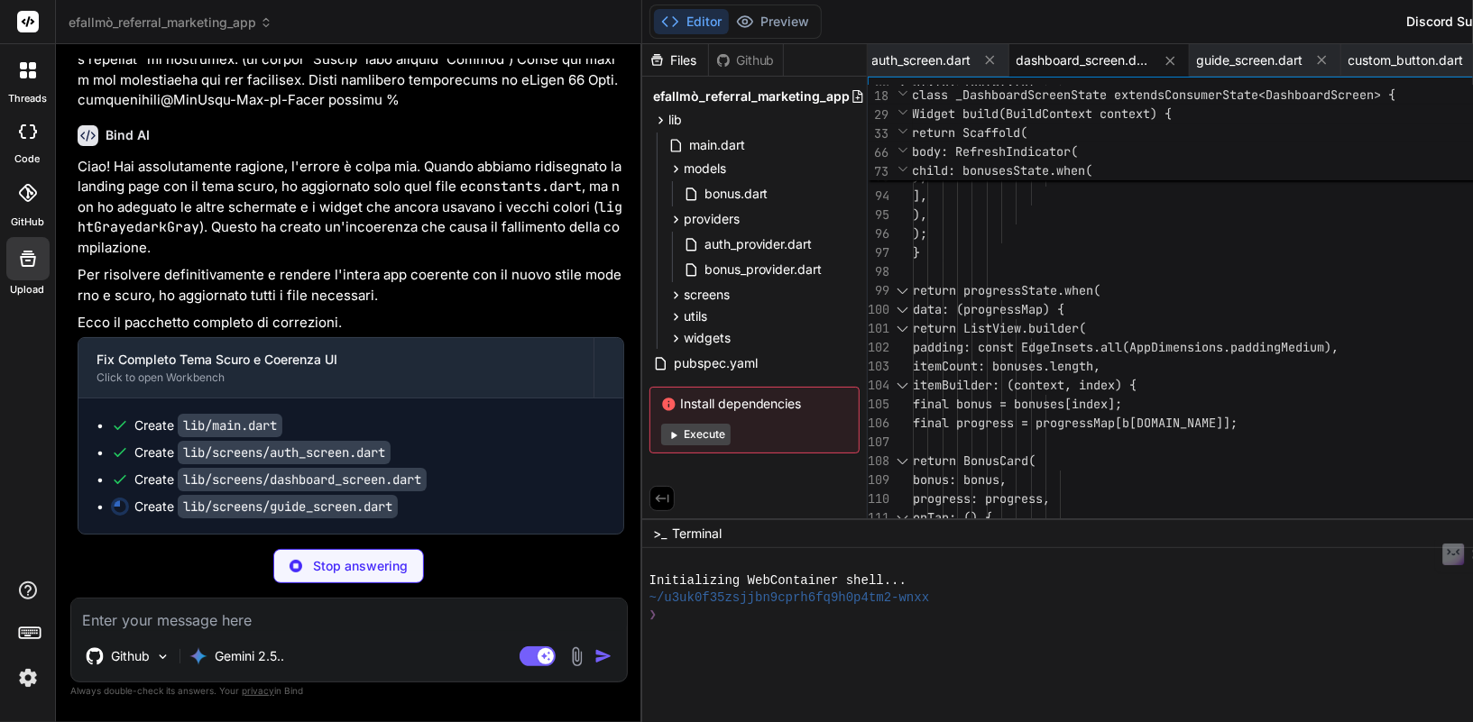
scroll to position [270728, 0]
click at [653, 94] on span "efallmò_referral_marketing_app" at bounding box center [752, 96] width 198 height 18
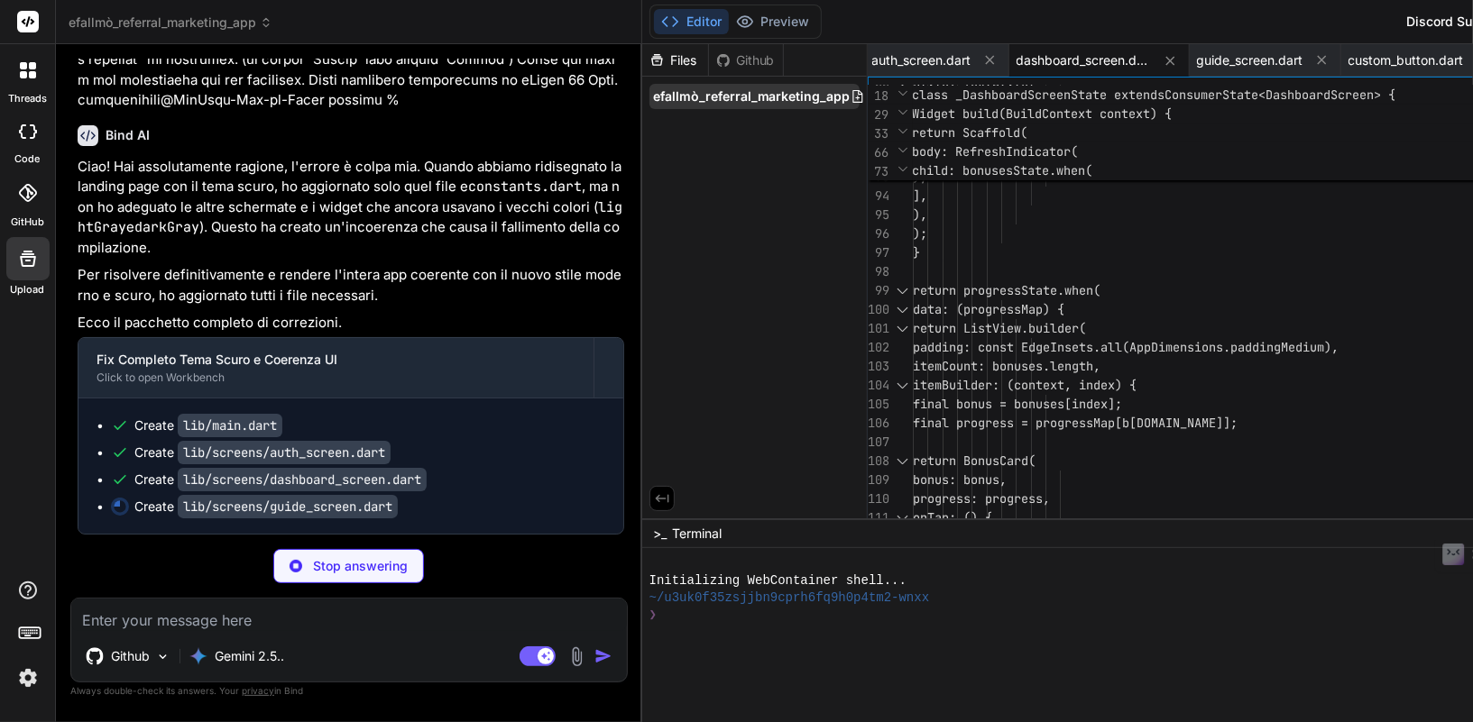
click at [653, 92] on span "efallmò_referral_marketing_app" at bounding box center [752, 96] width 198 height 18
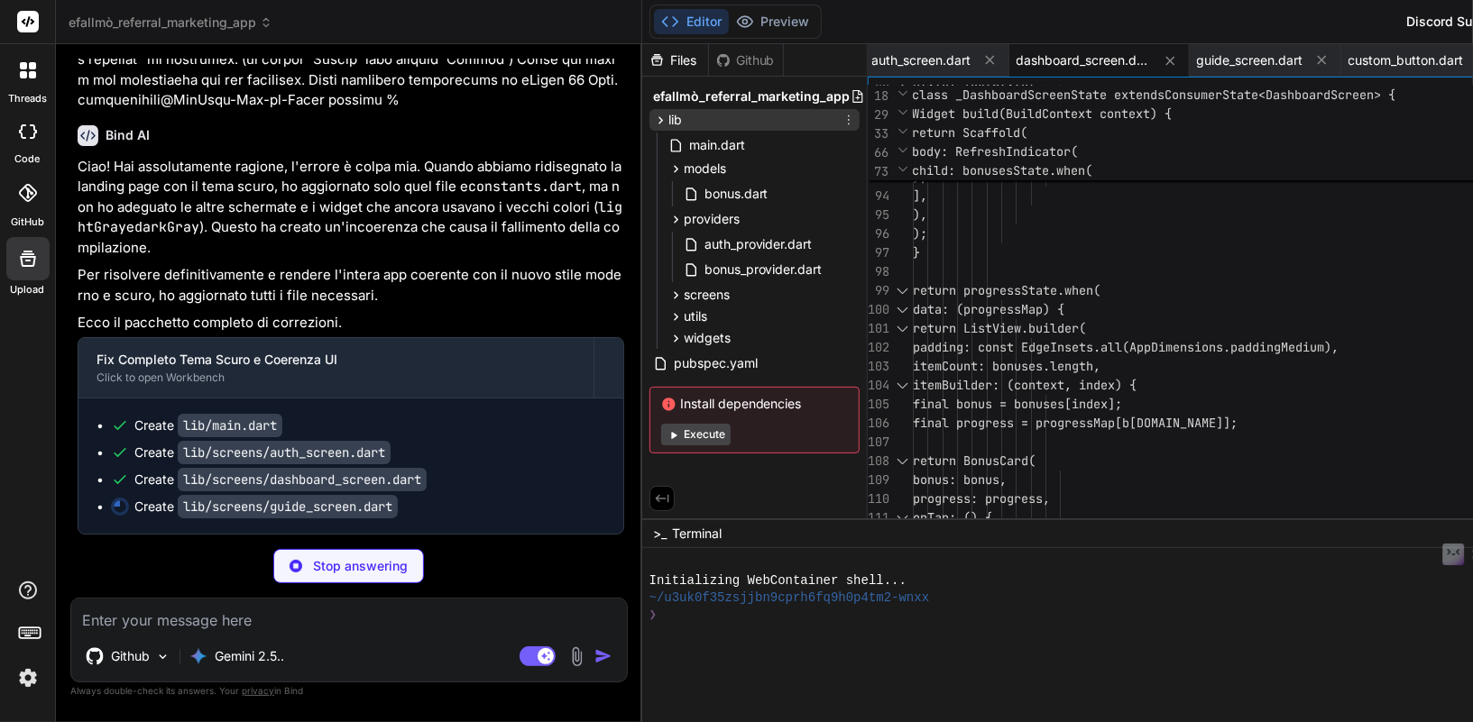
click at [668, 119] on span "lib" at bounding box center [675, 120] width 14 height 18
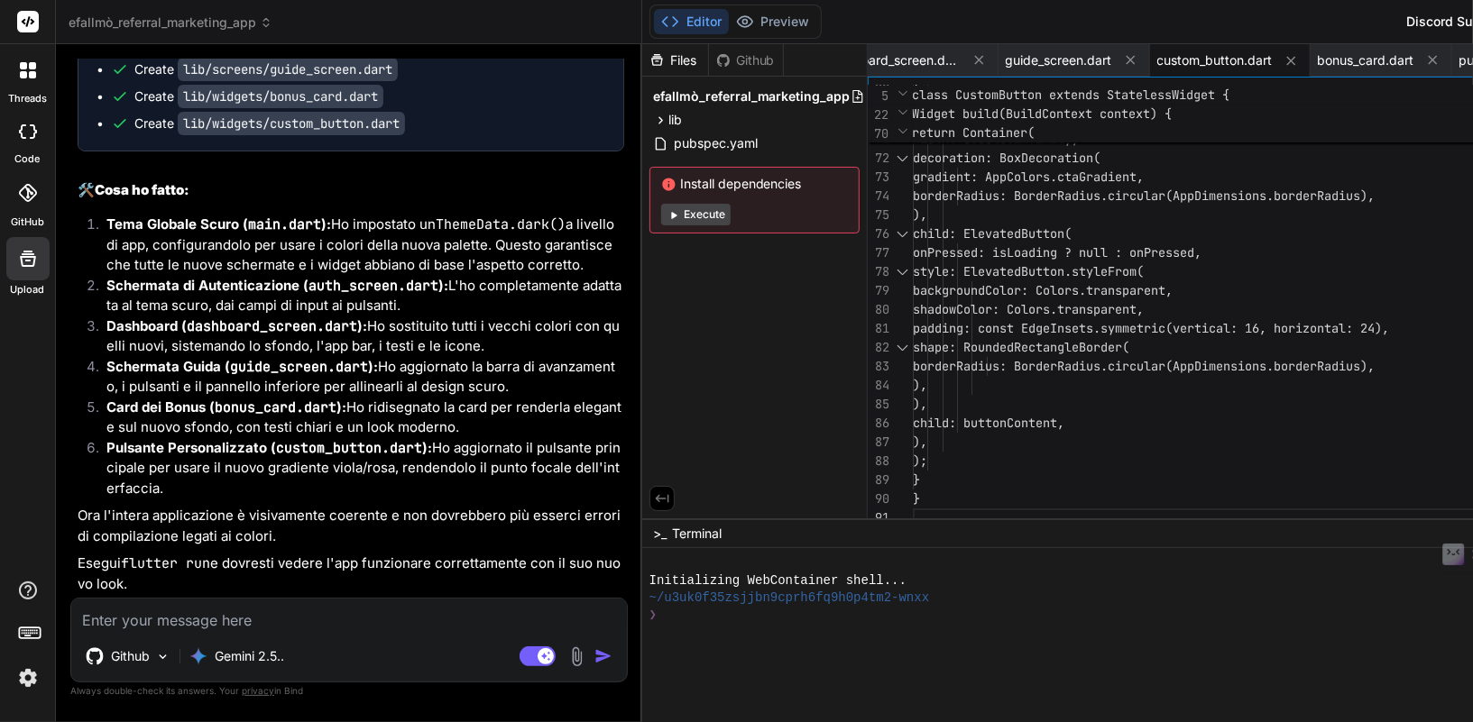
scroll to position [271273, 0]
click at [261, 618] on textarea at bounding box center [349, 615] width 556 height 32
paste textarea "Xcode build done. 5,4s Failed to build iOS app Error output from Xcode build: ↳…"
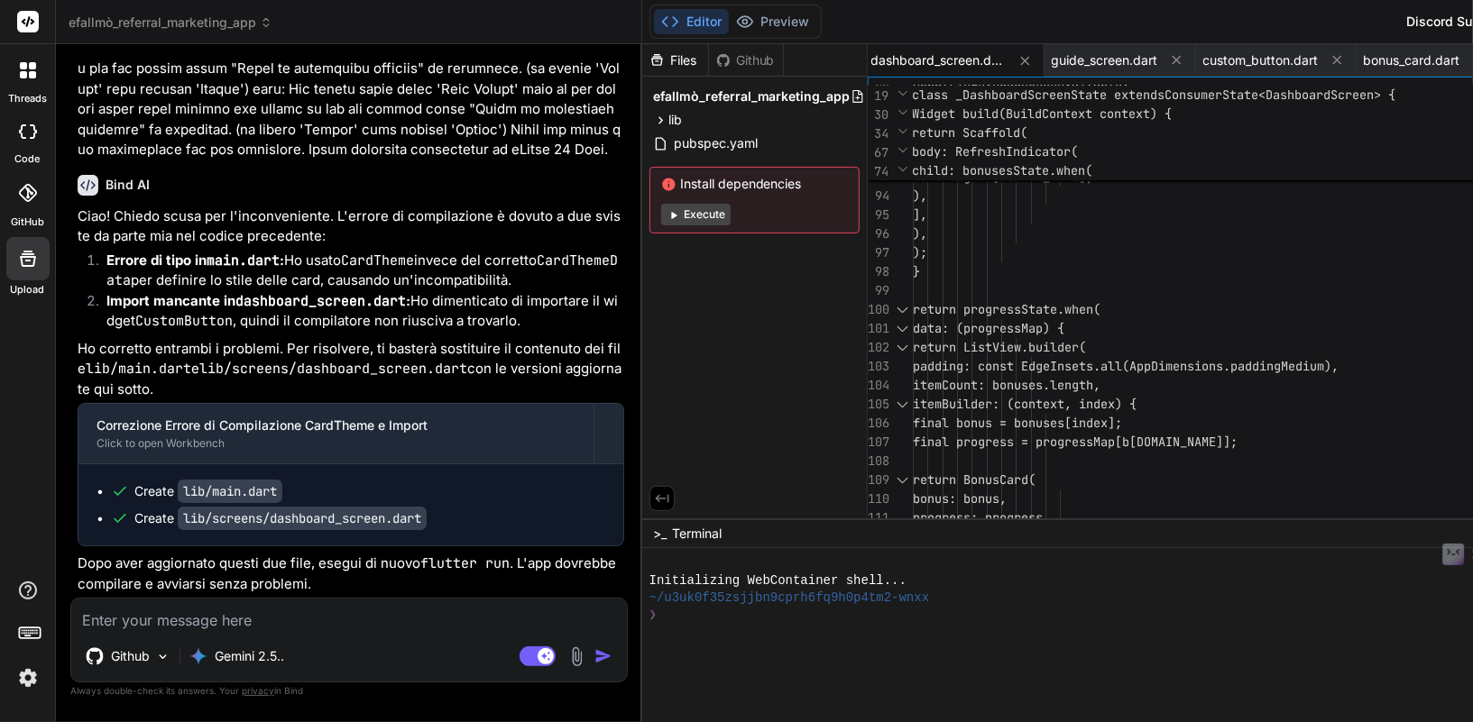
scroll to position [272444, 0]
click at [317, 611] on textarea at bounding box center [349, 615] width 556 height 32
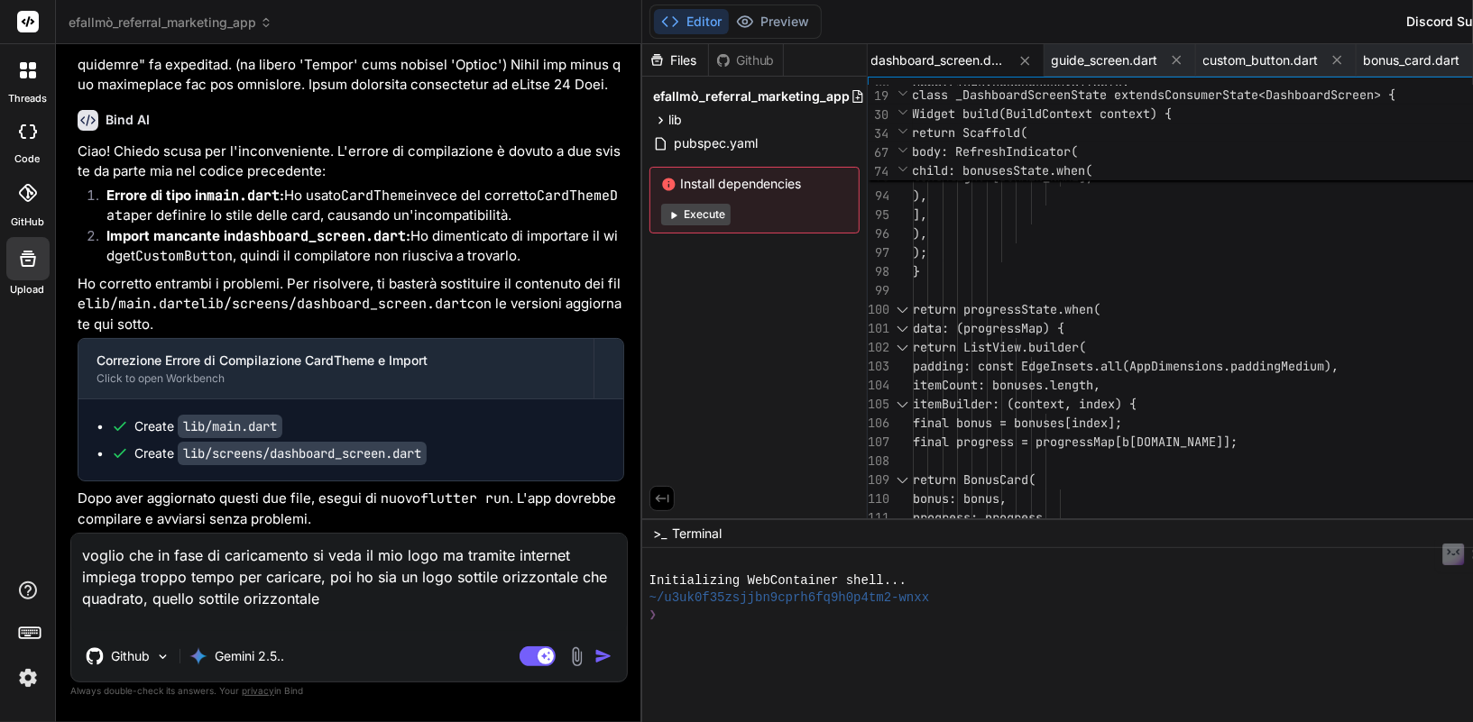
click at [475, 564] on textarea "voglio che in fase di caricamento si veda il mio logo ma tramite internet impie…" at bounding box center [349, 582] width 556 height 97
click at [312, 616] on textarea "voglio che in fase di caricamento si veda il mio logo ma non tramite internet i…" at bounding box center [349, 582] width 556 height 97
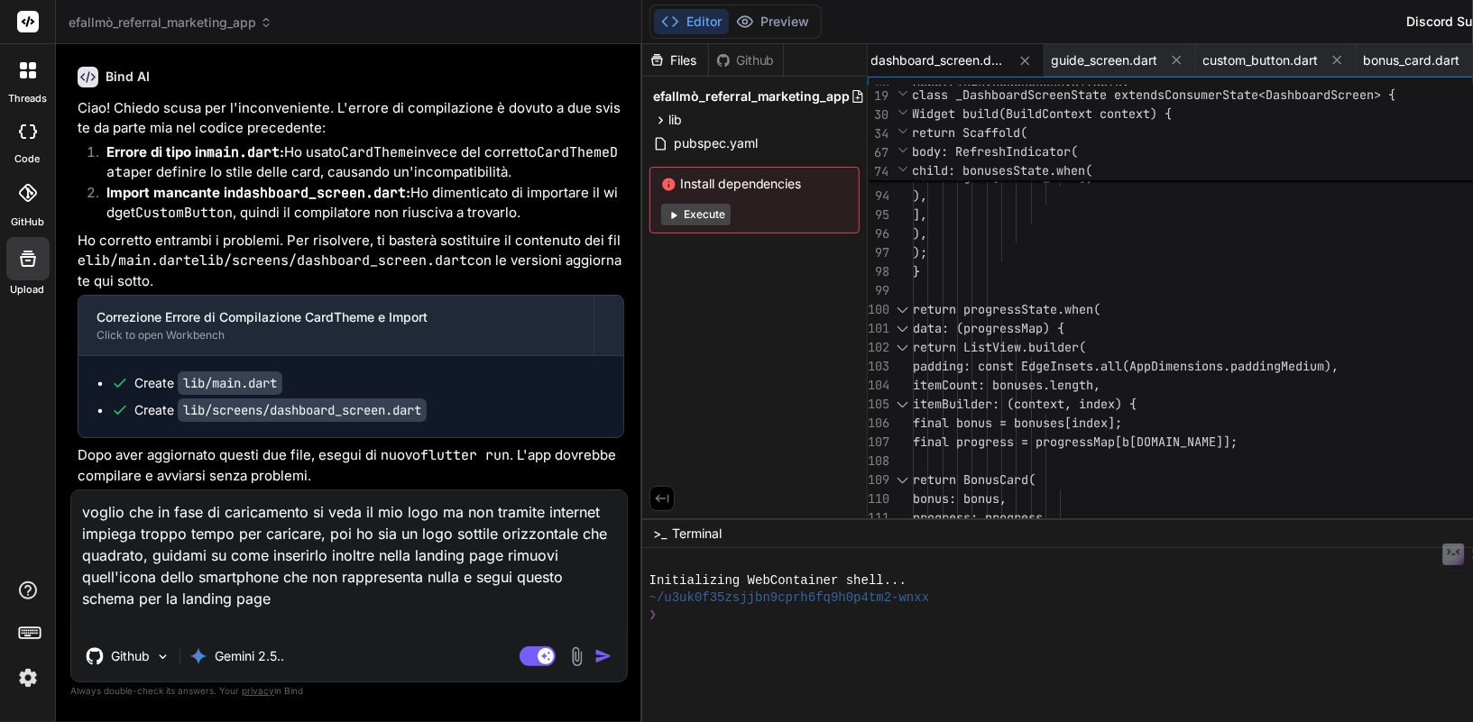
paste textarea "Questa landing page promuove l’app Efallmò per guadagnare denaro testando app f…"
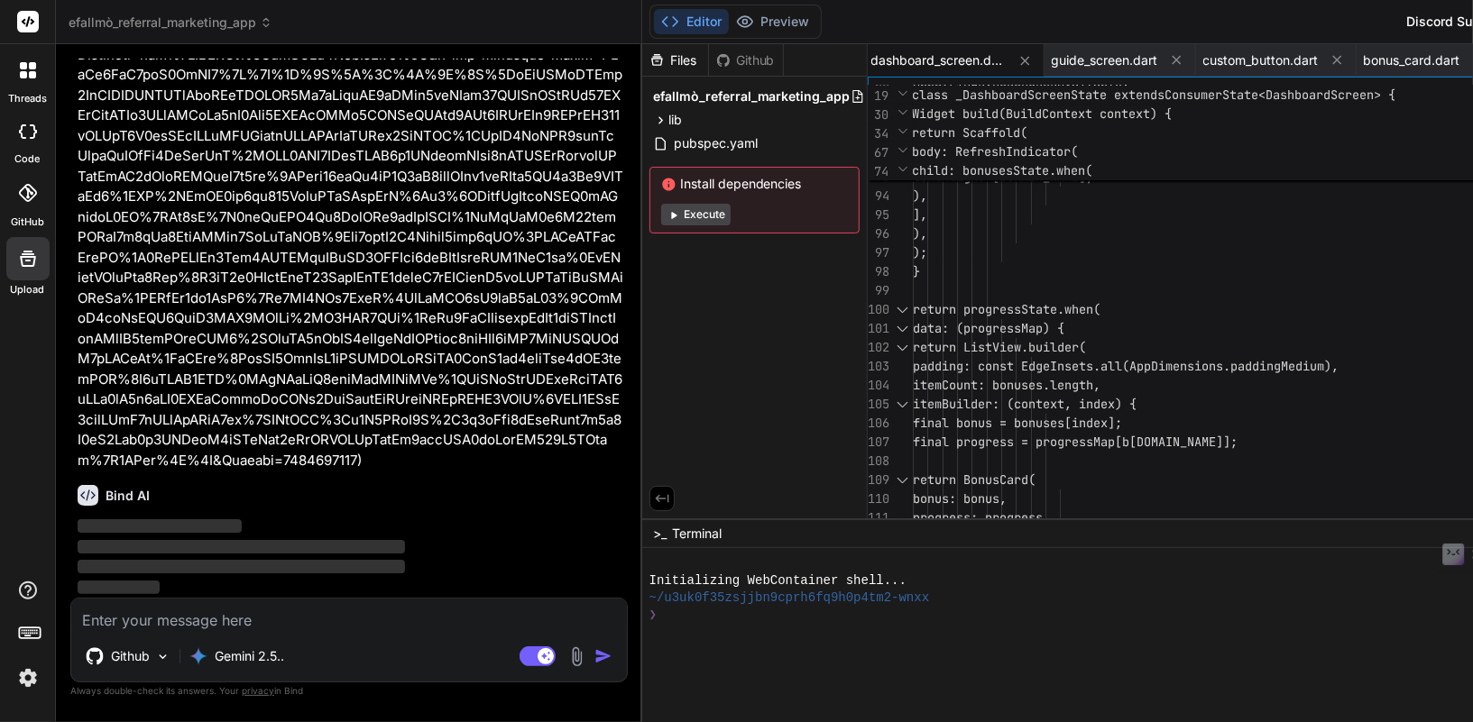
scroll to position [272984, 0]
drag, startPoint x: 389, startPoint y: 447, endPoint x: 394, endPoint y: 219, distance: 228.3
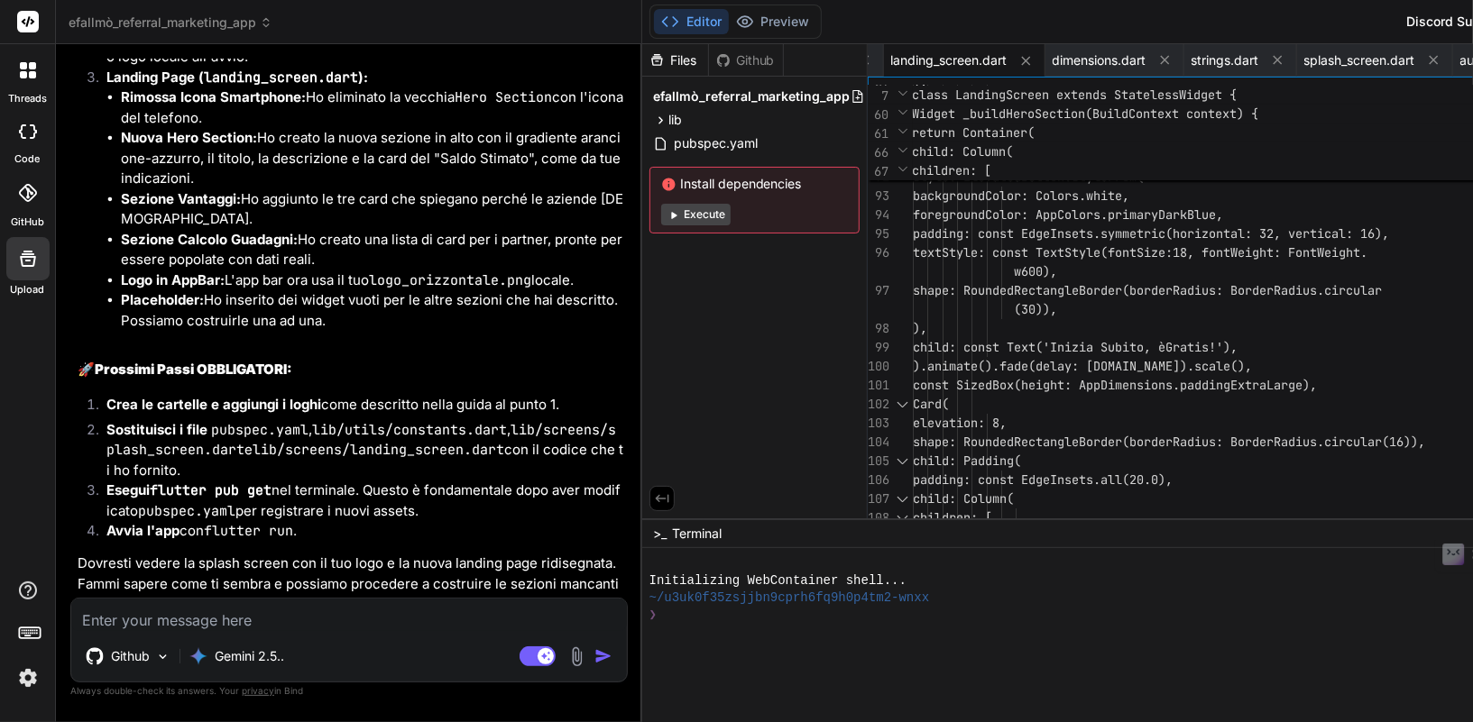
scroll to position [276306, 0]
click at [232, 627] on textarea at bounding box center [349, 615] width 556 height 32
click at [307, 622] on textarea at bounding box center [349, 615] width 556 height 32
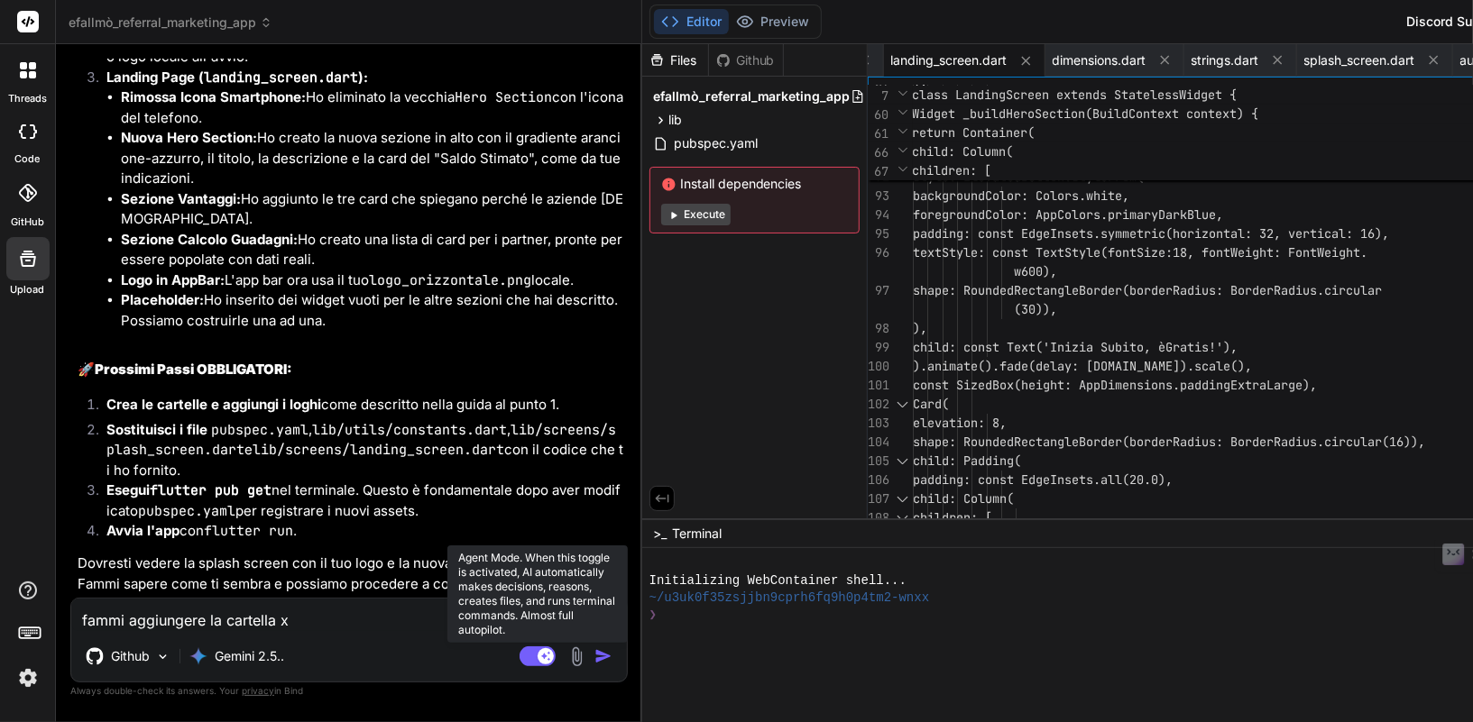
click at [520, 655] on rect at bounding box center [538, 657] width 36 height 20
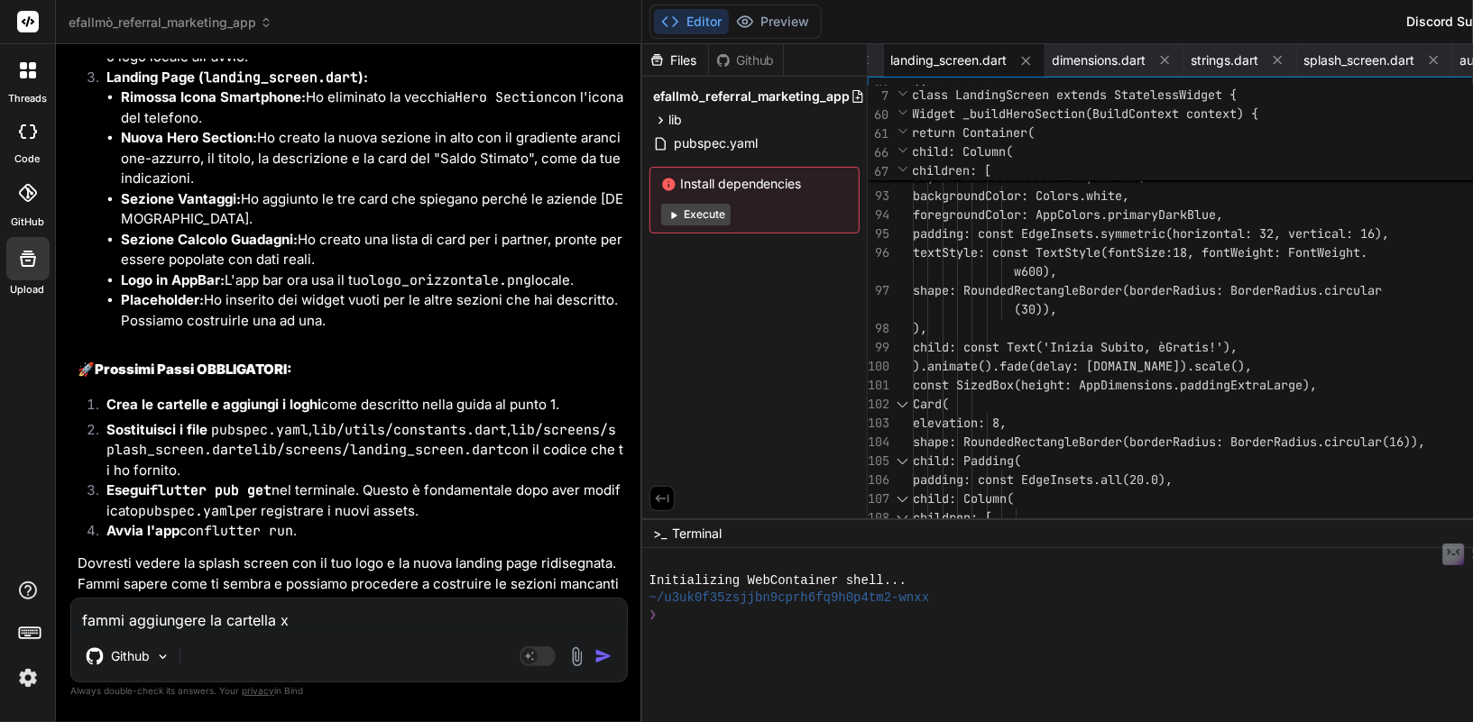
scroll to position [274887, 0]
click at [308, 628] on textarea "fammi aggiungere la cartella x" at bounding box center [349, 615] width 556 height 32
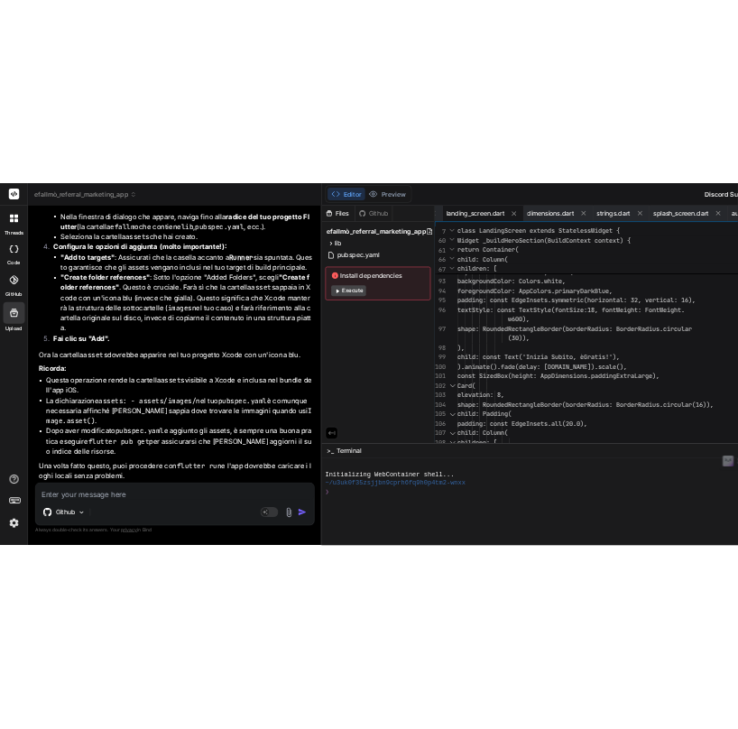
scroll to position [275924, 0]
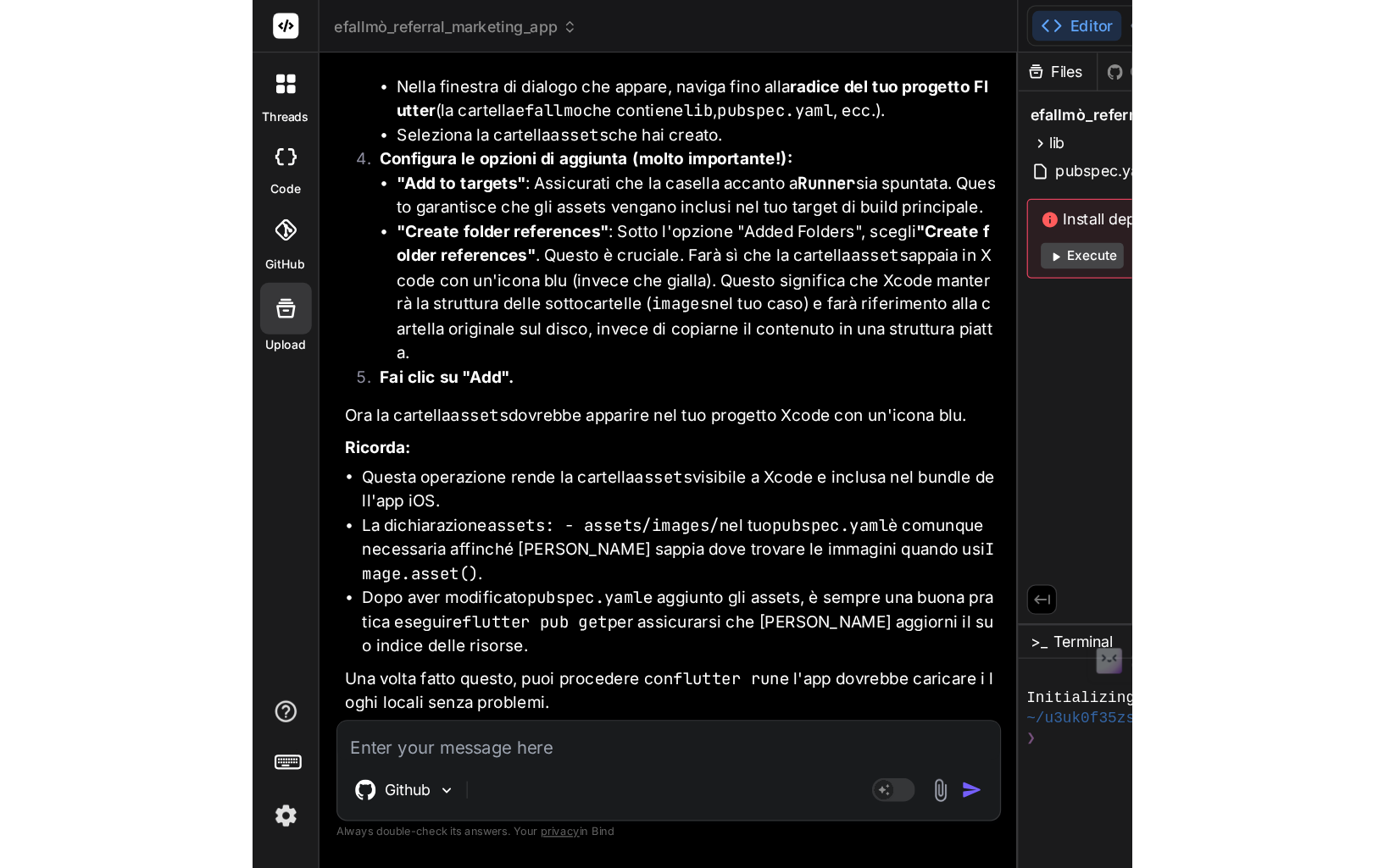
scroll to position [35, 0]
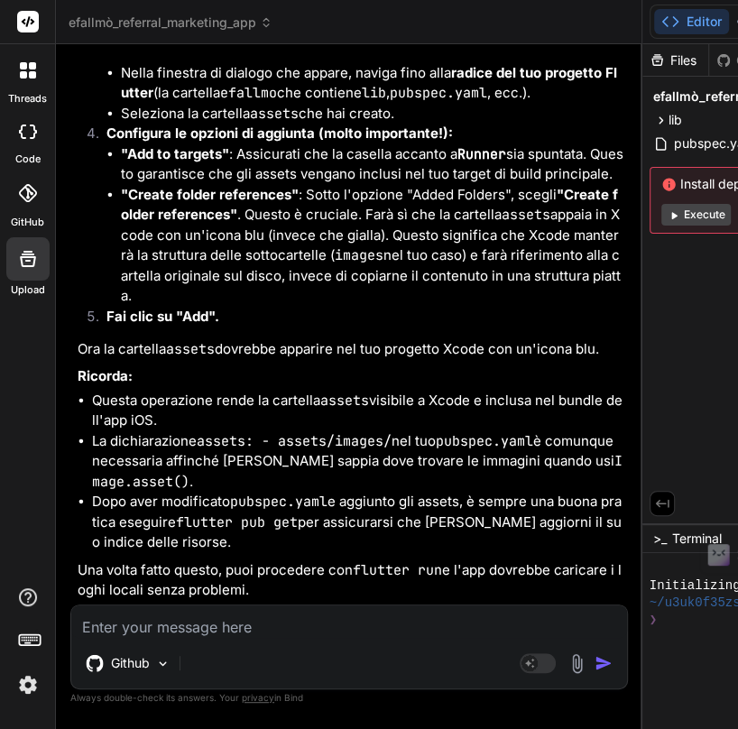
click at [566, 656] on img at bounding box center [576, 663] width 21 height 21
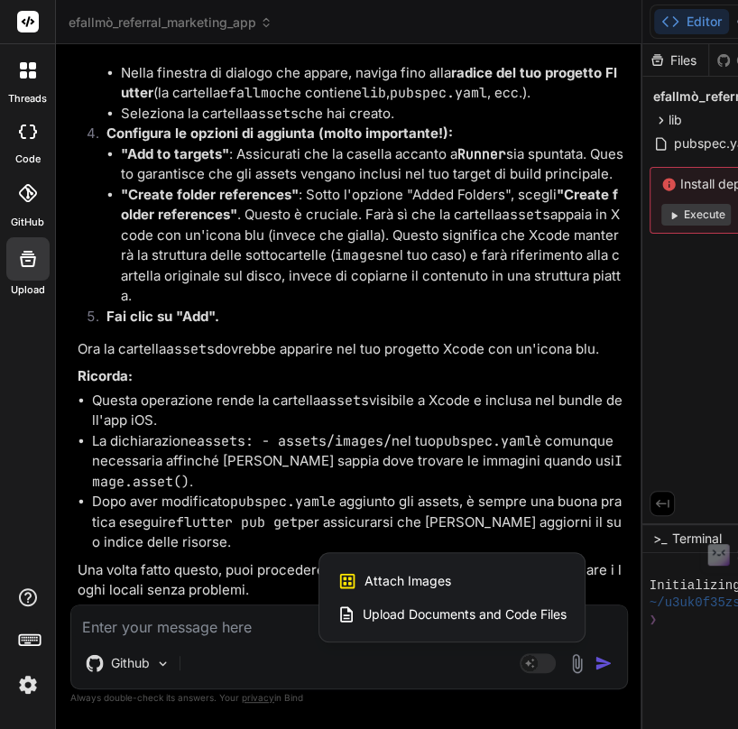
click at [337, 578] on div "Attach Images Image attachments are only supported in Claude and Gemini models." at bounding box center [451, 581] width 229 height 34
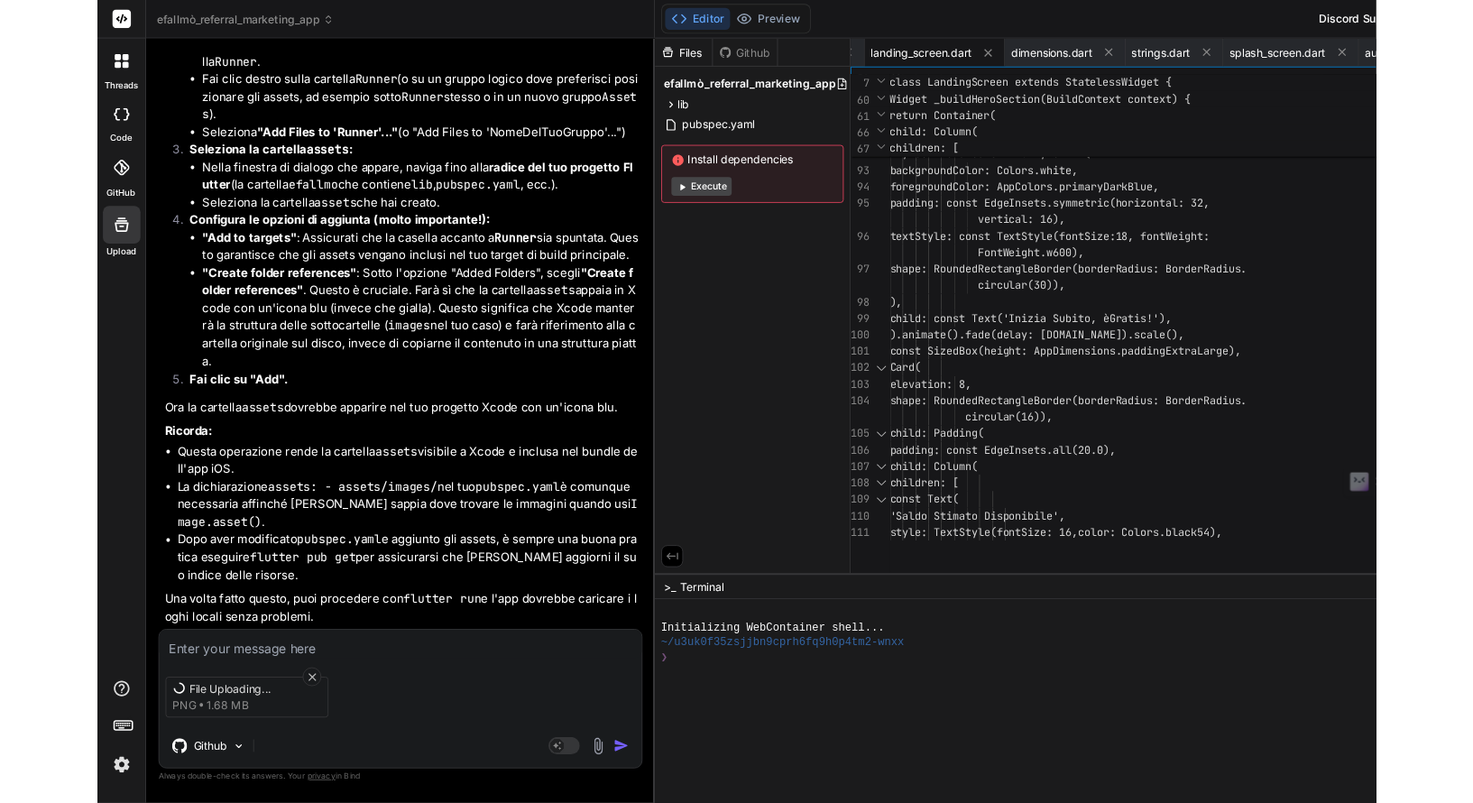
scroll to position [275924, 0]
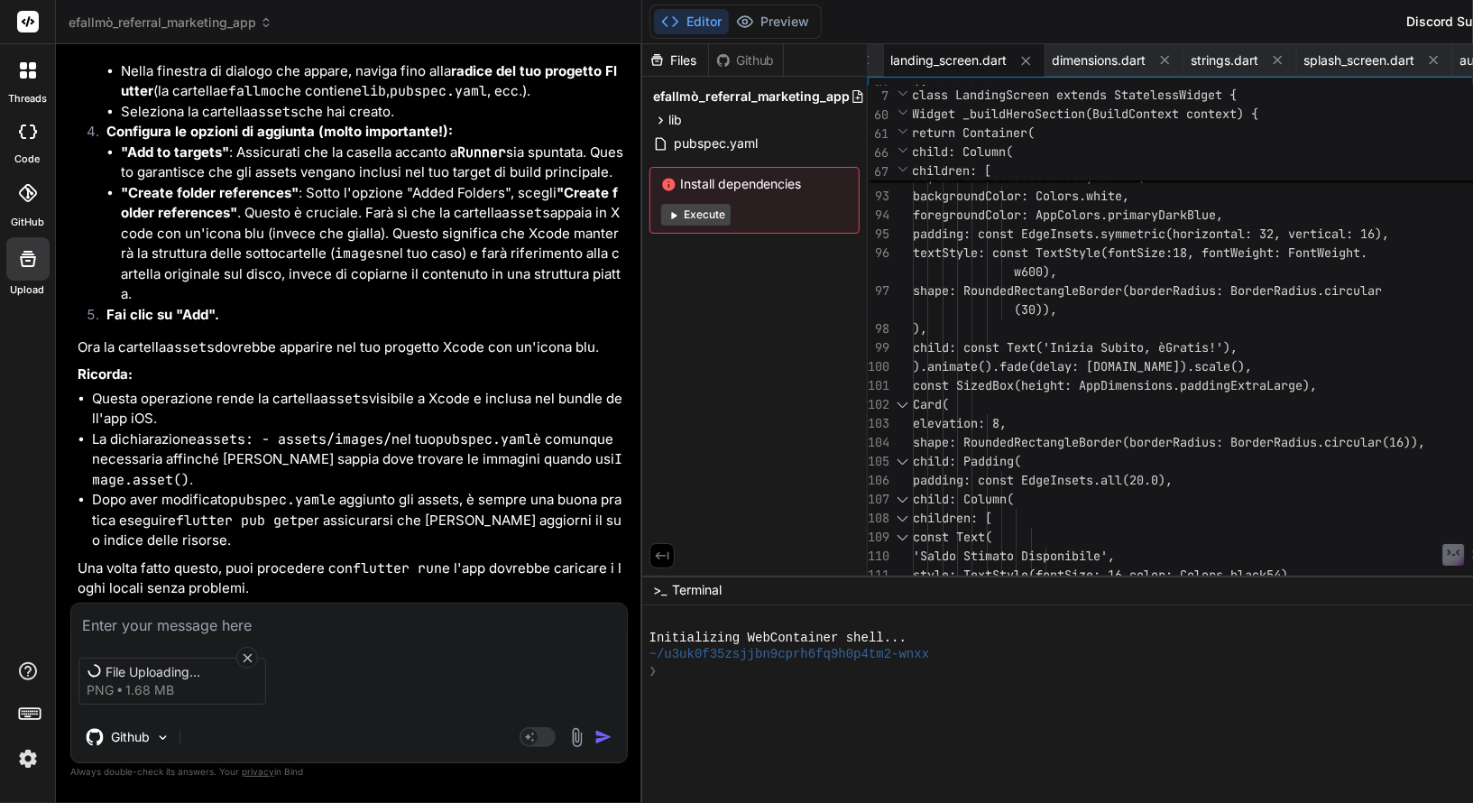
click at [273, 638] on div "File Uploading... png 1.68 MB Github Agent Mode. When this toggle is activated,…" at bounding box center [348, 682] width 557 height 161
click at [220, 625] on textarea at bounding box center [349, 619] width 556 height 32
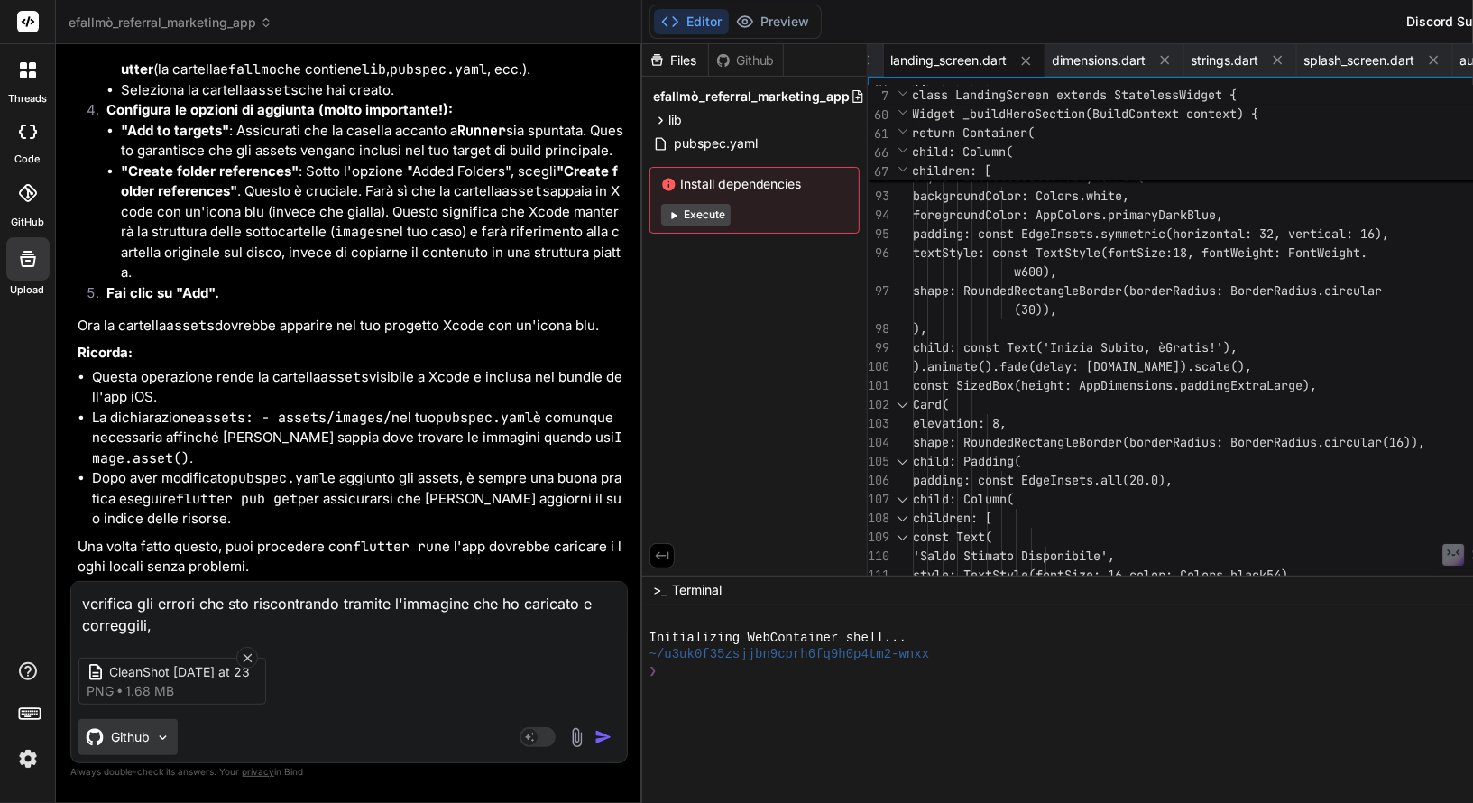
click at [156, 722] on img at bounding box center [162, 737] width 15 height 15
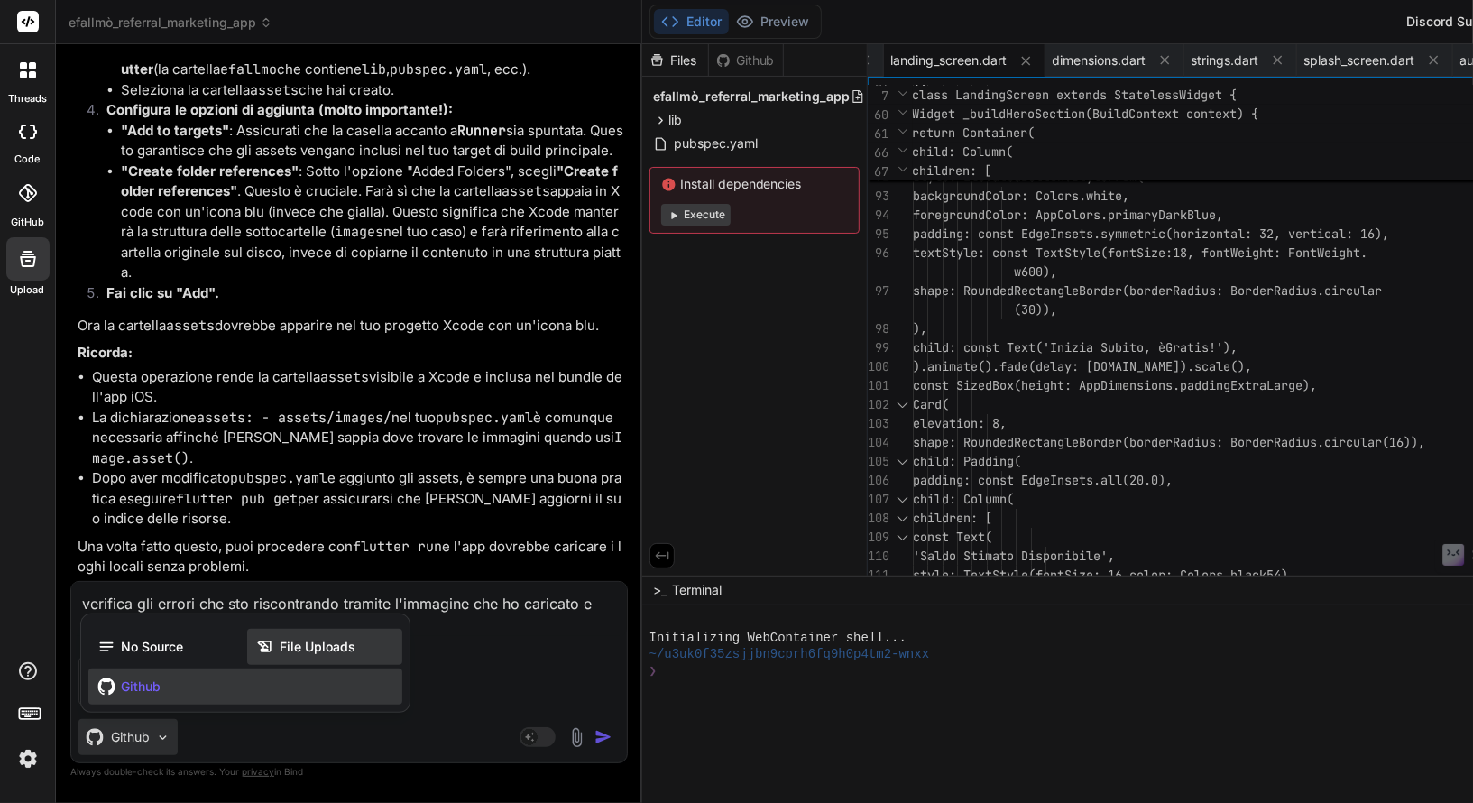
click at [284, 645] on span "File Uploads" at bounding box center [318, 647] width 76 height 18
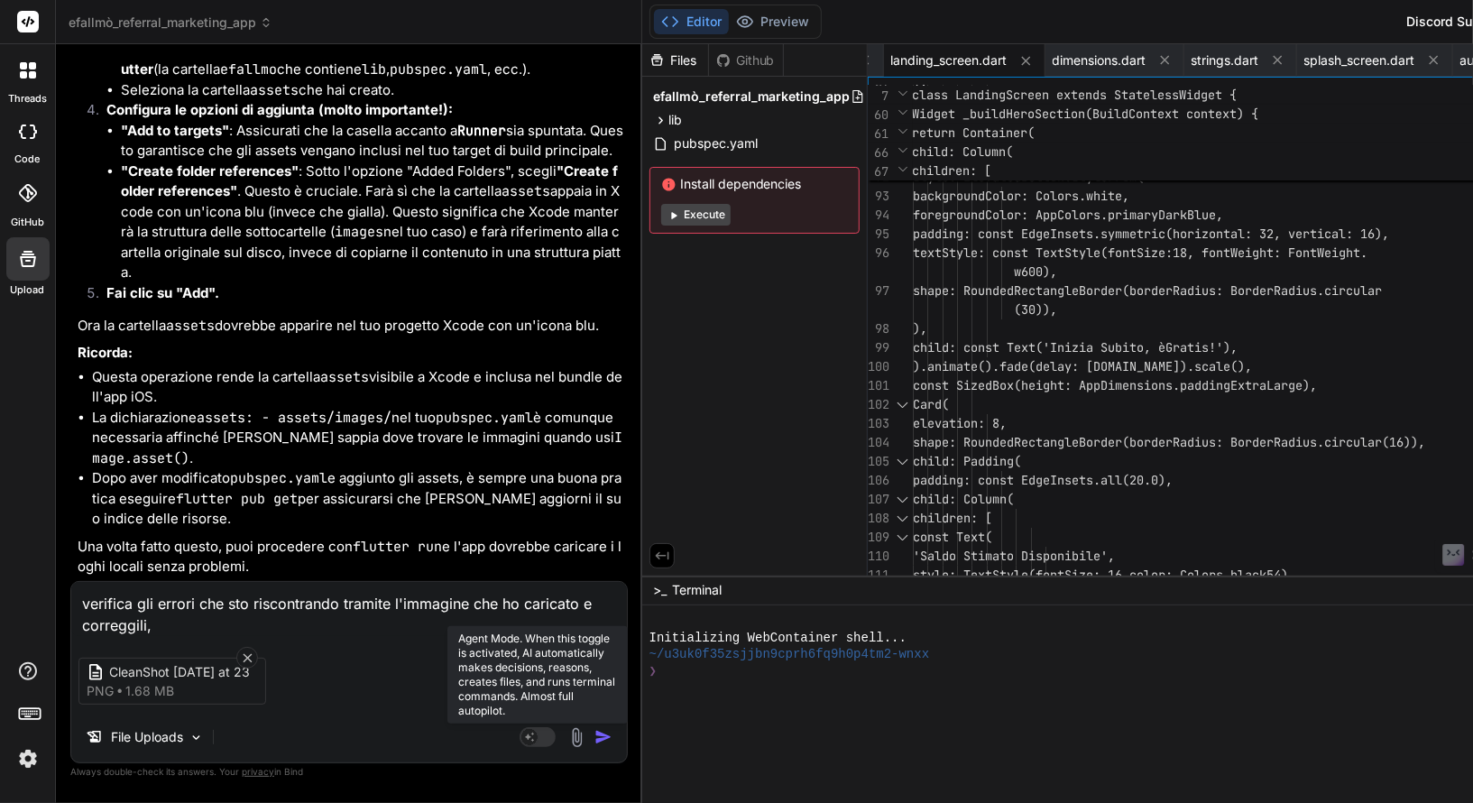
click at [521, 722] on rect at bounding box center [529, 737] width 16 height 16
click at [520, 722] on rect at bounding box center [538, 737] width 36 height 20
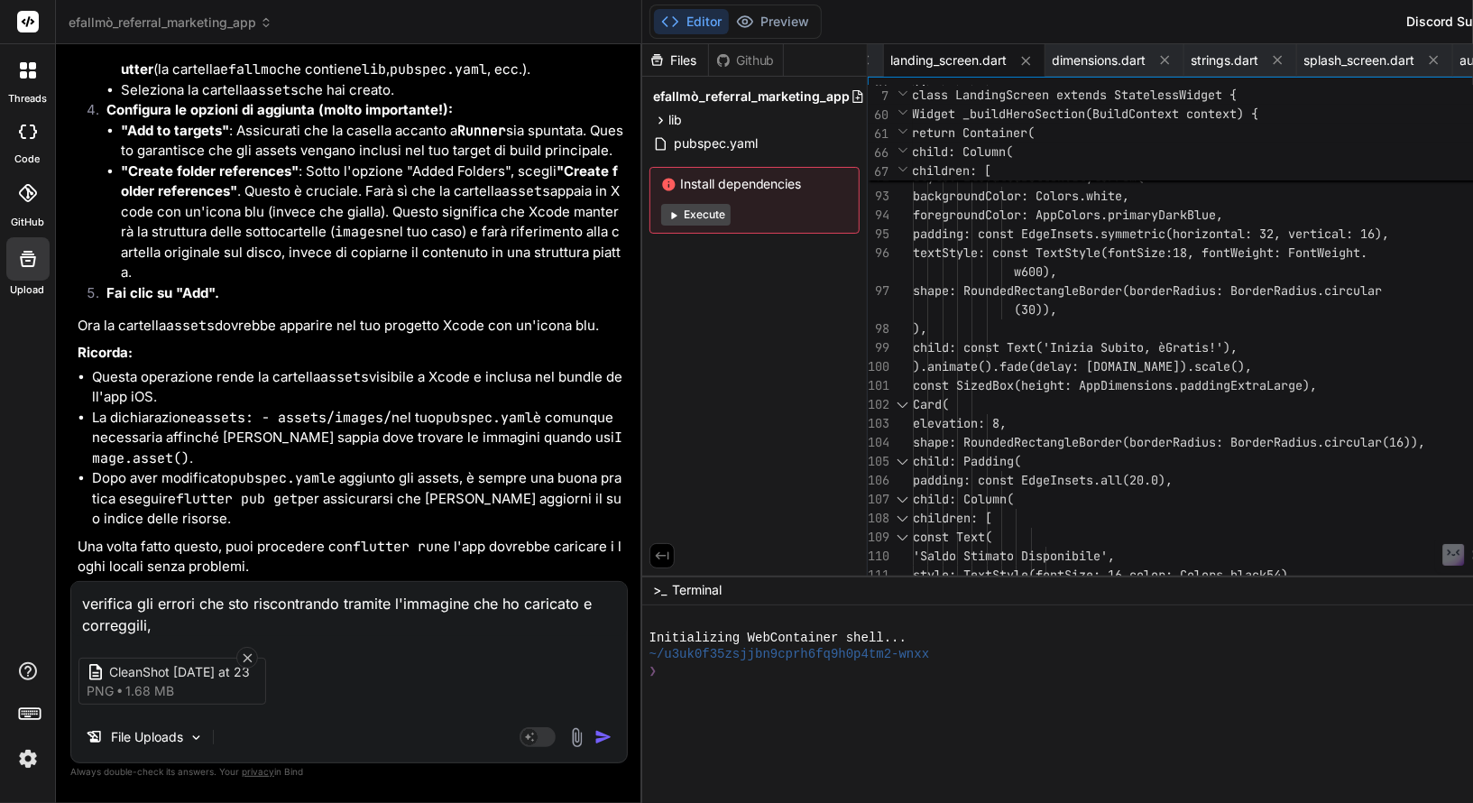
click at [594, 722] on img "button" at bounding box center [603, 737] width 18 height 18
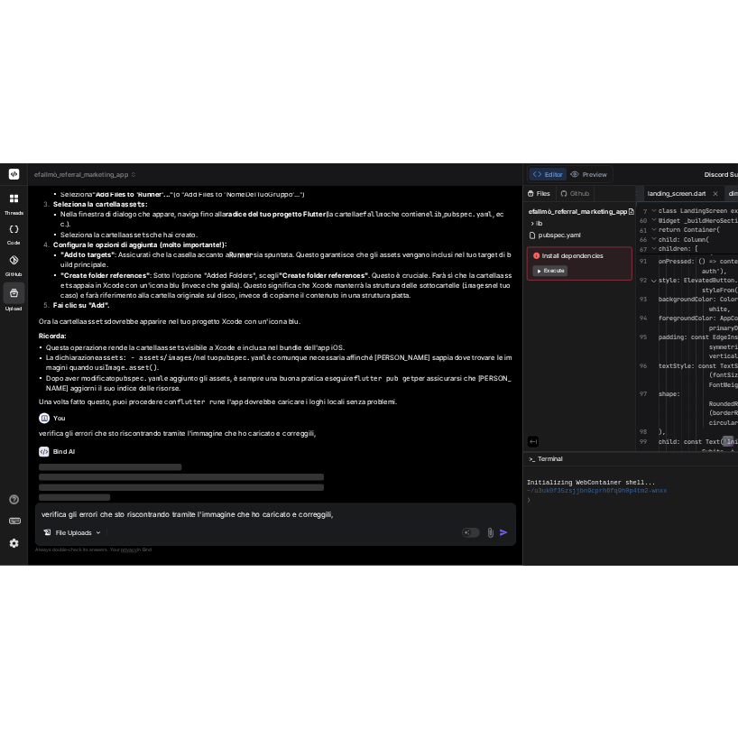
scroll to position [162631, 0]
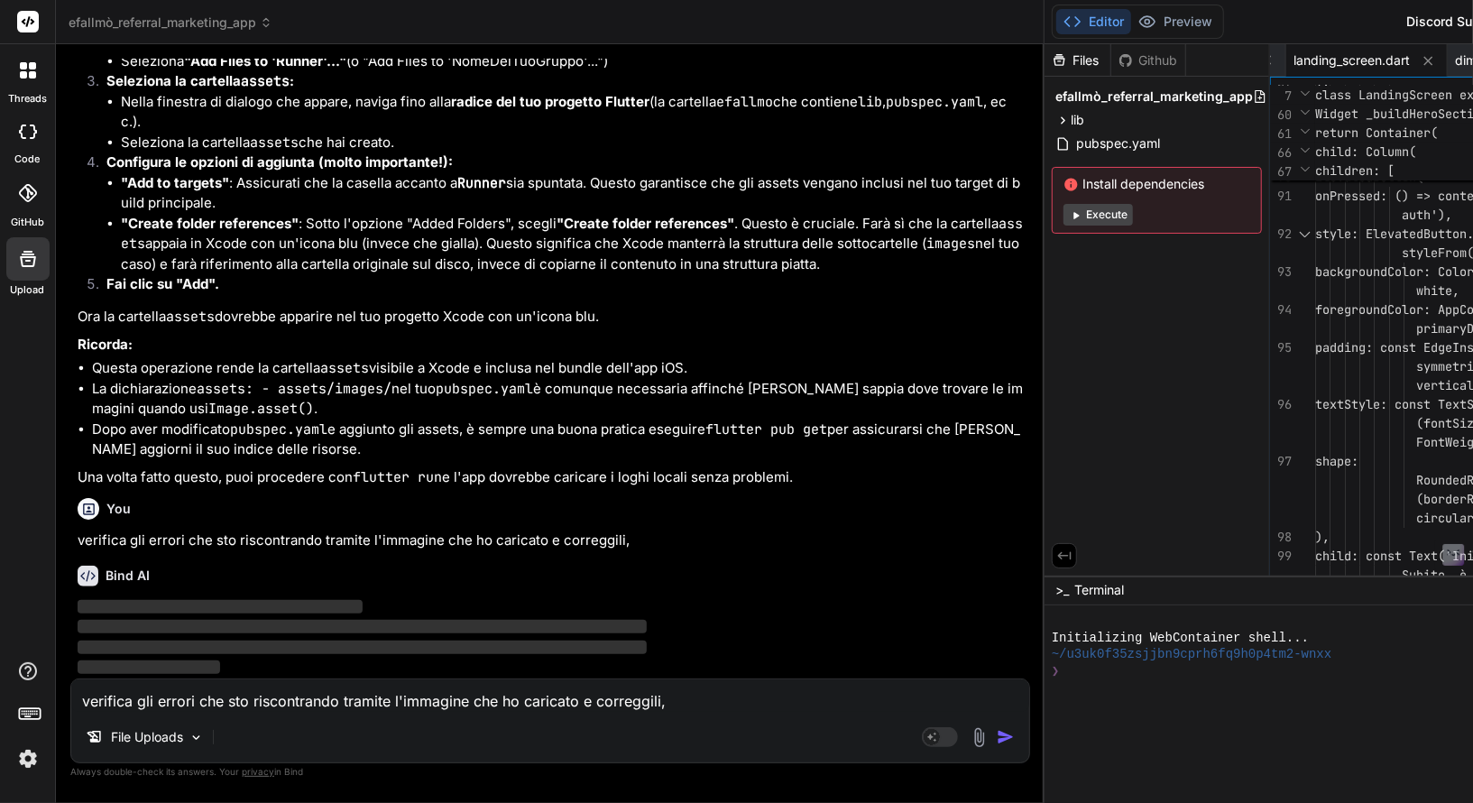
drag, startPoint x: 521, startPoint y: 80, endPoint x: 820, endPoint y: 92, distance: 298.8
click at [820, 92] on div "Bind AI Web Search Created with Pixso. Code Generator You Bind AI Ottimo! Le di…" at bounding box center [550, 423] width 989 height 759
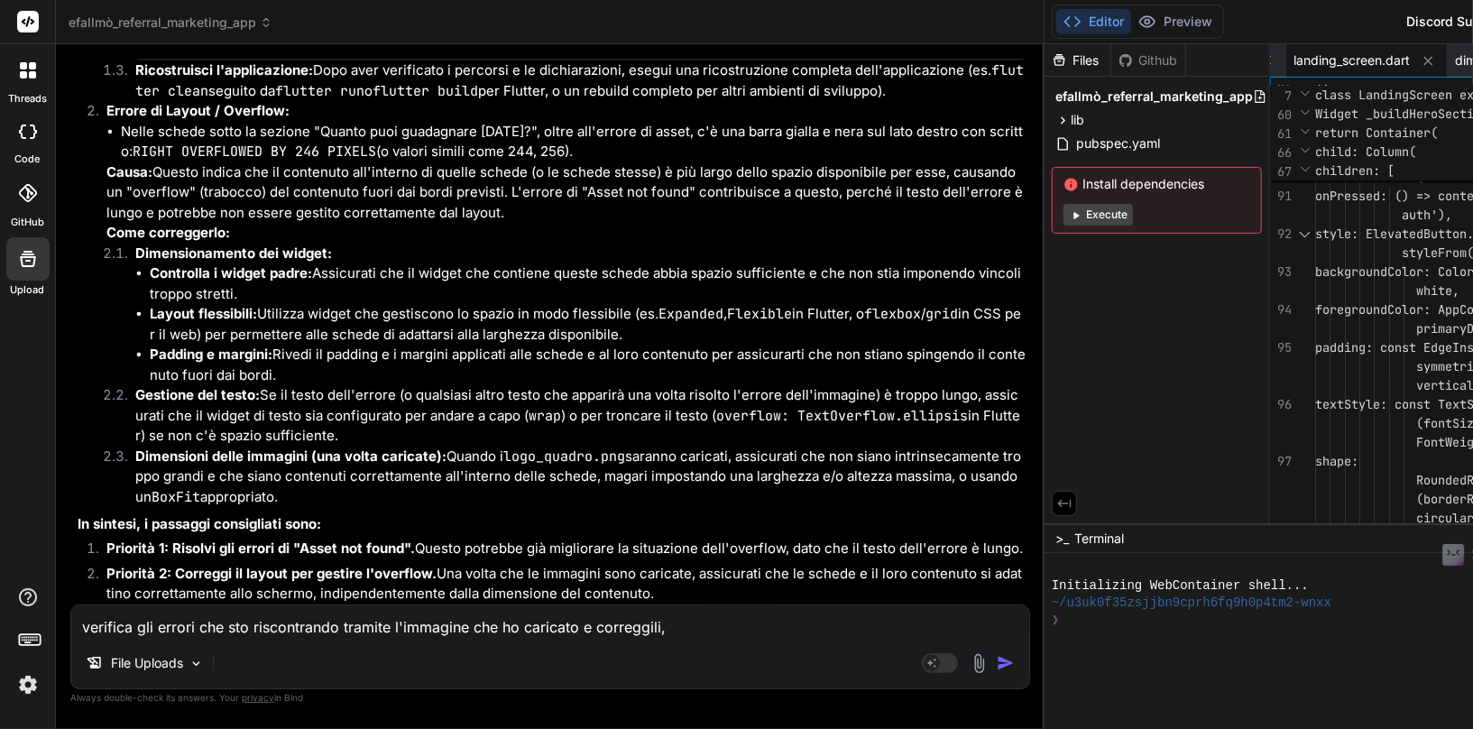
scroll to position [163021, 0]
drag, startPoint x: 747, startPoint y: 258, endPoint x: 207, endPoint y: 280, distance: 539.8
copy code "logo_orizzontale.png"
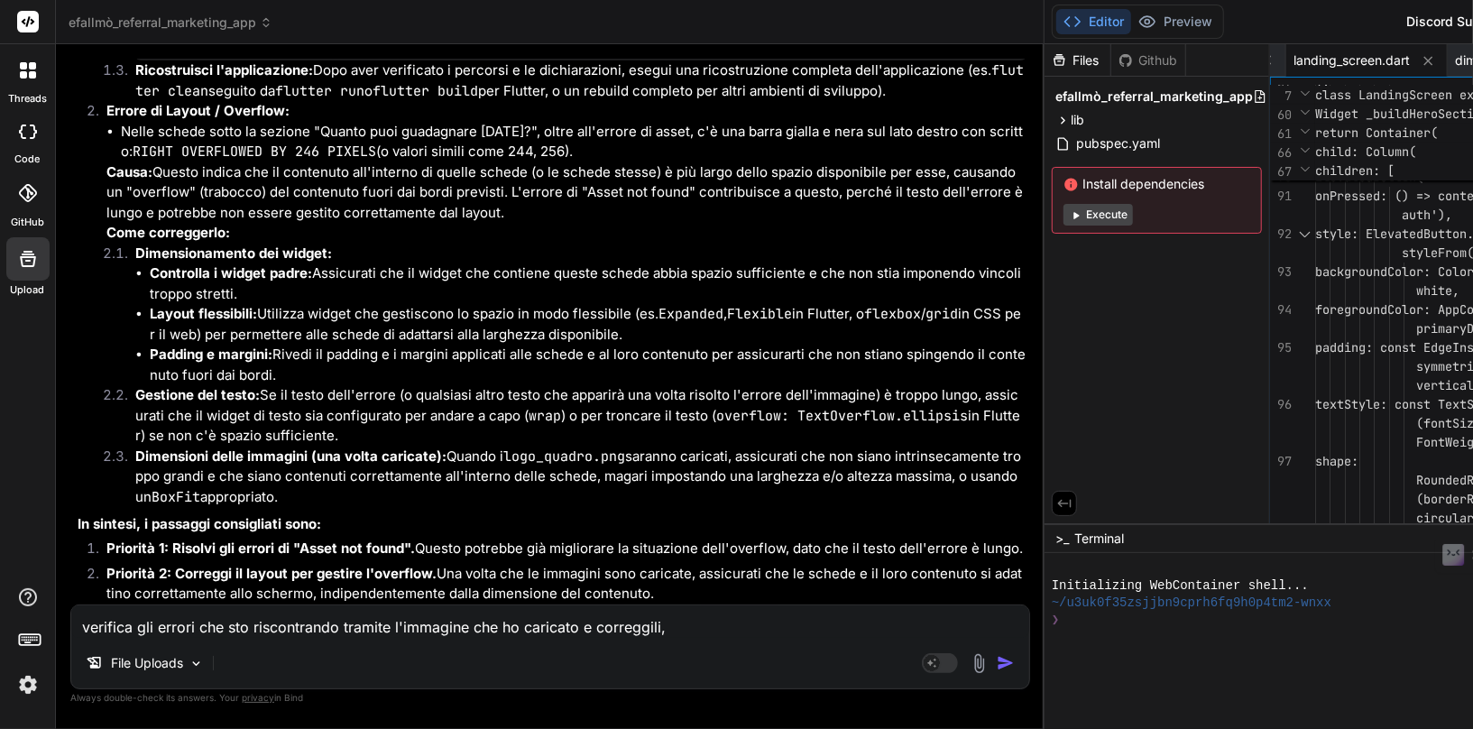
click at [250, 625] on textarea "verifica gli errori che sto riscontrando tramite l'immagine che ho caricato e c…" at bounding box center [550, 621] width 958 height 32
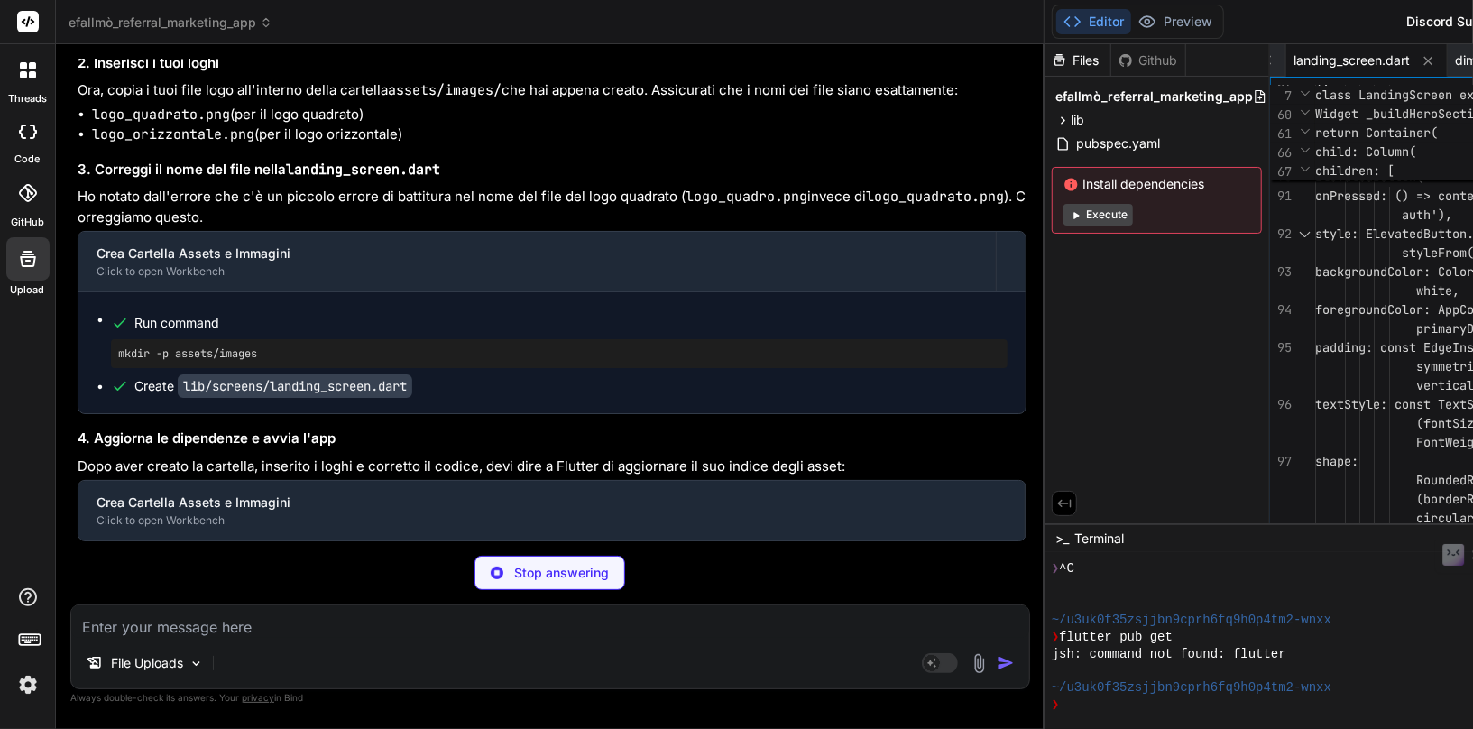
scroll to position [307, 0]
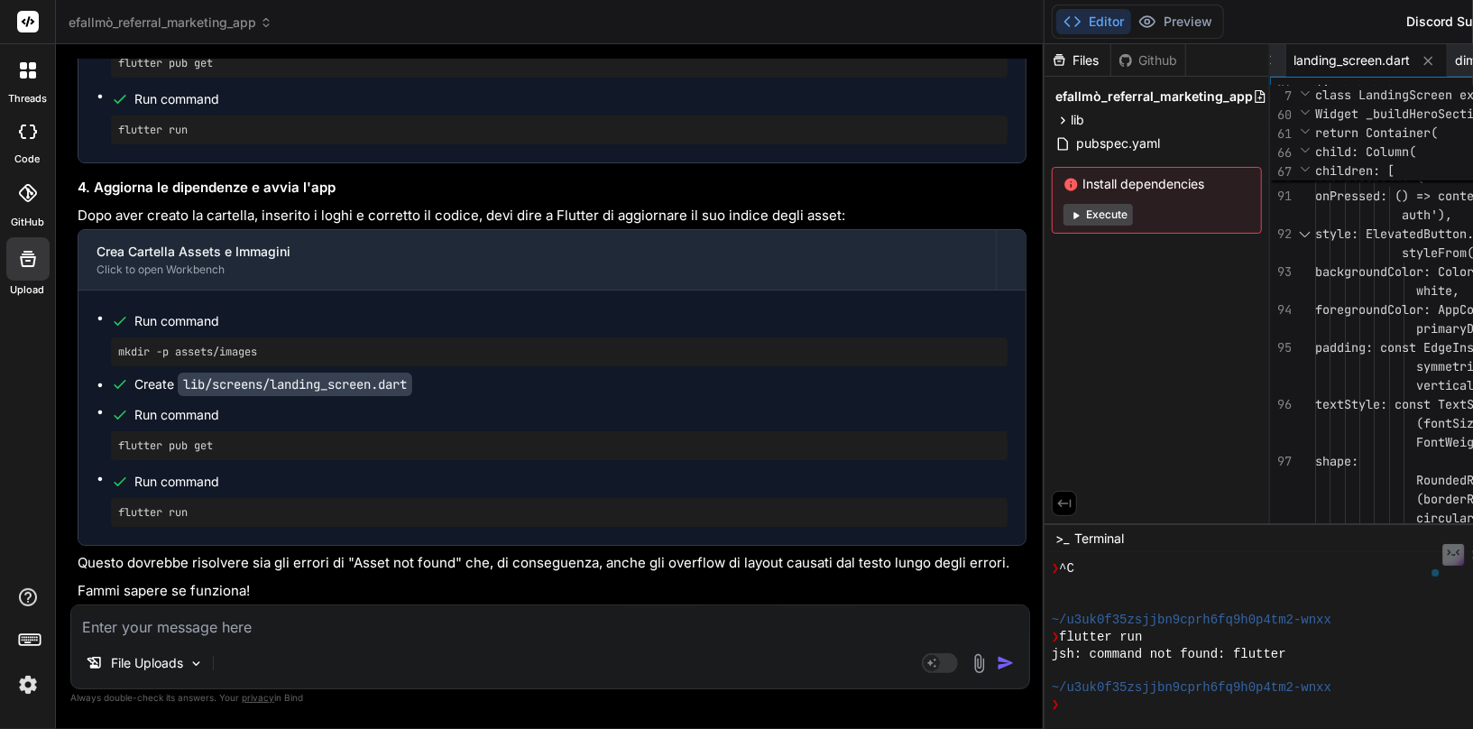
drag, startPoint x: 280, startPoint y: 462, endPoint x: 116, endPoint y: 464, distance: 164.2
copy pre "mkdir -p assets/images"
drag, startPoint x: 225, startPoint y: 561, endPoint x: 115, endPoint y: 555, distance: 110.2
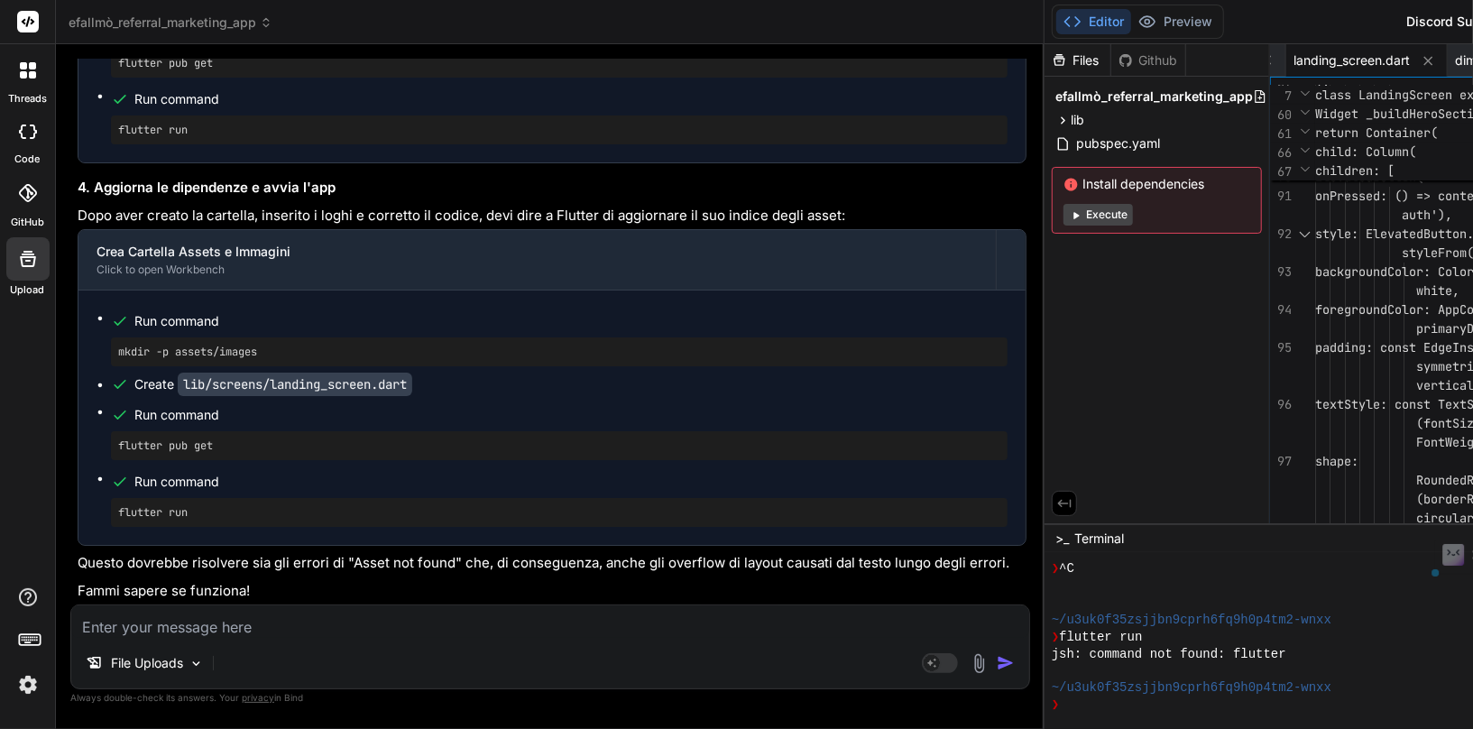
drag, startPoint x: 231, startPoint y: 561, endPoint x: 110, endPoint y: 557, distance: 120.9
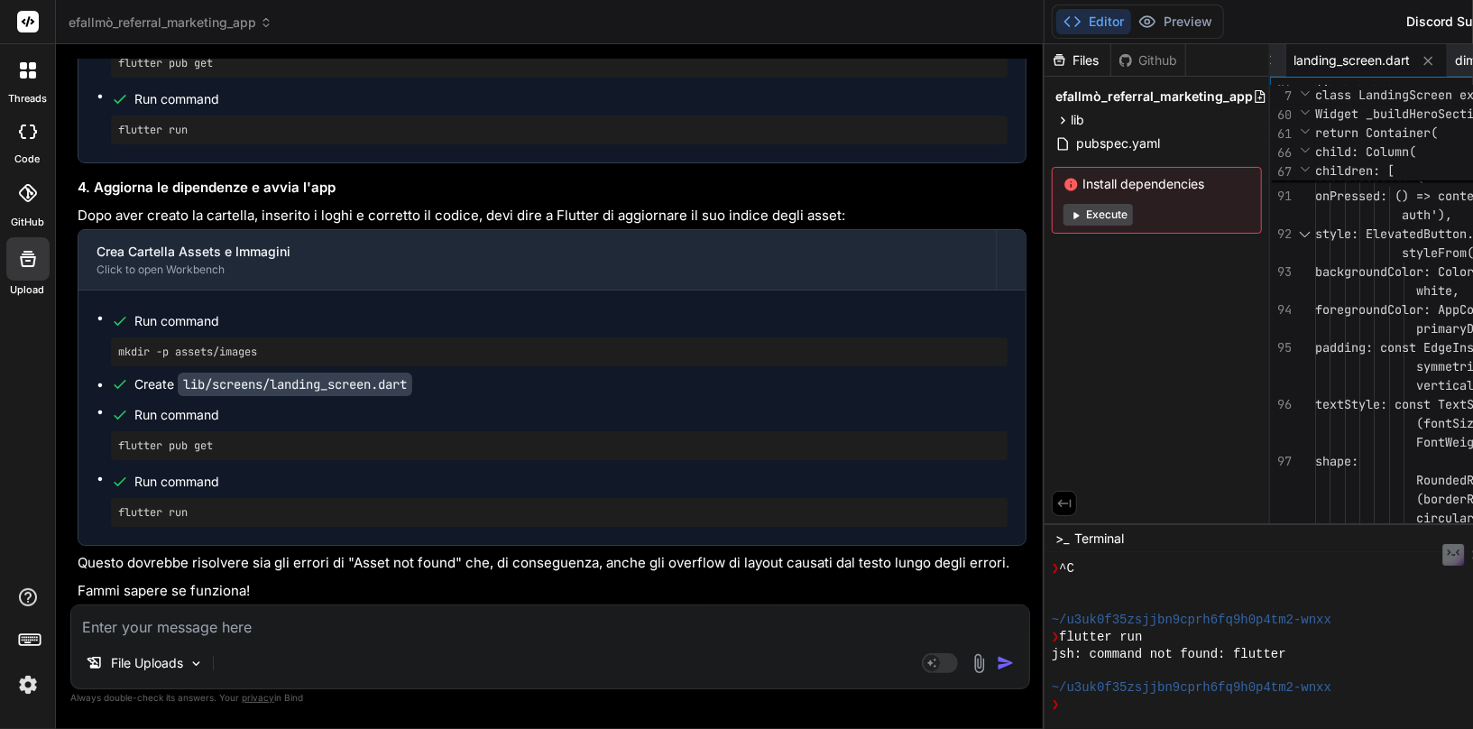
scroll to position [164725, 0]
click at [287, 614] on textarea at bounding box center [550, 621] width 958 height 32
paste textarea "Last login: [DATE] 23:40:12 on ttys000 nellocollaro@MacBook-Air-di-Nello ~ % op…"
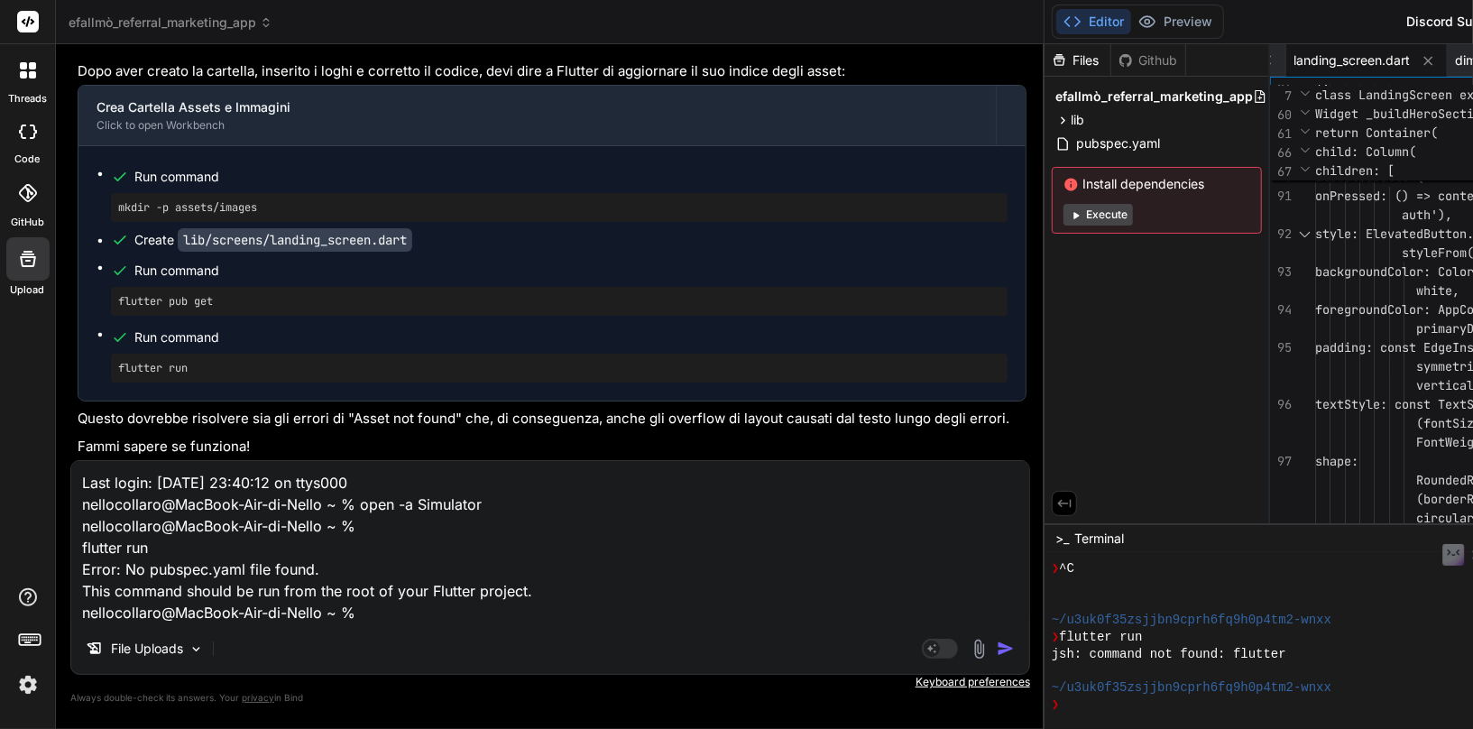
click at [997, 648] on img "button" at bounding box center [1006, 648] width 18 height 18
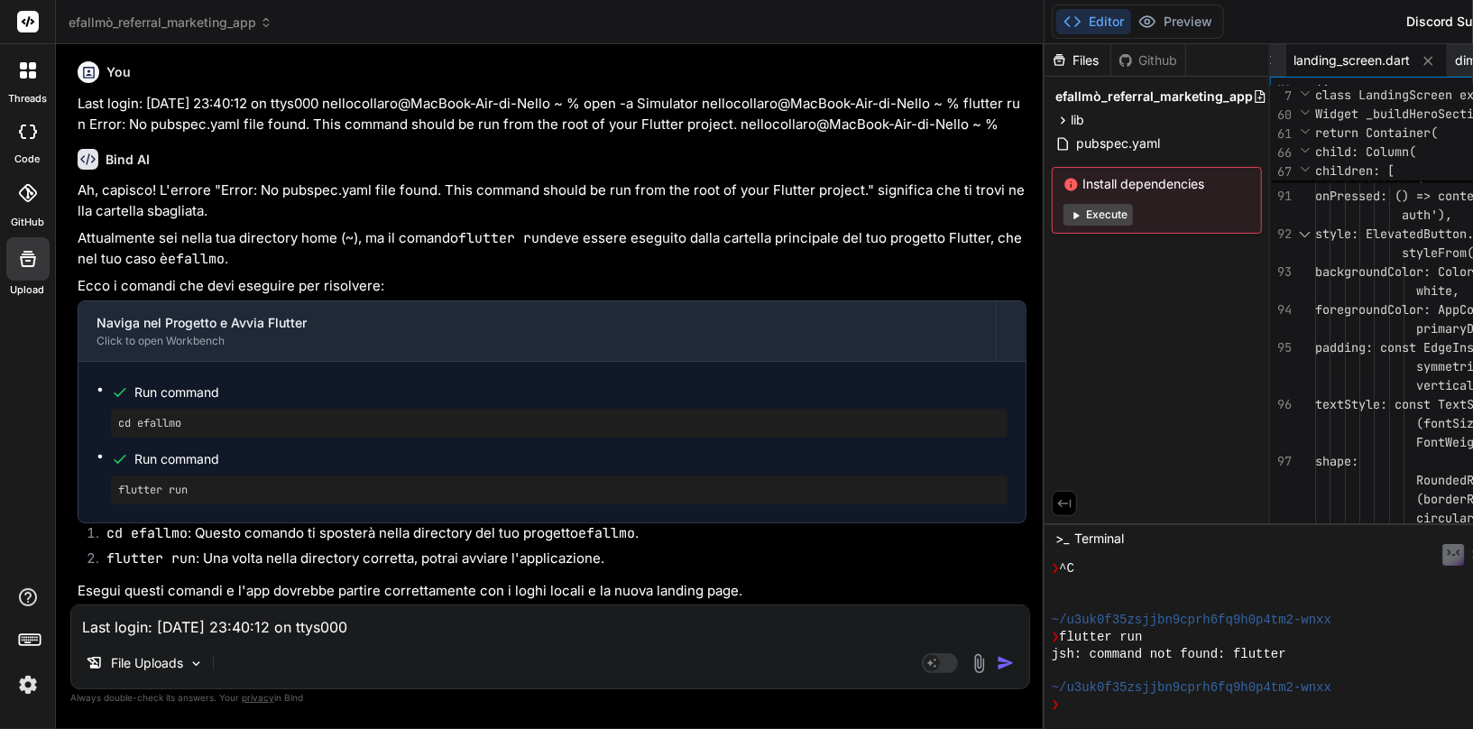
scroll to position [166014, 0]
drag, startPoint x: 272, startPoint y: 418, endPoint x: 215, endPoint y: 424, distance: 58.1
click at [216, 424] on pre "cd efallmo" at bounding box center [559, 422] width 882 height 14
drag, startPoint x: 200, startPoint y: 428, endPoint x: 101, endPoint y: 421, distance: 99.4
click at [101, 421] on ul "Run command cd efallmo Run command flutter run" at bounding box center [552, 441] width 911 height 124
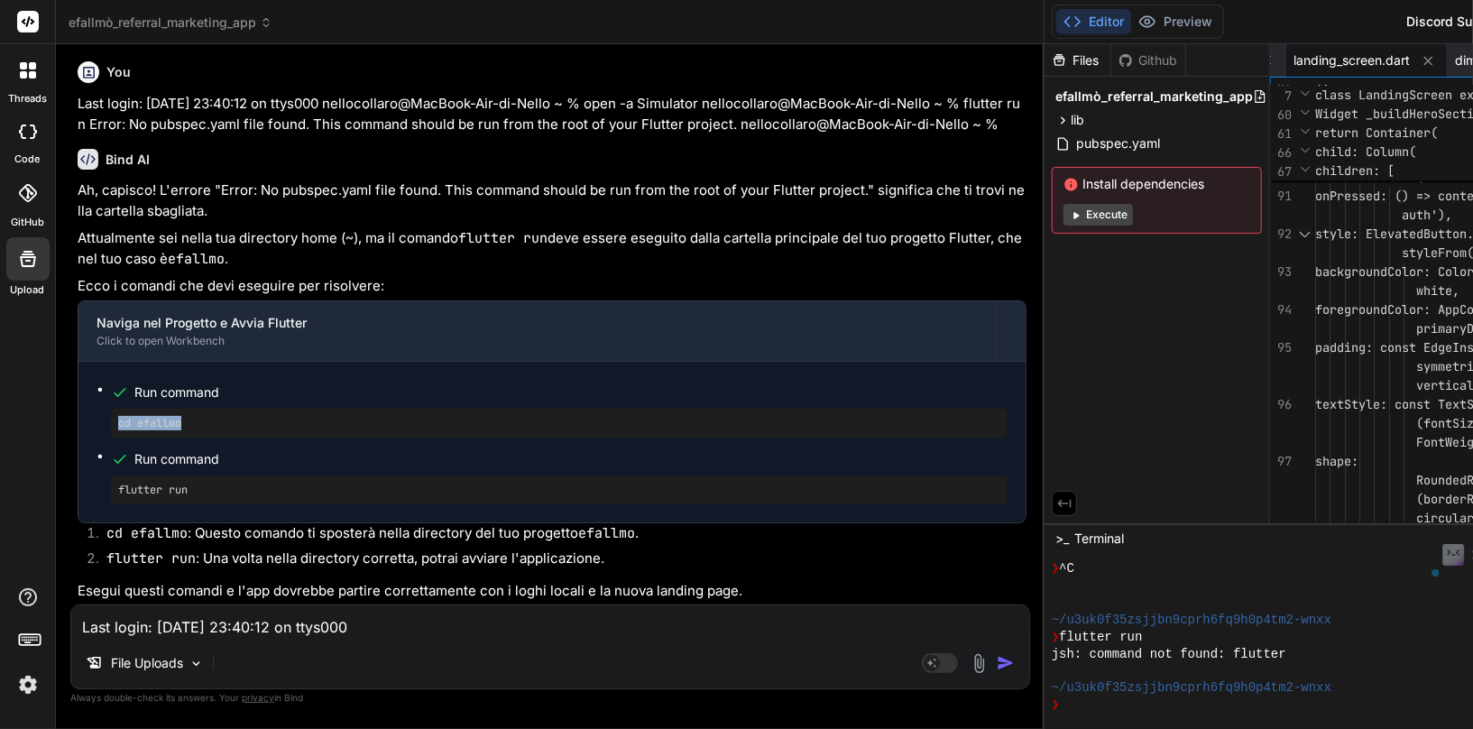
copy pre "cd efallmo"
drag, startPoint x: 211, startPoint y: 492, endPoint x: 112, endPoint y: 492, distance: 99.2
click at [102, 492] on ul "Run command cd efallmo Run command flutter run" at bounding box center [552, 441] width 911 height 124
copy pre "flutter run"
click at [318, 625] on textarea "Last login: [DATE] 23:40:12 on ttys000 nellocollaro@MacBook-Air-di-Nello ~ % op…" at bounding box center [550, 621] width 958 height 32
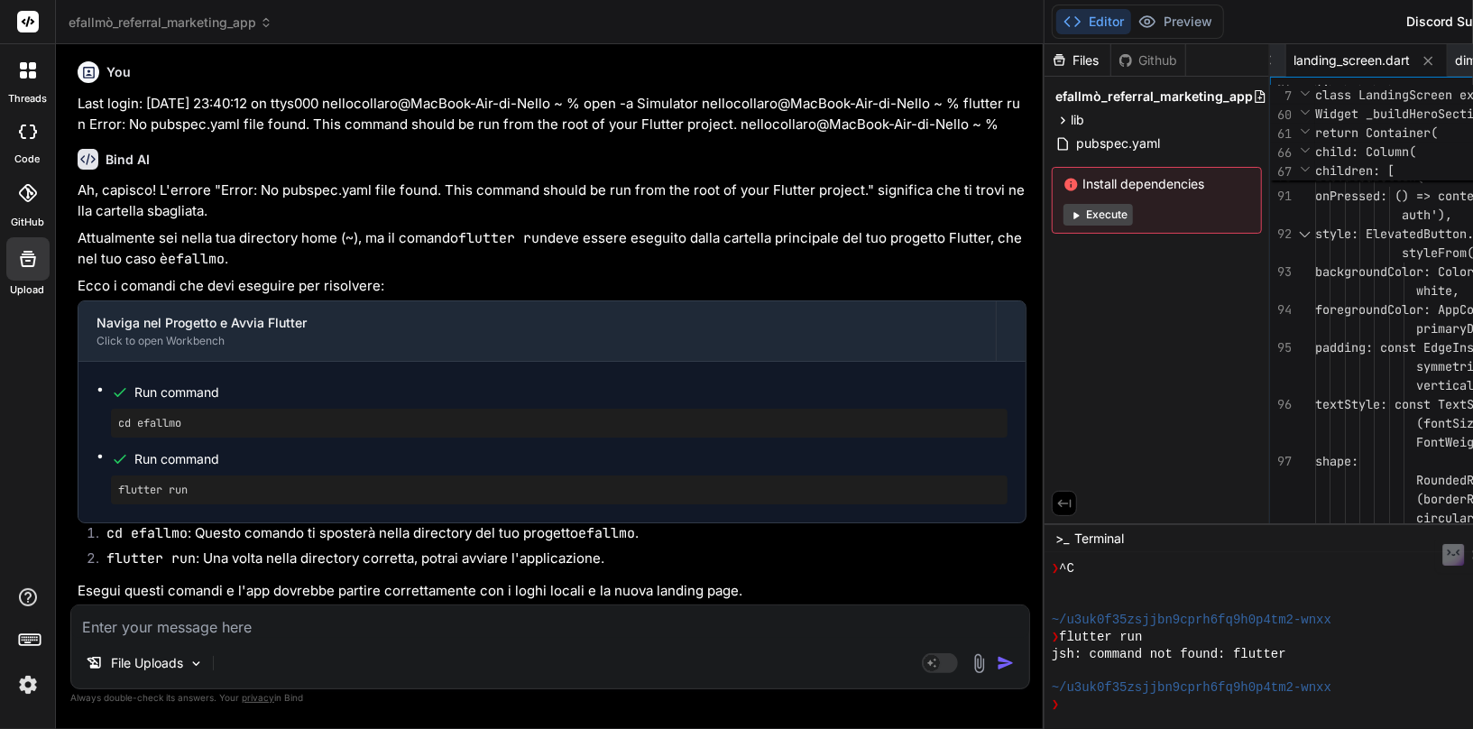
paste textarea "nother exception was thrown: Unable to load asset: "assets/images/logo_quadrato…"
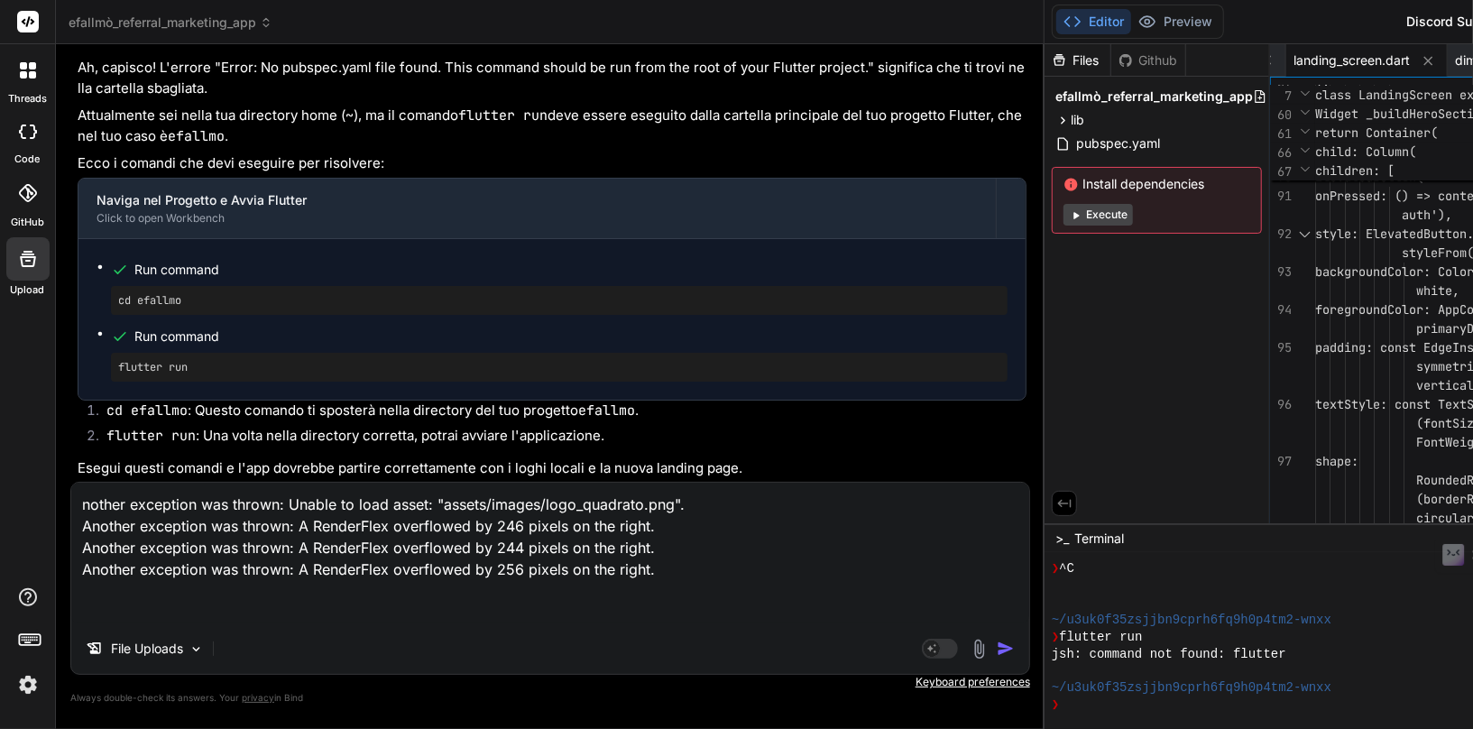
click at [997, 649] on img "button" at bounding box center [1006, 648] width 18 height 18
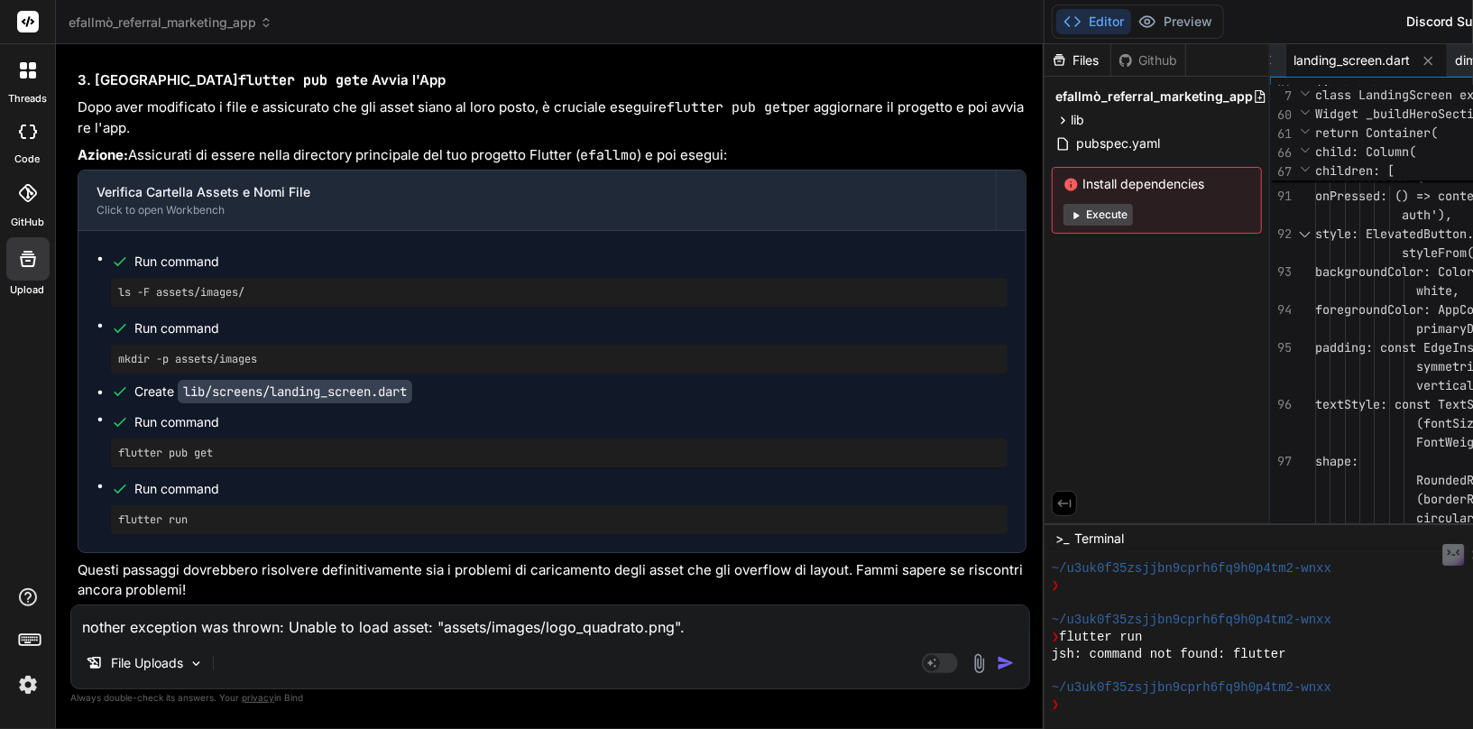
scroll to position [167191, 0]
drag, startPoint x: 208, startPoint y: 225, endPoint x: 70, endPoint y: 216, distance: 138.3
click at [70, 216] on div "You Bind AI Ottimo! Le dipendenze sono state installate correttamente. Le versi…" at bounding box center [550, 393] width 960 height 669
copy code "logo_quadrato.png"
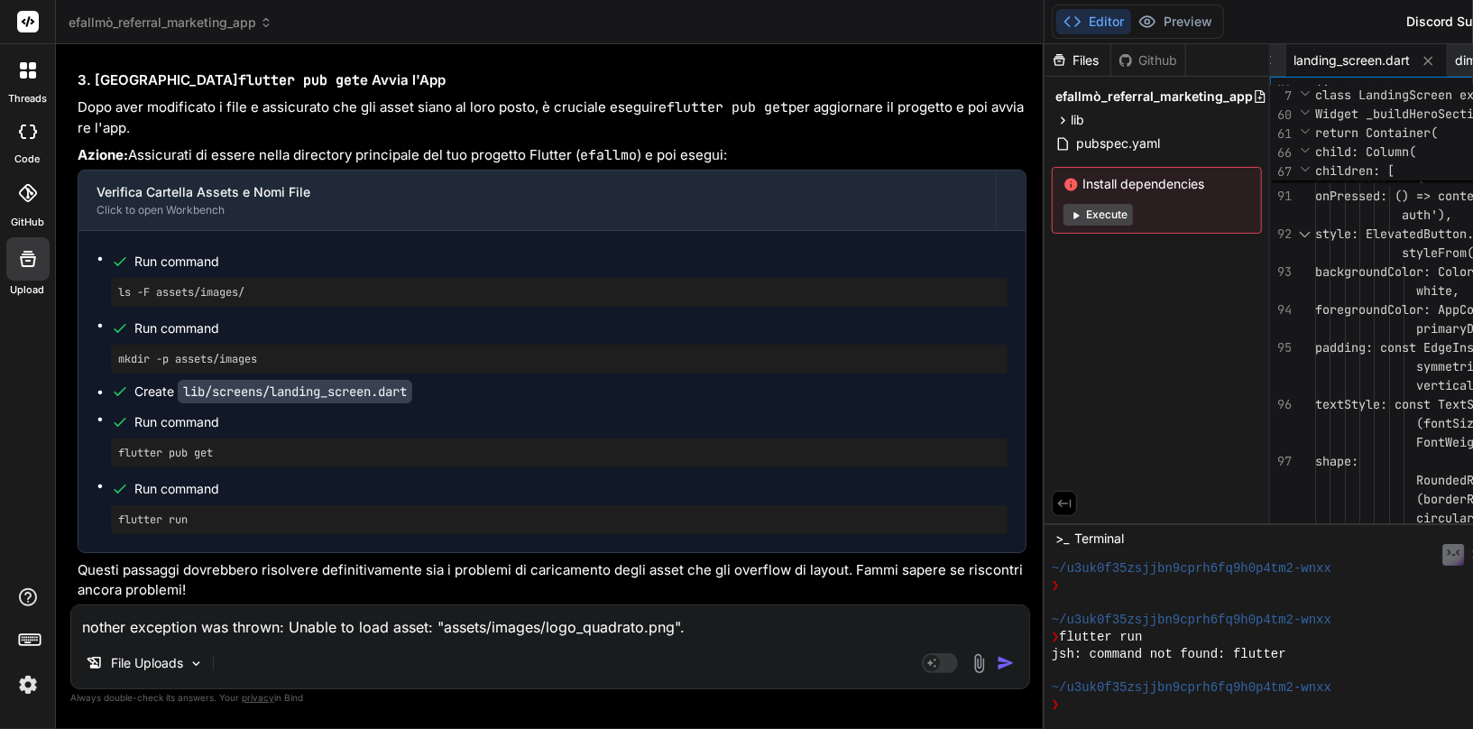
copy code "logo_quadrato.png"
drag, startPoint x: 265, startPoint y: 223, endPoint x: 115, endPoint y: 209, distance: 150.3
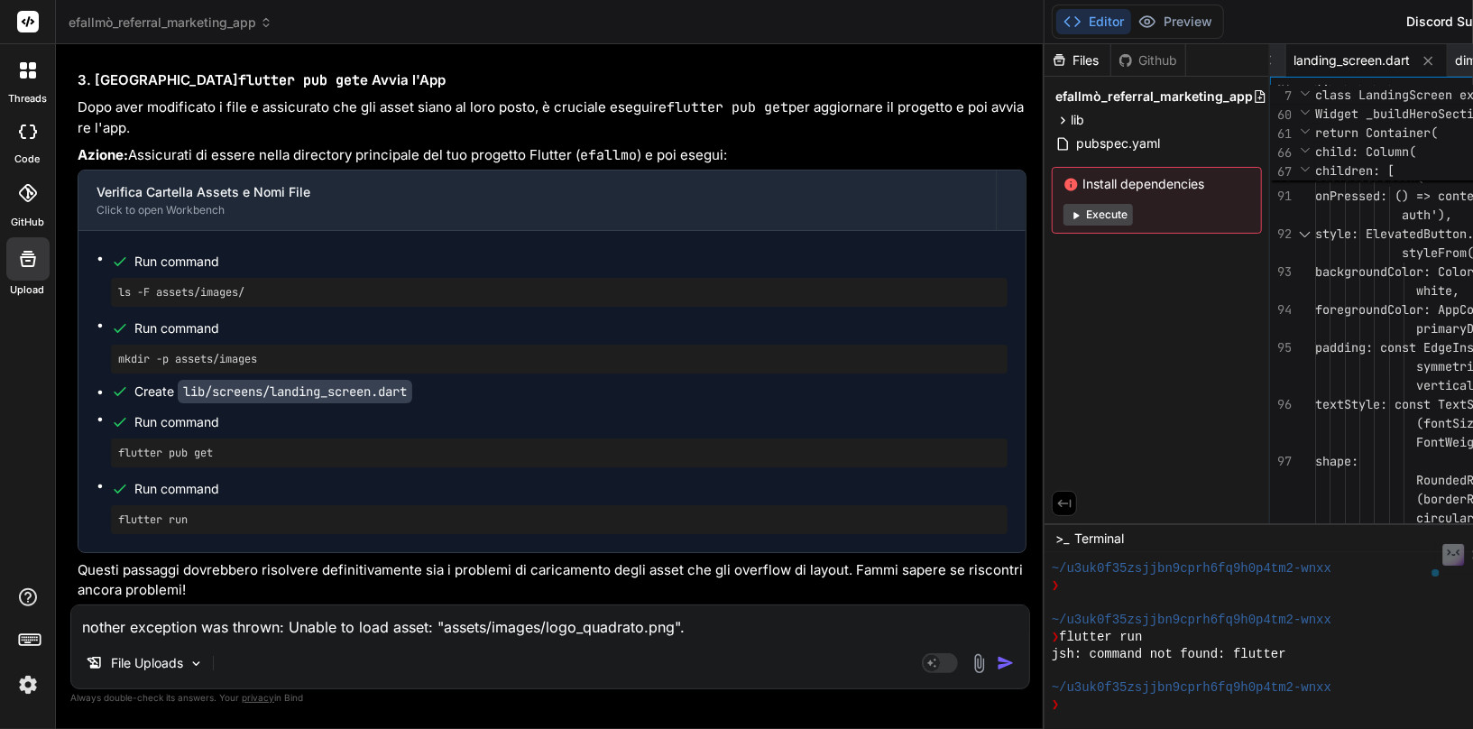
copy pre "ls -F assets/images/"
drag, startPoint x: 282, startPoint y: 292, endPoint x: 116, endPoint y: 290, distance: 166.0
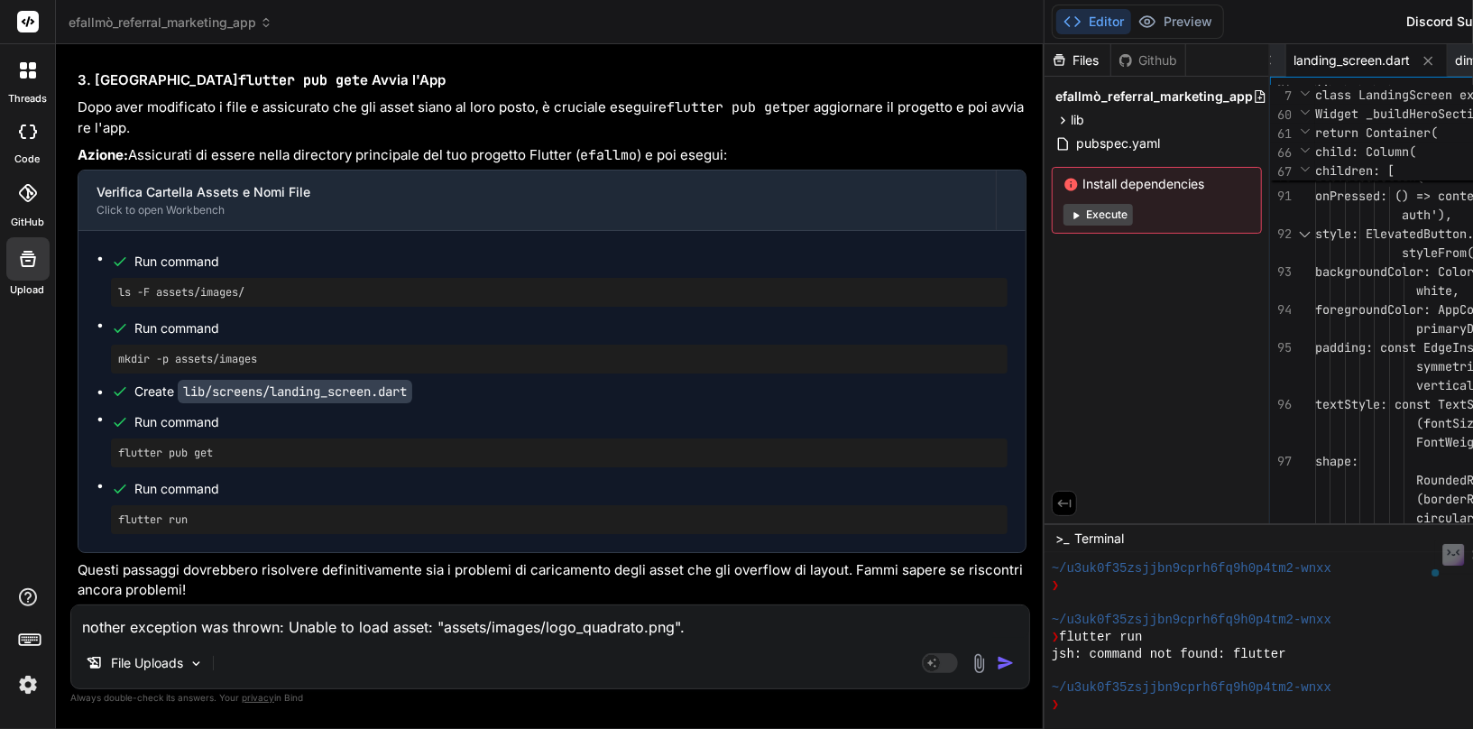
drag, startPoint x: 230, startPoint y: 173, endPoint x: 108, endPoint y: 164, distance: 122.1
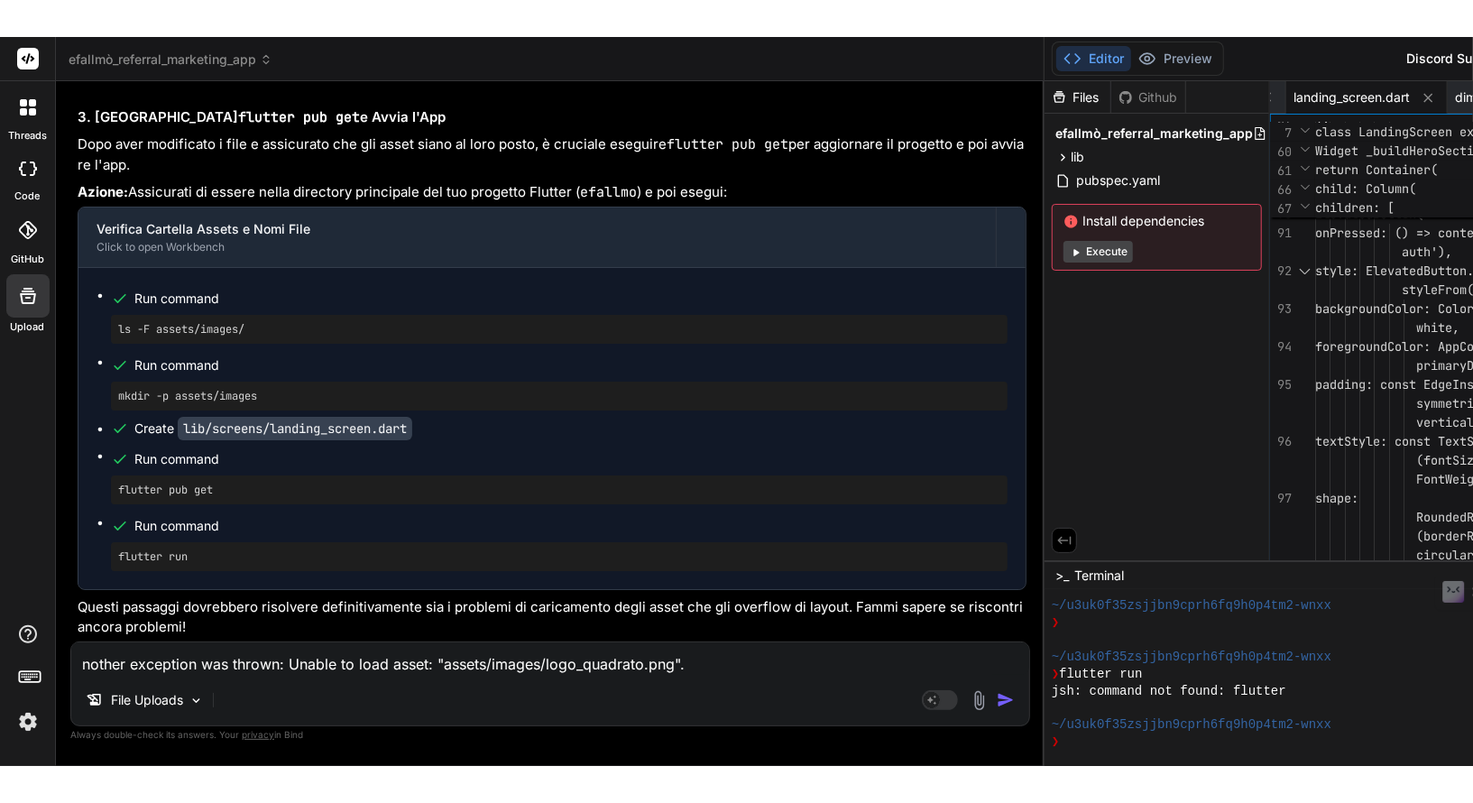
scroll to position [168258, 0]
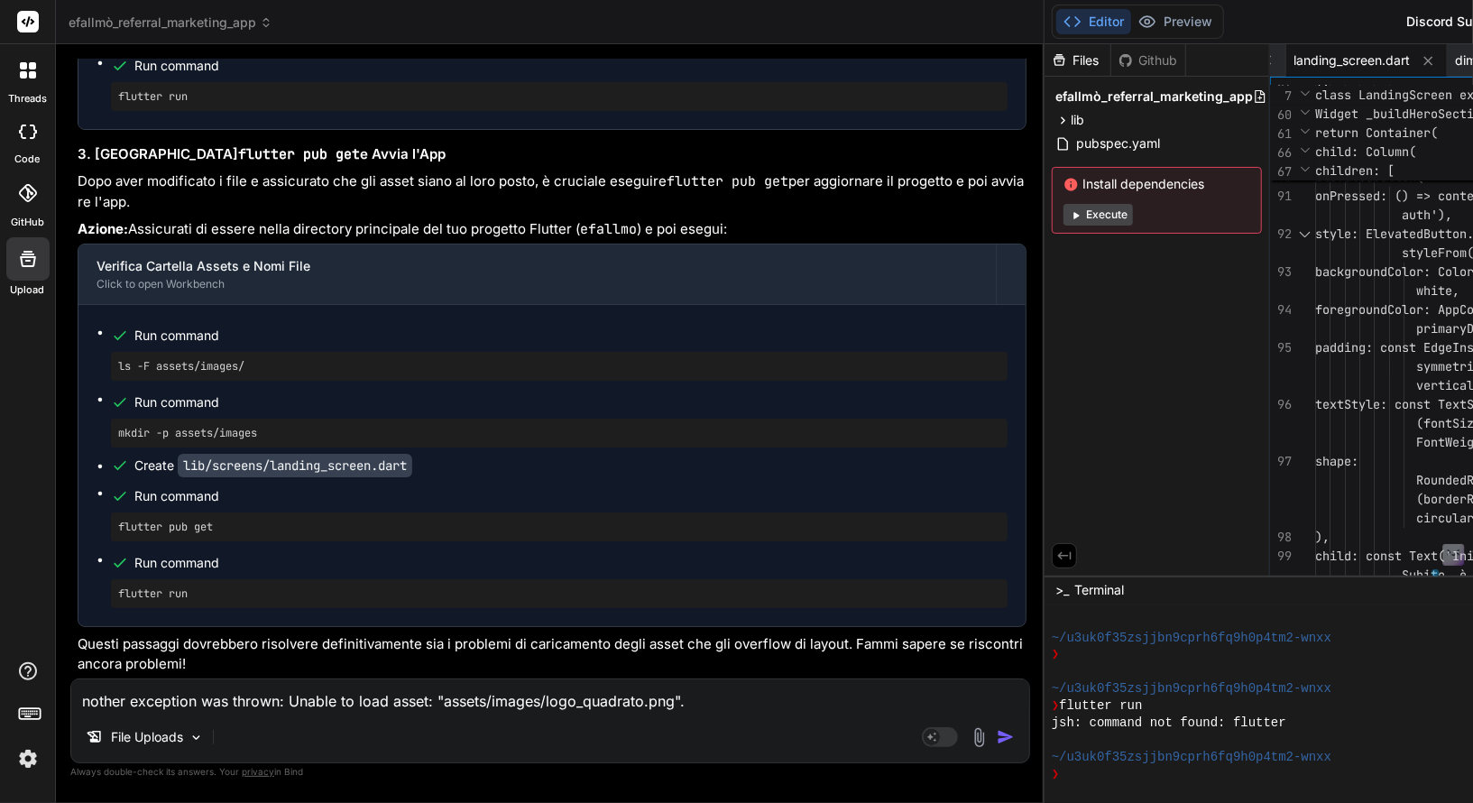
scroll to position [168325, 0]
click at [206, 710] on textarea "nother exception was thrown: Unable to load asset: "assets/images/logo_quadrato…" at bounding box center [550, 695] width 958 height 32
click at [176, 722] on p "File Uploads" at bounding box center [147, 737] width 72 height 18
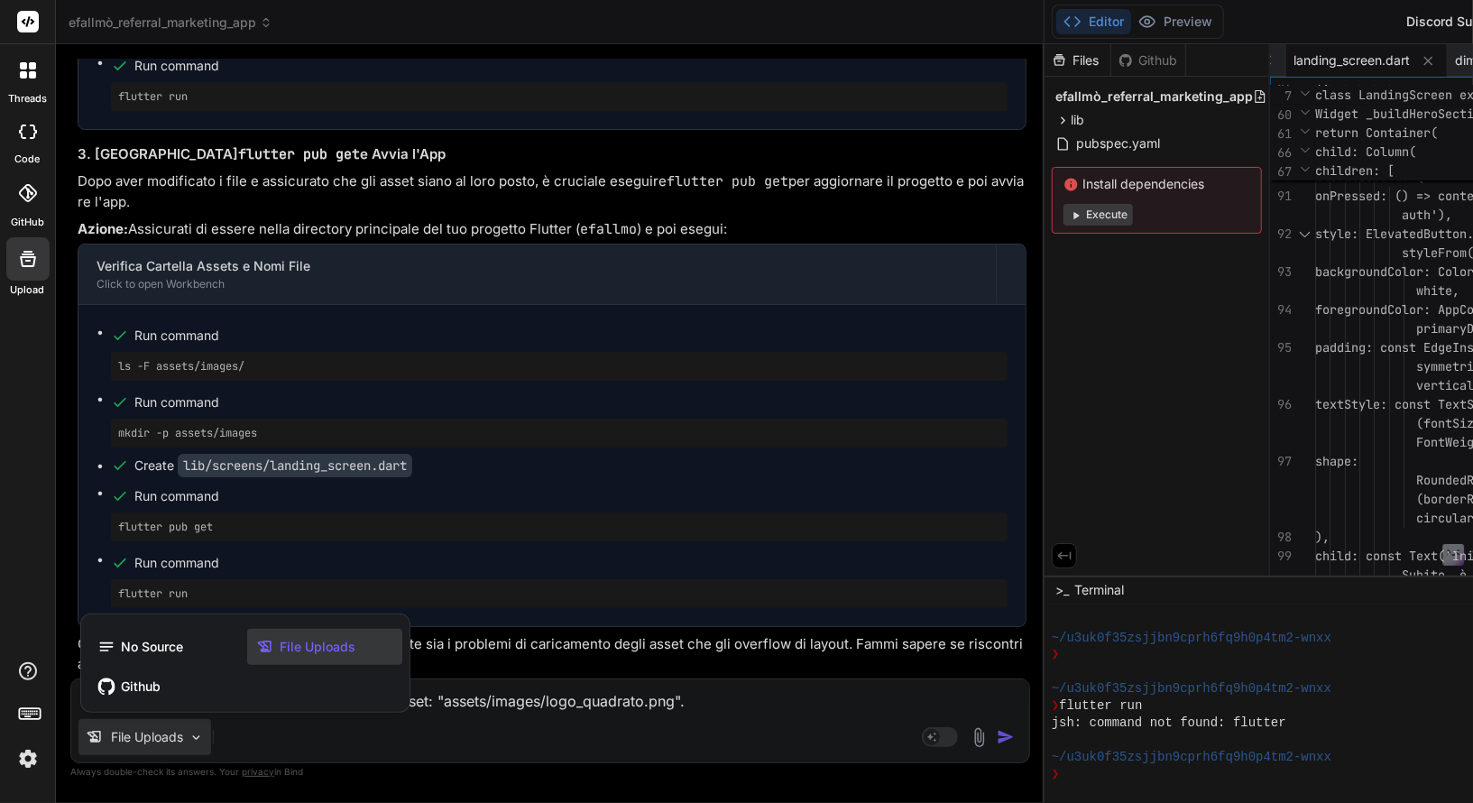
click at [345, 722] on div at bounding box center [736, 401] width 1473 height 803
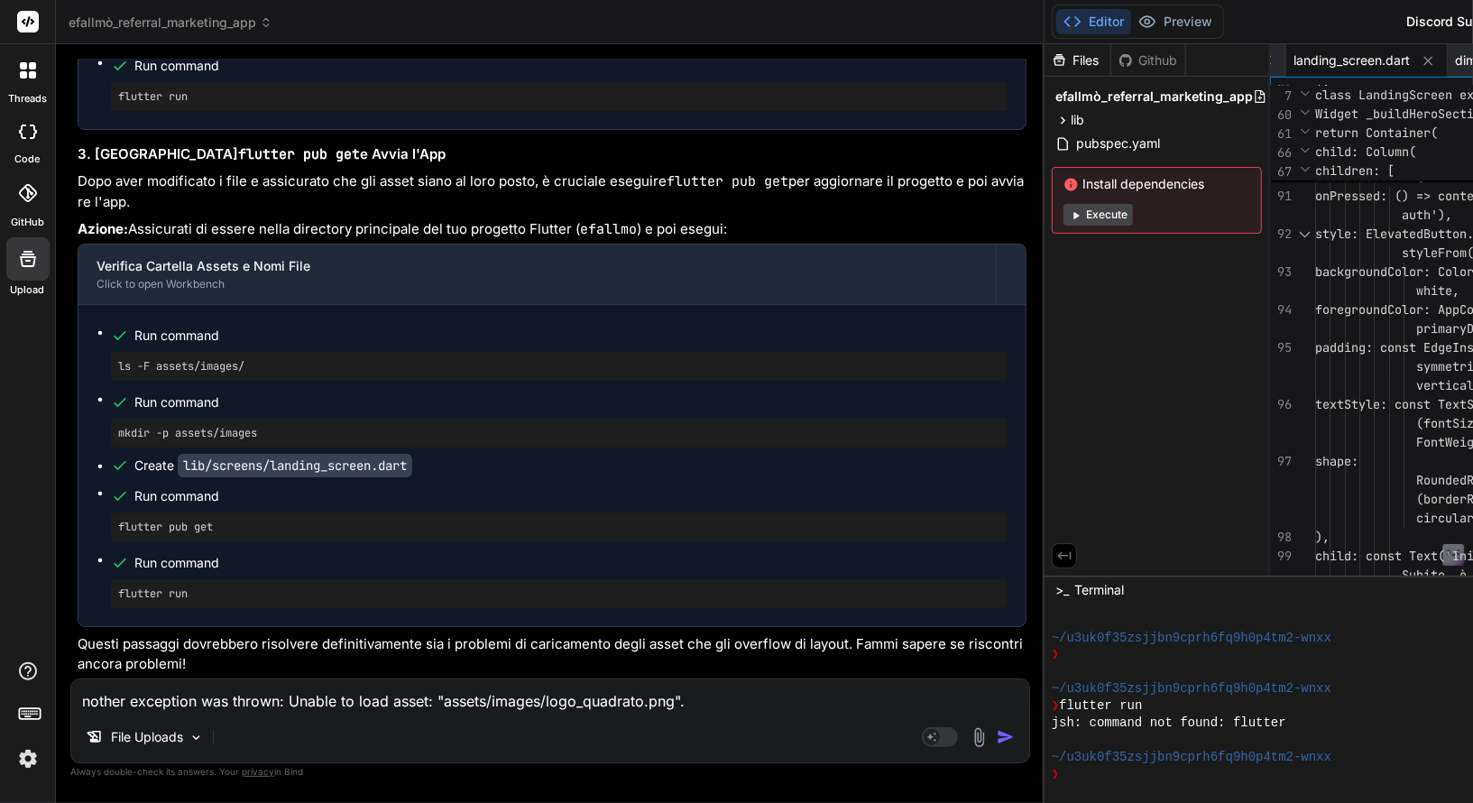
click at [345, 708] on textarea "nother exception was thrown: Unable to load asset: "assets/images/logo_quadrato…" at bounding box center [550, 695] width 958 height 32
paste textarea "Another exception was thrown: Unable to load asset: "assets/images/logo_quadrat…"
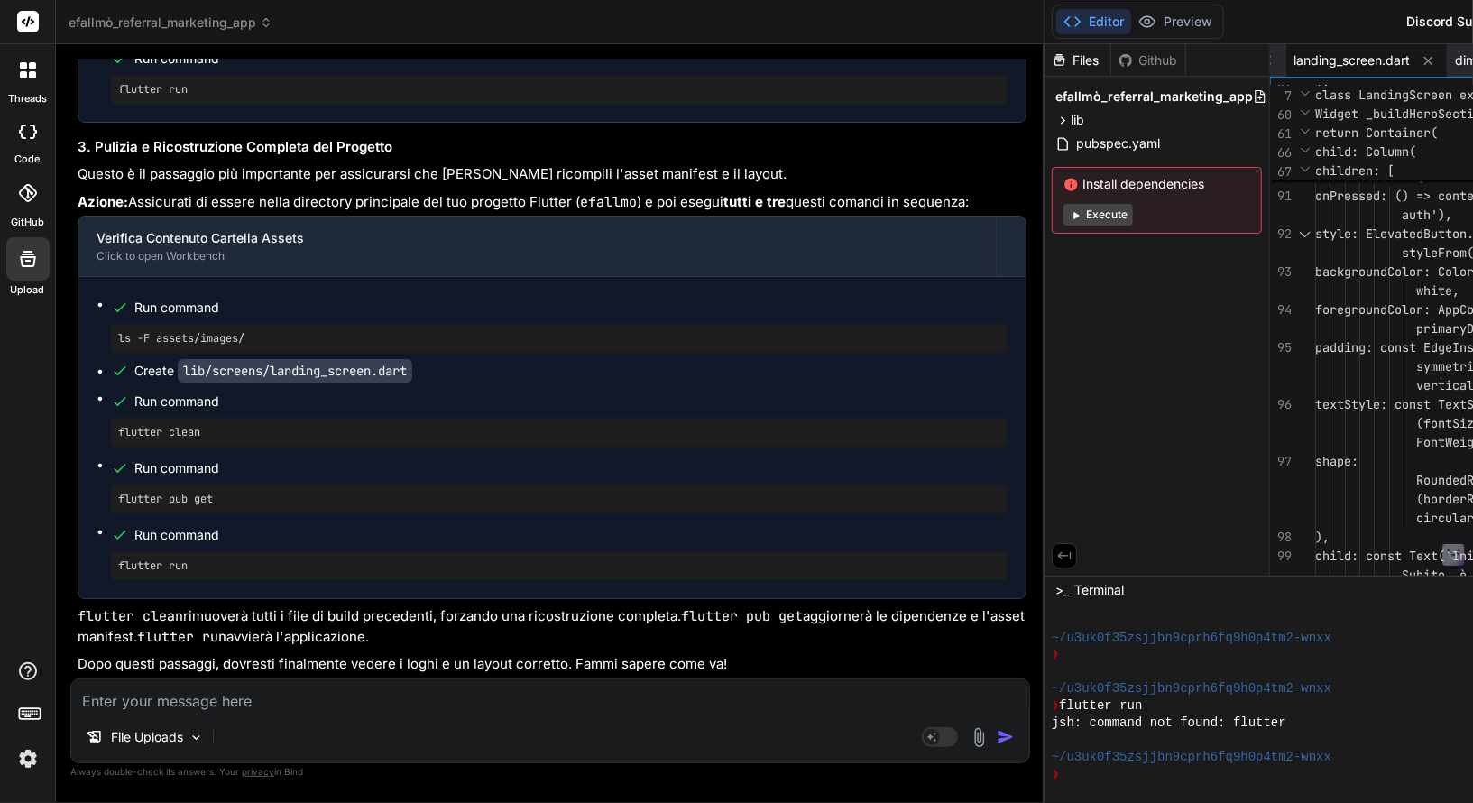
scroll to position [169184, 0]
drag, startPoint x: 304, startPoint y: 449, endPoint x: 107, endPoint y: 454, distance: 196.7
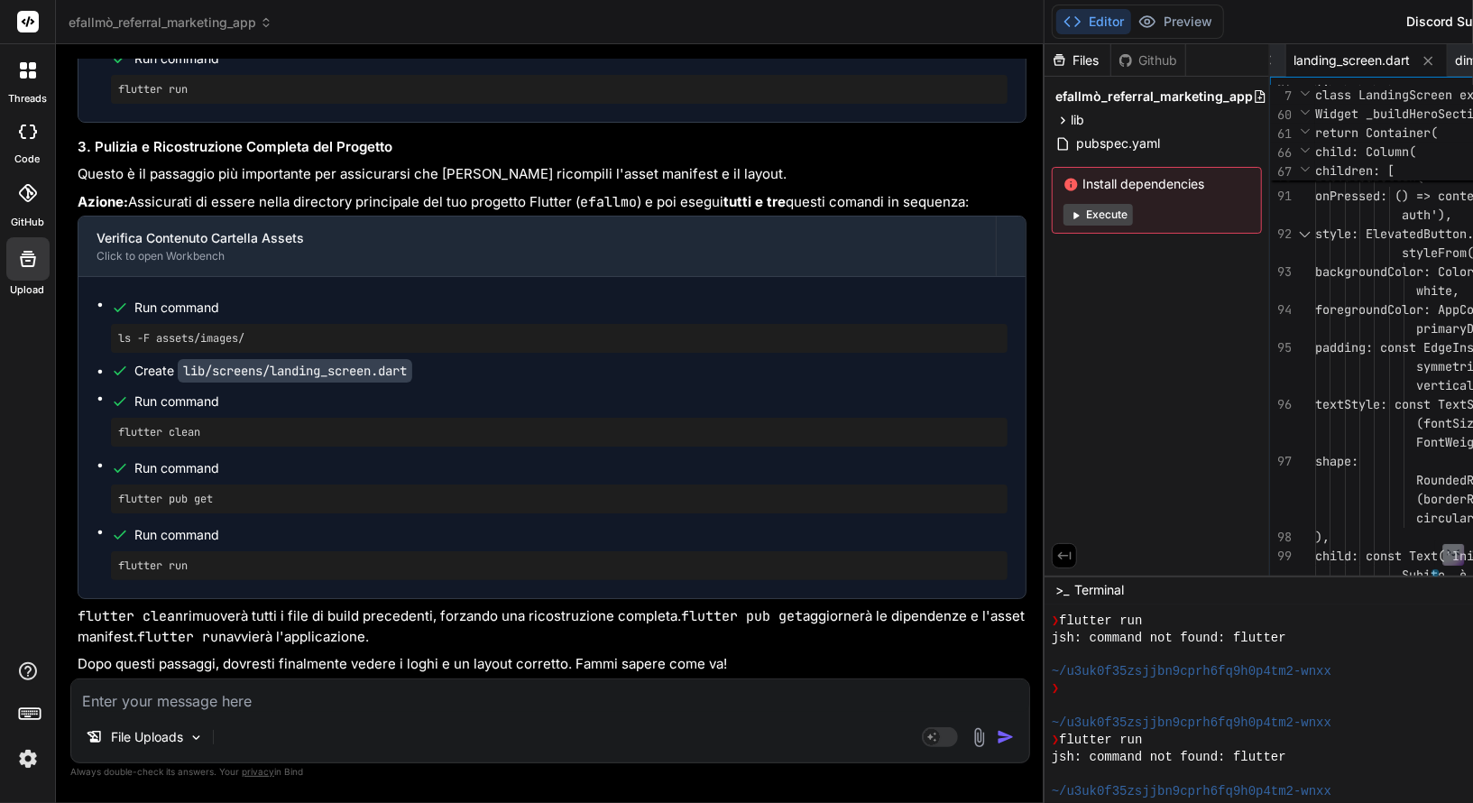
scroll to position [1600, 0]
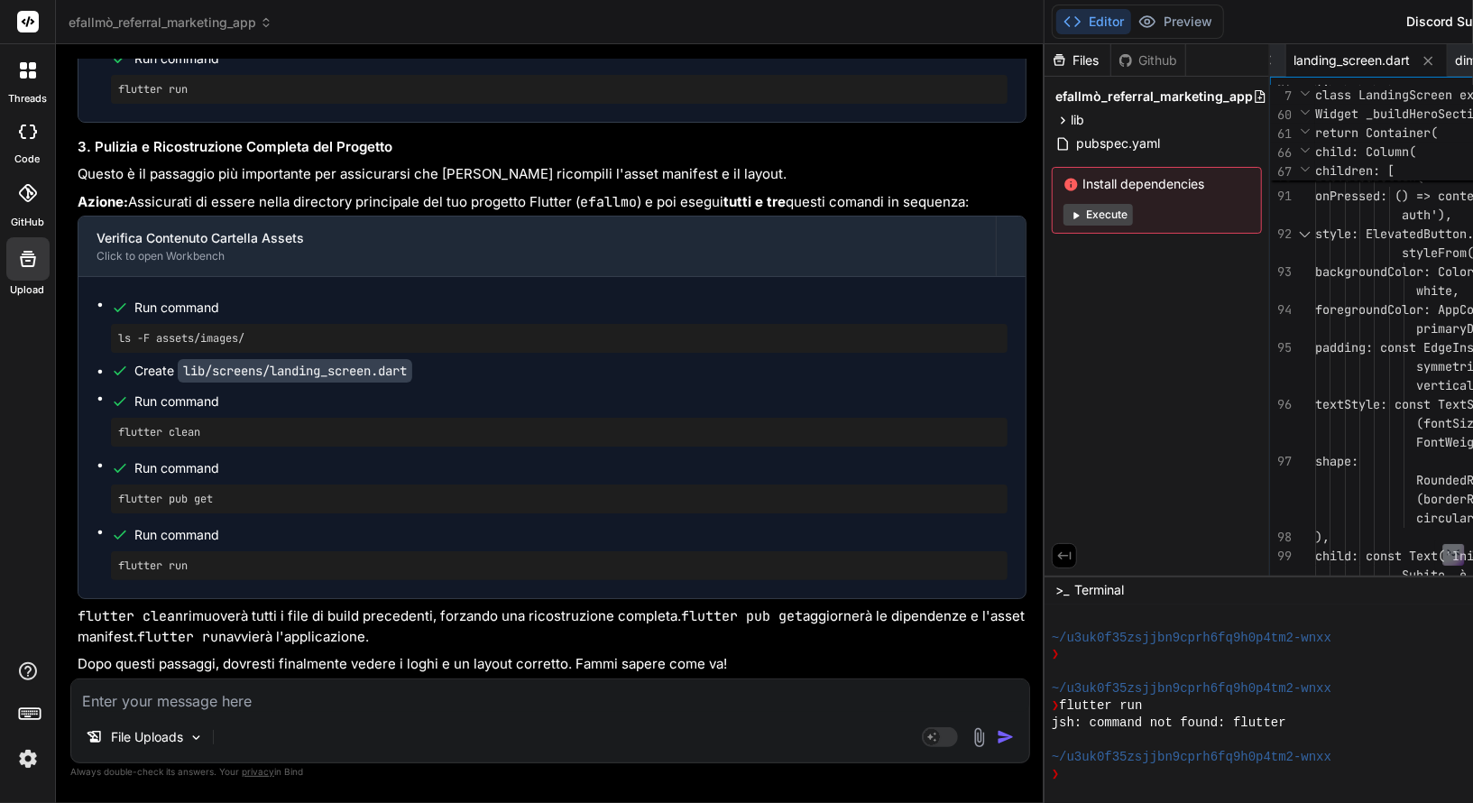
click at [349, 698] on textarea at bounding box center [550, 695] width 958 height 32
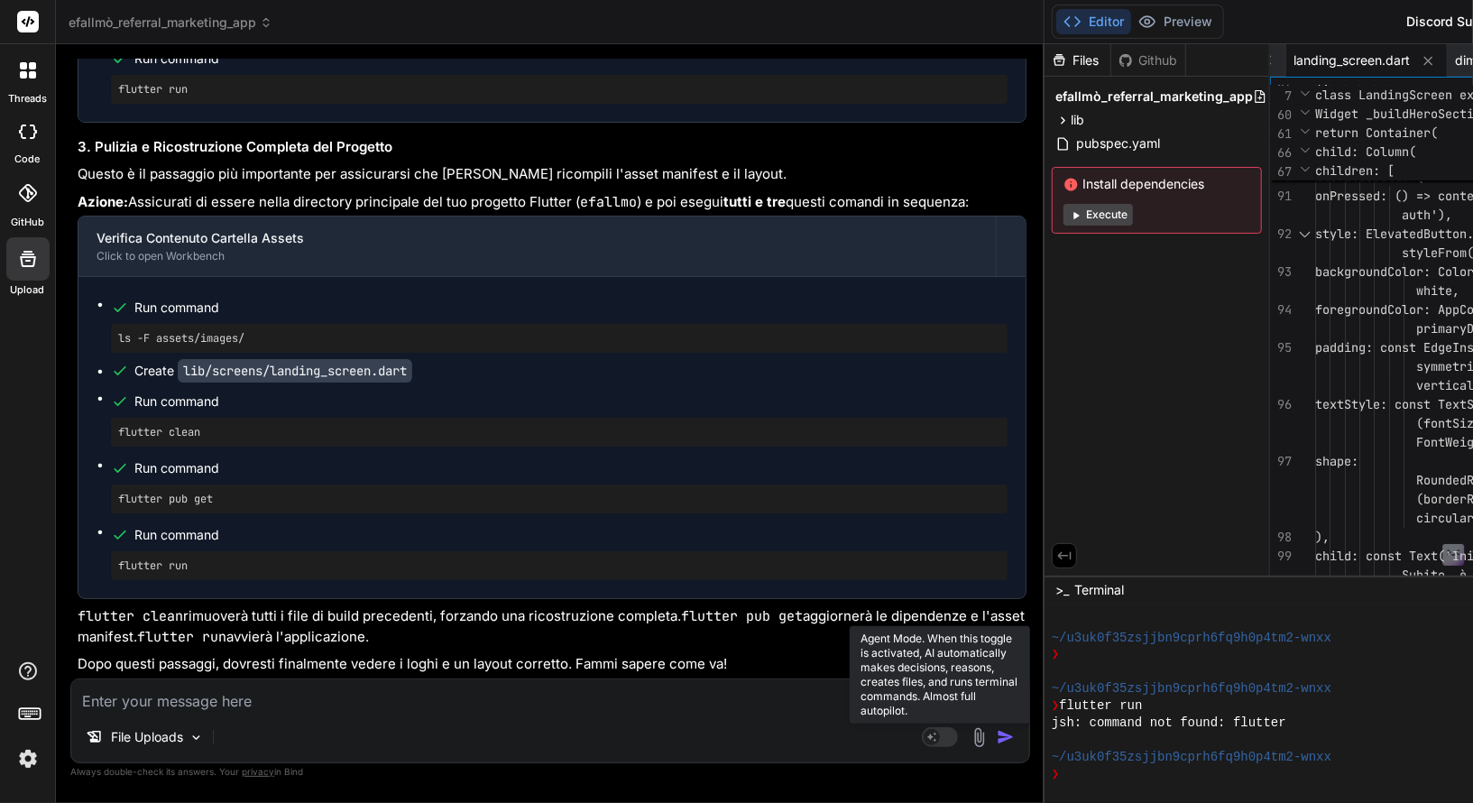
click at [922, 722] on rect at bounding box center [940, 737] width 36 height 20
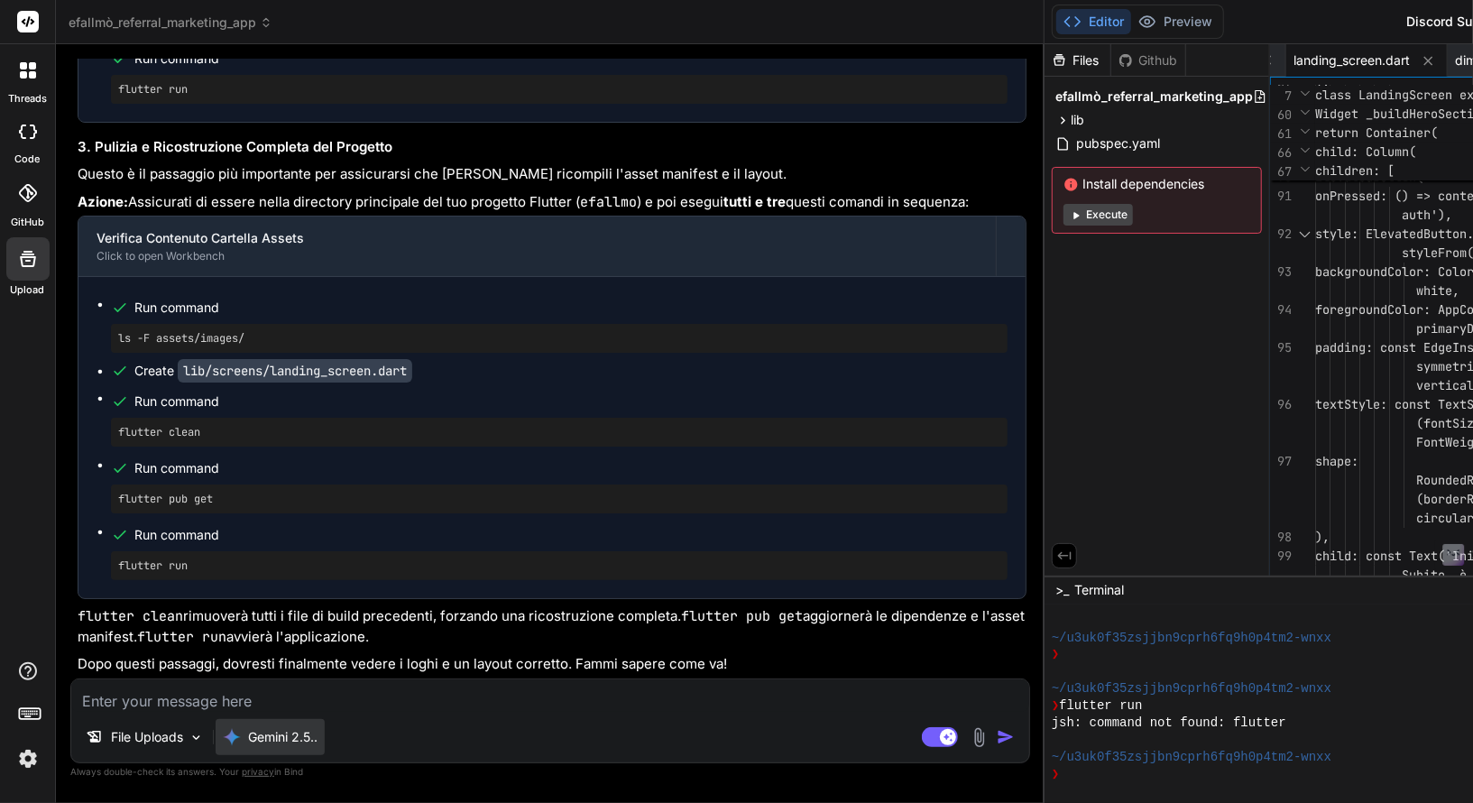
click at [296, 722] on p "Gemini 2.5.." at bounding box center [282, 737] width 69 height 18
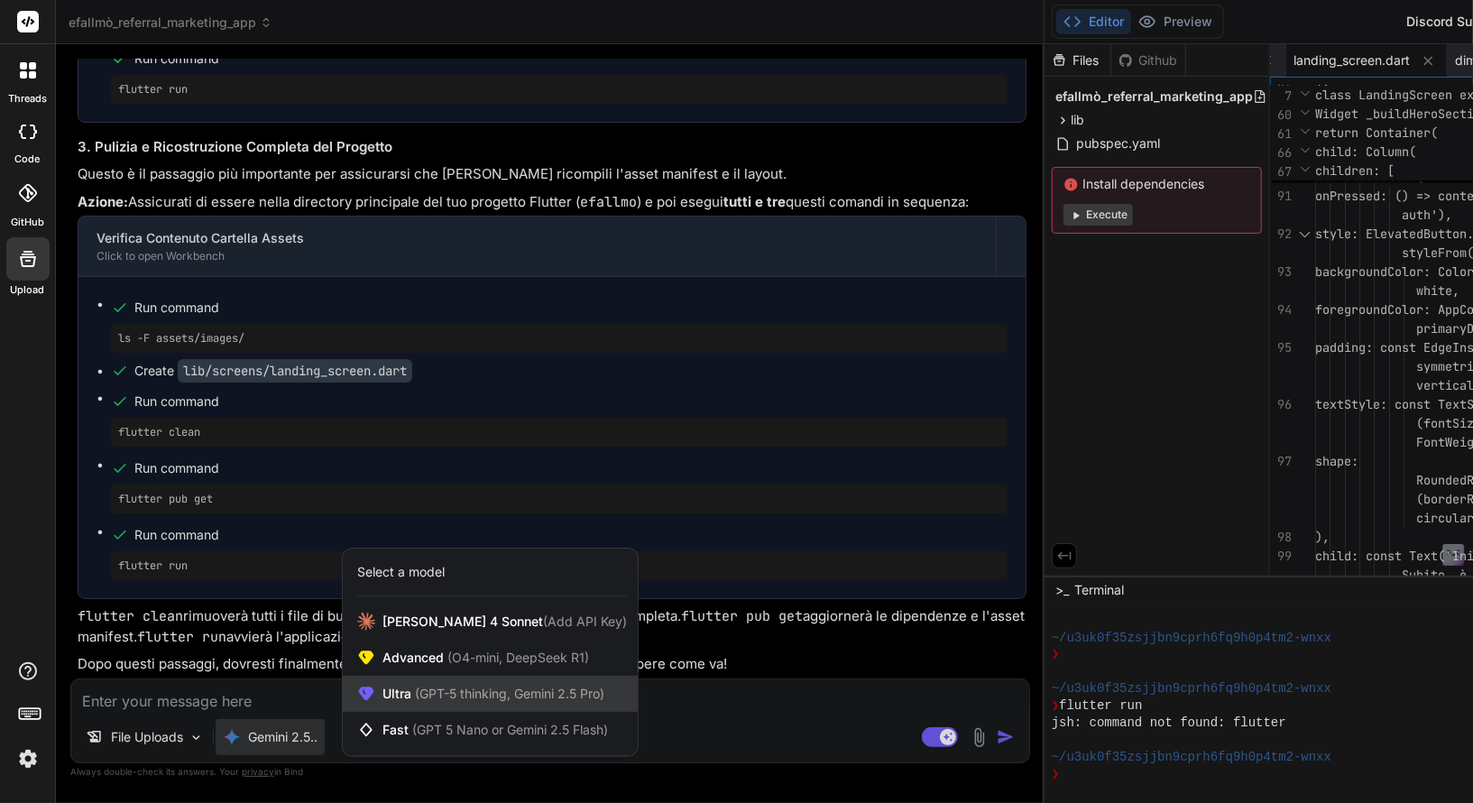
click at [474, 709] on div "Ultra (GPT-5 thinking, Gemini 2.5 Pro)" at bounding box center [490, 694] width 295 height 36
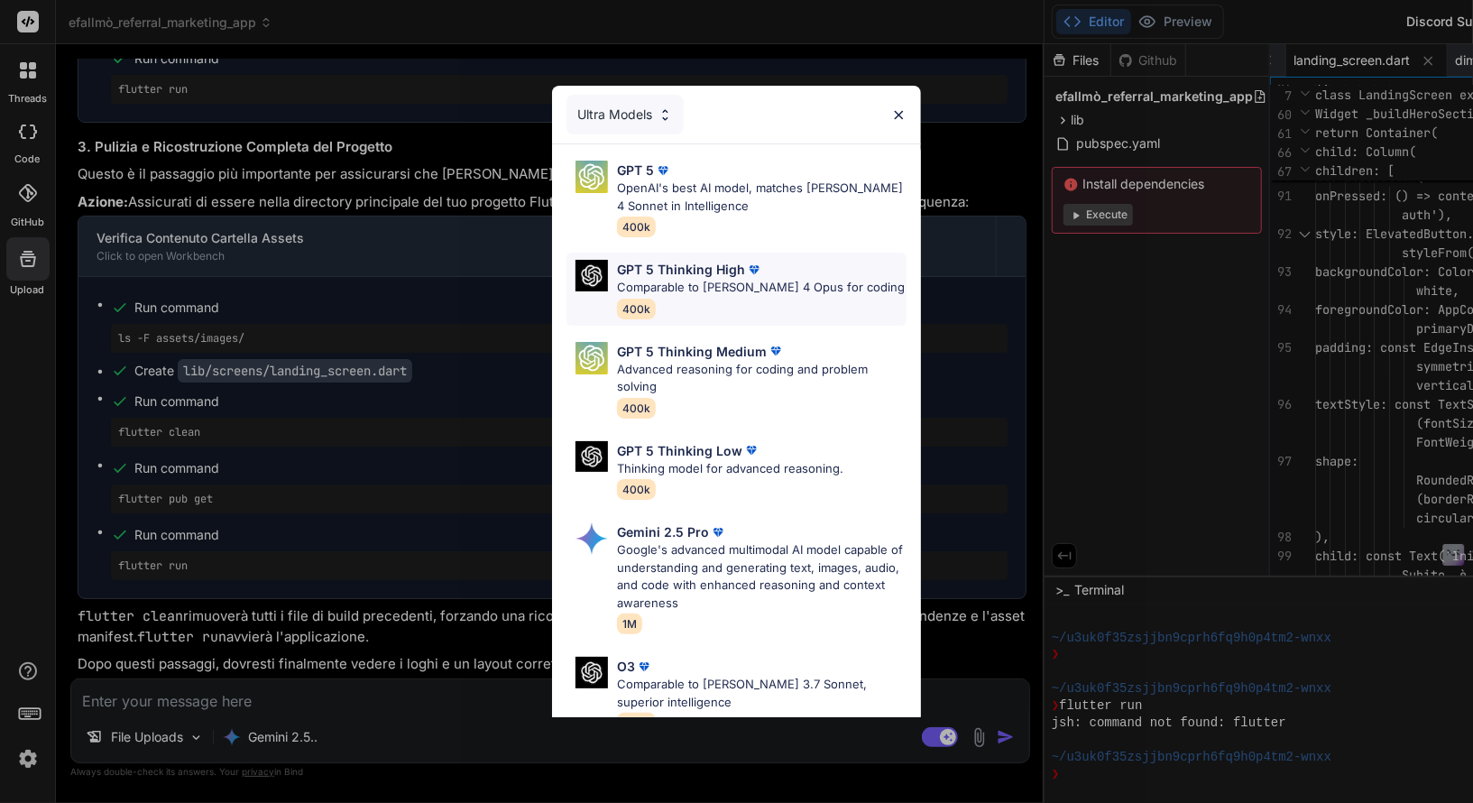
click at [744, 288] on p "Comparable to Claude 4 Opus for coding" at bounding box center [761, 288] width 288 height 18
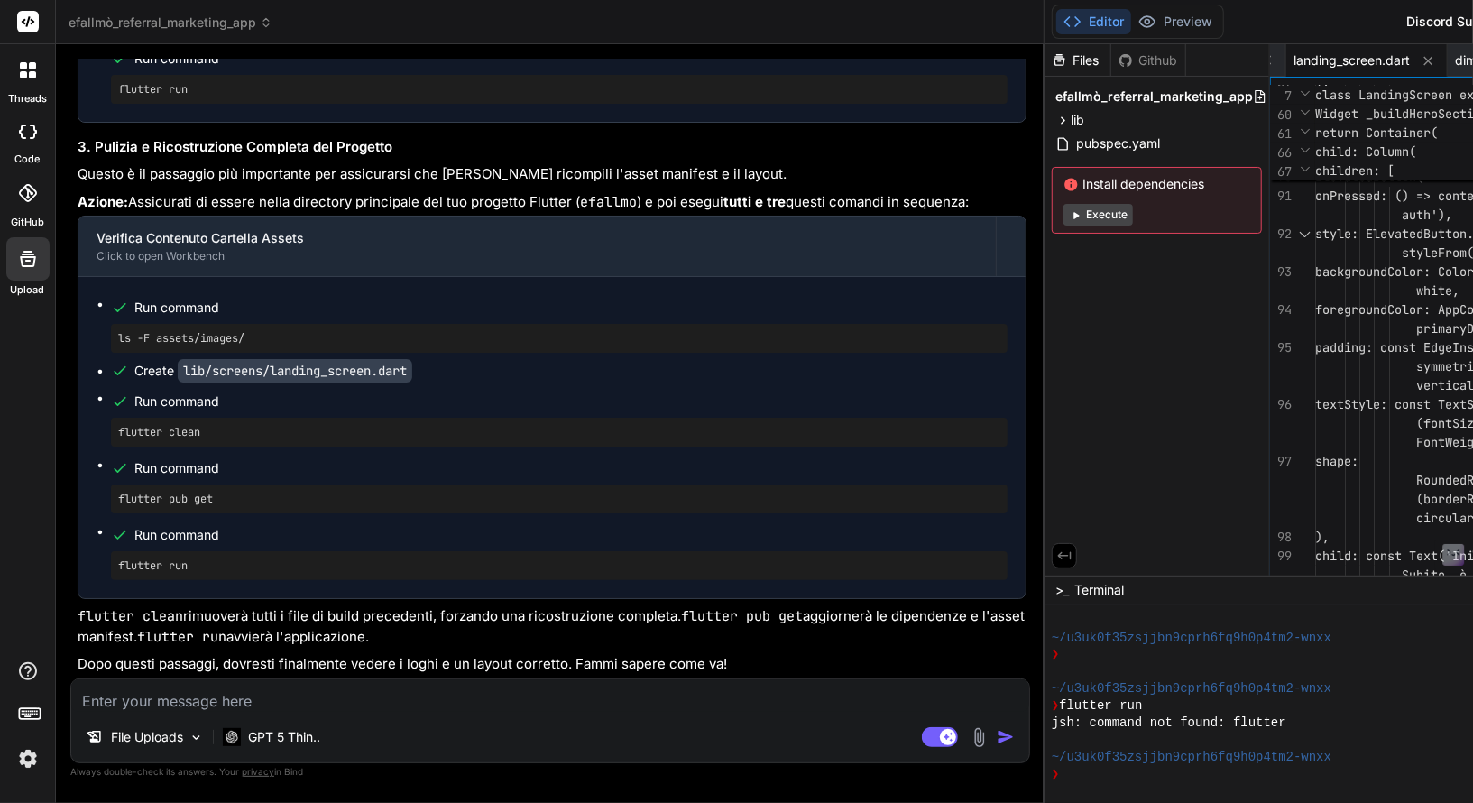
click at [225, 696] on textarea at bounding box center [550, 695] width 958 height 32
paste textarea "Questa landing page promuove l’app Efallmò per guadagnare denaro testando app f…"
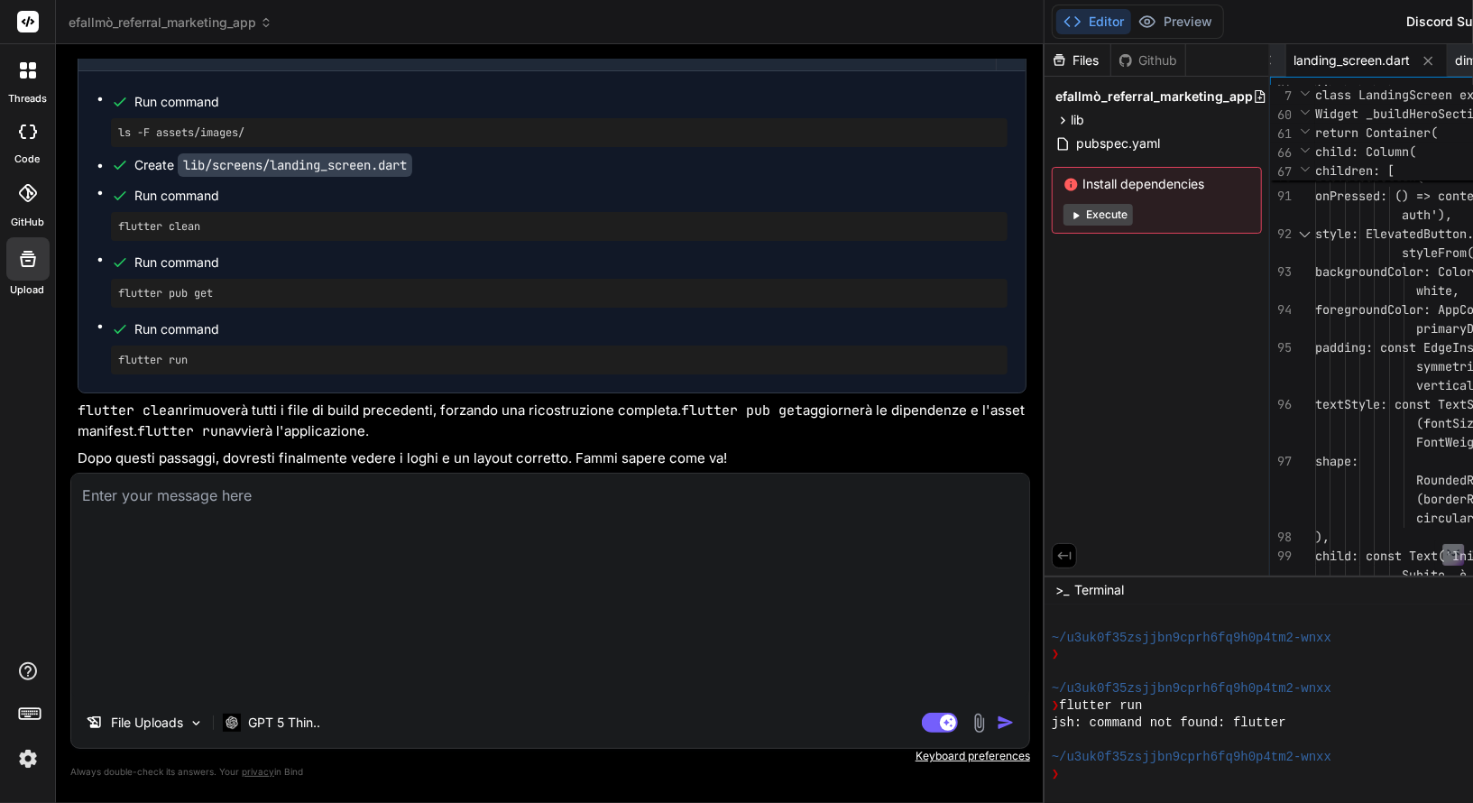
scroll to position [0, 0]
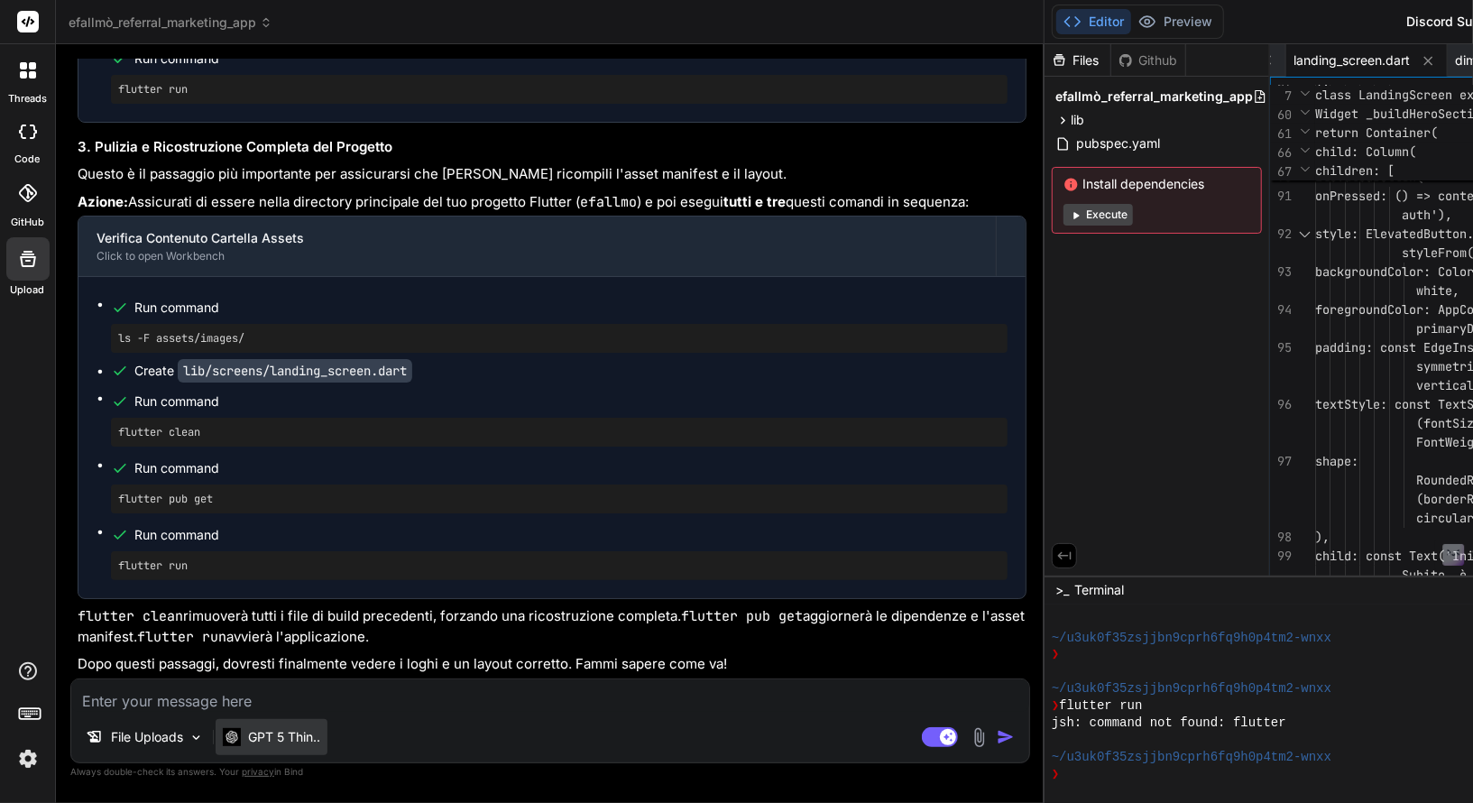
paste textarea "Questa landing page promuove l’app Efallmò per guadagnare denaro testando app f…"
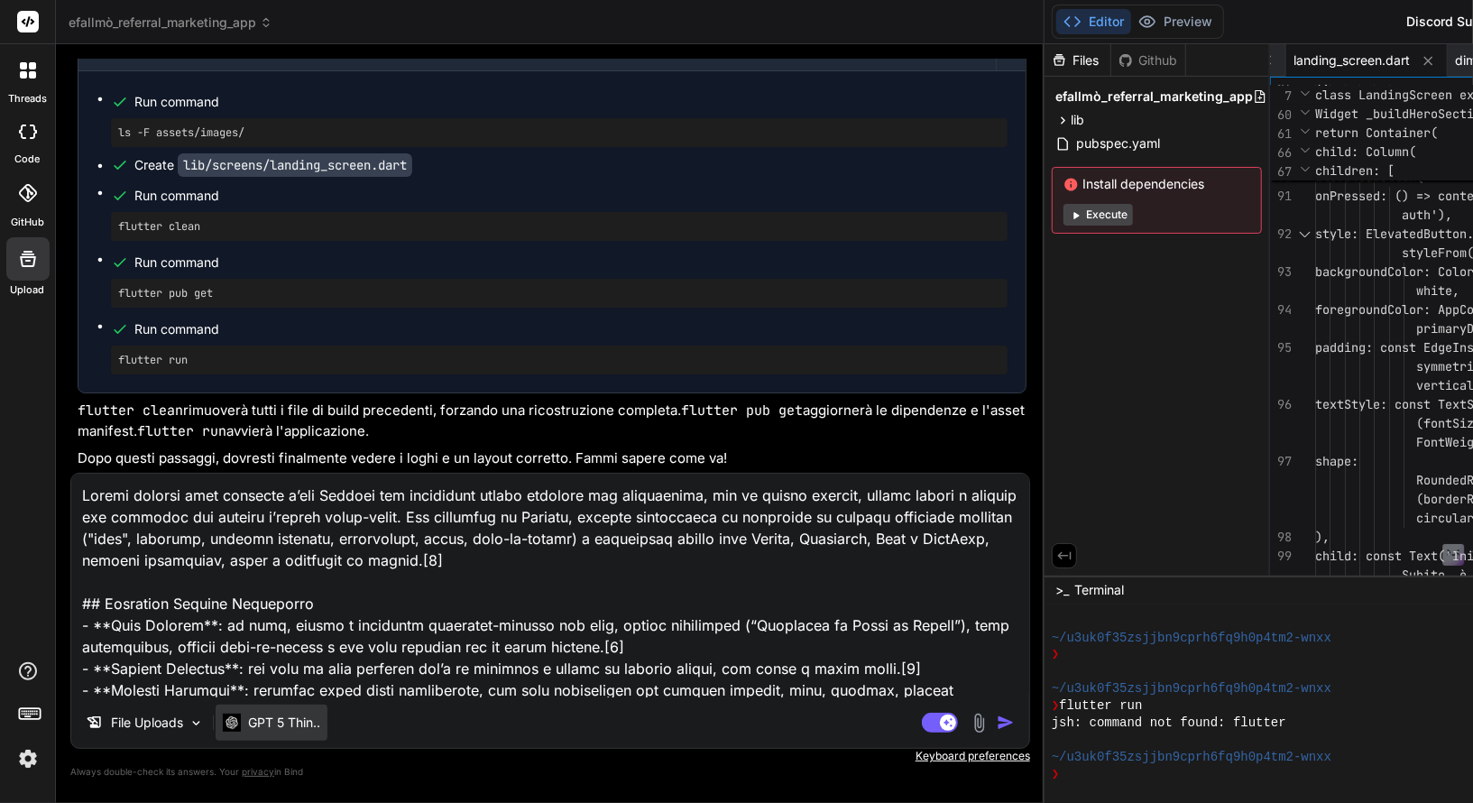
scroll to position [1516, 0]
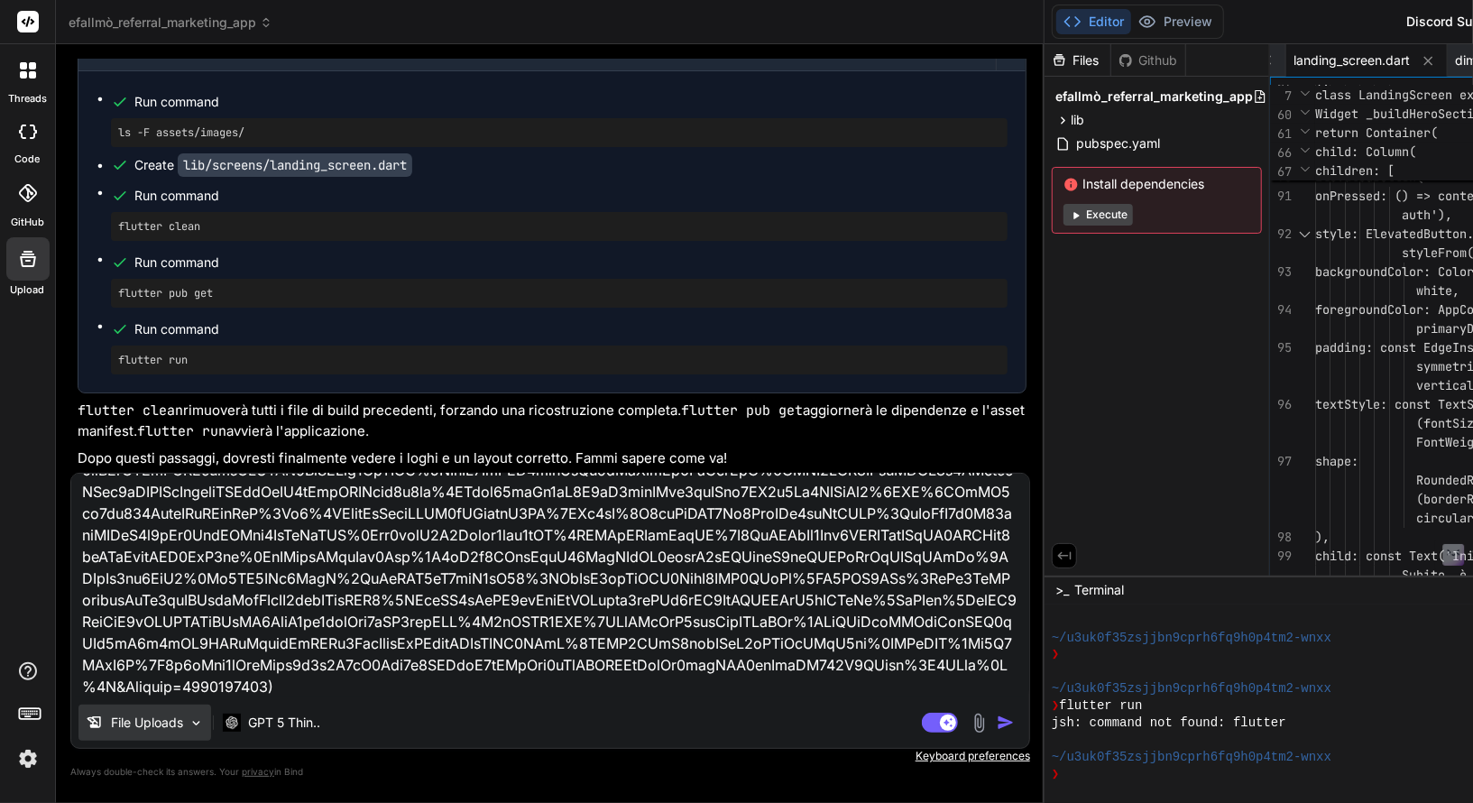
click at [168, 722] on p "File Uploads" at bounding box center [147, 722] width 72 height 18
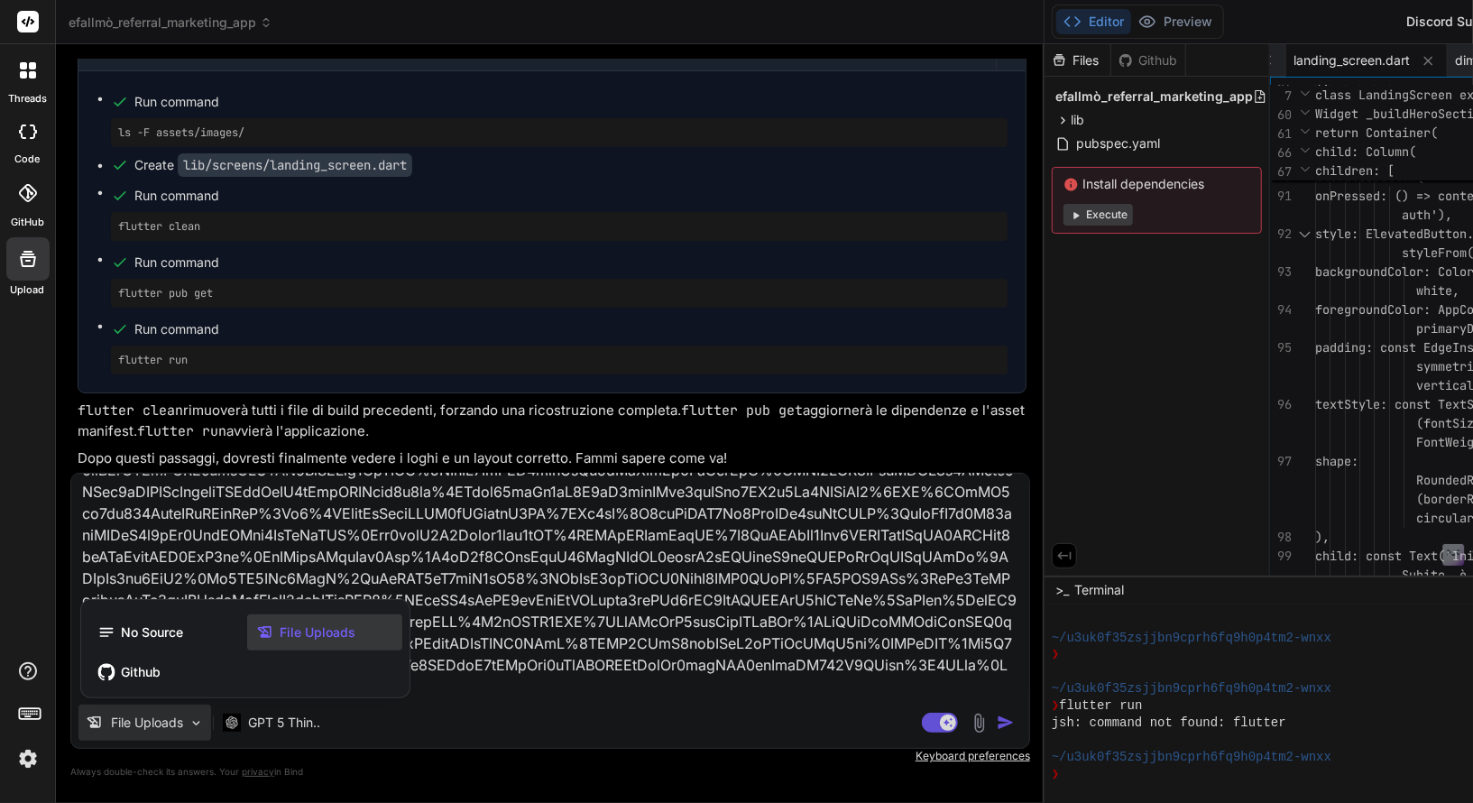
click at [487, 700] on div at bounding box center [736, 401] width 1473 height 803
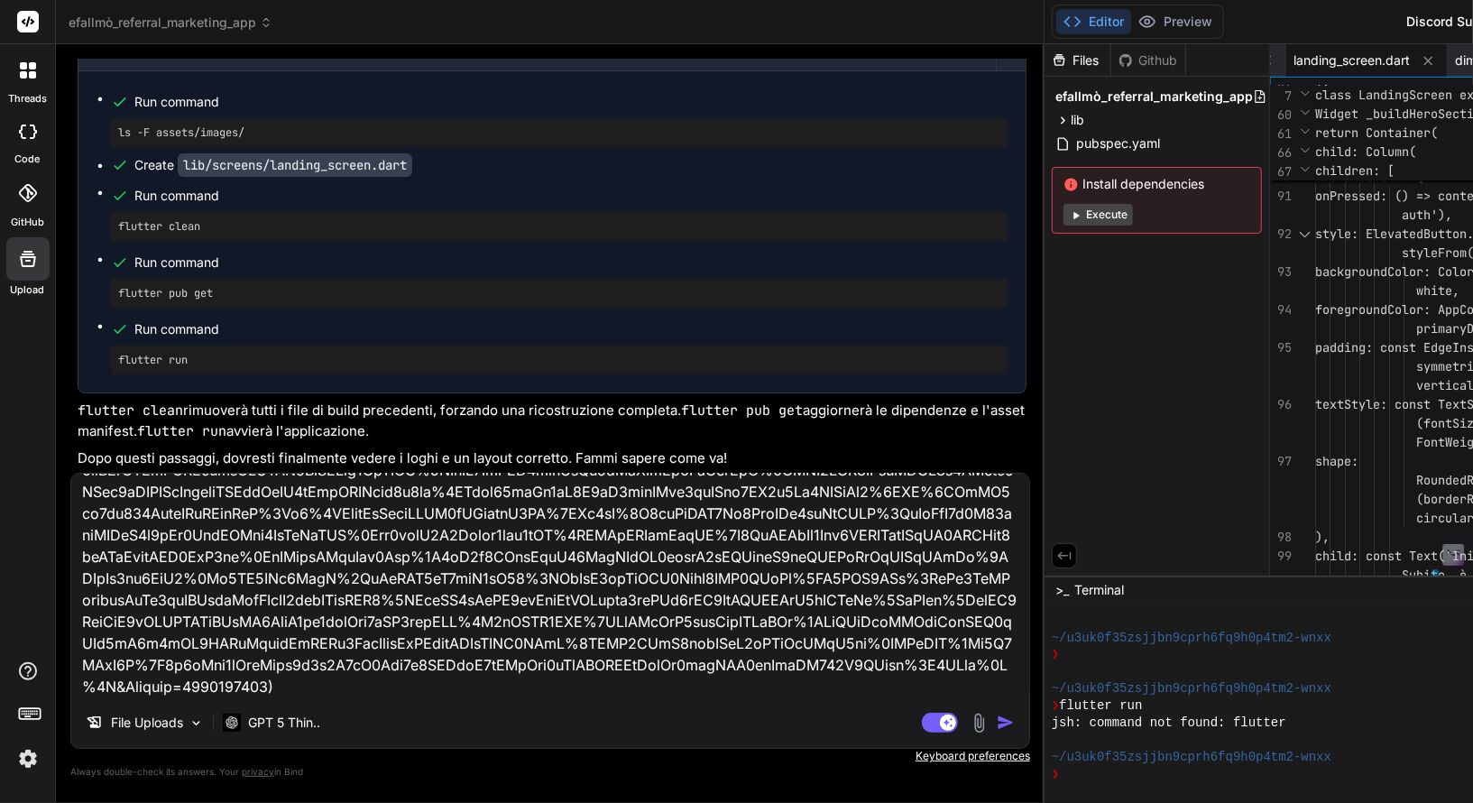
scroll to position [1099, 0]
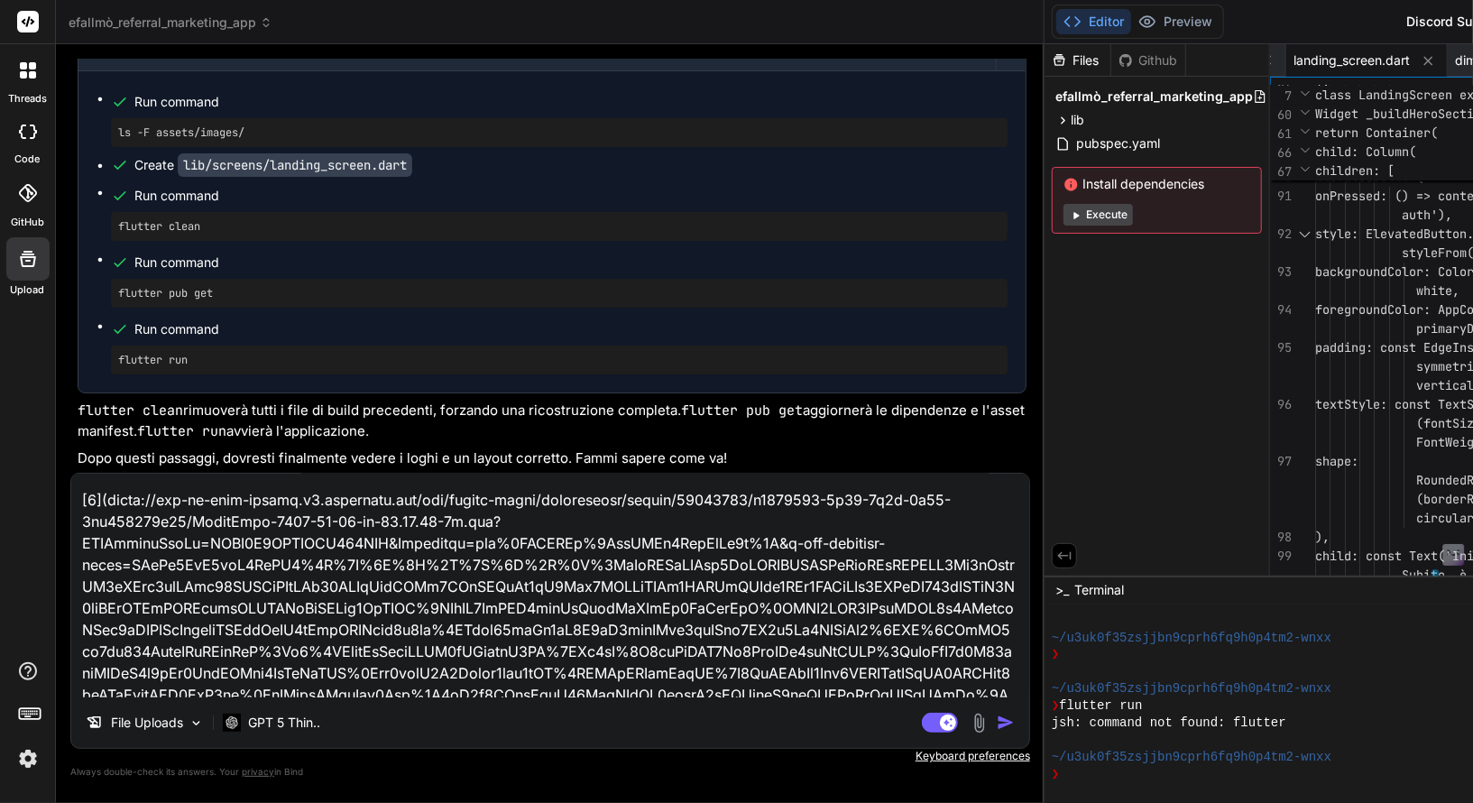
drag, startPoint x: 400, startPoint y: 681, endPoint x: 71, endPoint y: 651, distance: 330.5
click at [71, 651] on textarea at bounding box center [550, 586] width 958 height 224
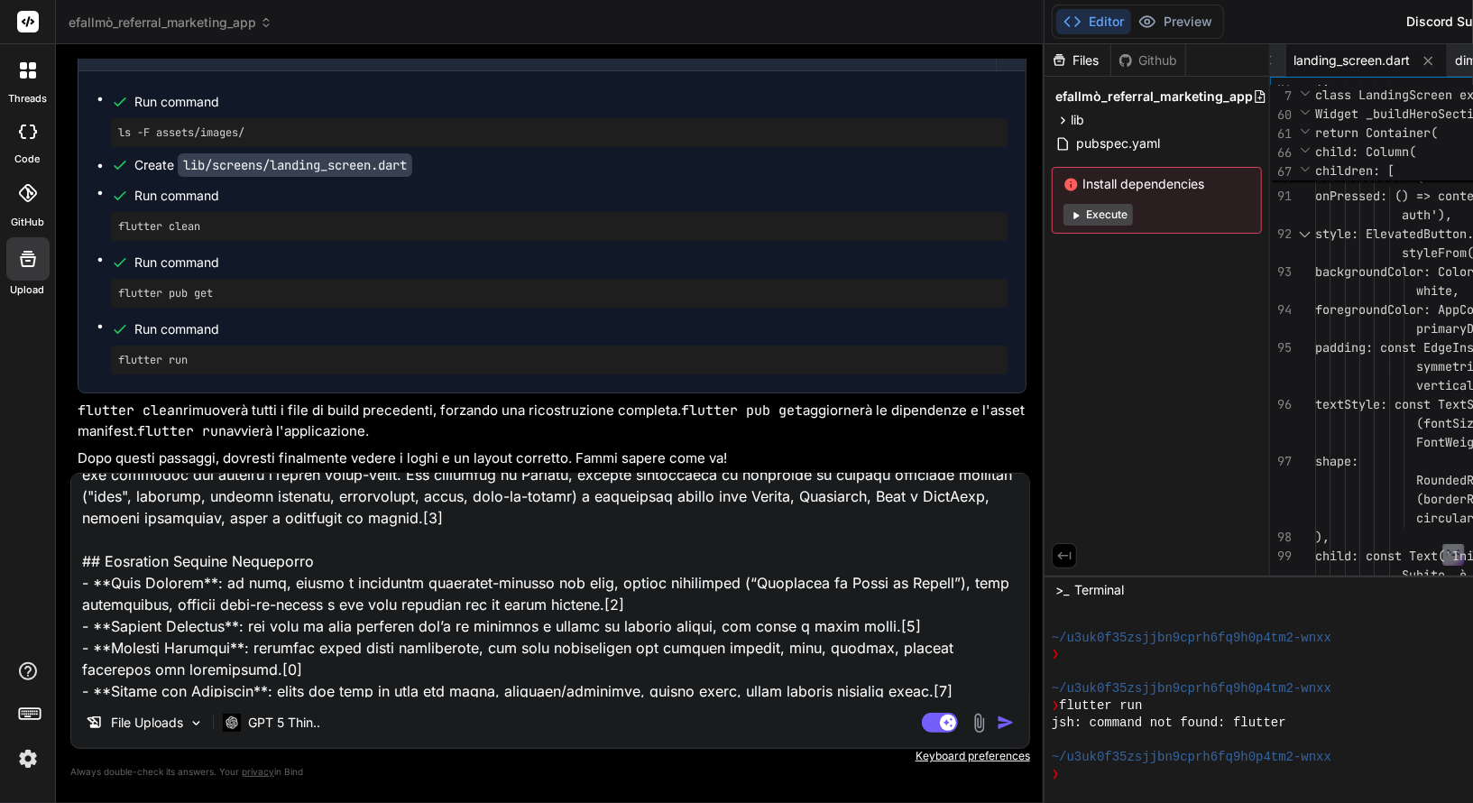
scroll to position [0, 0]
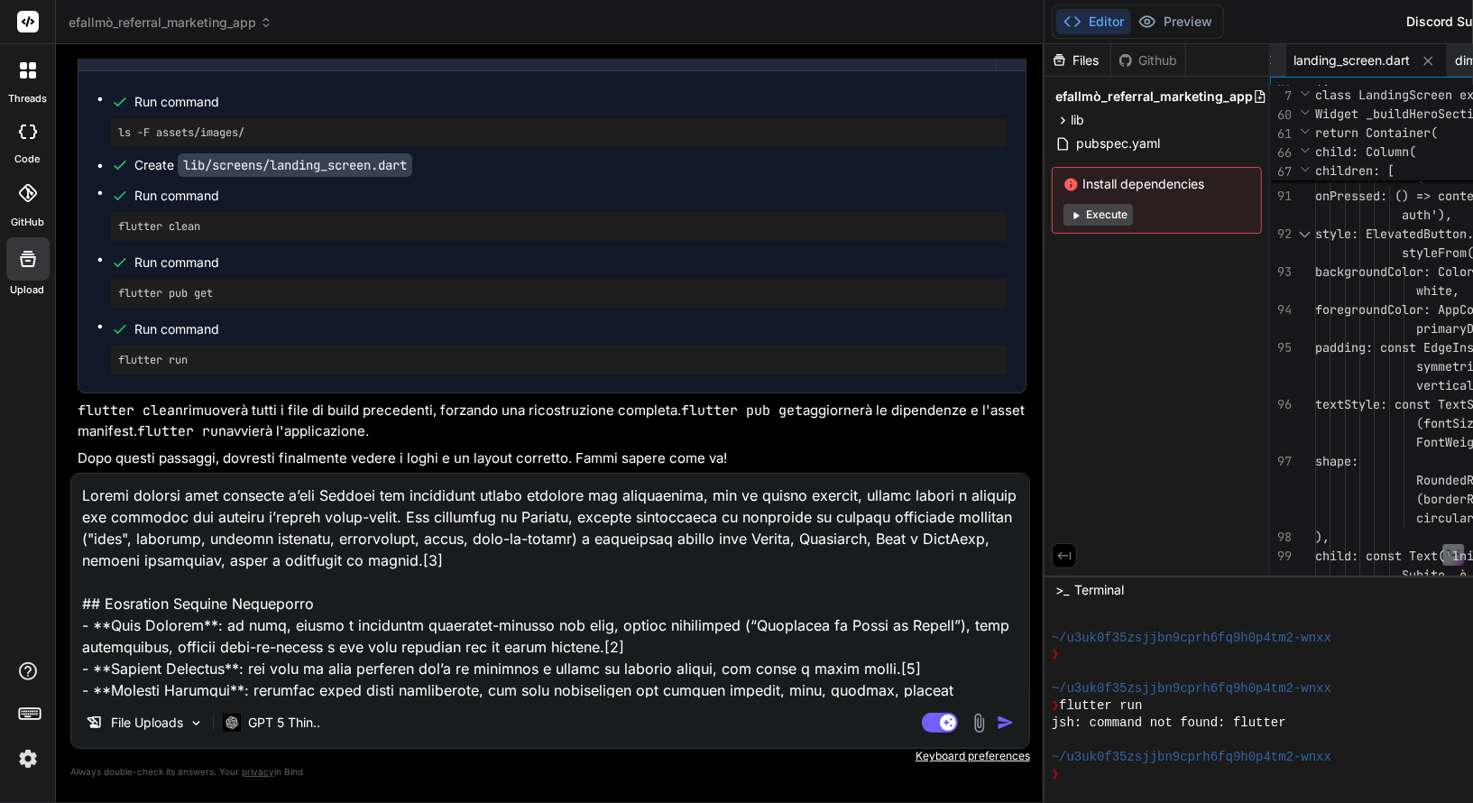
click at [397, 585] on textarea at bounding box center [550, 586] width 958 height 224
drag, startPoint x: 83, startPoint y: 496, endPoint x: 126, endPoint y: 494, distance: 43.3
click at [126, 494] on textarea at bounding box center [550, 586] width 958 height 224
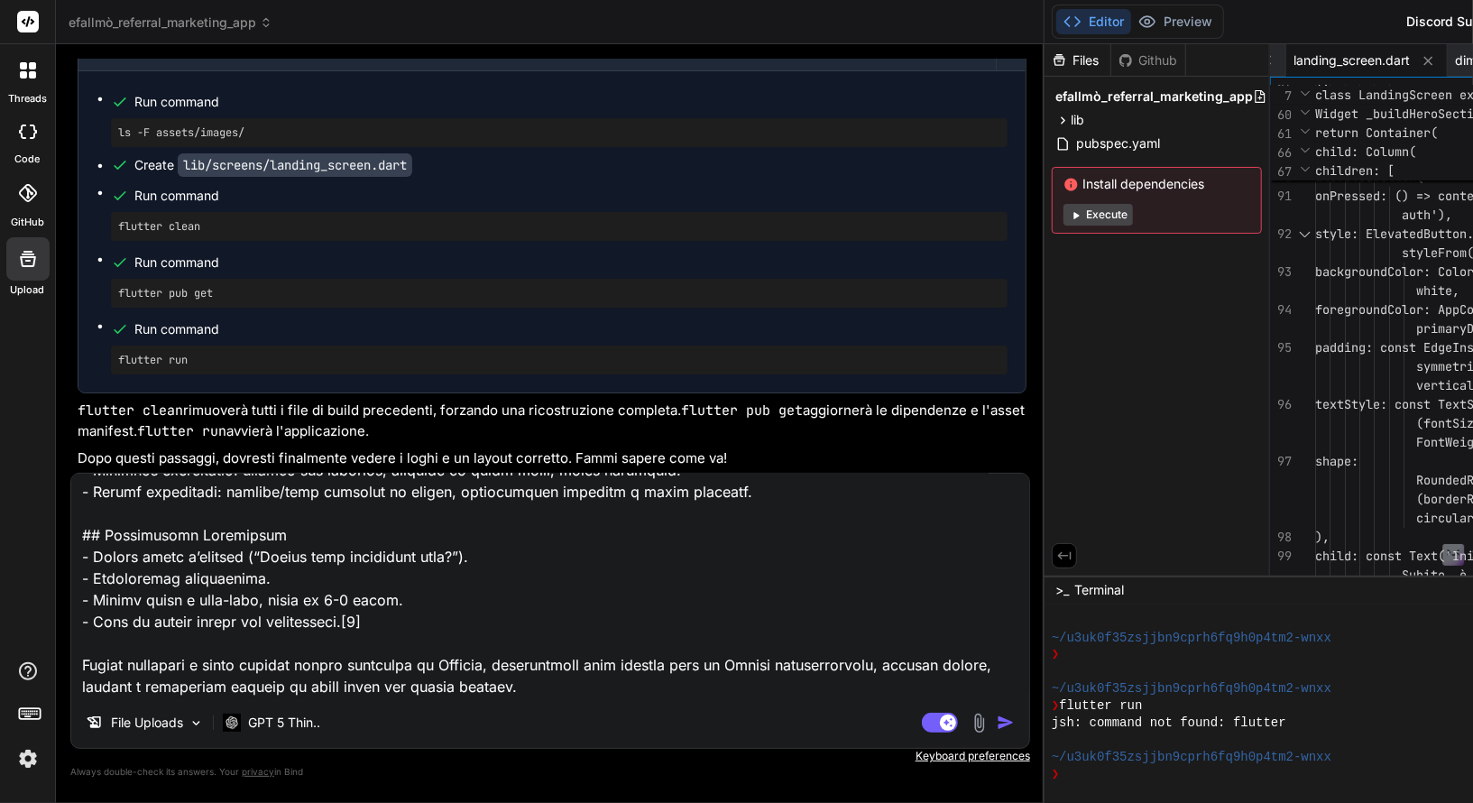
scroll to position [1042, 0]
click at [997, 722] on img "button" at bounding box center [1006, 722] width 18 height 18
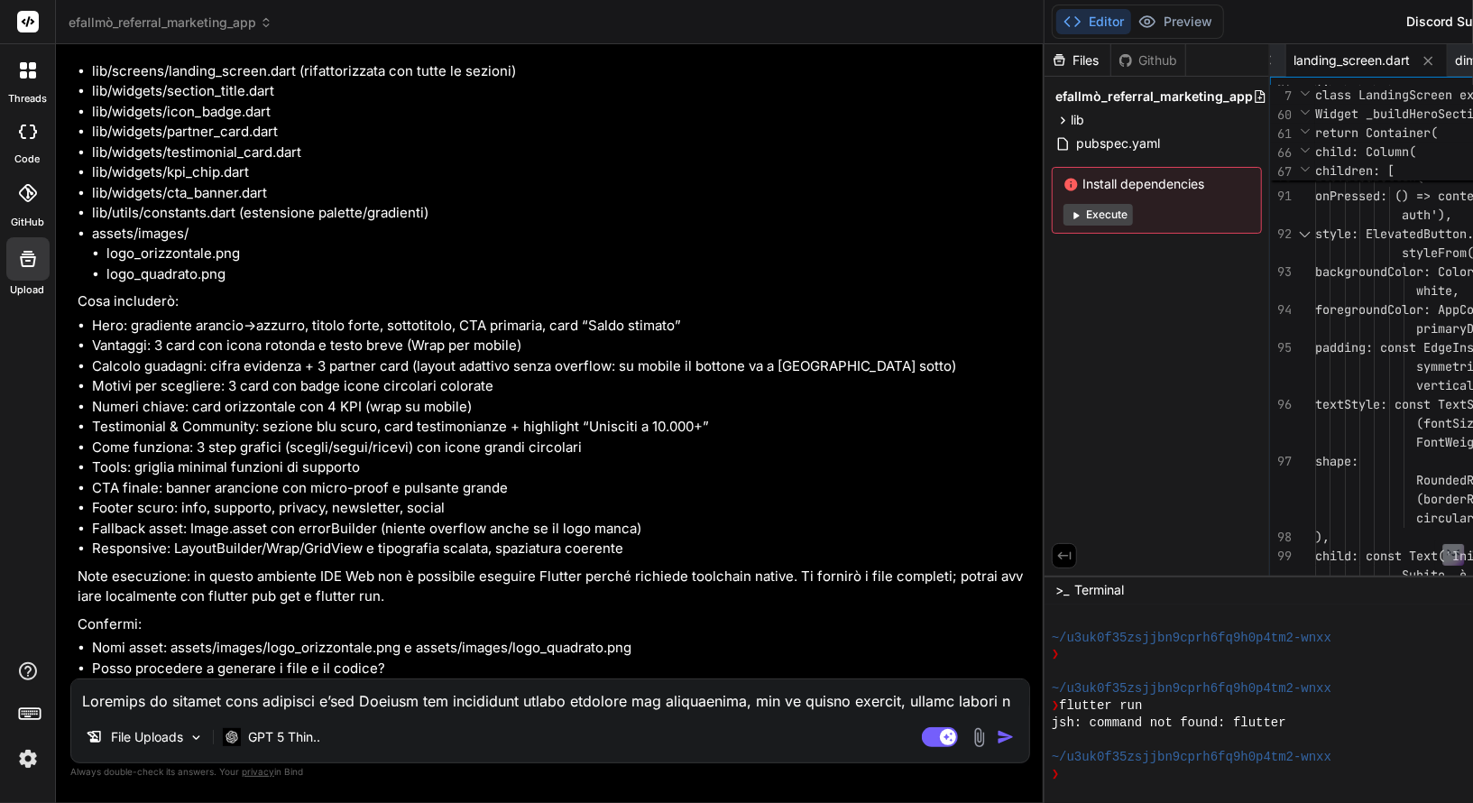
scroll to position [172069, 0]
click at [401, 694] on textarea at bounding box center [550, 695] width 958 height 32
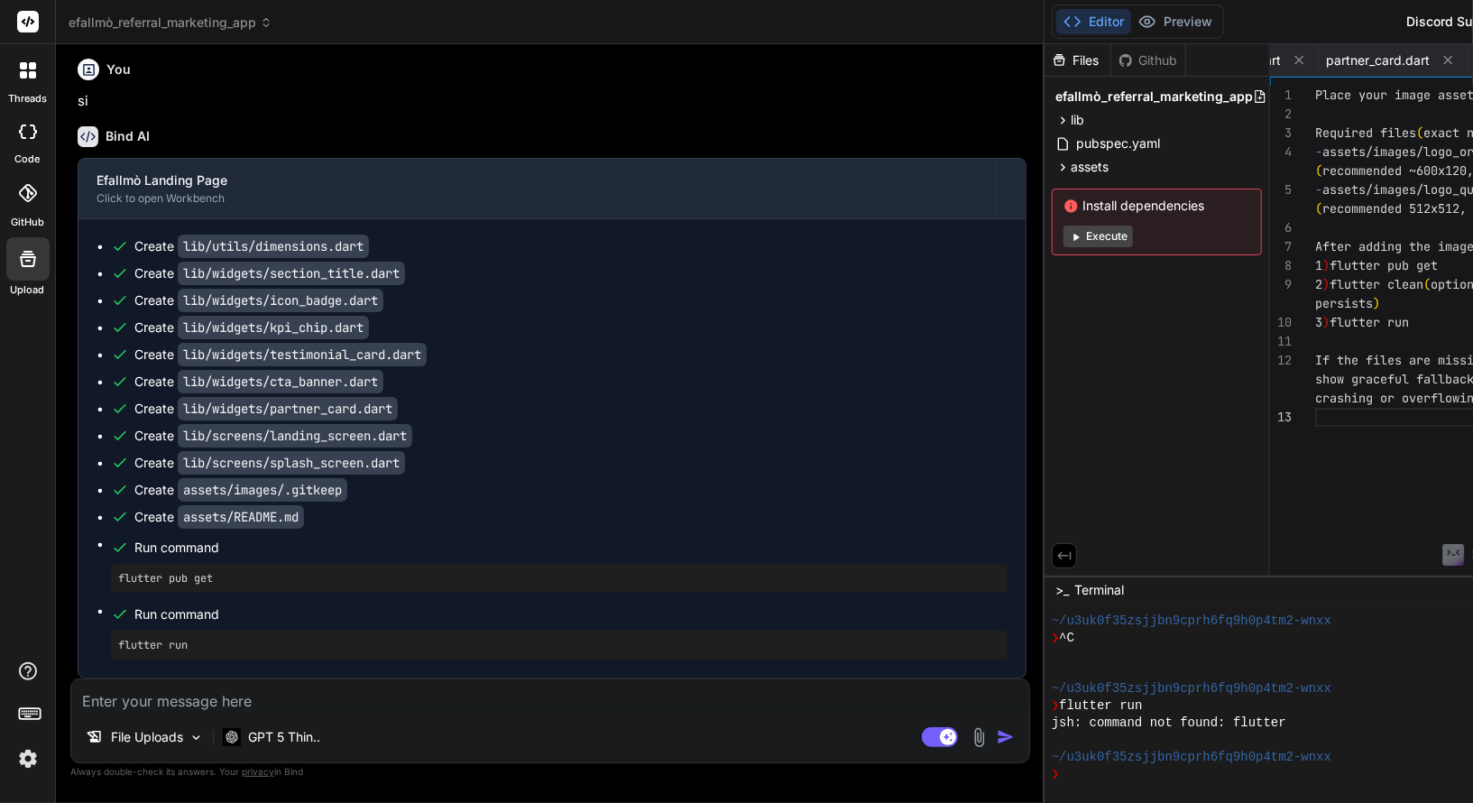
scroll to position [172695, 0]
click at [271, 700] on textarea at bounding box center [550, 695] width 958 height 32
paste textarea "Last login: Fri Sep 12 23:54:01 on ttys000 nellocollaro@MacBook-Air-di-Nello ef…"
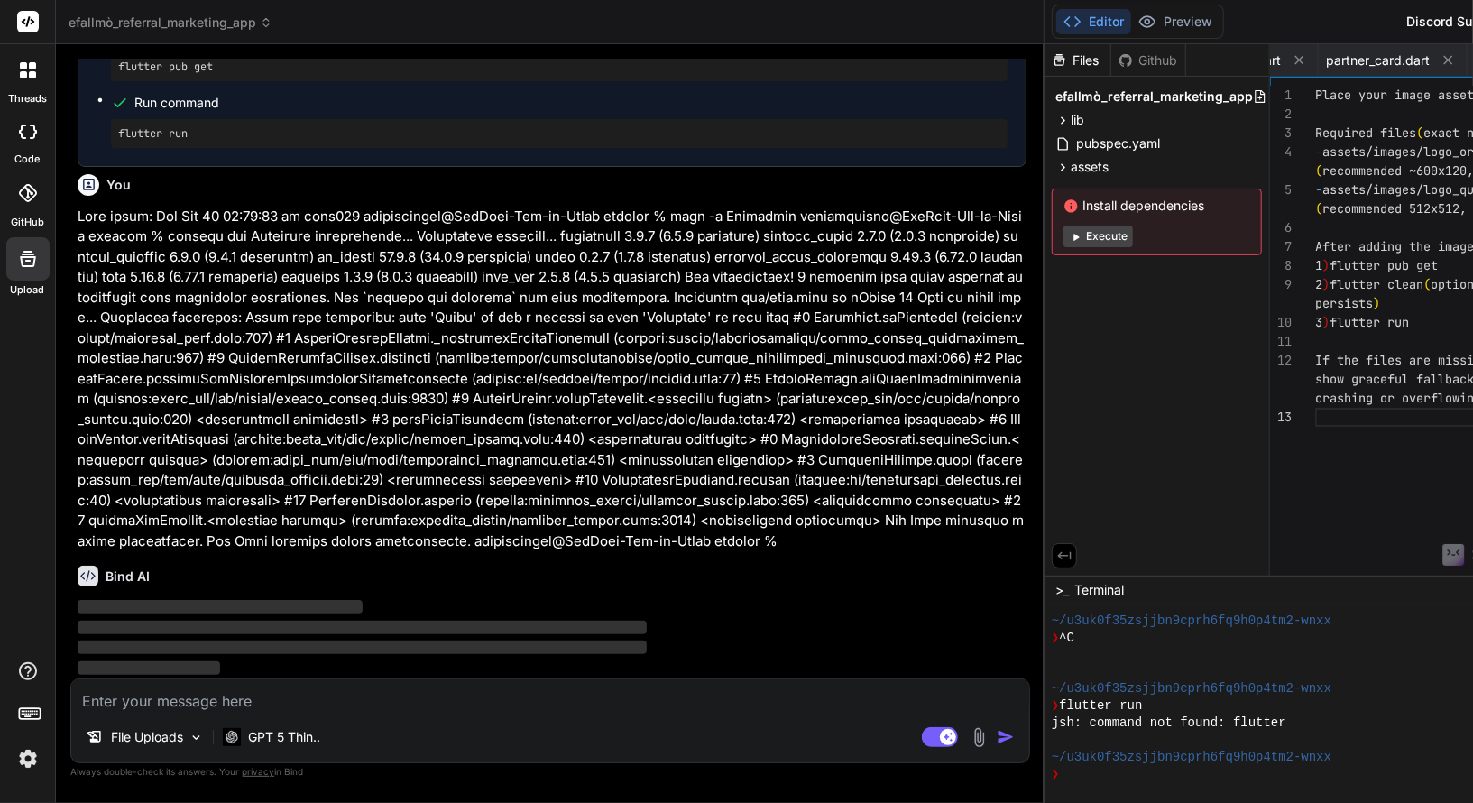
scroll to position [173288, 0]
click at [28, 722] on img at bounding box center [28, 758] width 31 height 31
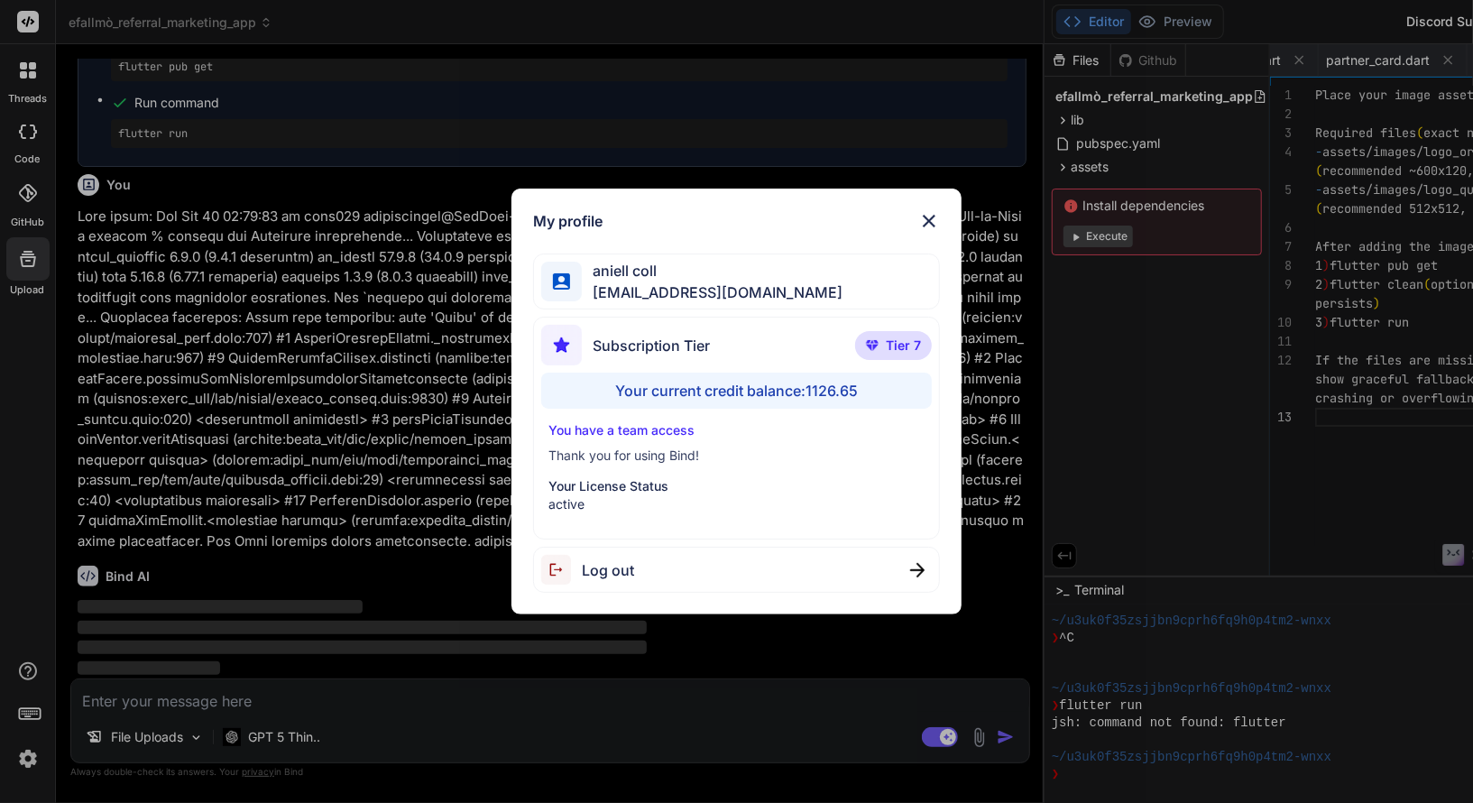
click at [28, 722] on div "My profile aniell coll collaroaniello@outlook.it Subscription Tier Tier 7 Your …" at bounding box center [736, 401] width 1473 height 803
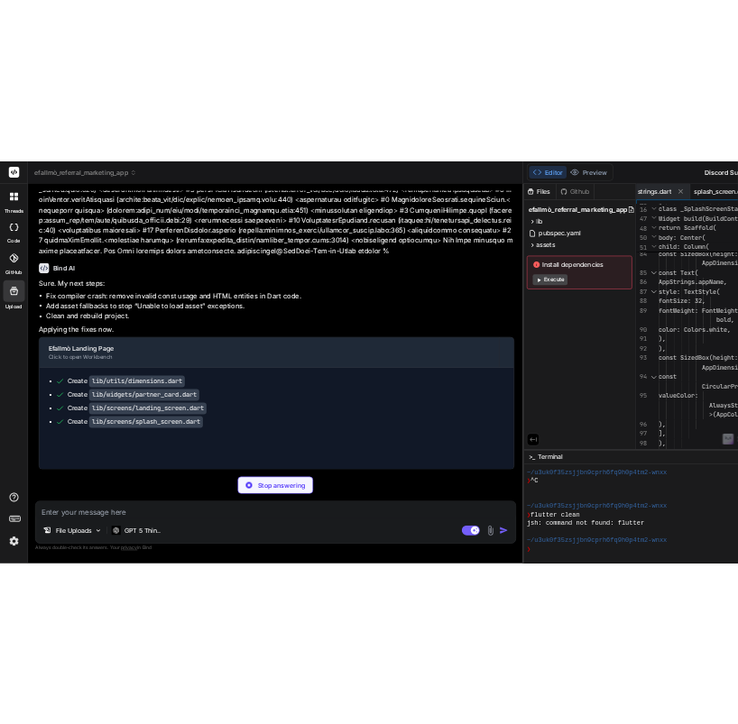
scroll to position [2282, 0]
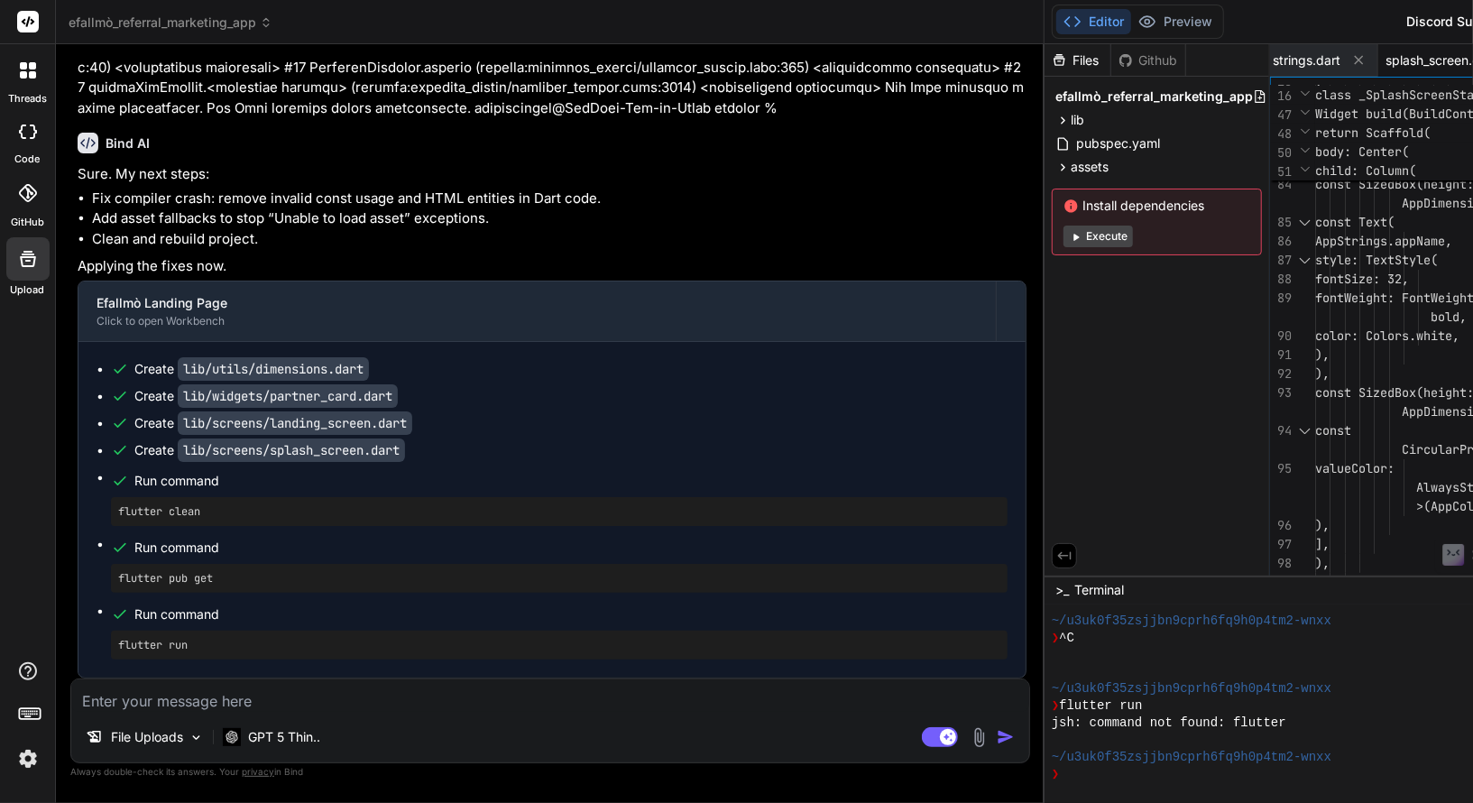
click at [226, 519] on pre "flutter clean" at bounding box center [559, 511] width 882 height 14
drag, startPoint x: 219, startPoint y: 651, endPoint x: 87, endPoint y: 649, distance: 132.6
click at [87, 649] on div "Create lib/utils/dimensions.dart Create lib/widgets/partner_card.dart Create li…" at bounding box center [551, 510] width 947 height 336
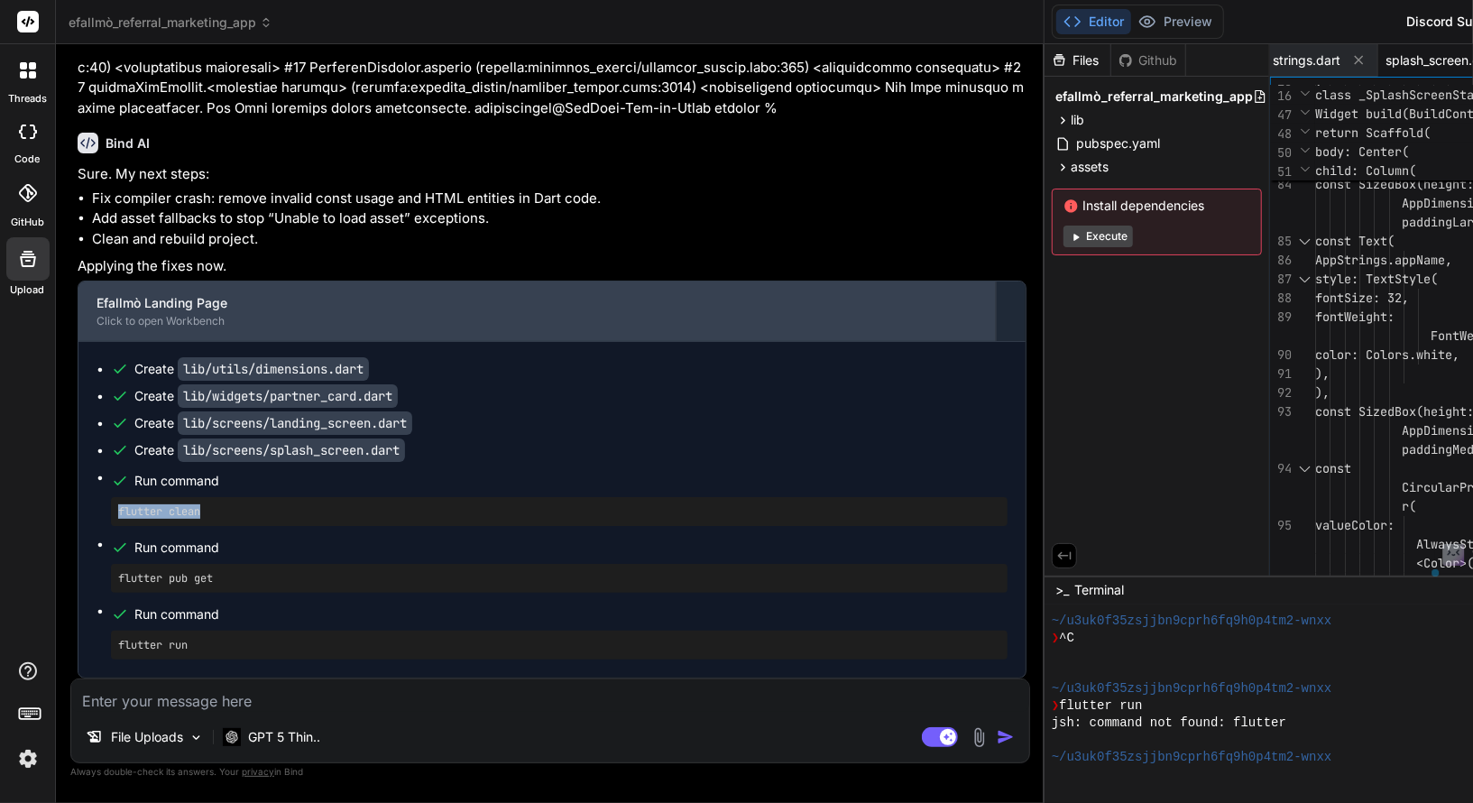
scroll to position [173582, 0]
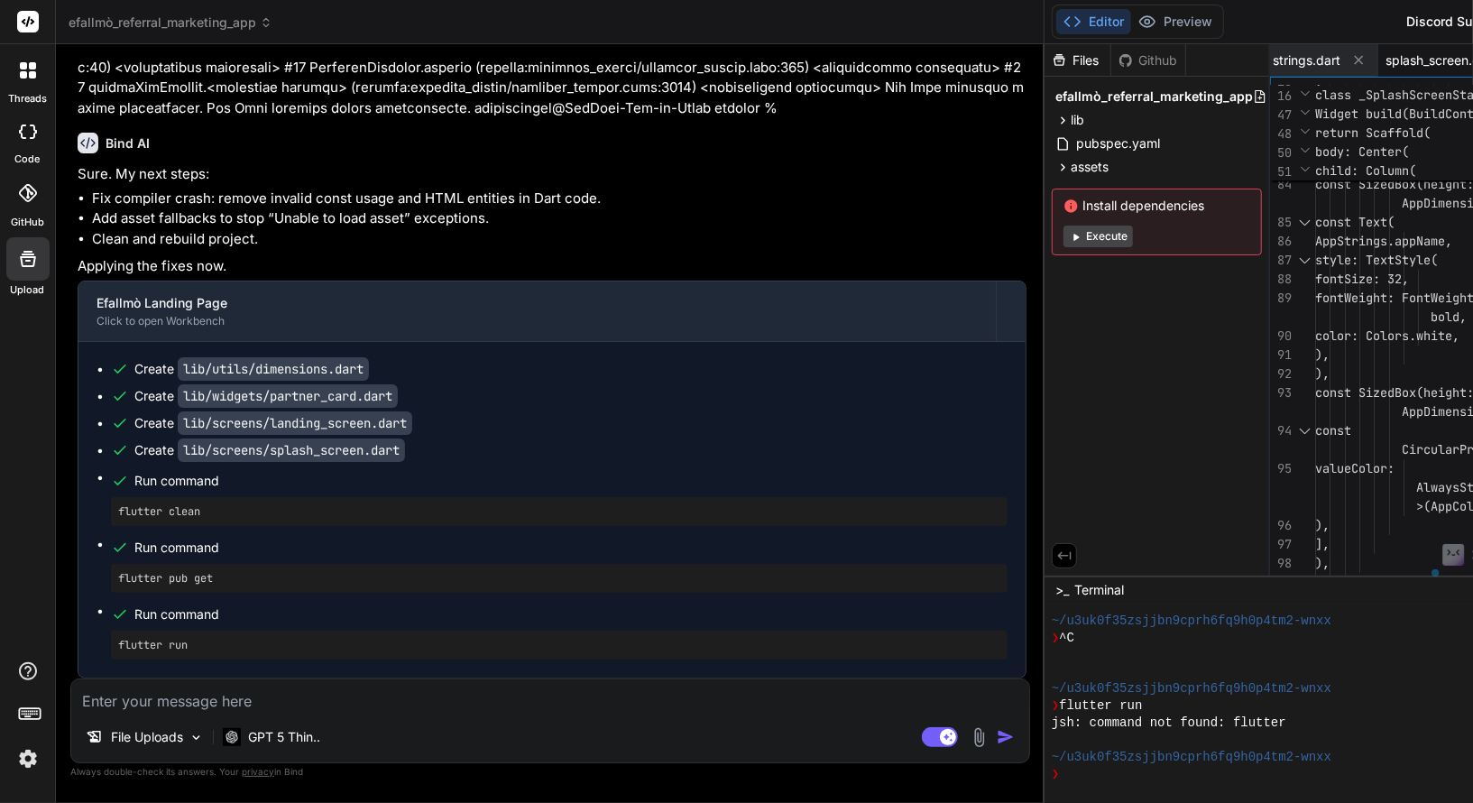
click at [351, 713] on div "File Uploads GPT 5 Thin.. Agent Mode. When this toggle is activated, AI automat…" at bounding box center [550, 720] width 960 height 85
click at [330, 697] on textarea at bounding box center [550, 695] width 958 height 32
drag, startPoint x: 362, startPoint y: 704, endPoint x: 54, endPoint y: 697, distance: 307.6
click at [54, 697] on div "threads code GitHub Upload efallmò_referral_marketing_app Created with Pixso. B…" at bounding box center [736, 401] width 1473 height 803
paste textarea "https://cozy-zabaione-55ecc2.netlify.app/"
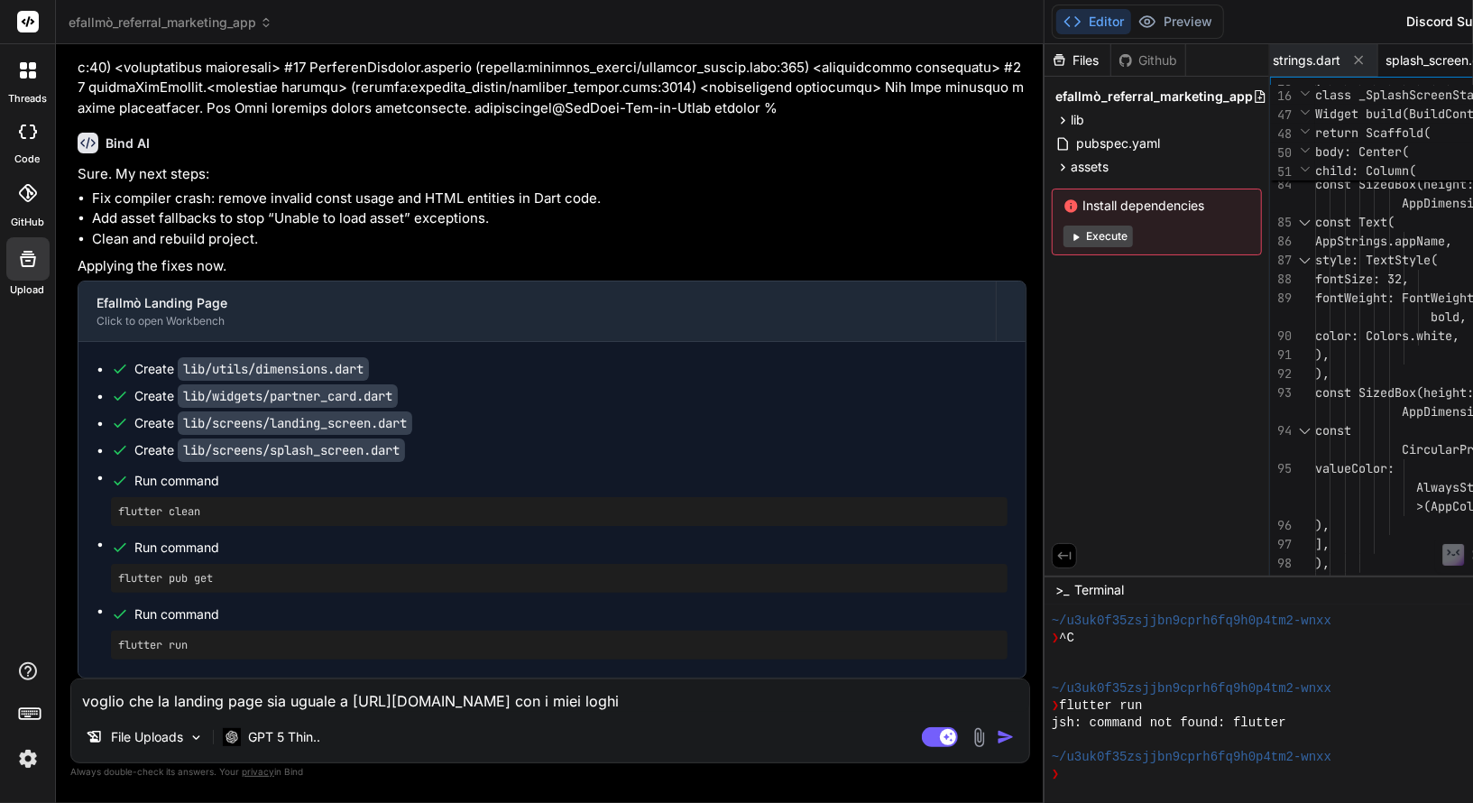
scroll to position [167092, 0]
drag, startPoint x: 209, startPoint y: 323, endPoint x: 78, endPoint y: 296, distance: 134.4
click at [782, 712] on textarea "voglio che la landing page sia uguale a https://cozy-zabaione-55ecc2.netlify.ap…" at bounding box center [550, 695] width 958 height 32
paste textarea "logo_orizzontale.png logo_quadrato.png"
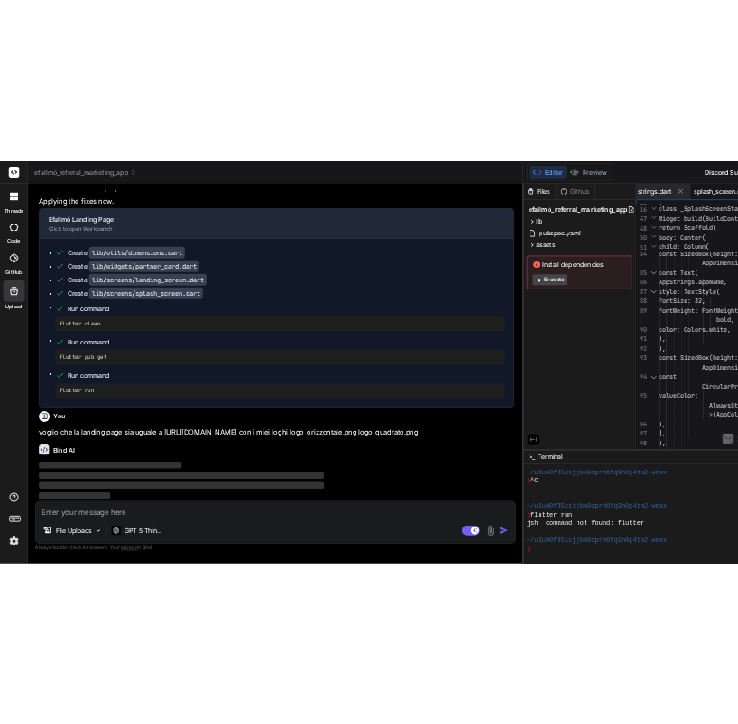
scroll to position [173926, 0]
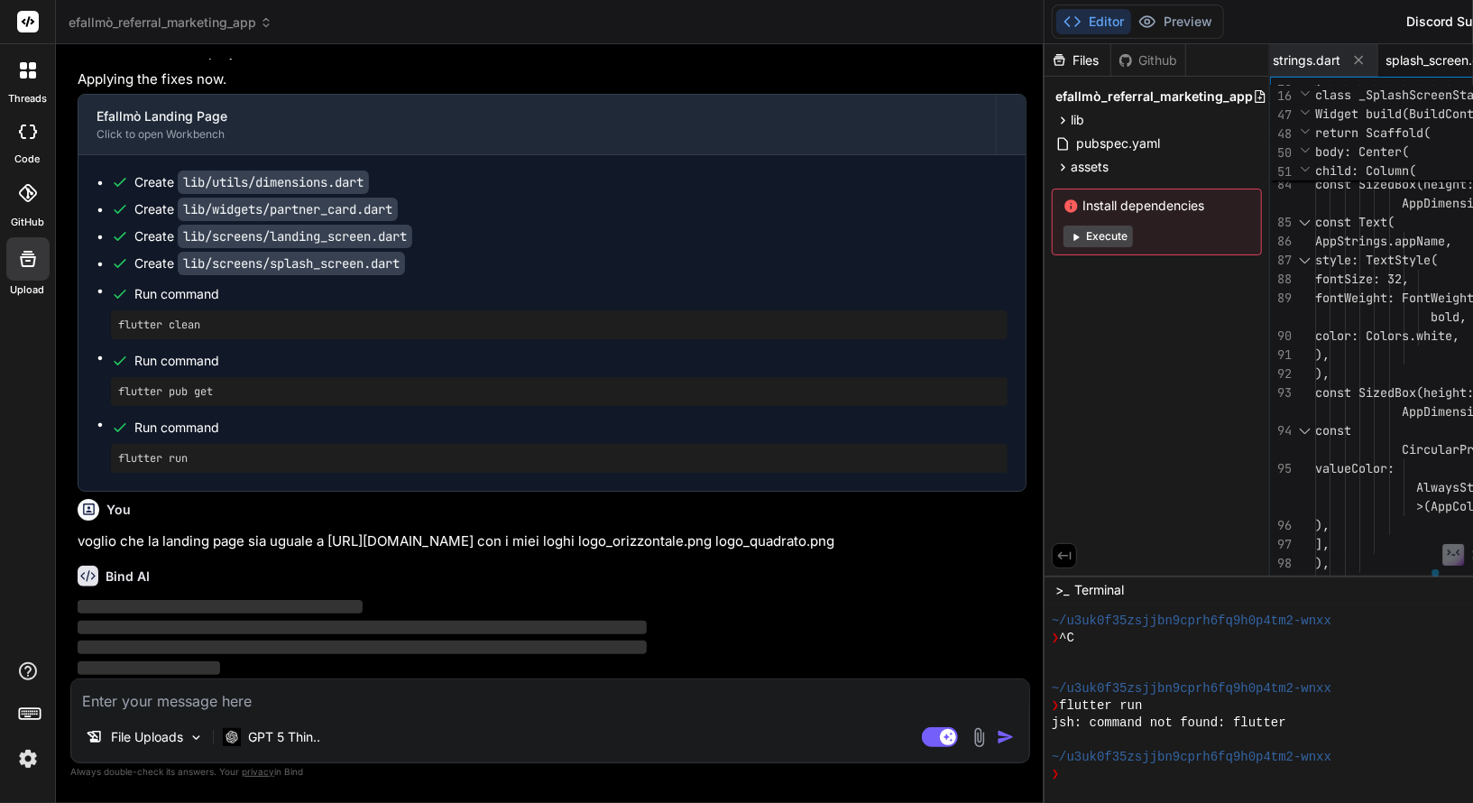
drag, startPoint x: 219, startPoint y: 541, endPoint x: 105, endPoint y: 540, distance: 114.5
click at [105, 540] on p "voglio che la landing page sia uguale a [URL][DOMAIN_NAME] con i miei loghi log…" at bounding box center [552, 540] width 949 height 21
click at [120, 543] on p "voglio che la landing page sia uguale a [URL][DOMAIN_NAME] con i miei loghi log…" at bounding box center [552, 540] width 949 height 21
drag, startPoint x: 188, startPoint y: 543, endPoint x: 97, endPoint y: 539, distance: 90.3
click at [97, 539] on p "voglio che la landing page sia uguale a [URL][DOMAIN_NAME] con i miei loghi log…" at bounding box center [552, 540] width 949 height 21
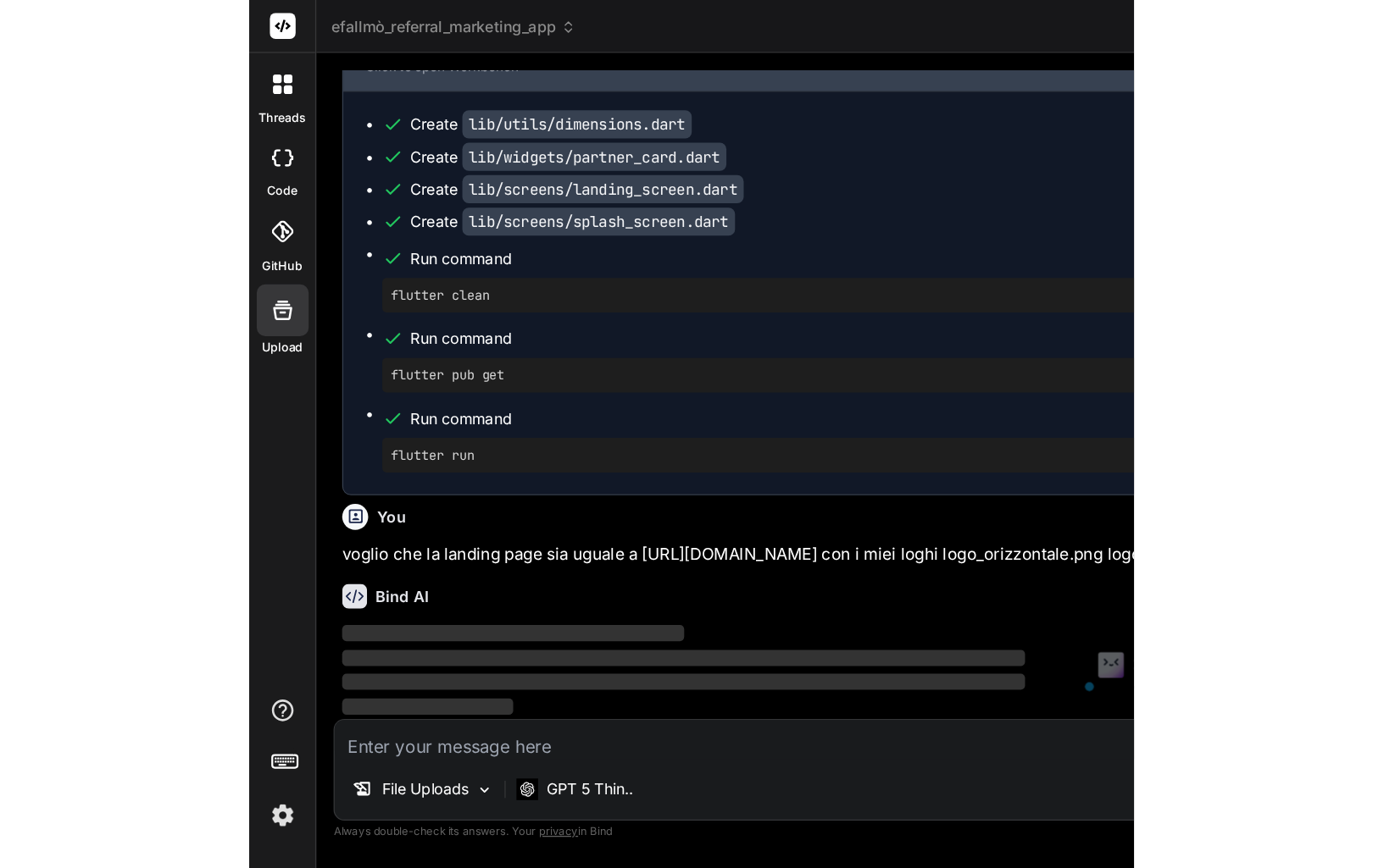
scroll to position [177103, 0]
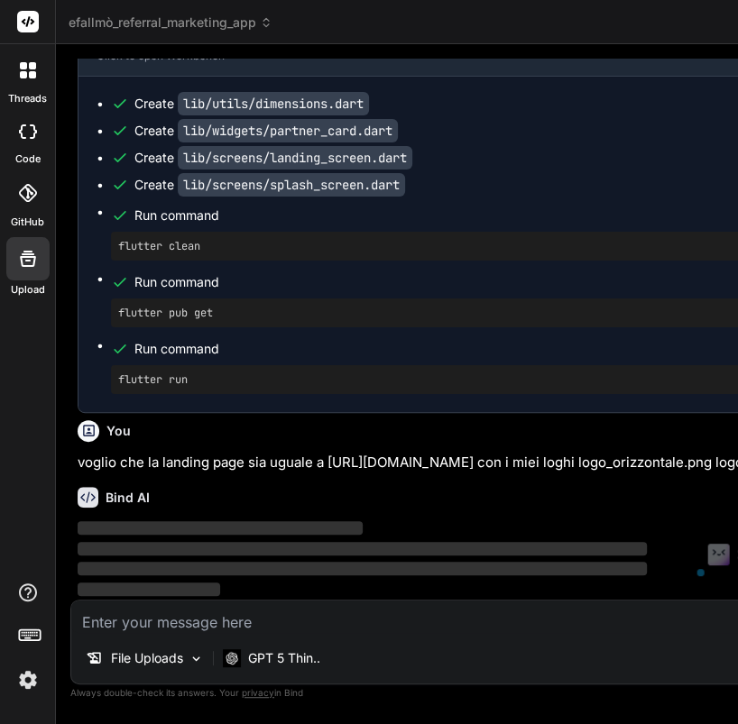
drag, startPoint x: 124, startPoint y: 544, endPoint x: 704, endPoint y: 520, distance: 579.5
click at [704, 473] on p "voglio che la landing page sia uguale a [URL][DOMAIN_NAME] con i miei loghi log…" at bounding box center [552, 462] width 949 height 21
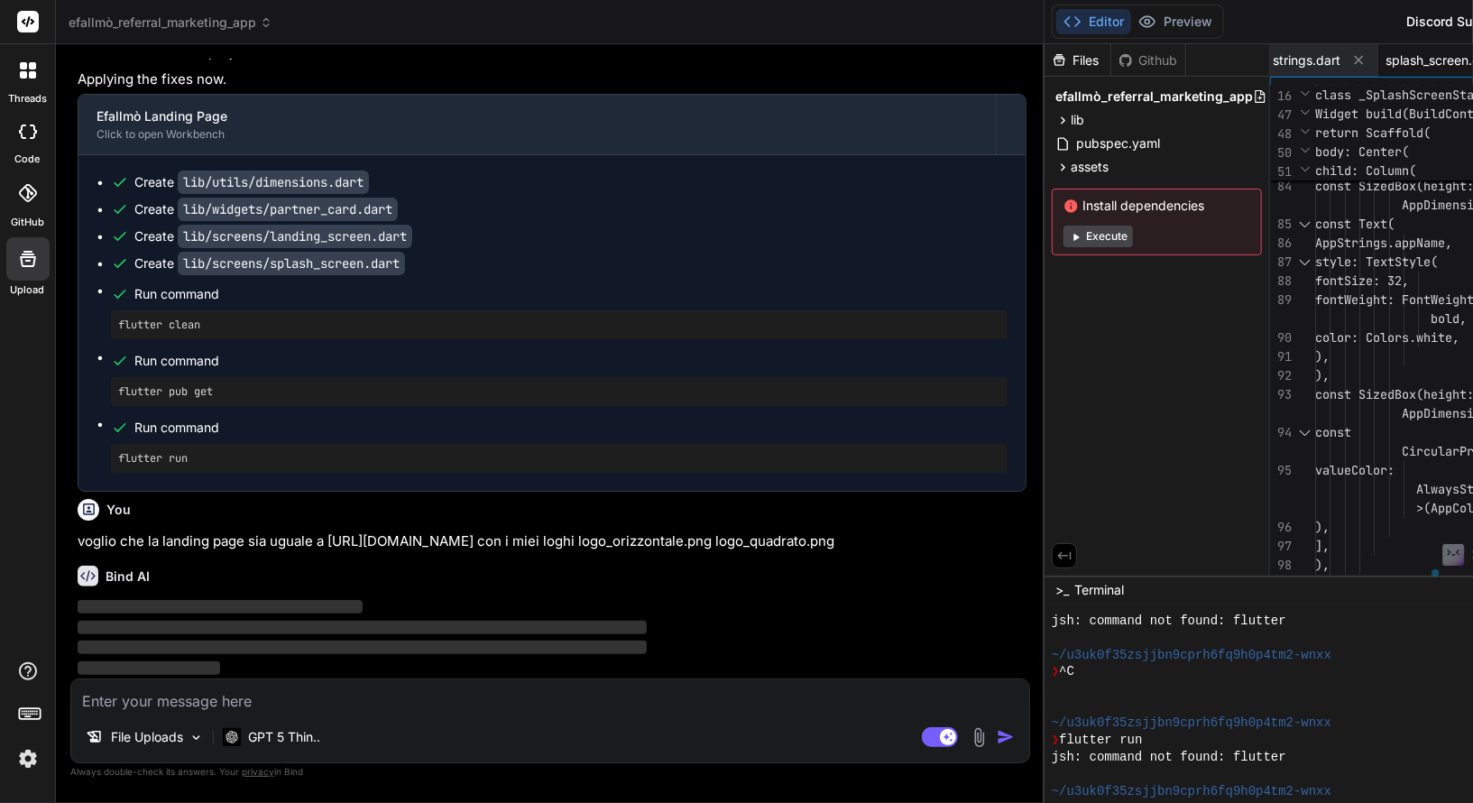
scroll to position [2282, 0]
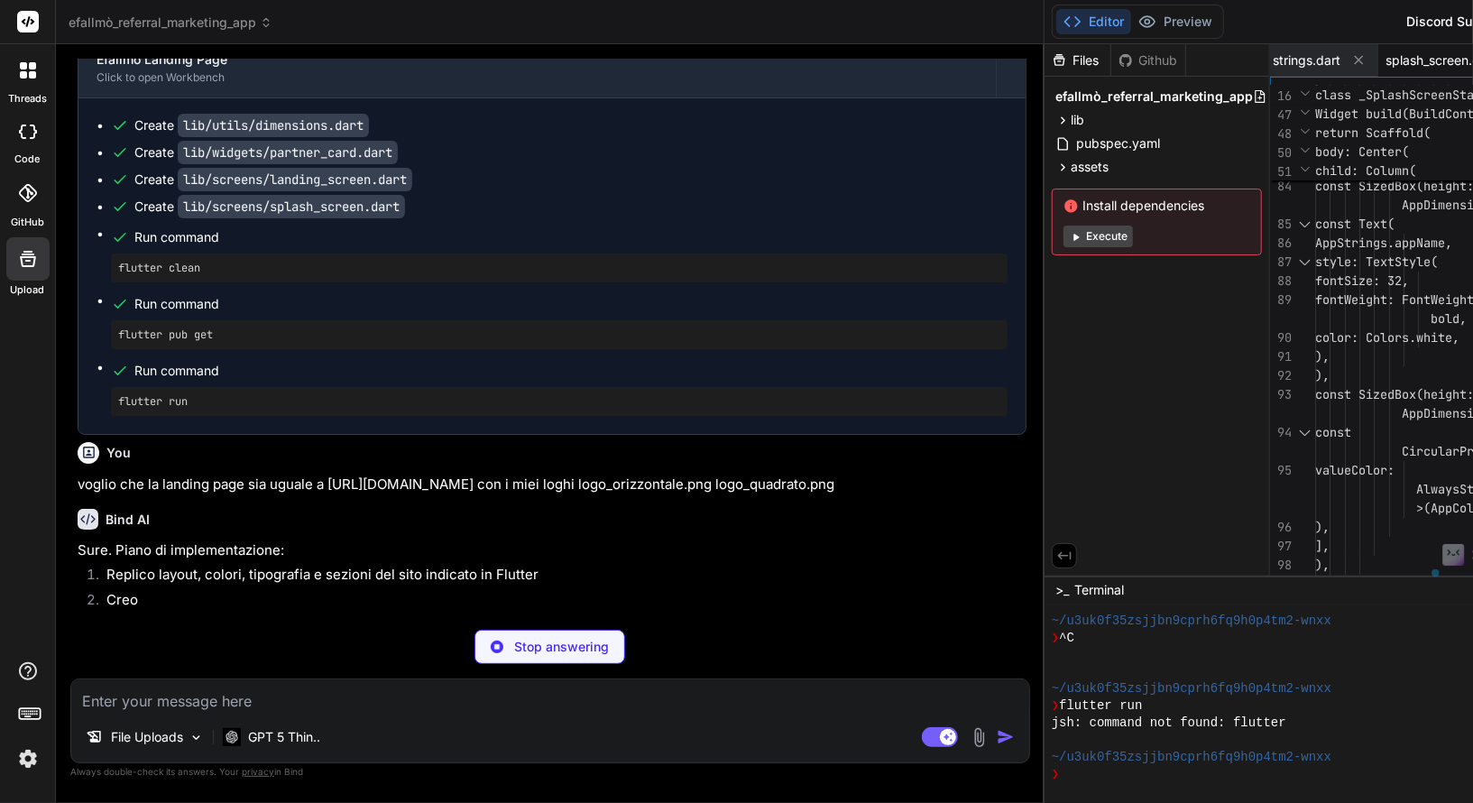
click at [493, 530] on div "Bind AI" at bounding box center [552, 520] width 949 height 21
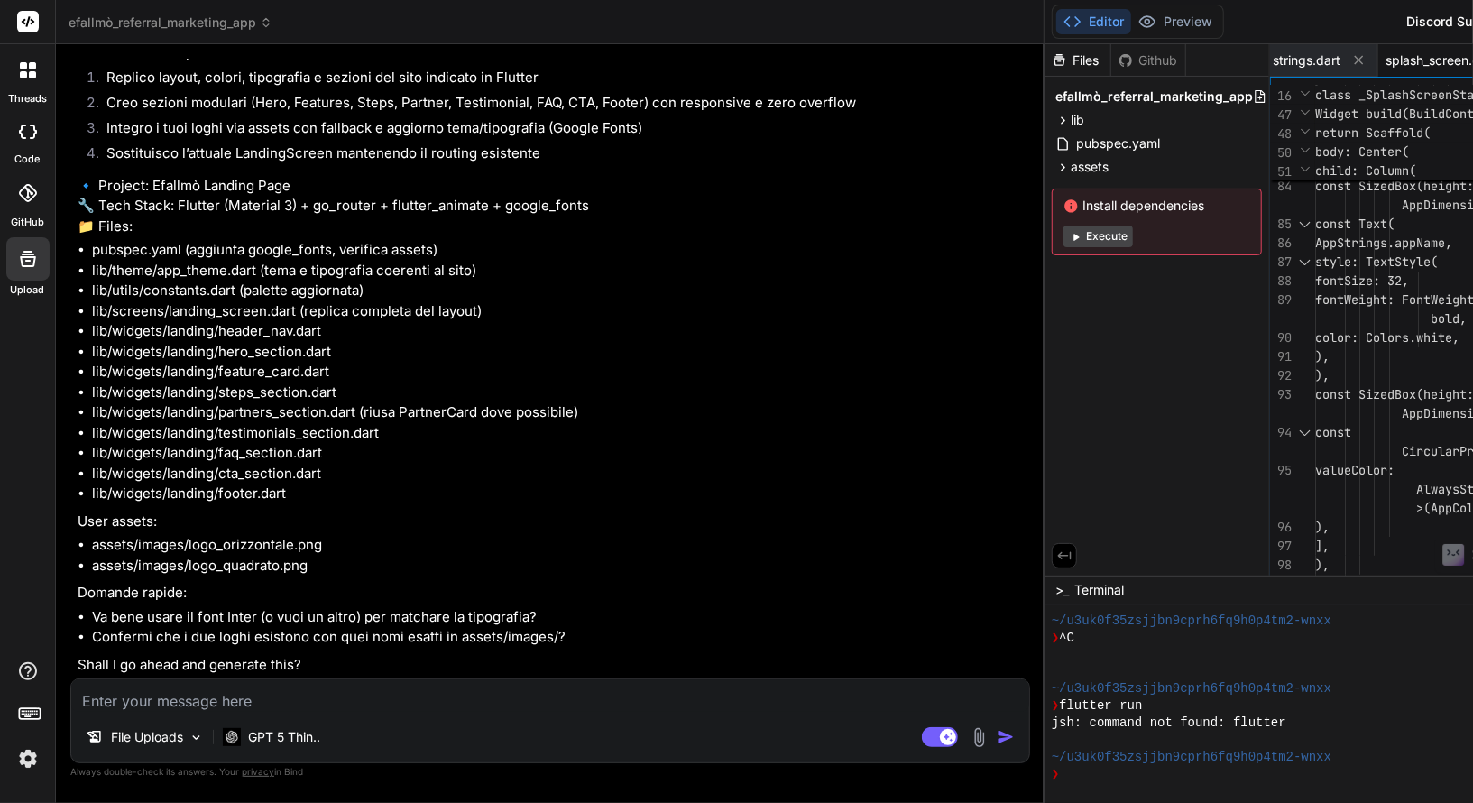
scroll to position [174537, 0]
click at [372, 697] on textarea at bounding box center [550, 695] width 958 height 32
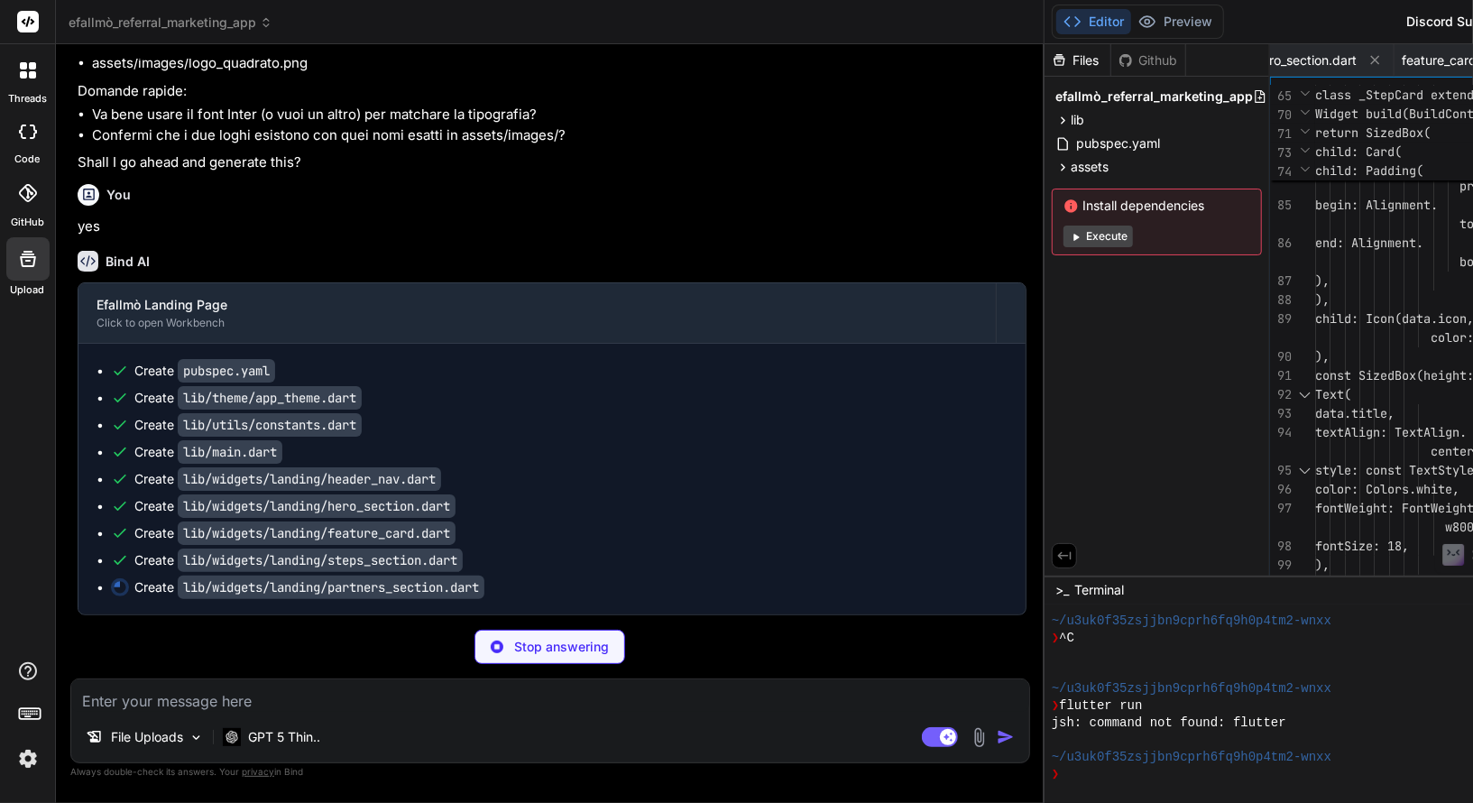
scroll to position [170, 0]
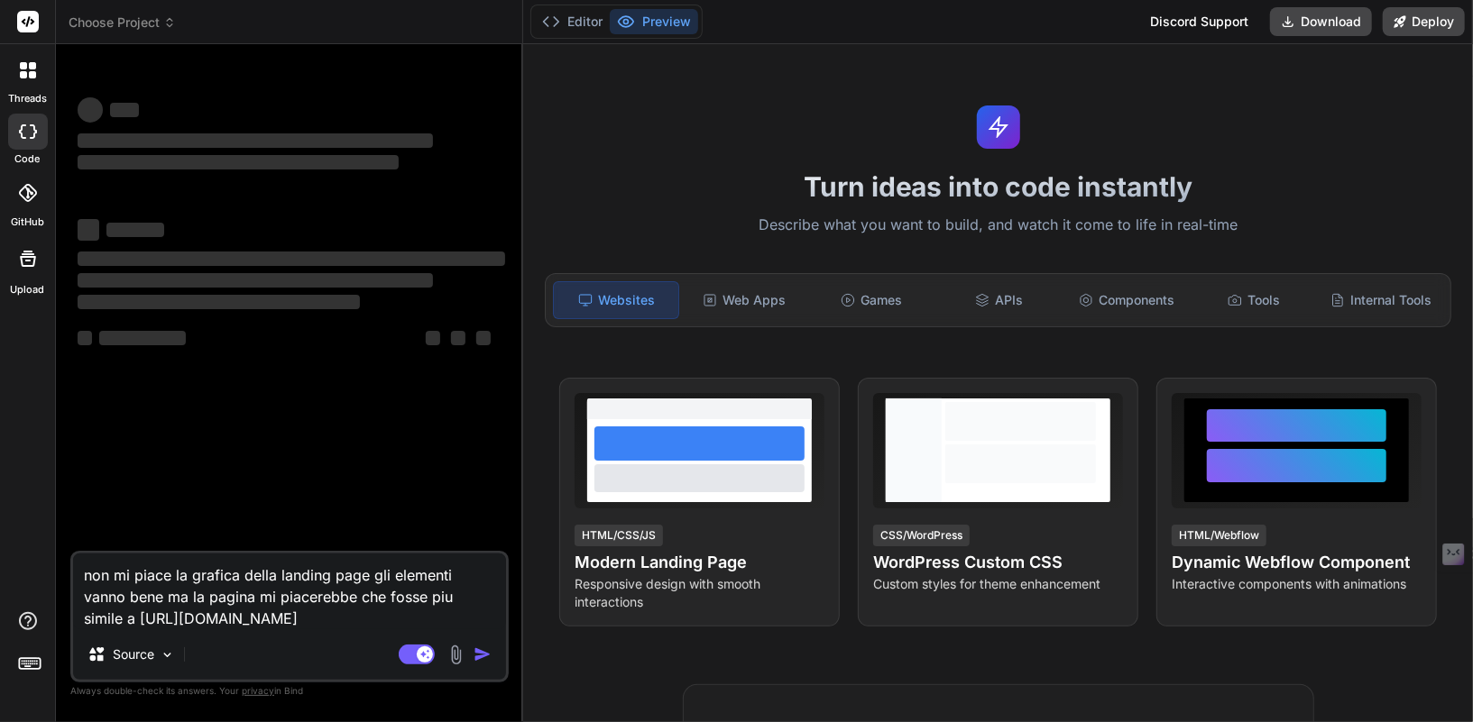
type textarea "x"
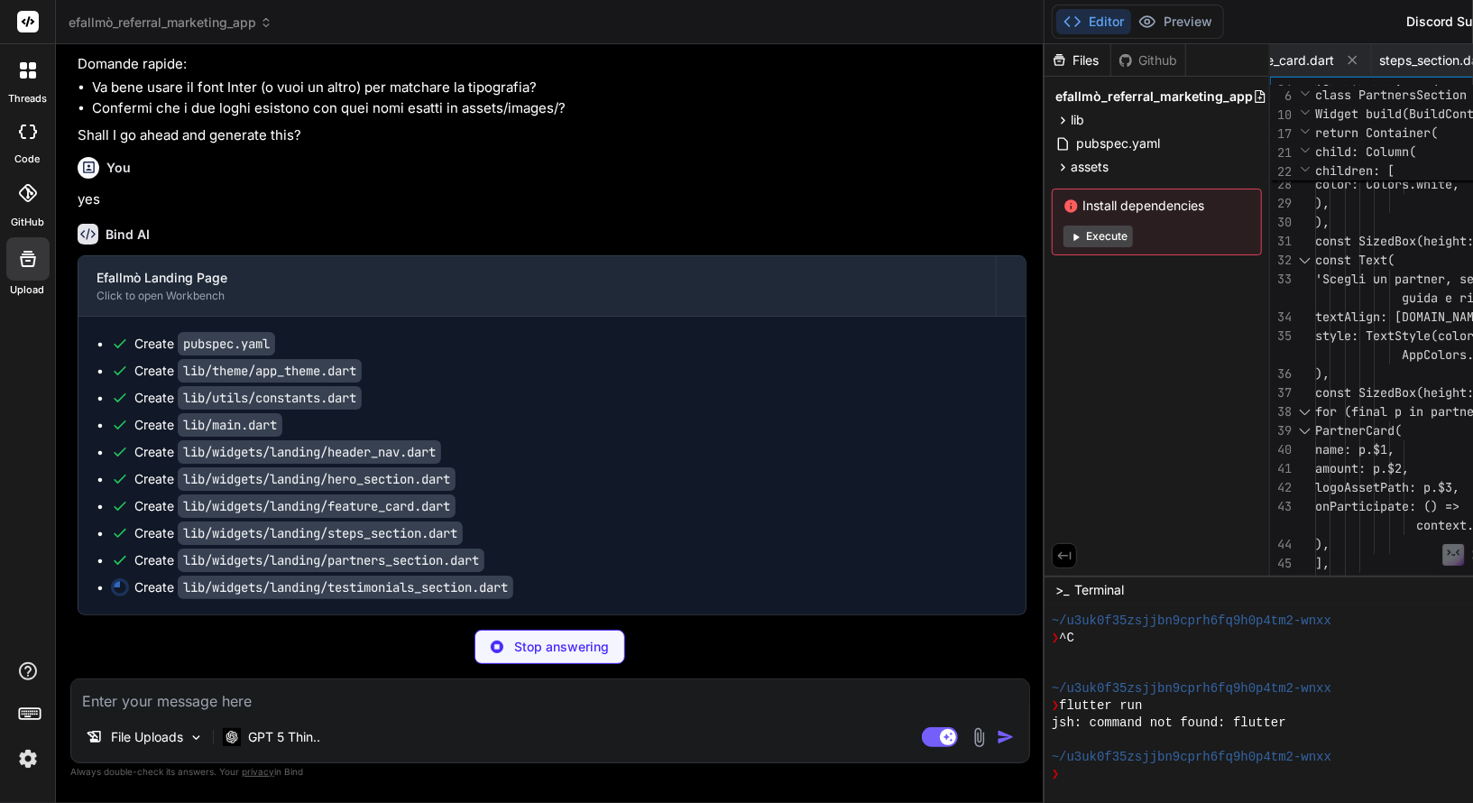
scroll to position [175064, 0]
type textarea "x"
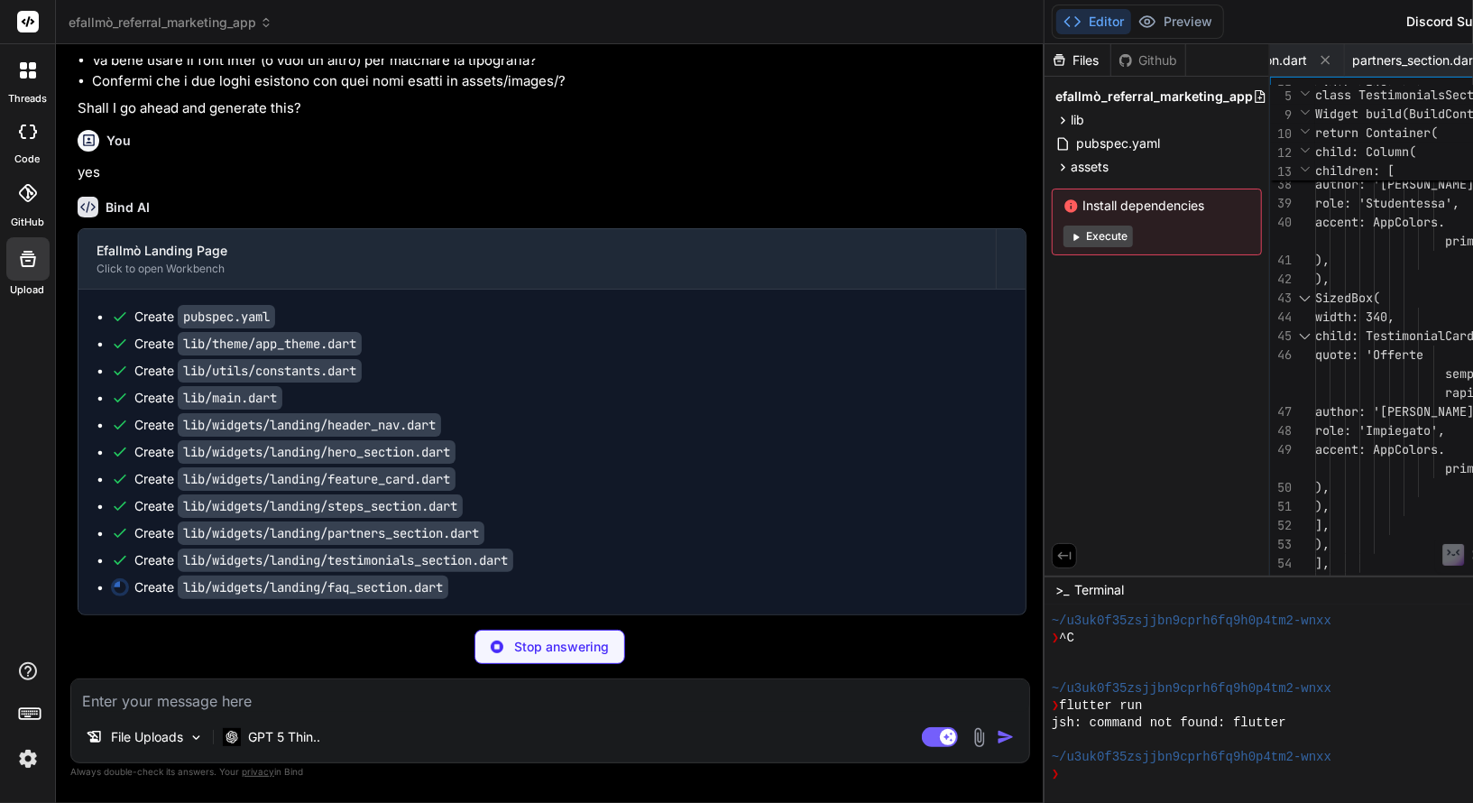
scroll to position [175091, 0]
type textarea "x"
type textarea "}"
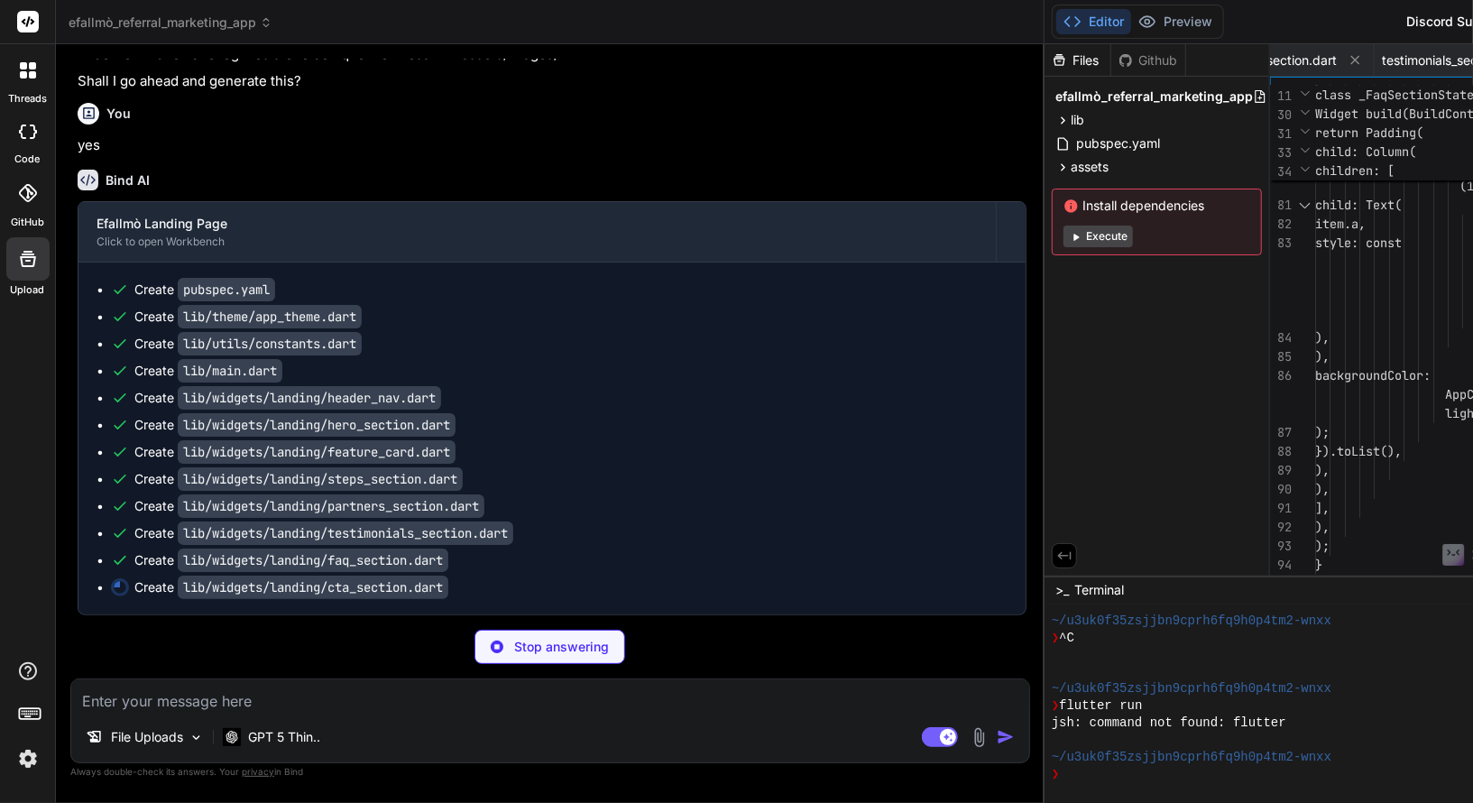
type textarea "x"
type textarea "), ); } }"
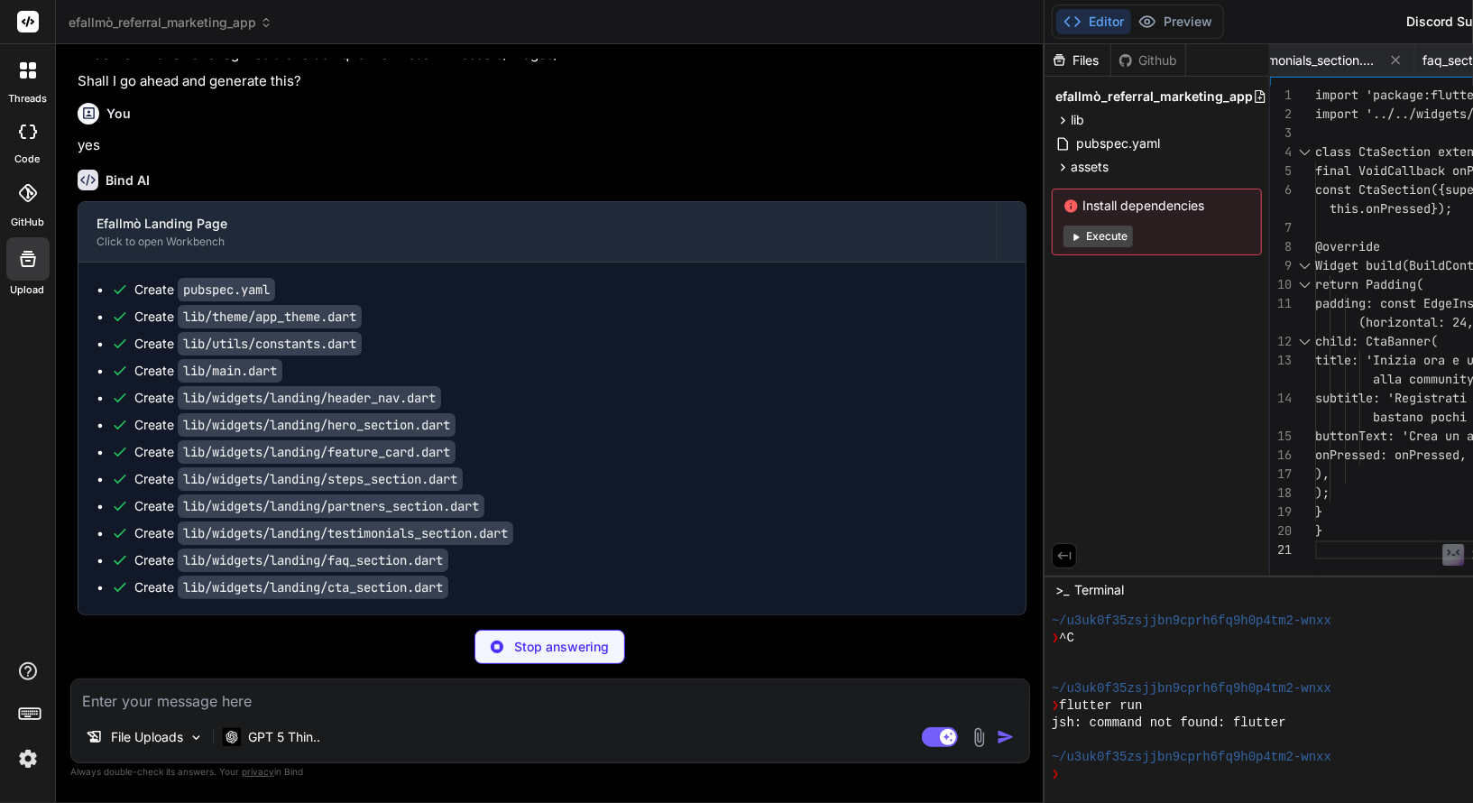
scroll to position [175145, 0]
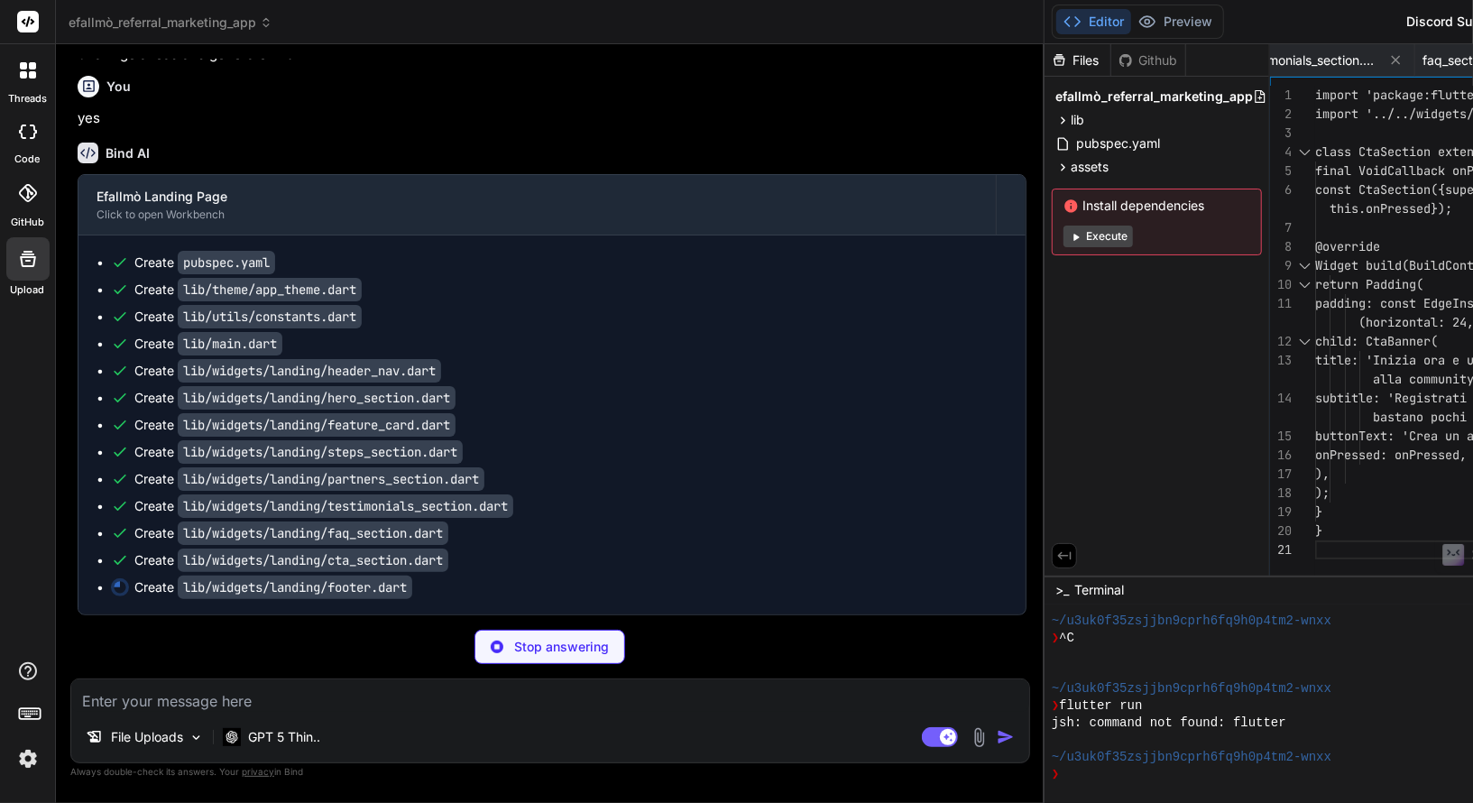
type textarea "x"
type textarea "textAlign: [DOMAIN_NAME], style: const TextStyle(color: AppColors.subtleGray), …"
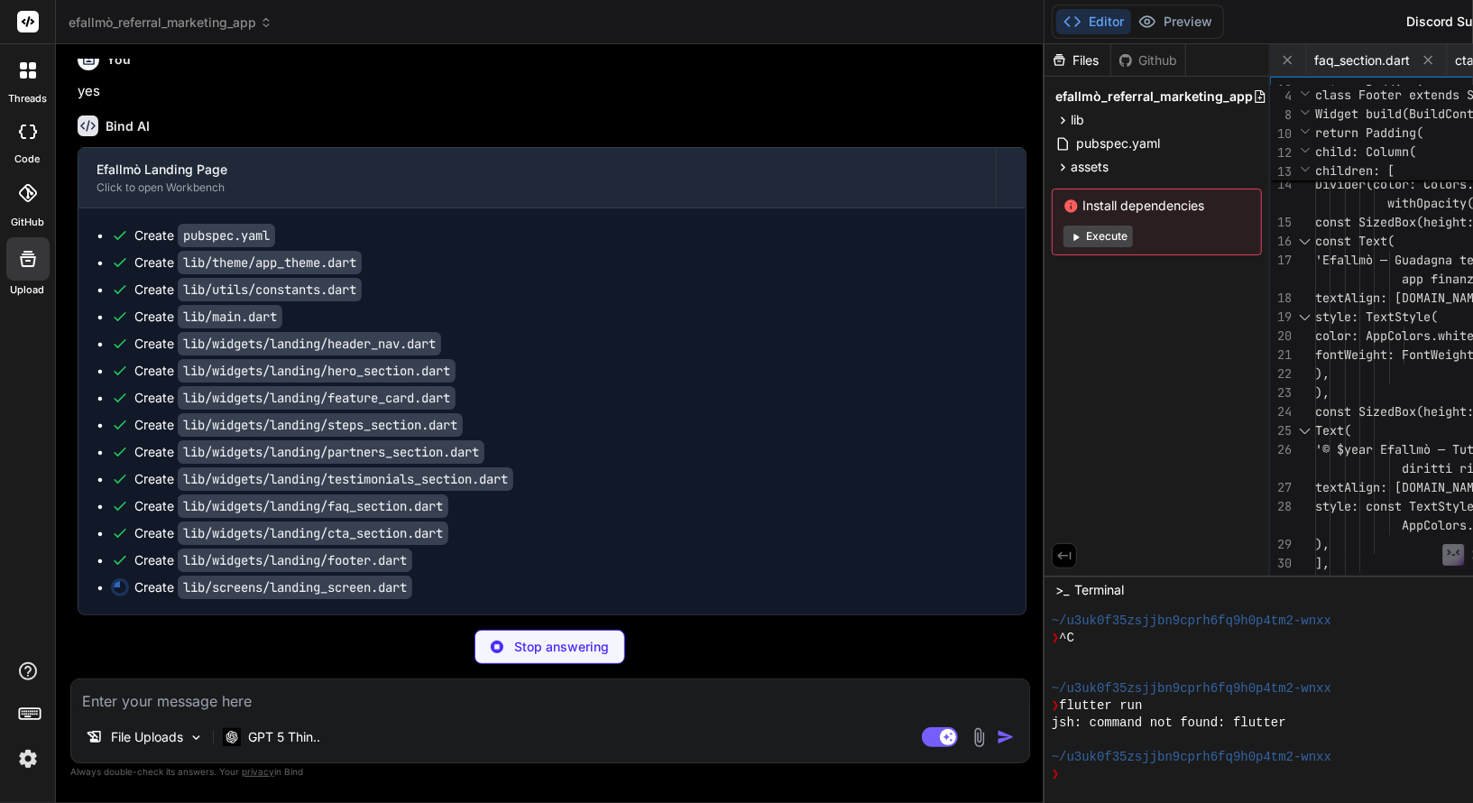
scroll to position [175172, 0]
type textarea "x"
type textarea "}"
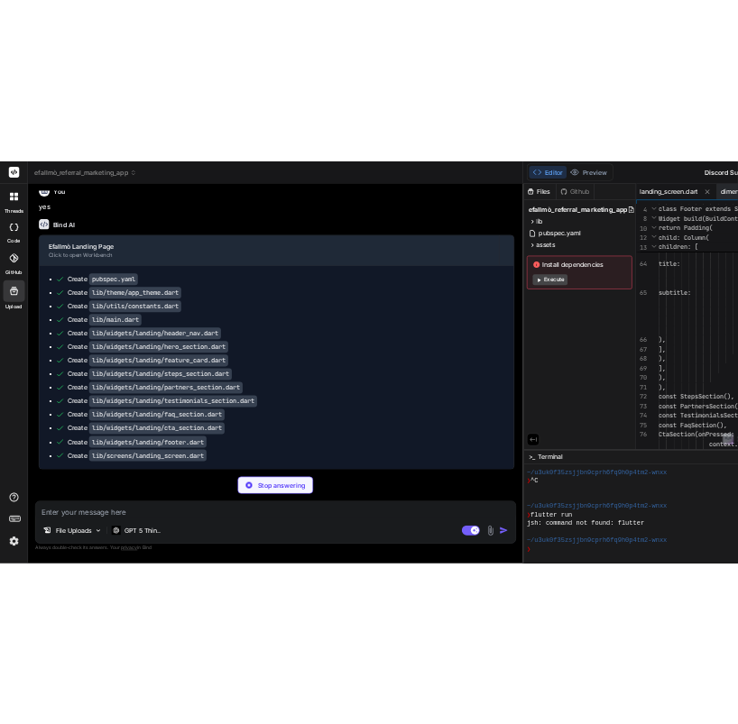
scroll to position [2554, 0]
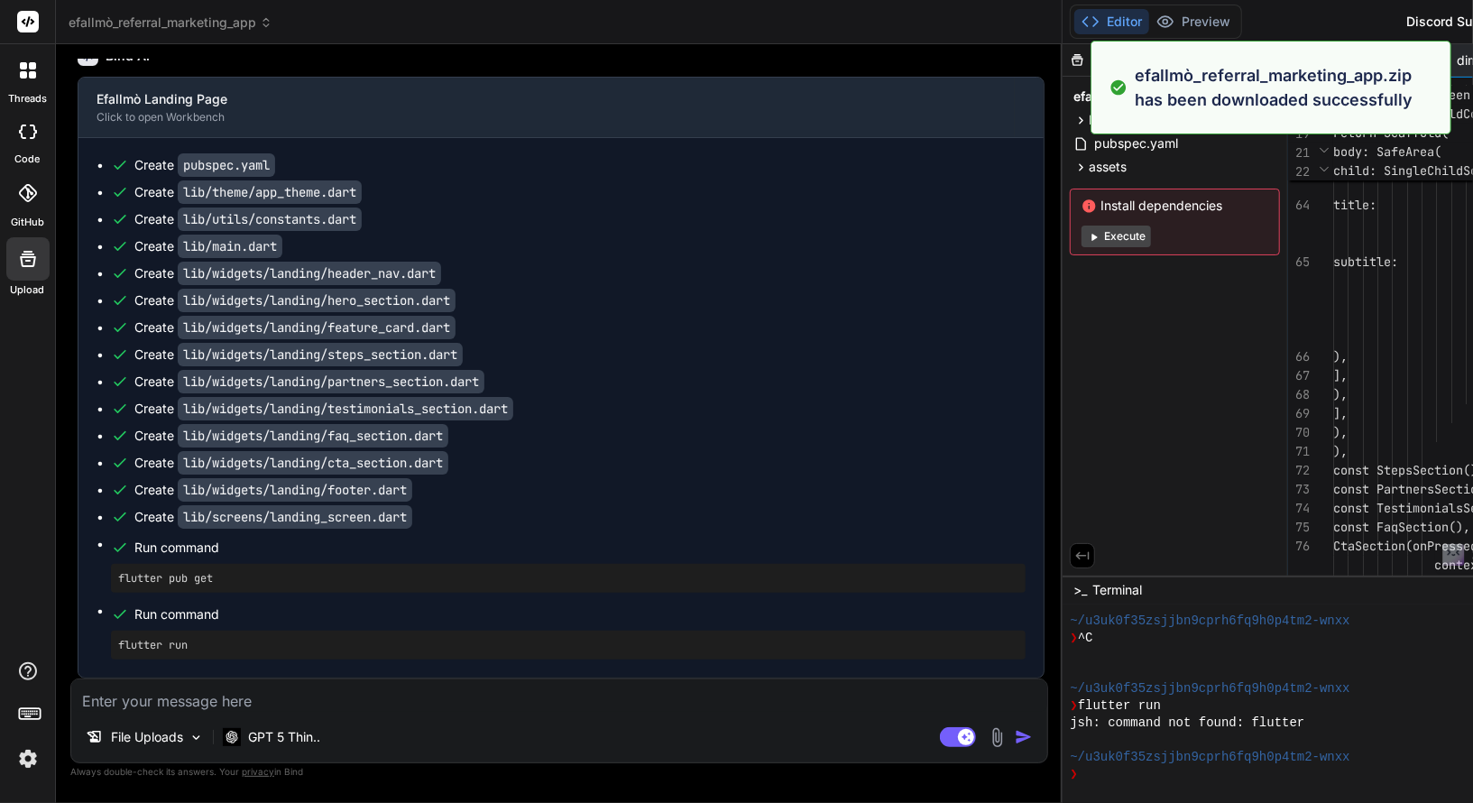
type textarea "x"
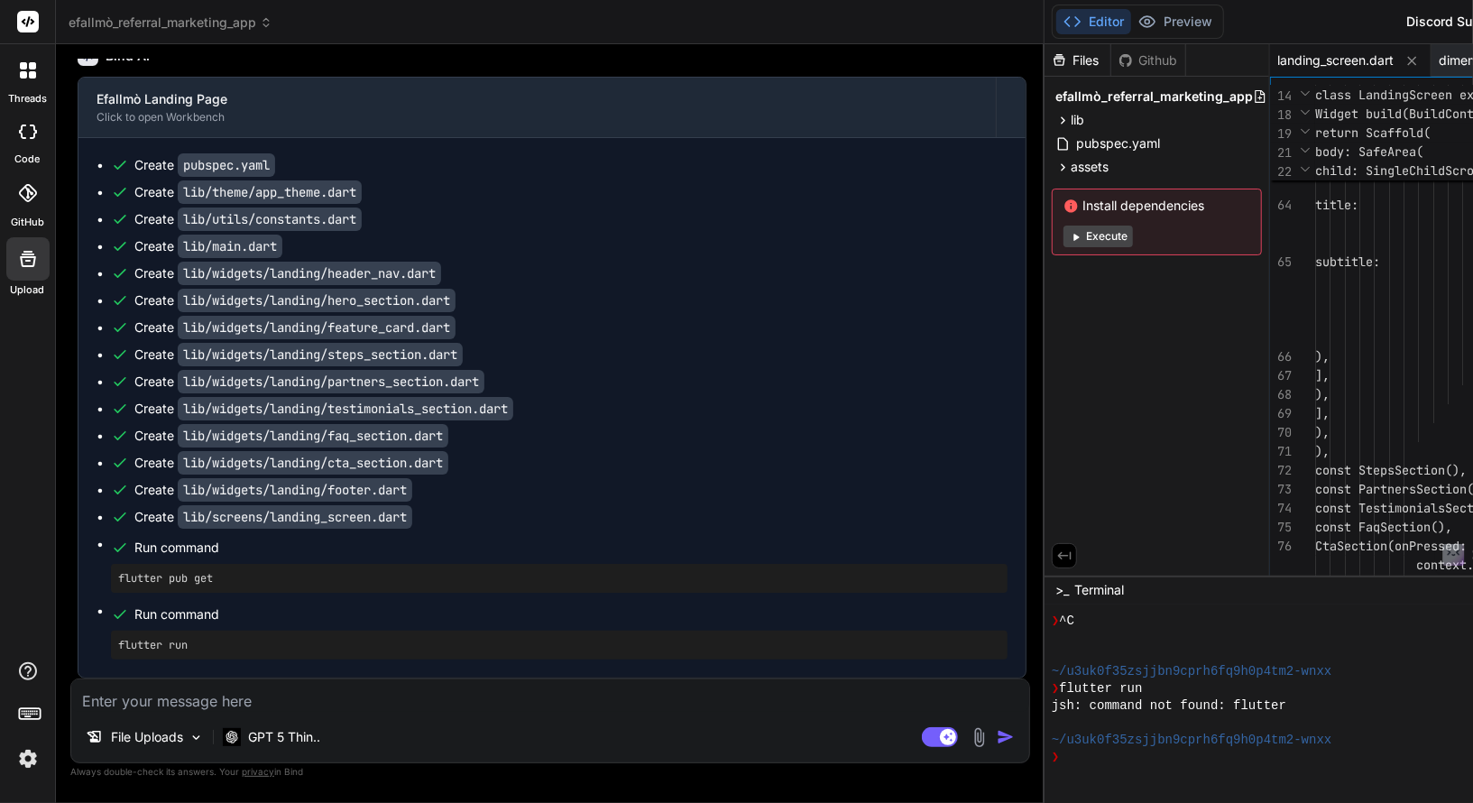
type textarea "), ); } }"
type textarea "x"
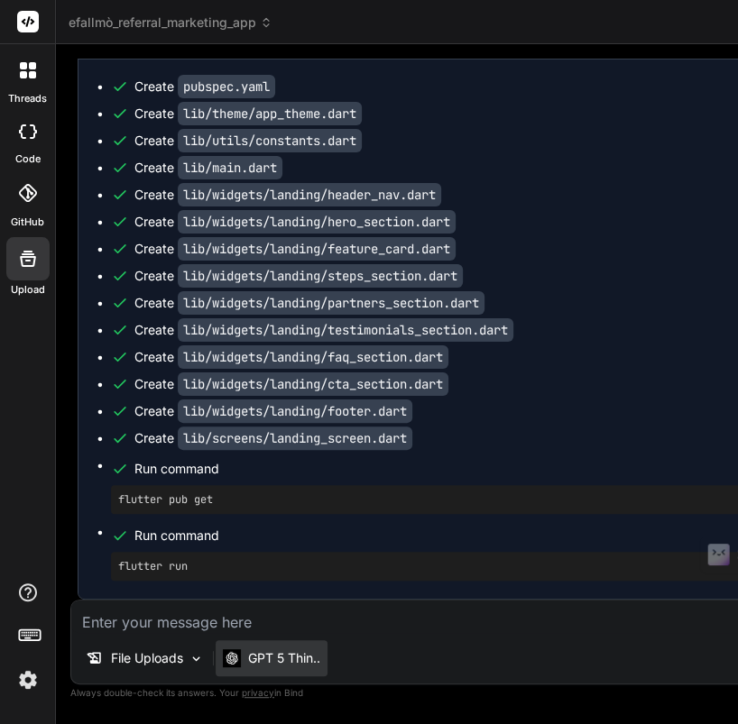
scroll to position [2571, 0]
click at [231, 615] on textarea at bounding box center [550, 617] width 958 height 32
paste textarea "Lorem ipsumd sita Conse adipi: ↳ --- elitseddoe: TEMPORI: Utlab etd magna al en…"
type textarea "Lorem ipsumd sita Conse adipi: ↳ --- elitseddoe: TEMPORI: Utlab etd magna al en…"
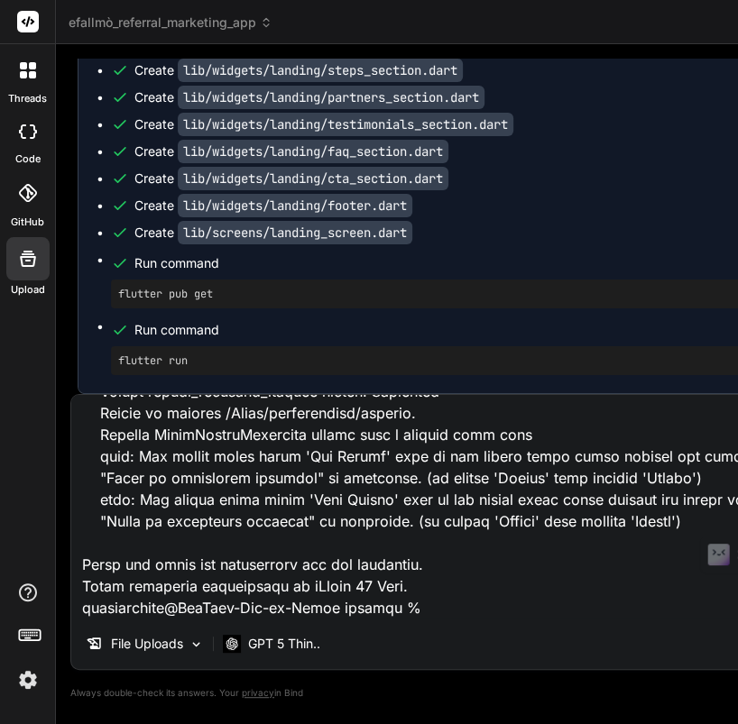
type textarea "x"
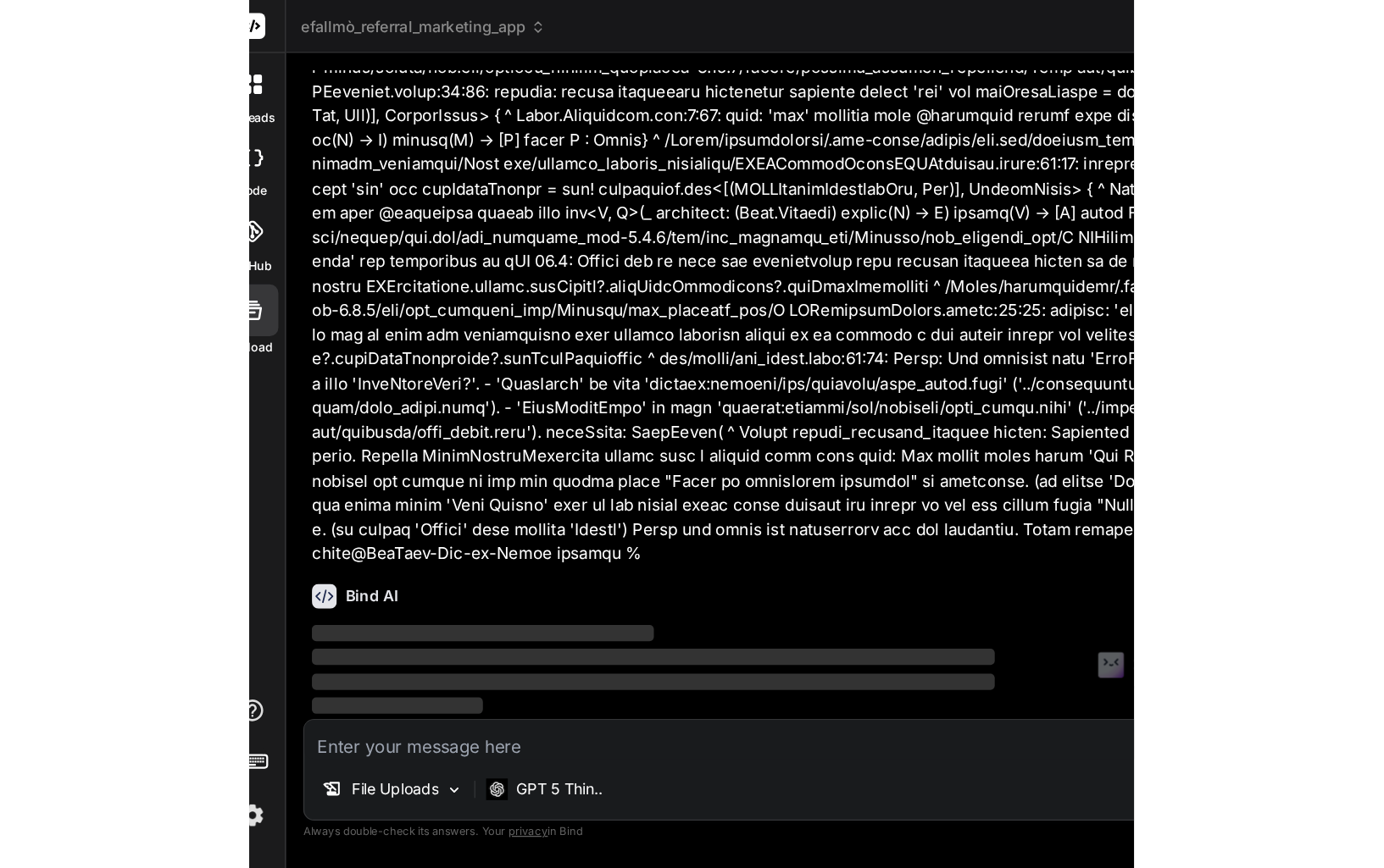
scroll to position [178924, 0]
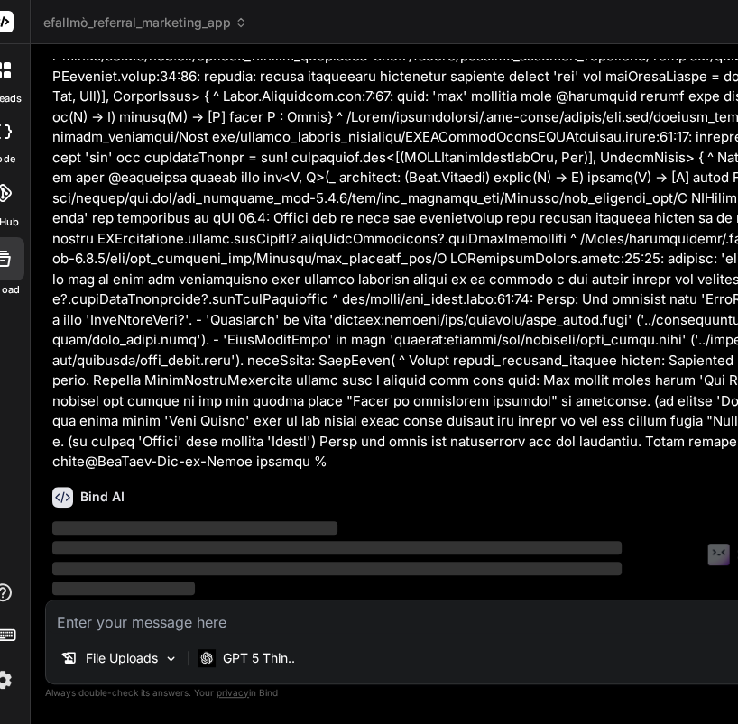
type textarea "x"
type textarea "}"
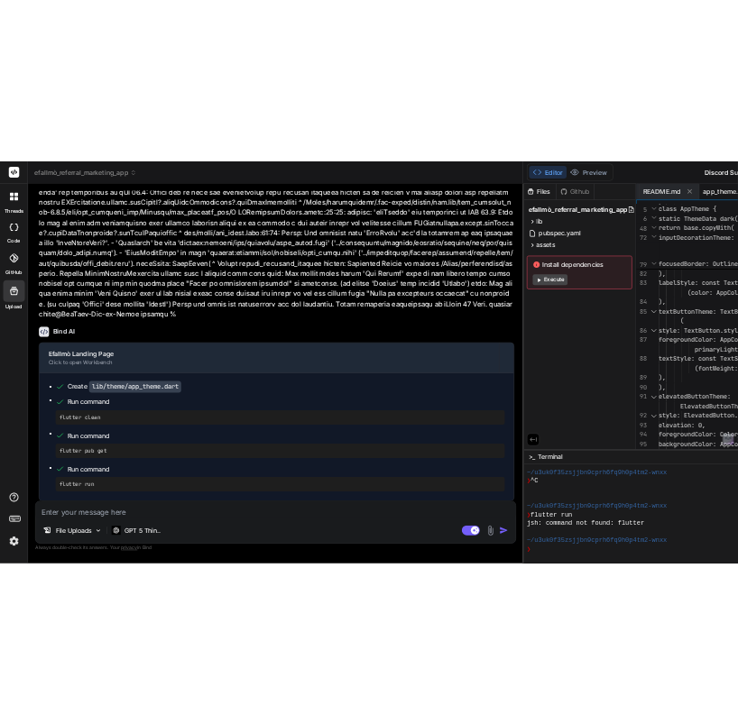
scroll to position [176274, 0]
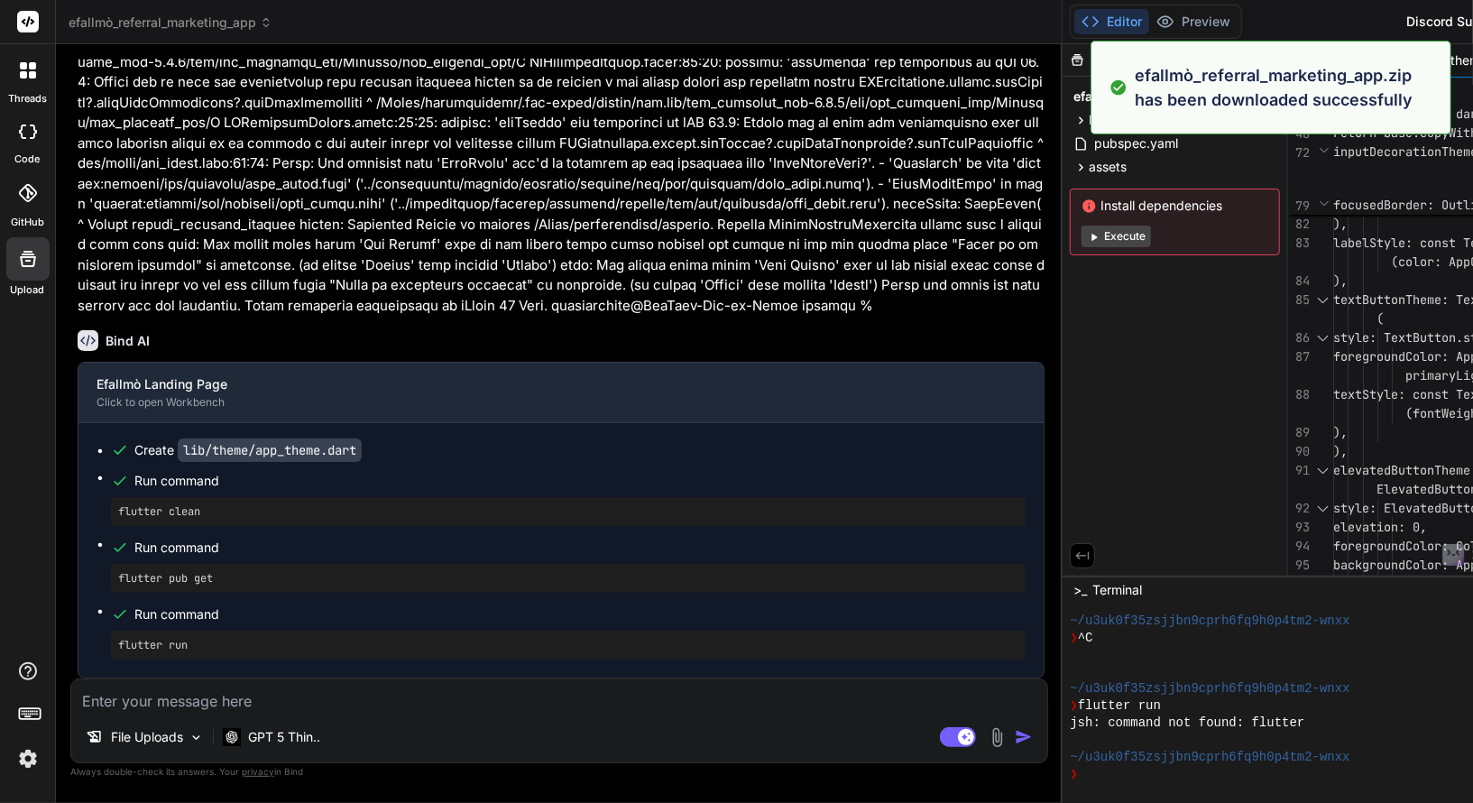
type textarea "x"
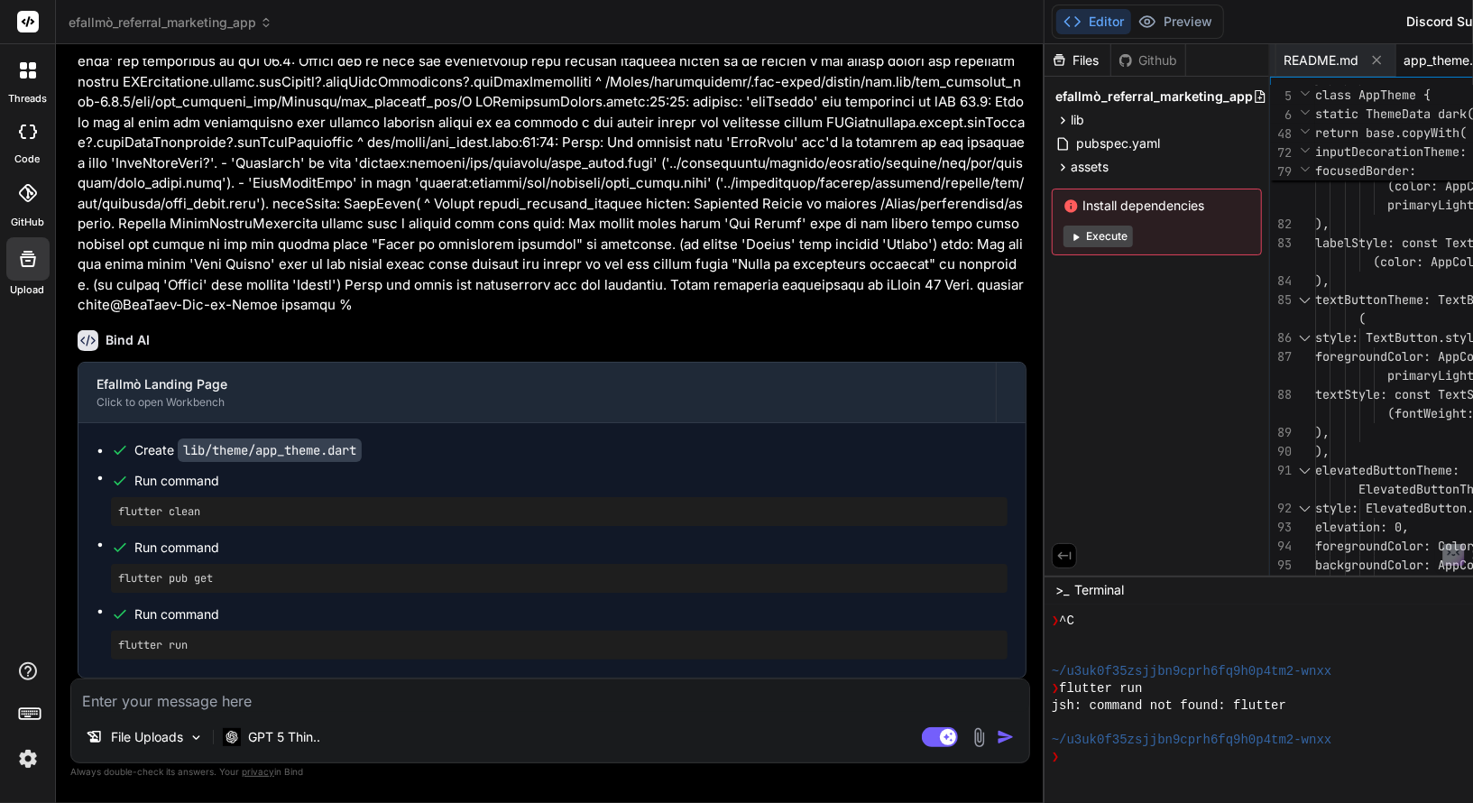
type textarea "); } }"
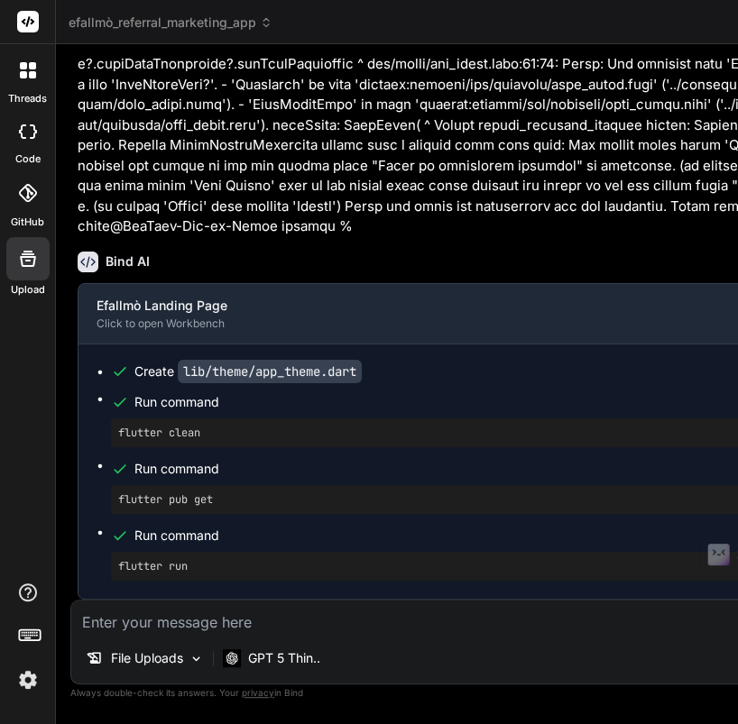
type textarea "x"
click at [273, 620] on textarea at bounding box center [550, 617] width 958 height 32
type textarea "s"
type textarea "x"
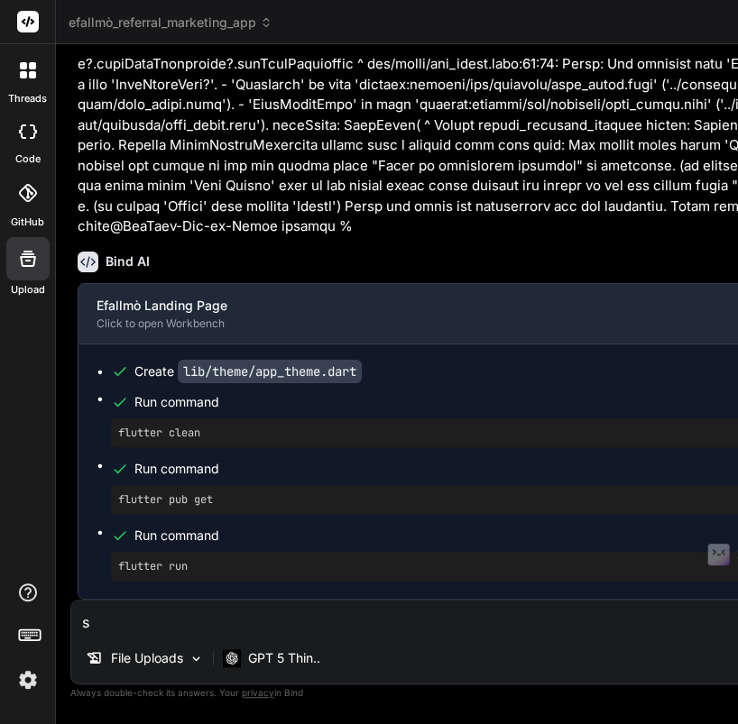
type textarea "se"
type textarea "x"
type textarea "se"
type textarea "x"
type textarea "se v"
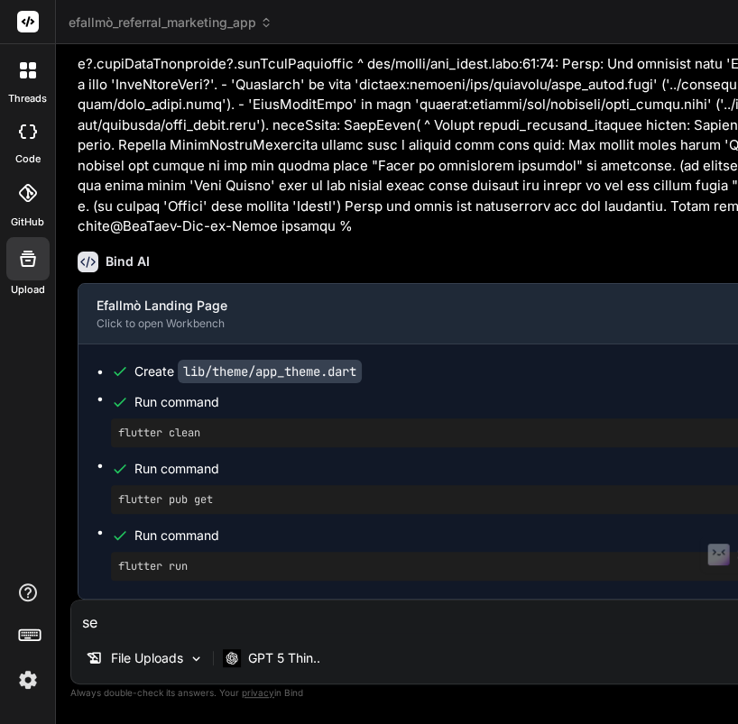
type textarea "x"
type textarea "se vo"
type textarea "x"
type textarea "se vog"
type textarea "x"
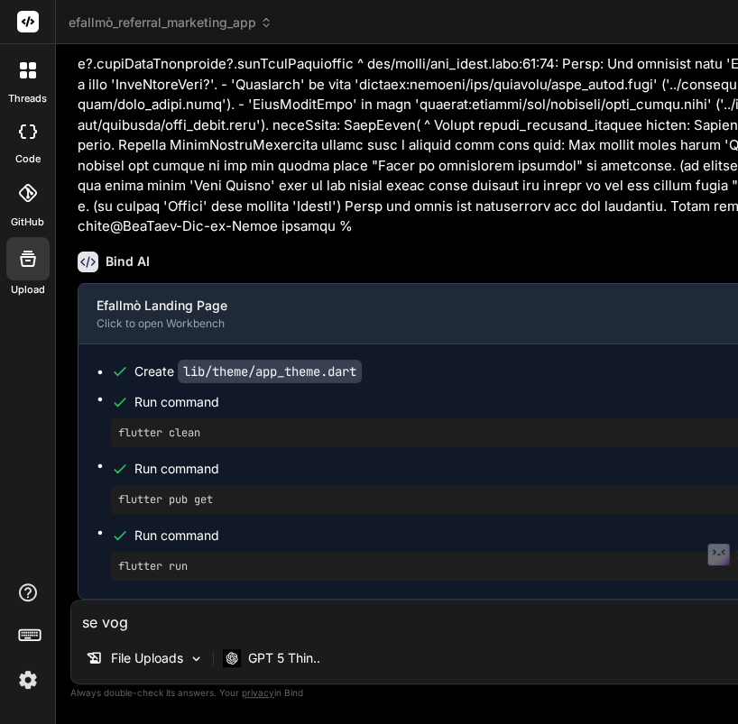
type textarea "se vogl"
type textarea "x"
type textarea "se vogli"
type textarea "x"
type textarea "se voglio"
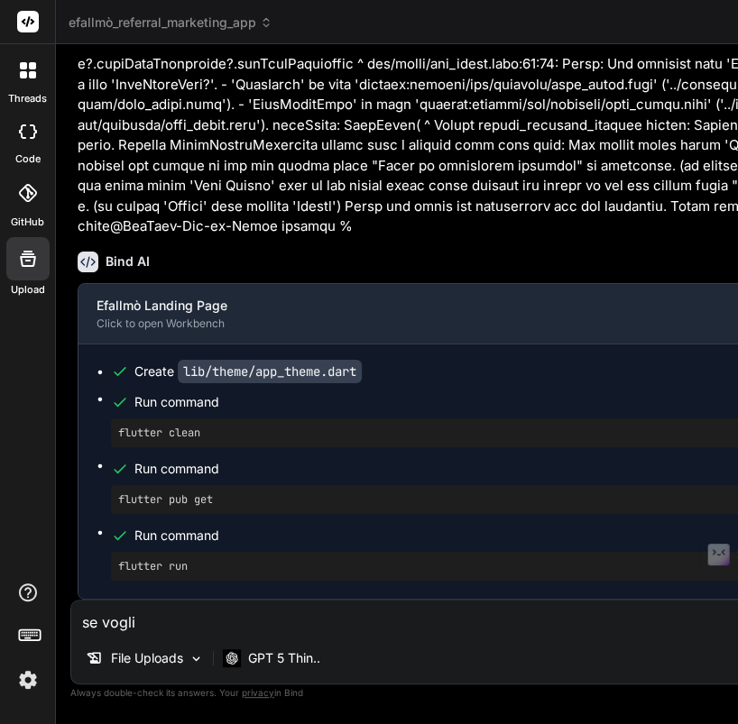
type textarea "x"
type textarea "se voglio"
type textarea "x"
type textarea "se voglio i"
type textarea "x"
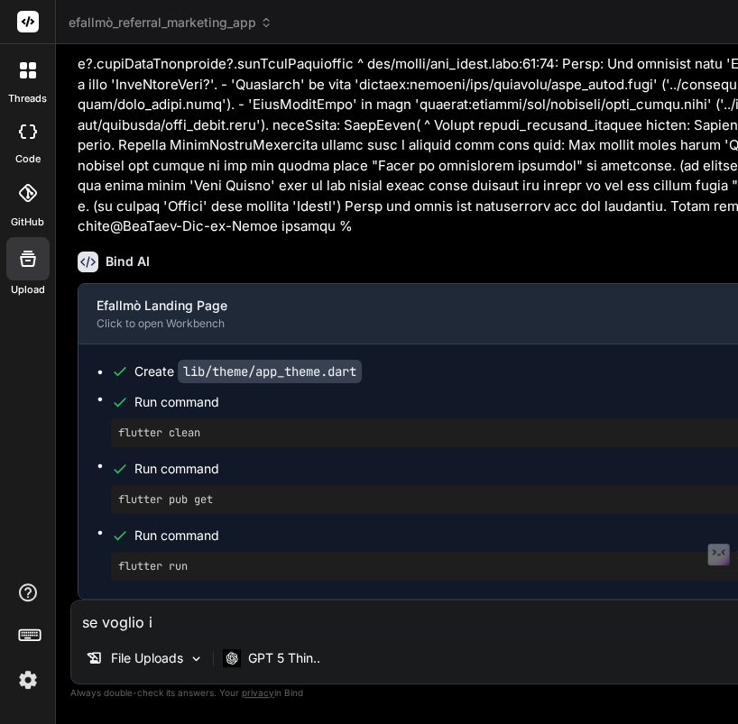
type textarea "se voglio is"
type textarea "x"
type textarea "se voglio ist"
type textarea "x"
type textarea "se voglio ista"
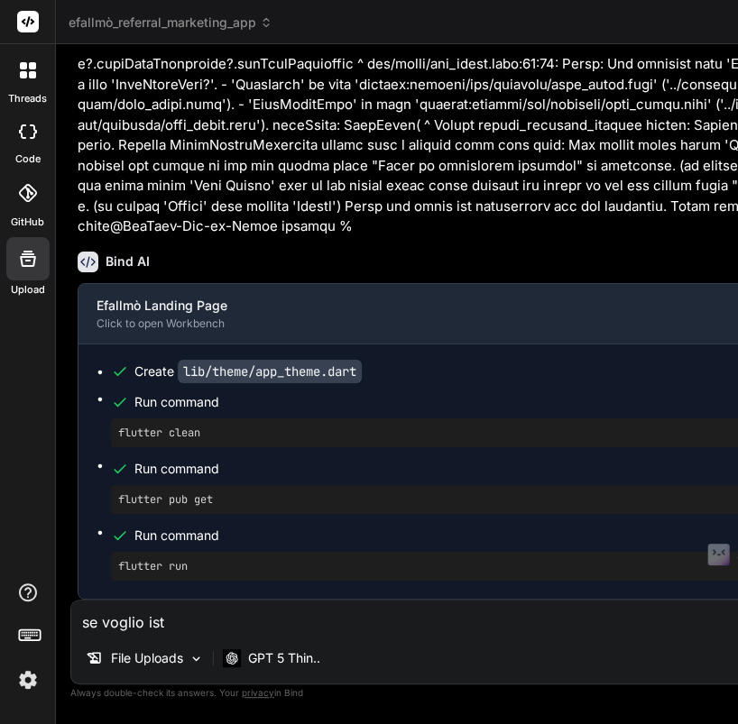
type textarea "x"
type textarea "se voglio istal"
type textarea "x"
type textarea "se voglio istall"
type textarea "x"
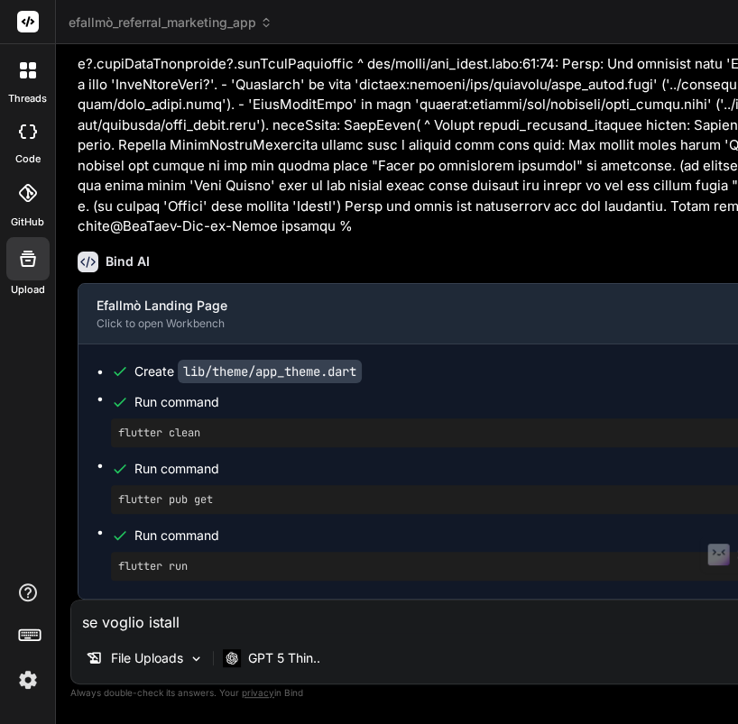
type textarea "se voglio istalla"
type textarea "x"
type textarea "se voglio istallar"
type textarea "x"
type textarea "se voglio istallarl"
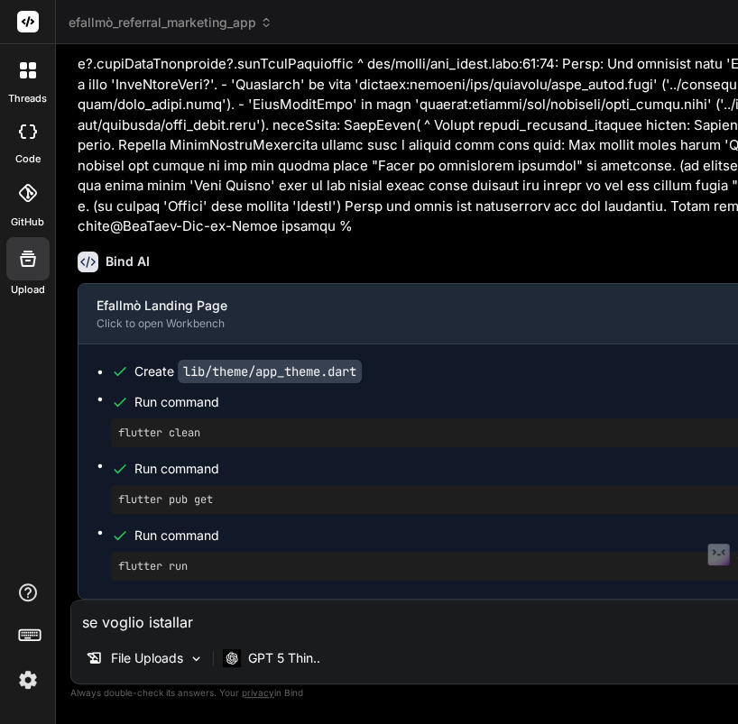
type textarea "x"
type textarea "se voglio istallarlo"
type textarea "x"
type textarea "se voglio istallarlo"
type textarea "x"
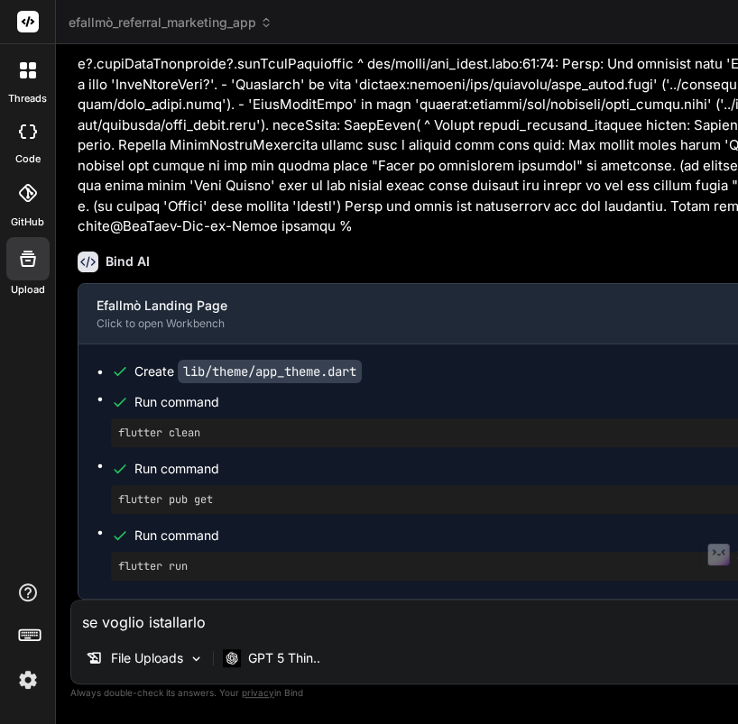
type textarea "se voglio istallarlo s"
type textarea "x"
type textarea "se voglio istallarlo su"
type textarea "x"
type textarea "se voglio istallarlo sul"
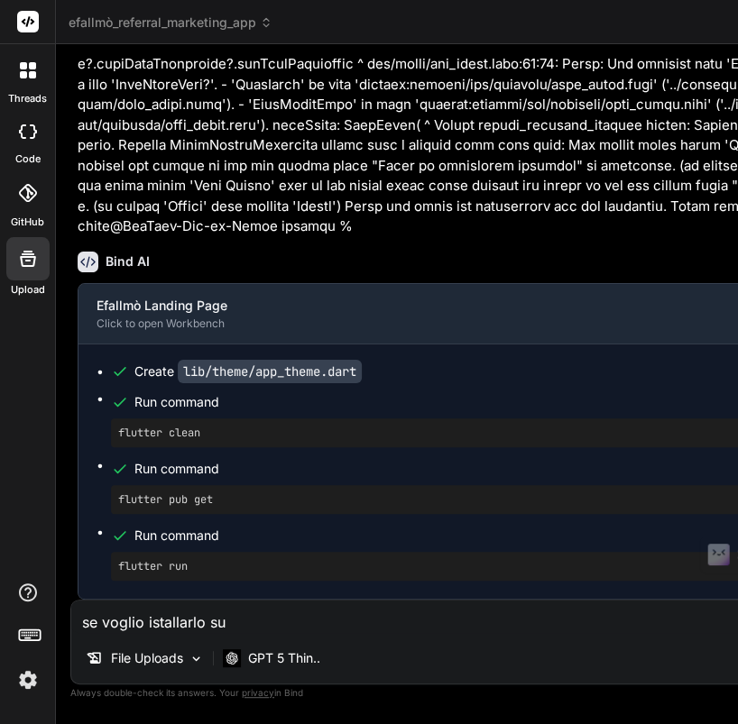
type textarea "x"
type textarea "se voglio istallarlo sul"
type textarea "x"
type textarea "se voglio istallarlo sul m"
type textarea "x"
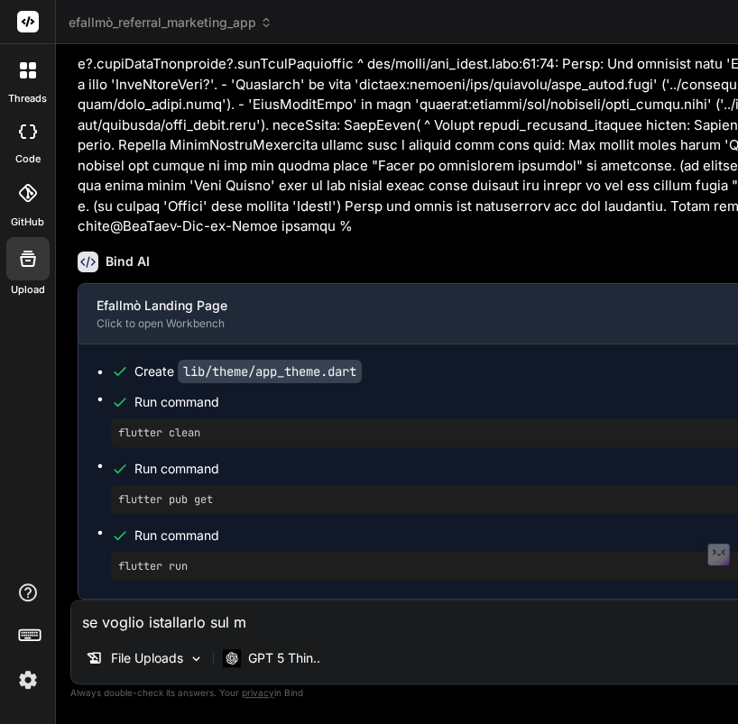
type textarea "se voglio istallarlo sul mi"
type textarea "x"
type textarea "se voglio istallarlo sul mio"
type textarea "x"
type textarea "se voglio istallarlo sul mio"
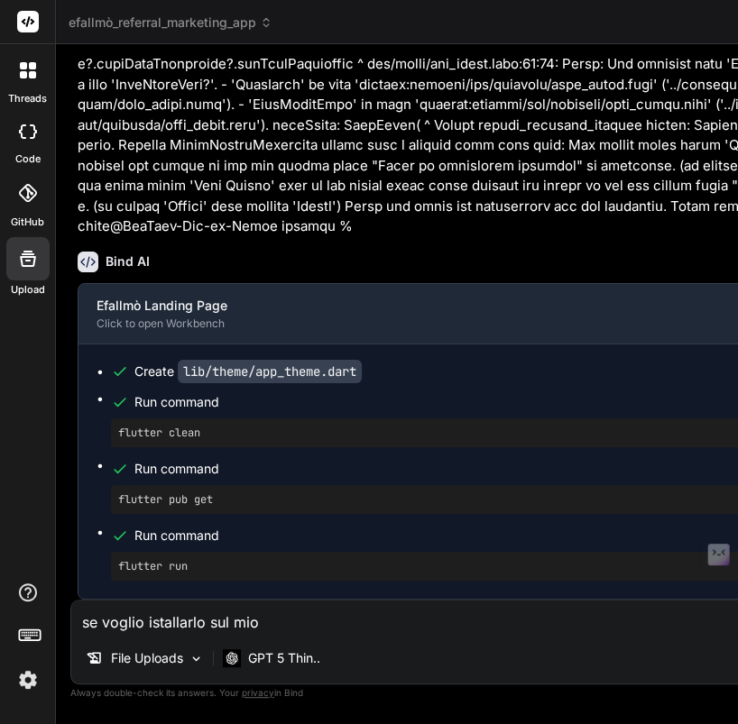
type textarea "x"
type textarea "se voglio istallarlo sul mio t"
type textarea "x"
type textarea "se voglio istallarlo sul mio te"
type textarea "x"
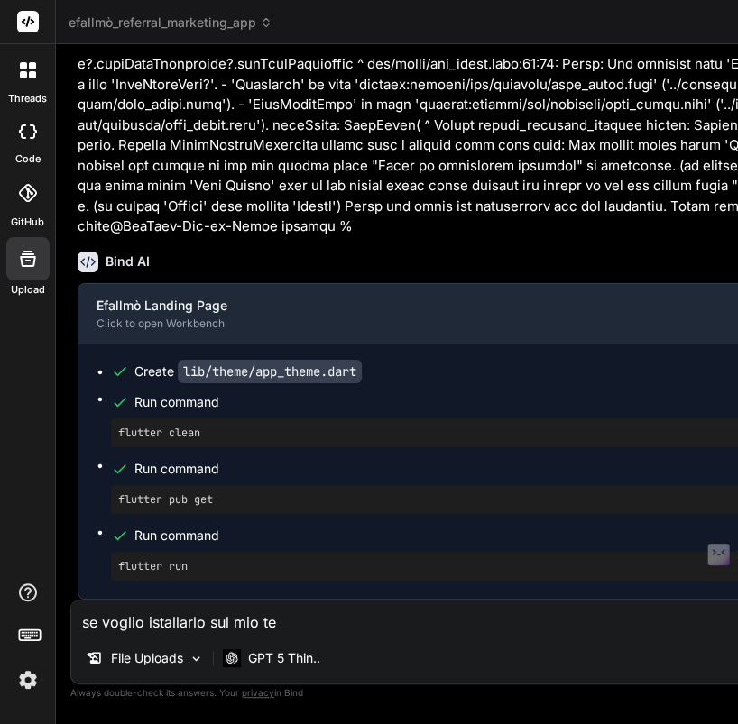
type textarea "se voglio istallarlo sul mio tel"
type textarea "x"
type textarea "se voglio istallarlo sul mio tele"
type textarea "x"
type textarea "se voglio istallarlo sul mio telef"
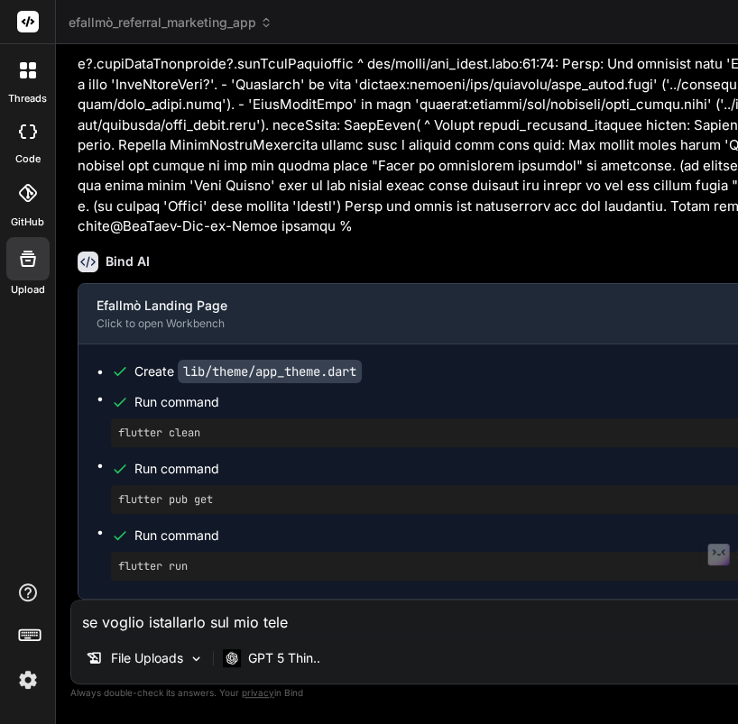
type textarea "x"
type textarea "se voglio istallarlo sul mio telefo"
type textarea "x"
type textarea "se voglio istallarlo sul mio telefon"
type textarea "x"
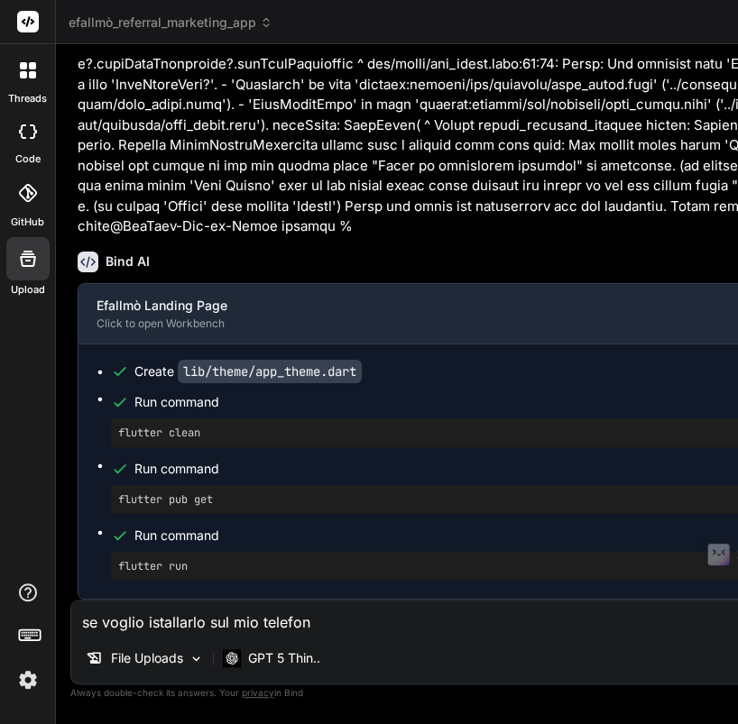
type textarea "se voglio istallarlo sul mio telefono"
type textarea "x"
type textarea "se voglio istallarlo sul mio telefono"
type textarea "x"
type textarea "se voglio istallarlo sul mio telefono p"
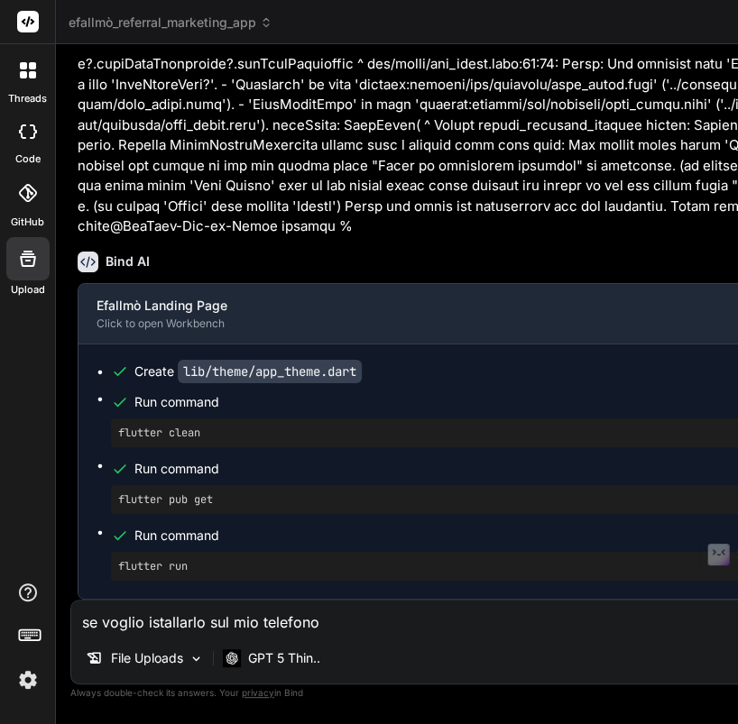
type textarea "x"
type textarea "se voglio istallarlo sul mio telefono po"
type textarea "x"
type textarea "se voglio istallarlo sul mio telefono pos"
type textarea "x"
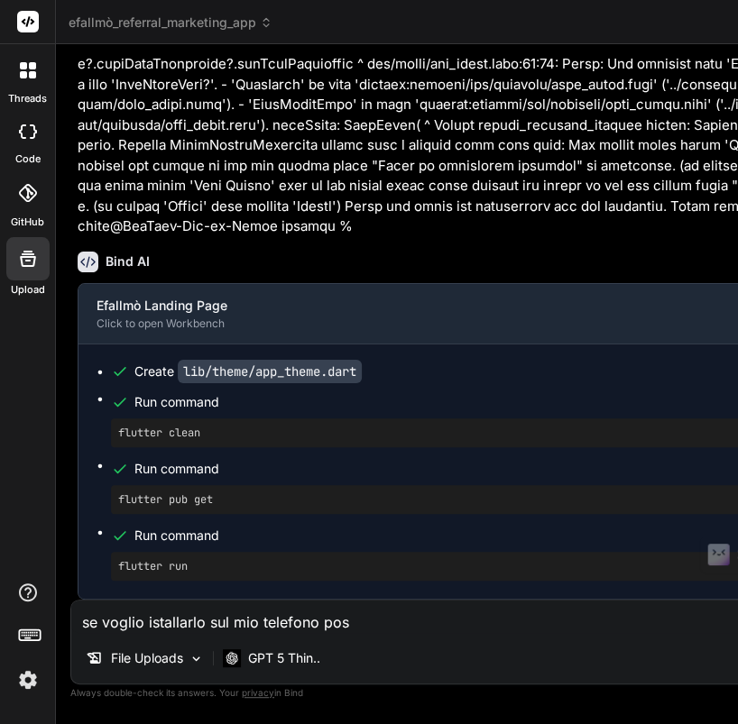
type textarea "se voglio istallarlo sul mio telefono poss"
type textarea "x"
type textarea "se voglio istallarlo sul mio telefono posso"
type textarea "x"
type textarea "se voglio istallarlo sul mio telefono posso"
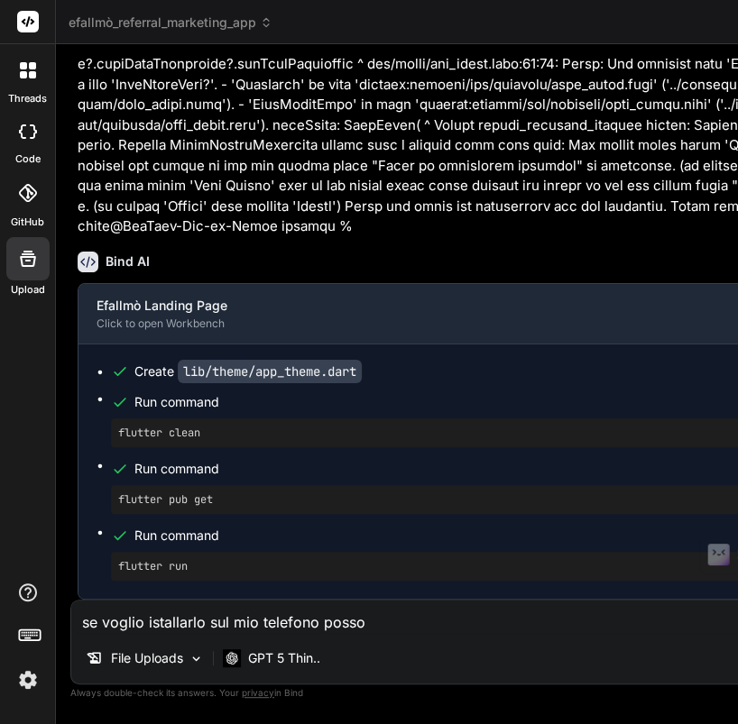
type textarea "x"
type textarea "se voglio istallarlo sul mio telefono posso f"
type textarea "x"
type textarea "se voglio istallarlo sul mio telefono posso fa"
type textarea "x"
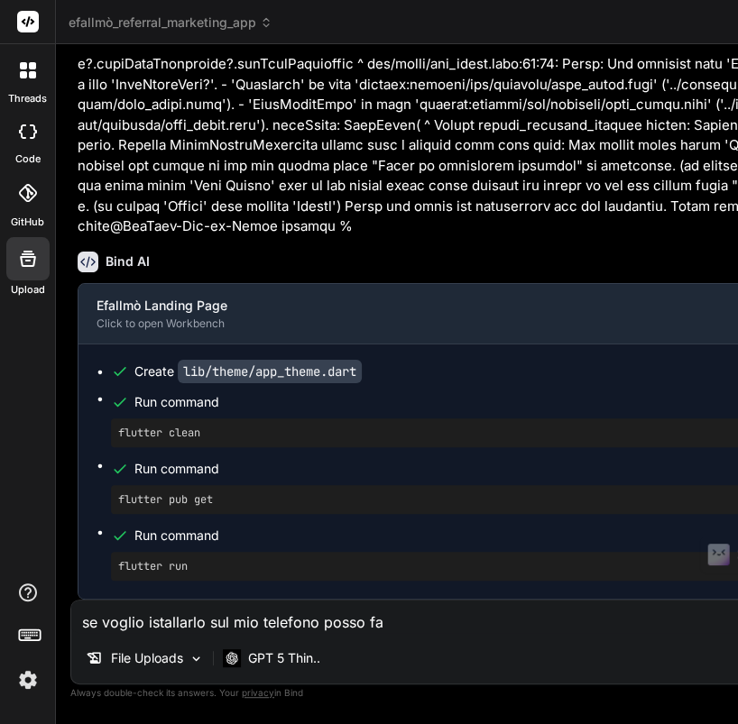
type textarea "se voglio istallarlo sul mio telefono posso far"
type textarea "x"
type textarea "se voglio istallarlo sul mio telefono posso farl"
type textarea "x"
type textarea "se voglio istallarlo sul mio telefono posso farlo"
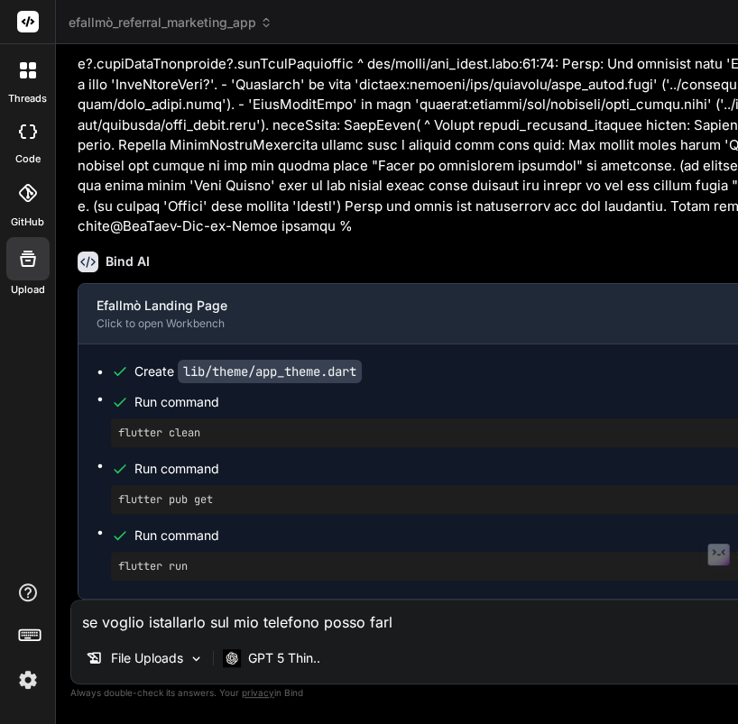
type textarea "x"
type textarea "se voglio istallarlo sul mio telefono posso farlo?"
type textarea "x"
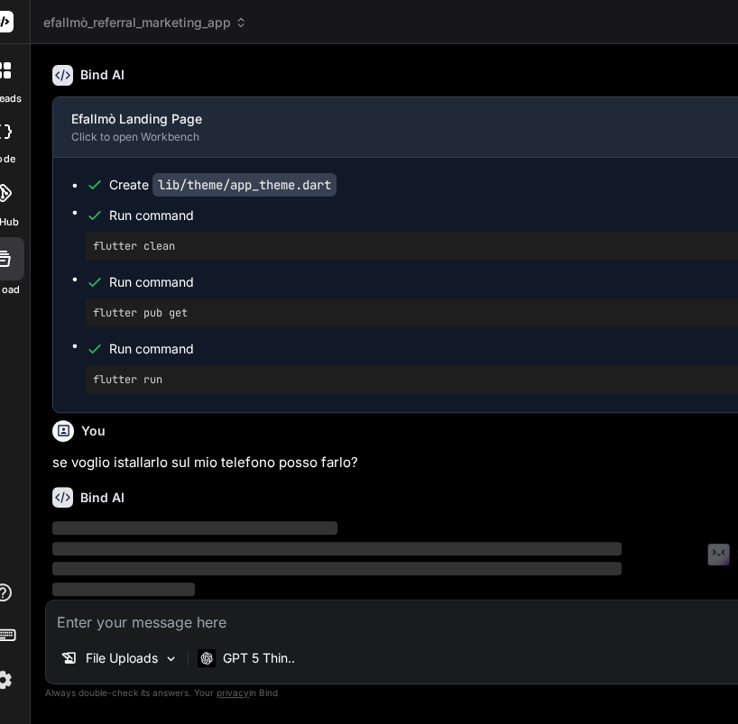
scroll to position [191203, 0]
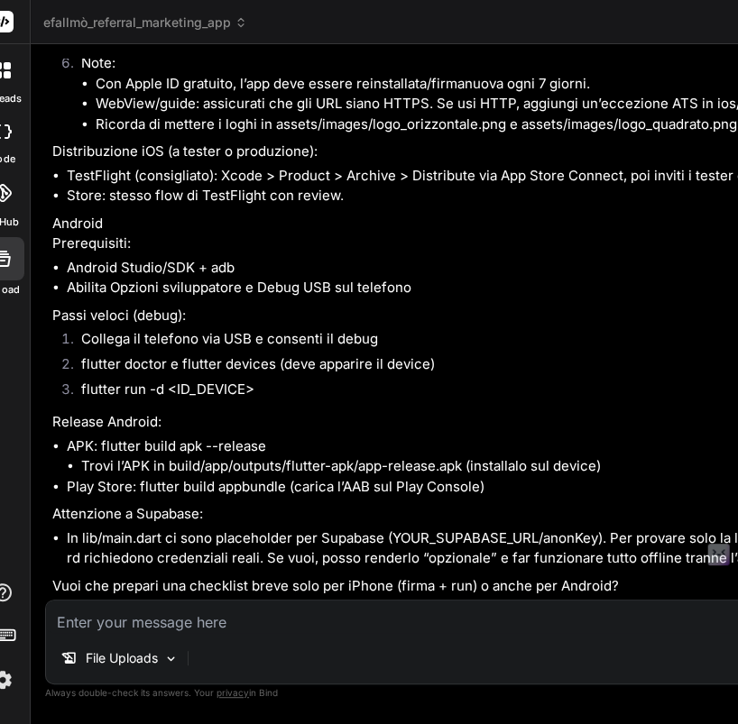
type textarea "x"
click at [336, 617] on textarea at bounding box center [525, 617] width 958 height 32
type textarea "u"
type textarea "x"
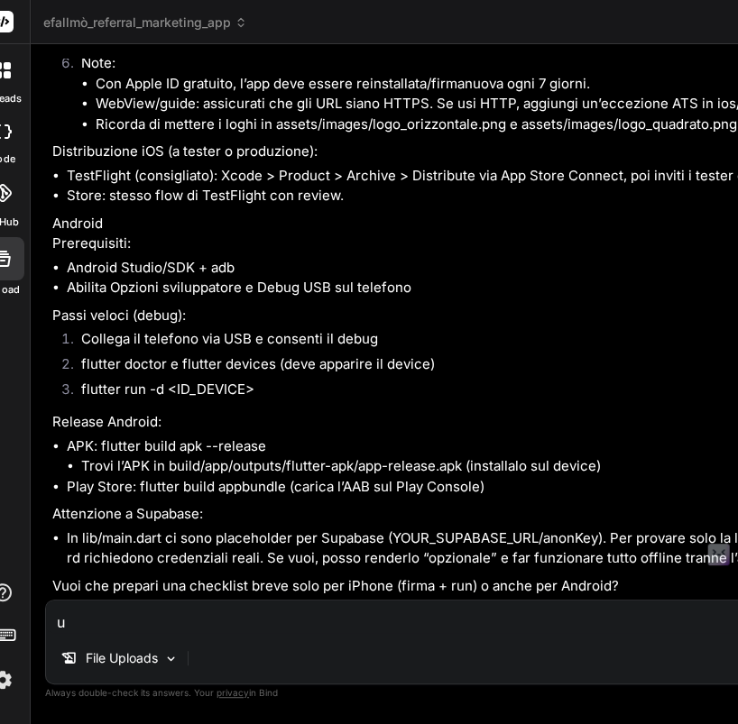
type textarea "un"
type textarea "x"
type textarea "un"
type textarea "x"
type textarea "un m"
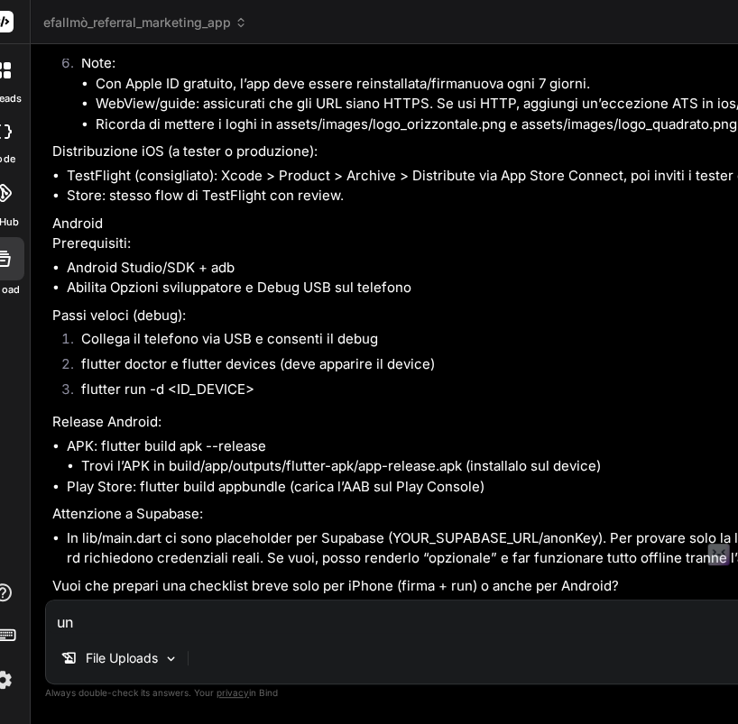
type textarea "x"
type textarea "un mo"
type textarea "x"
type textarea "un mod"
type textarea "x"
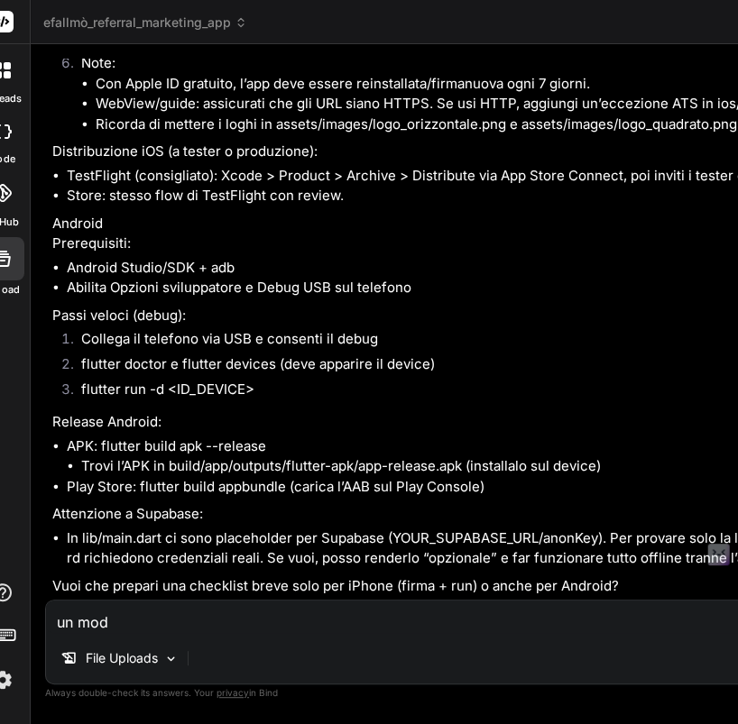
type textarea "un modo"
type textarea "x"
type textarea "un modo"
type textarea "x"
type textarea "un modo p"
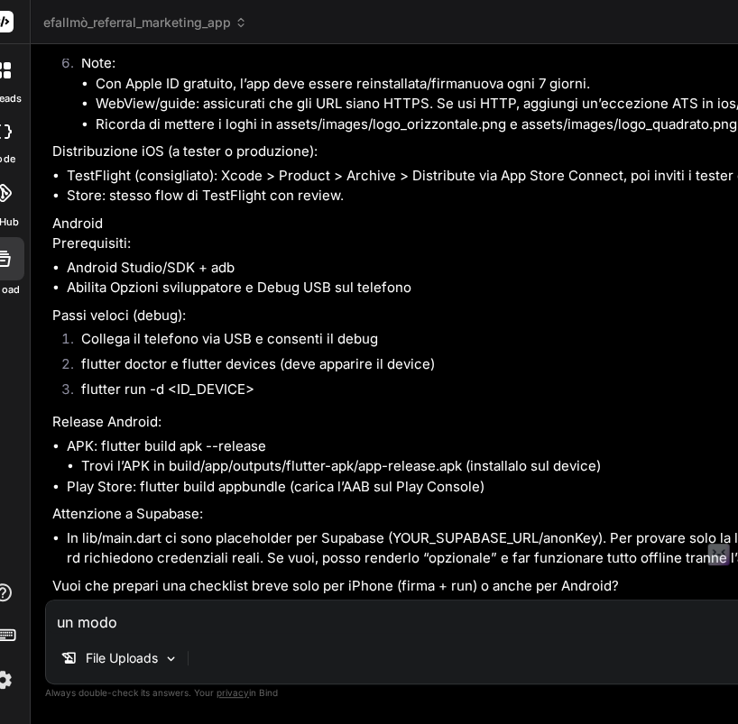
type textarea "x"
type textarea "un modo pi"
type textarea "x"
type textarea "un modo piu"
type textarea "x"
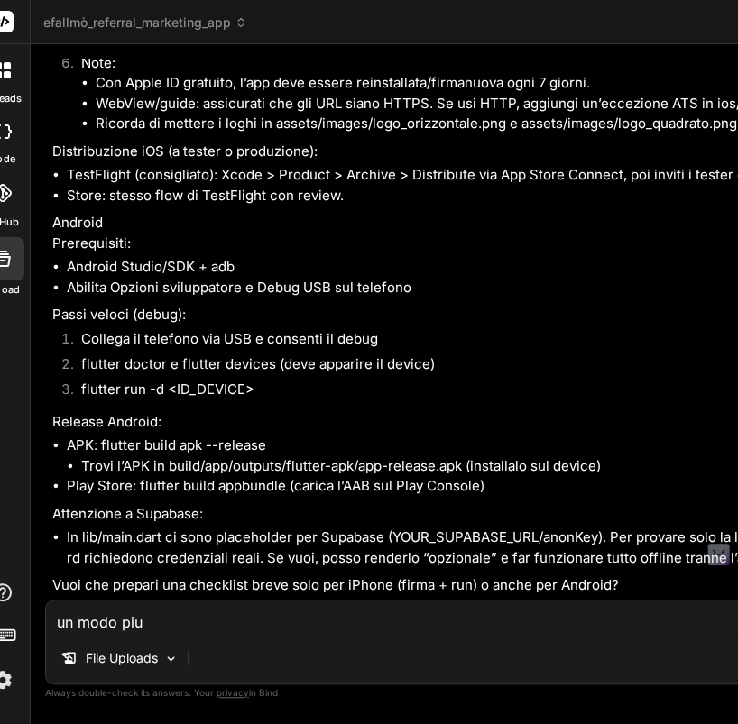
type textarea "un modo piu"
type textarea "x"
type textarea "un modo piu s"
type textarea "x"
type textarea "un modo piu se"
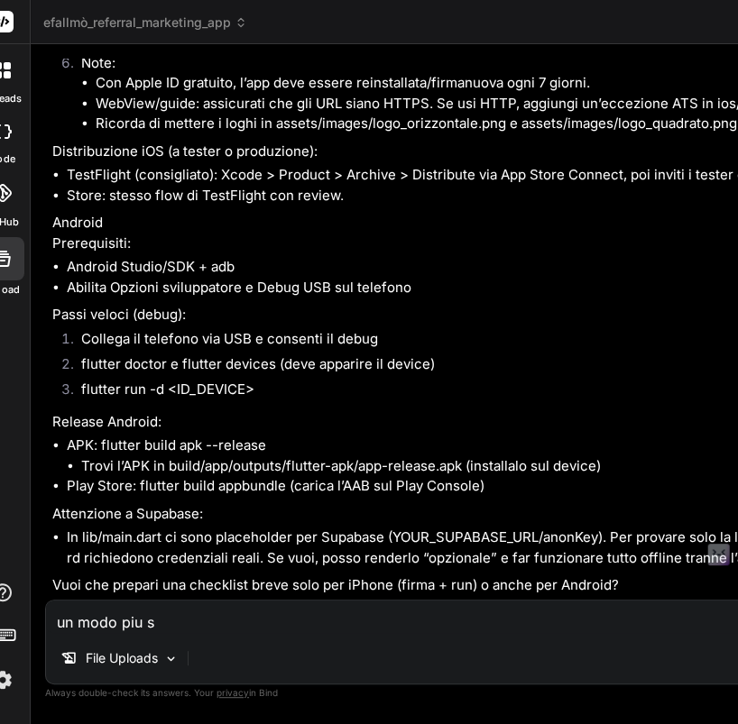
type textarea "x"
type textarea "un modo piu sem"
type textarea "x"
type textarea "un modo piu semp"
type textarea "x"
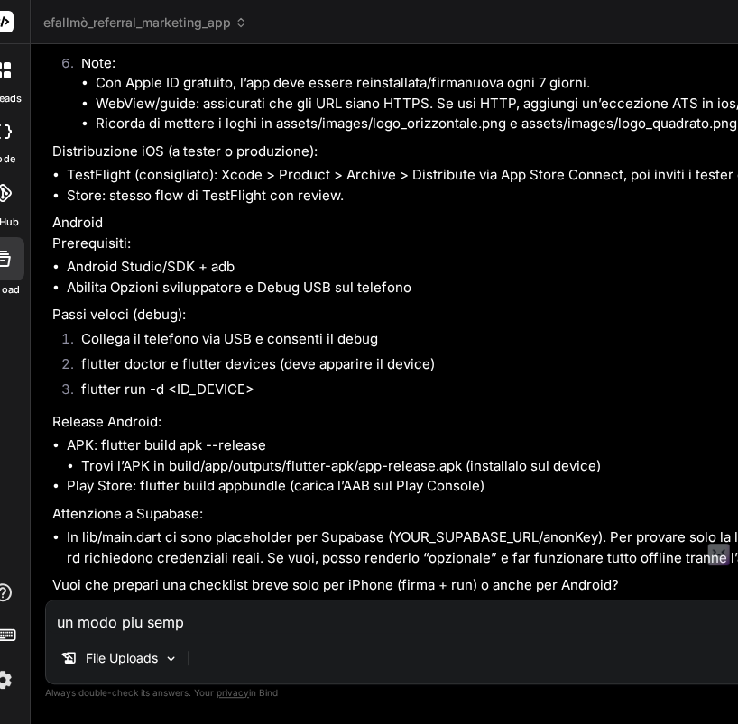
type textarea "un modo piu sempl"
type textarea "x"
type textarea "un modo piu sempli"
type textarea "x"
type textarea "un modo piu semplic"
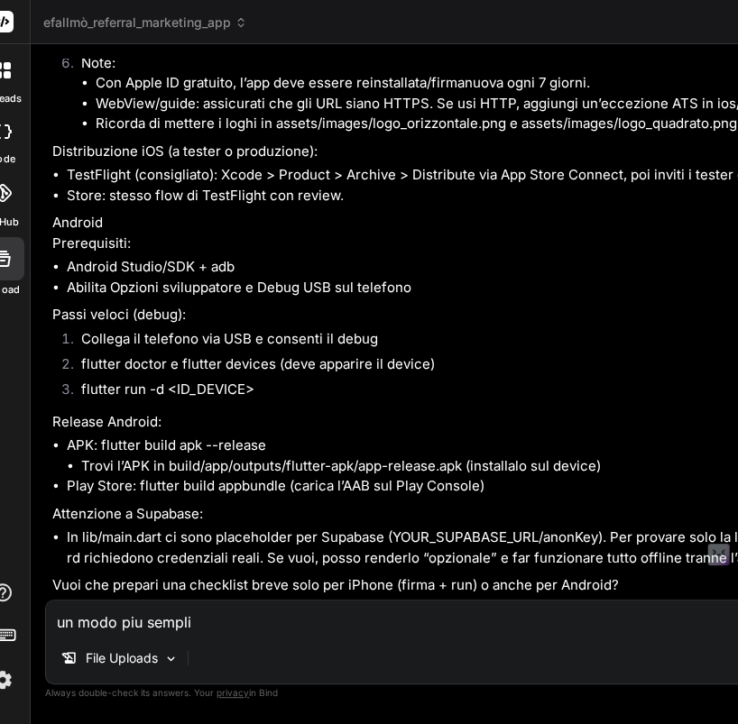
type textarea "x"
type textarea "un modo piu semplice"
type textarea "x"
type textarea "un modo piu semplice"
type textarea "x"
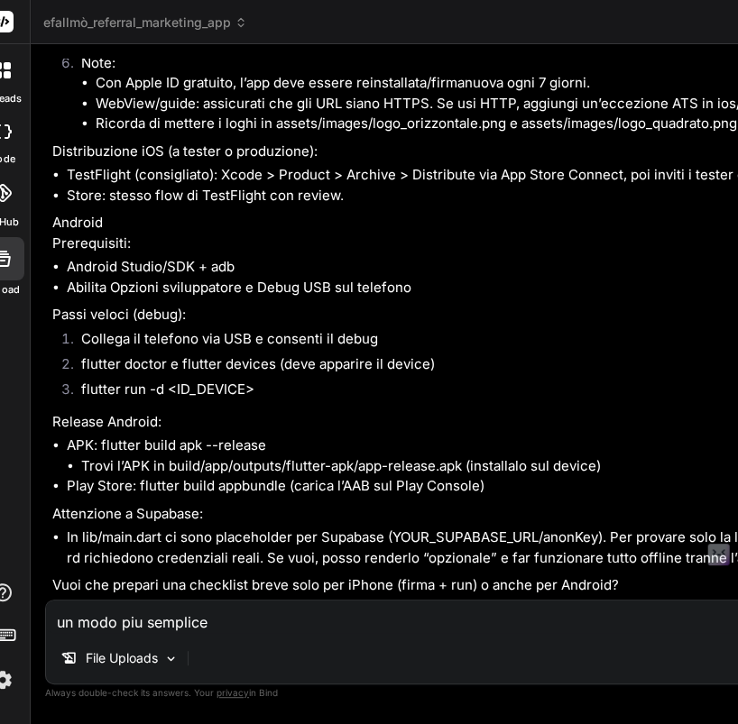
type textarea "un modo piu semplice c"
type textarea "x"
type textarea "un modo piu semplice"
type textarea "x"
type textarea "un modo piu semplice n"
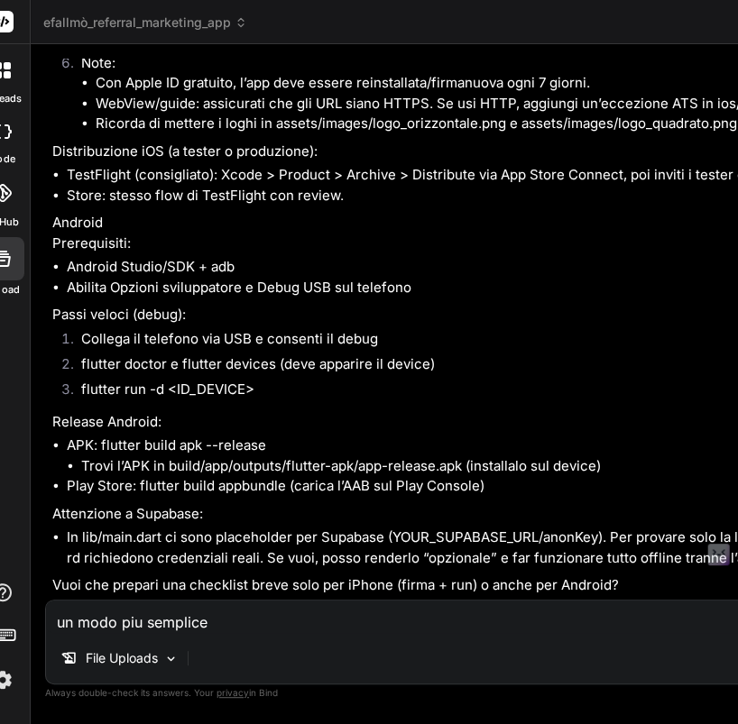
type textarea "x"
type textarea "un modo piu semplice no"
type textarea "x"
type textarea "un modo piu semplice non"
type textarea "x"
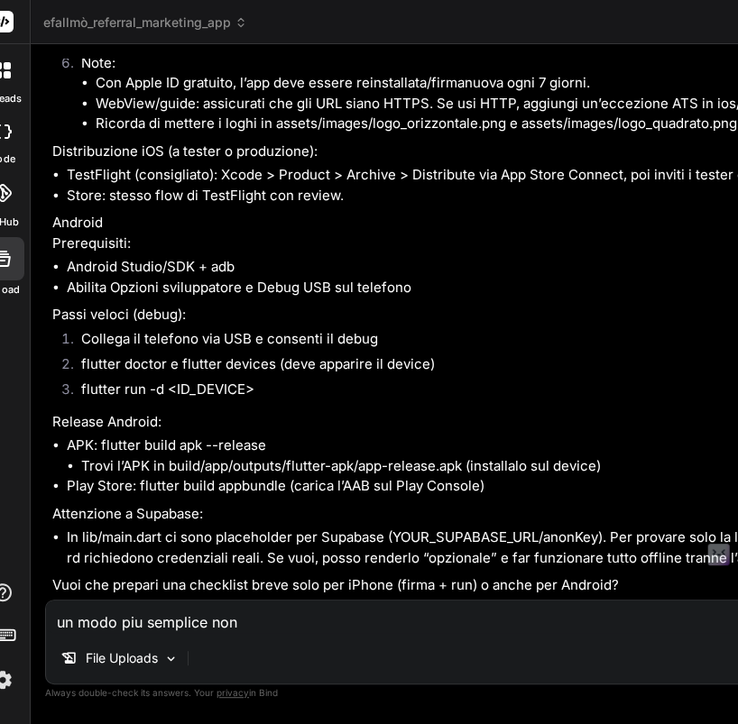
type textarea "un modo piu semplice non"
type textarea "x"
type textarea "un modo piu semplice non c"
type textarea "x"
type textarea "un modo piu semplice non c'"
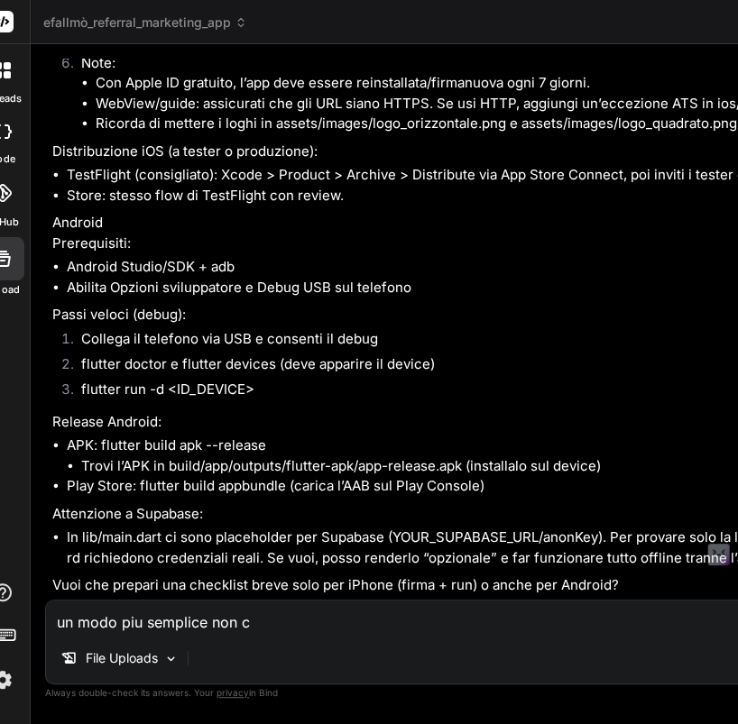
type textarea "x"
type textarea "un modo piu semplice non c'è"
type textarea "x"
type textarea "un modo piu semplice non c'è?"
type textarea "x"
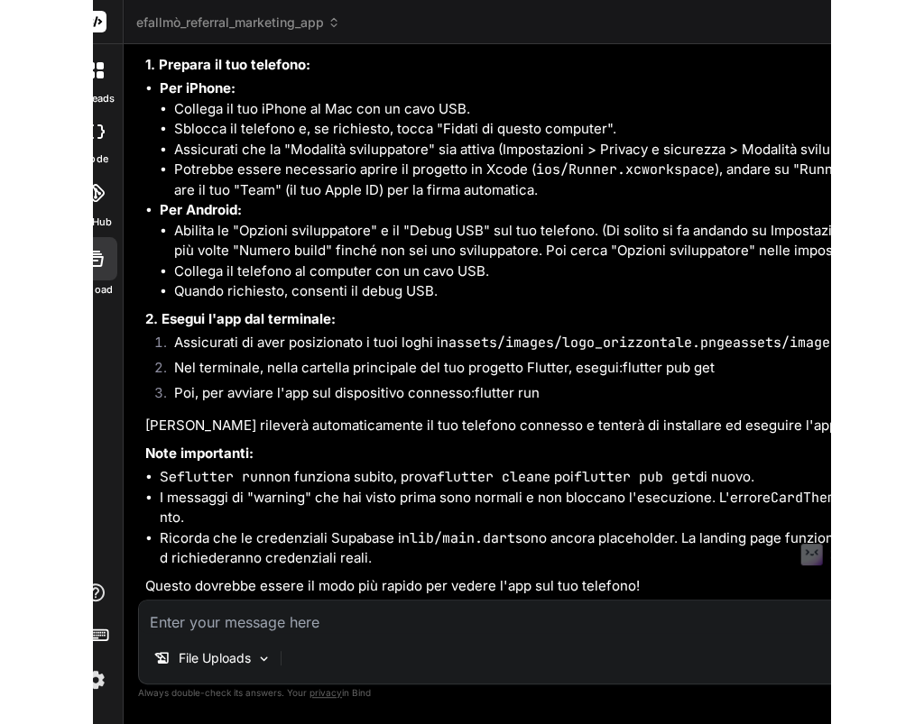
scroll to position [192879, 0]
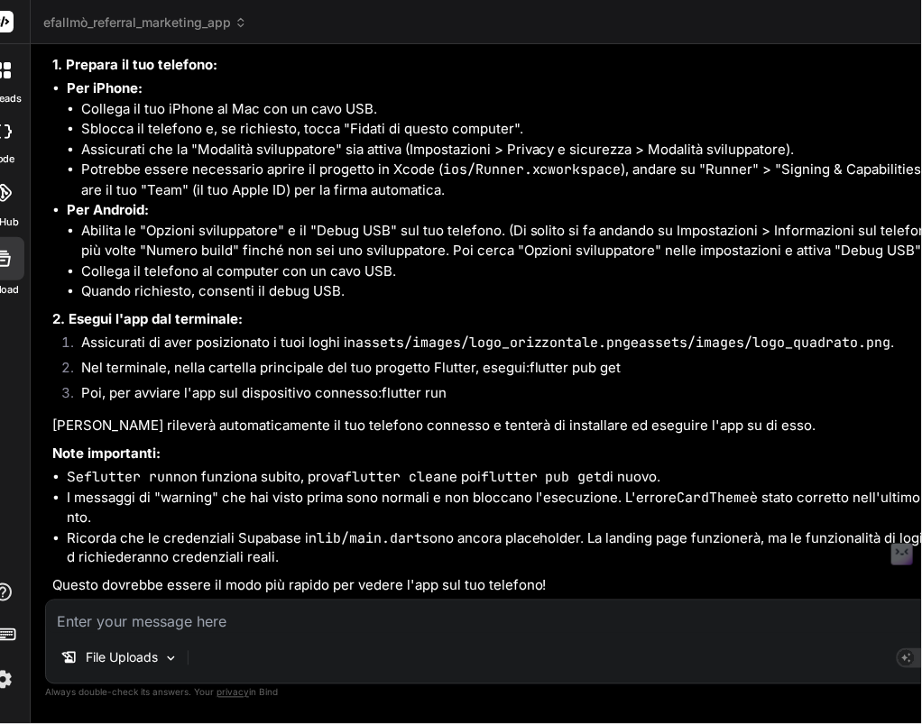
type textarea "x"
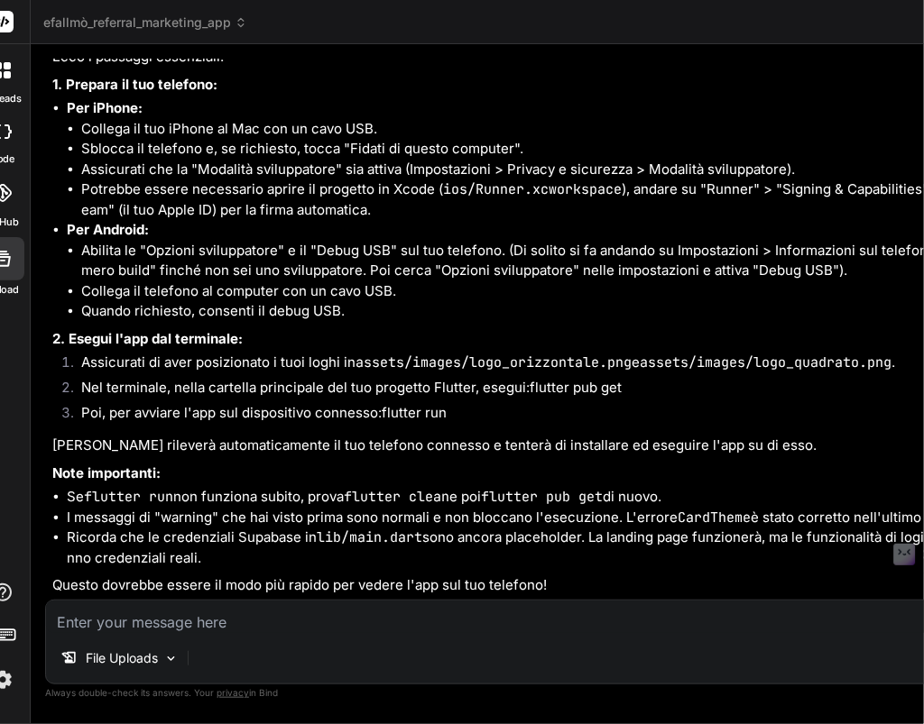
type textarea "TextStyle(fontWeight: FontWeight.w700), ), ), ); } }"
drag, startPoint x: 753, startPoint y: 351, endPoint x: 837, endPoint y: 353, distance: 83.9
click at [838, 353] on div "efallmò_referral_marketing_app Created with Pixso. Bind AI Web Search Created w…" at bounding box center [919, 362] width 1776 height 724
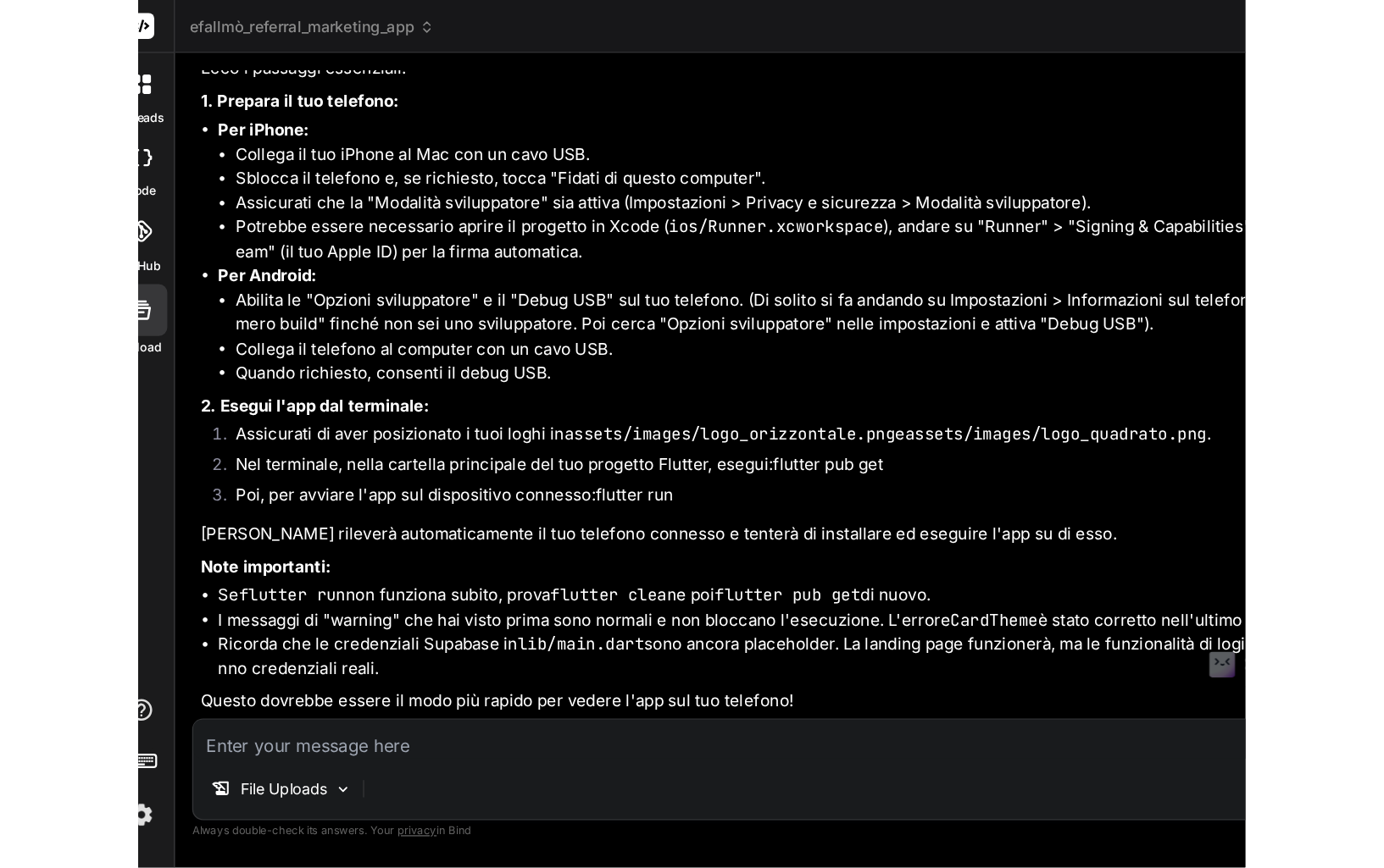
scroll to position [169072, 0]
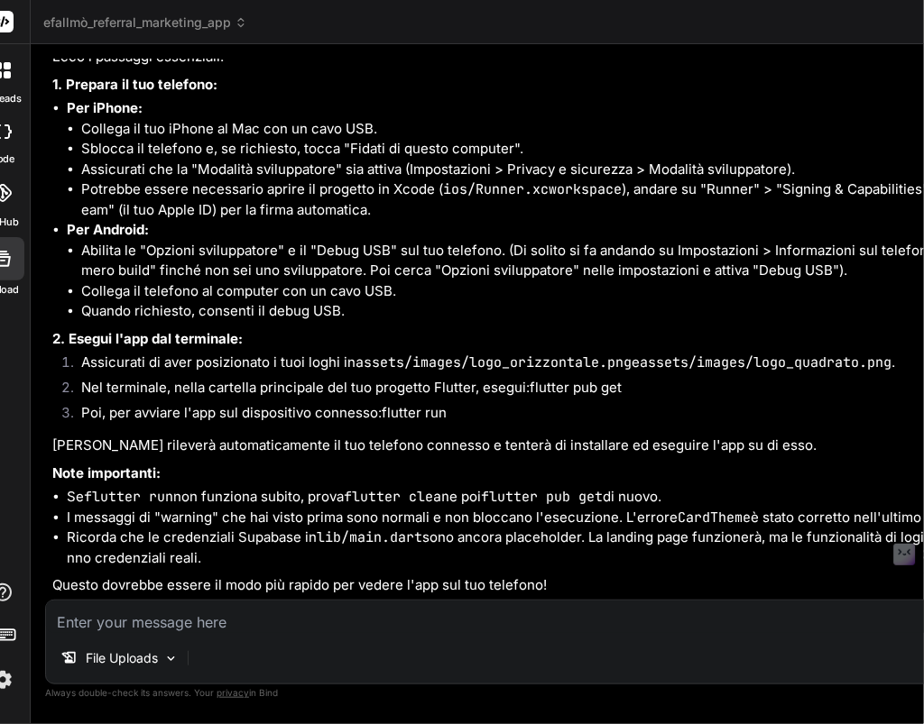
type textarea "x"
type textarea "FontWeight.w700), ), ), ); } }"
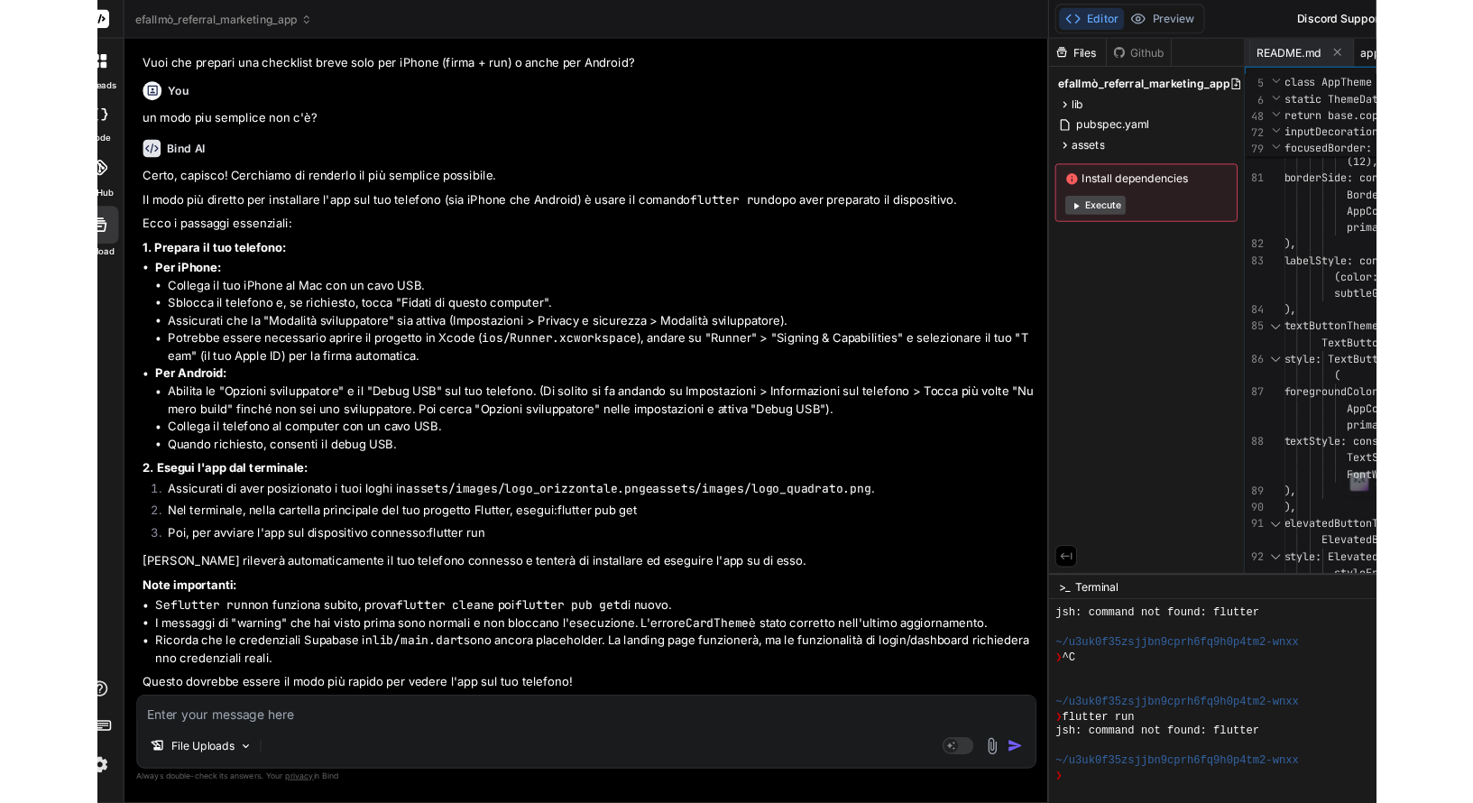
scroll to position [0, 0]
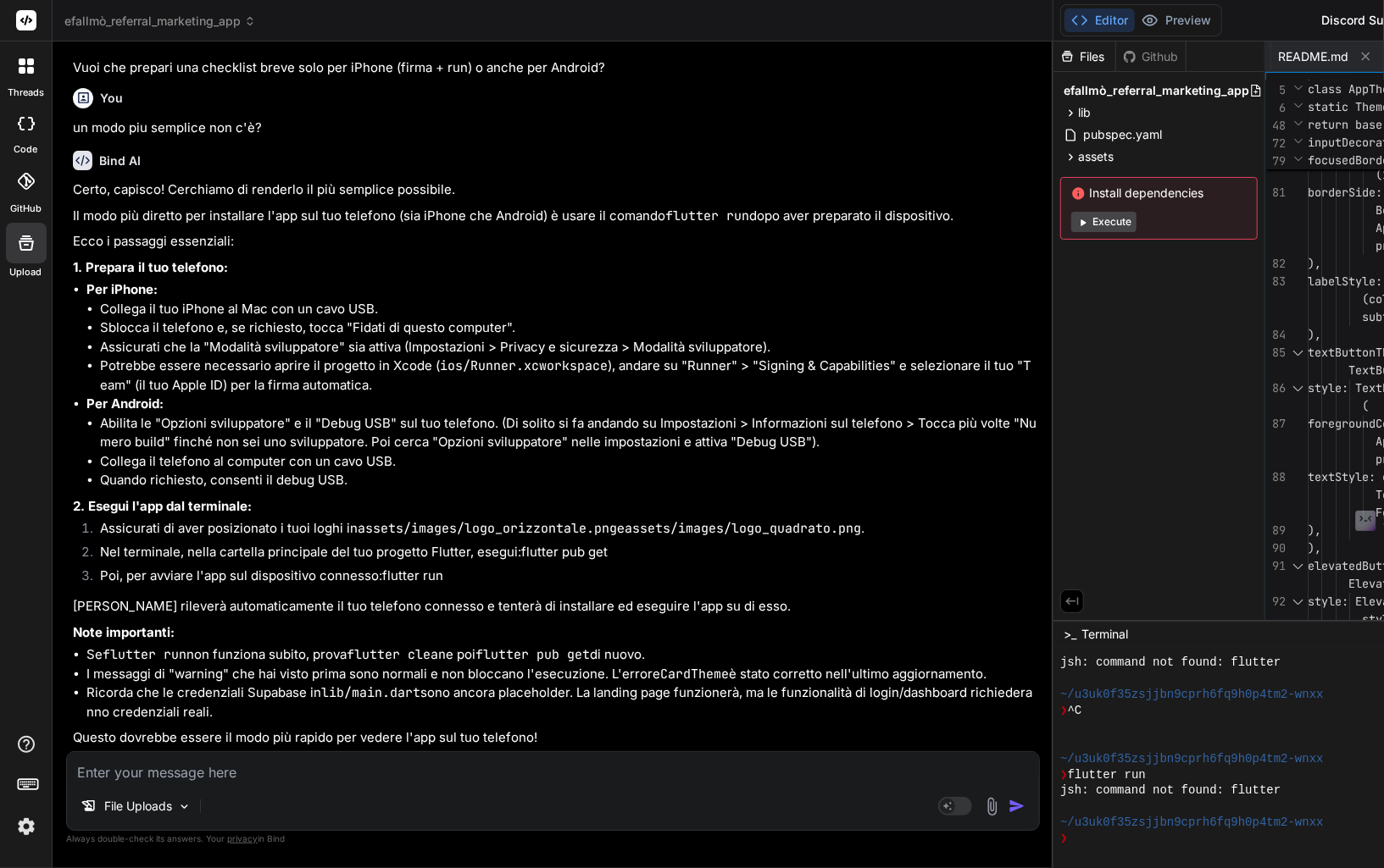
type textarea "x"
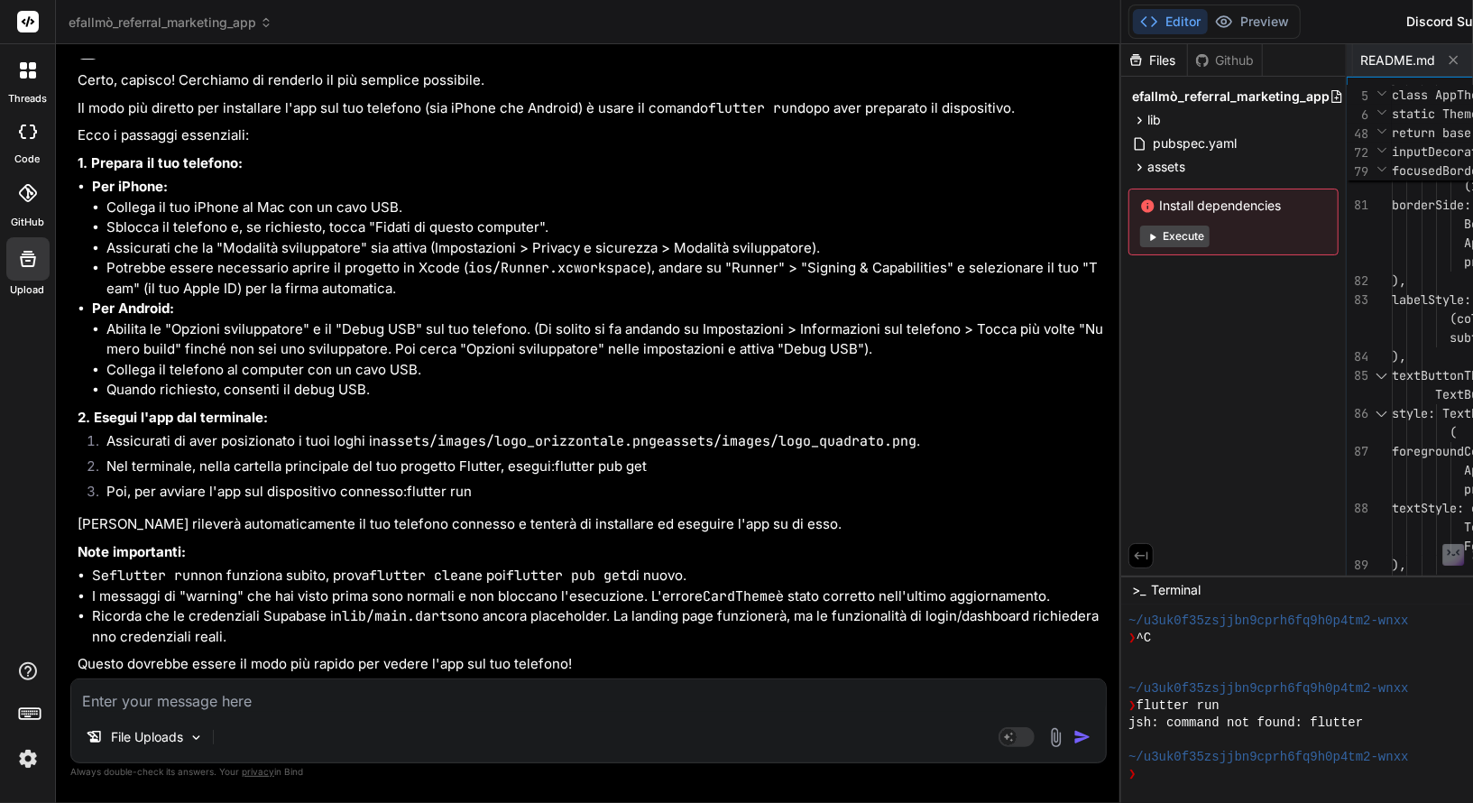
scroll to position [166527, 0]
